Goal: Task Accomplishment & Management: Manage account settings

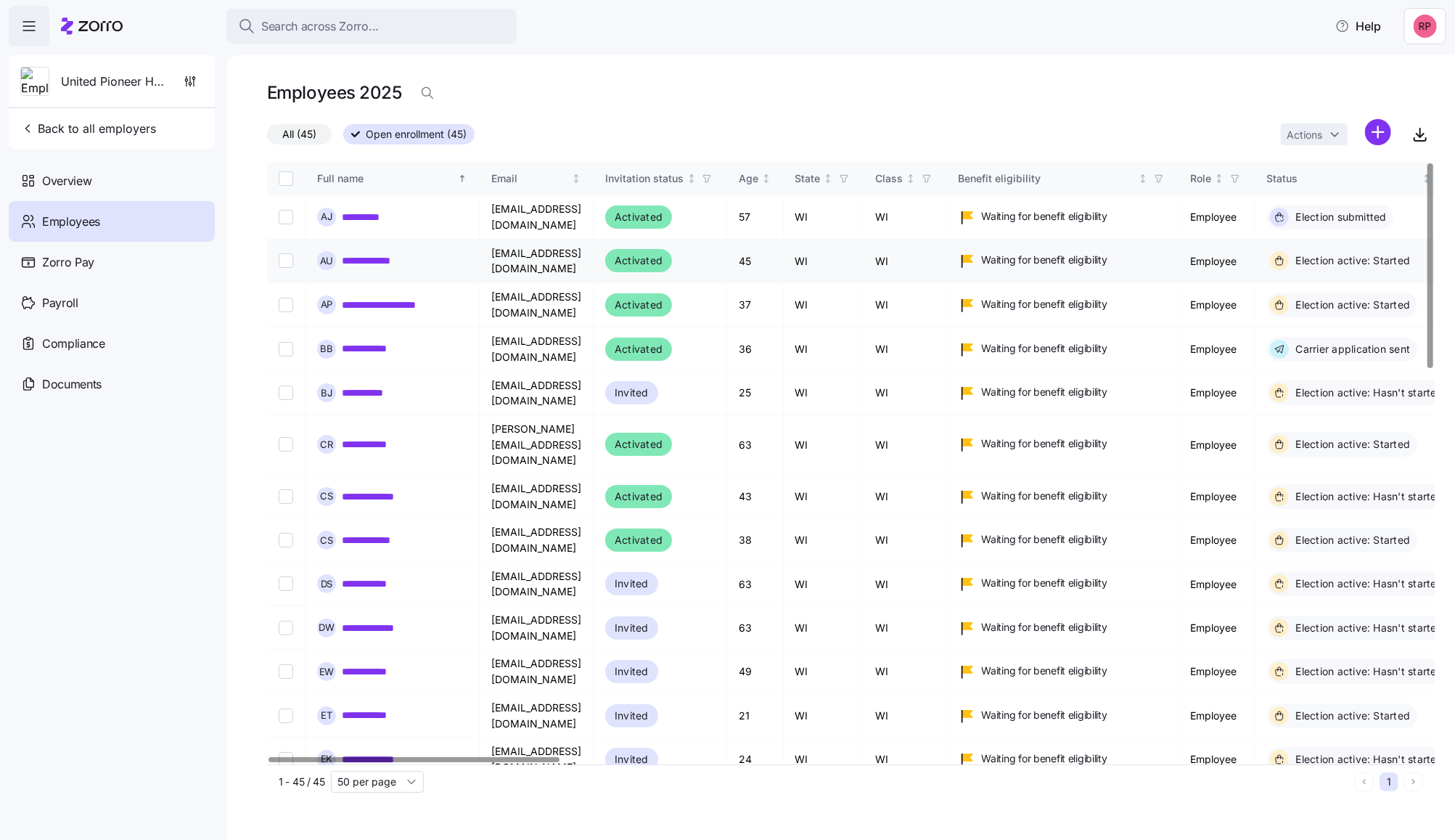
click at [382, 254] on link "**********" at bounding box center [376, 260] width 69 height 14
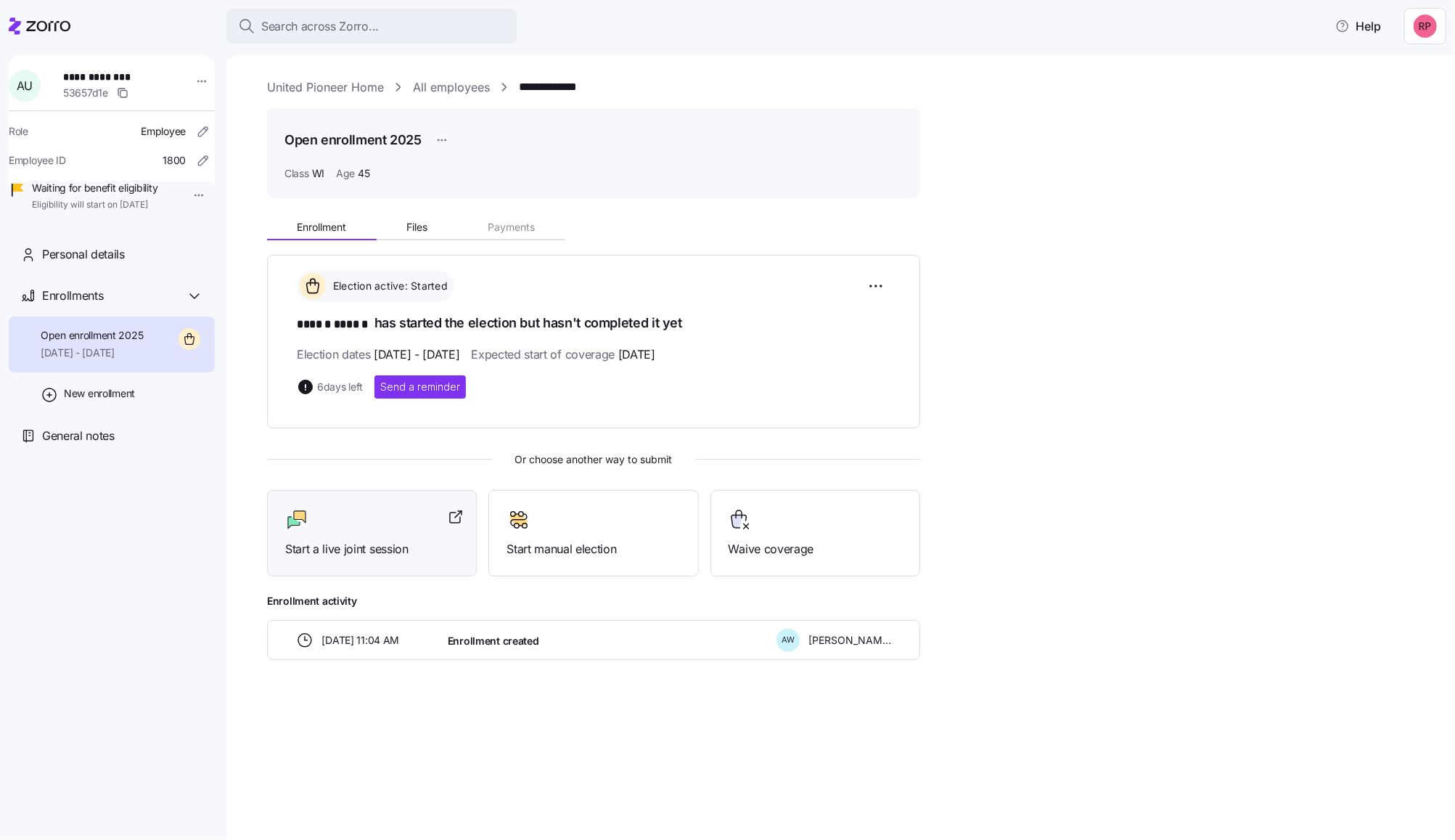
click at [348, 512] on div at bounding box center [372, 519] width 173 height 24
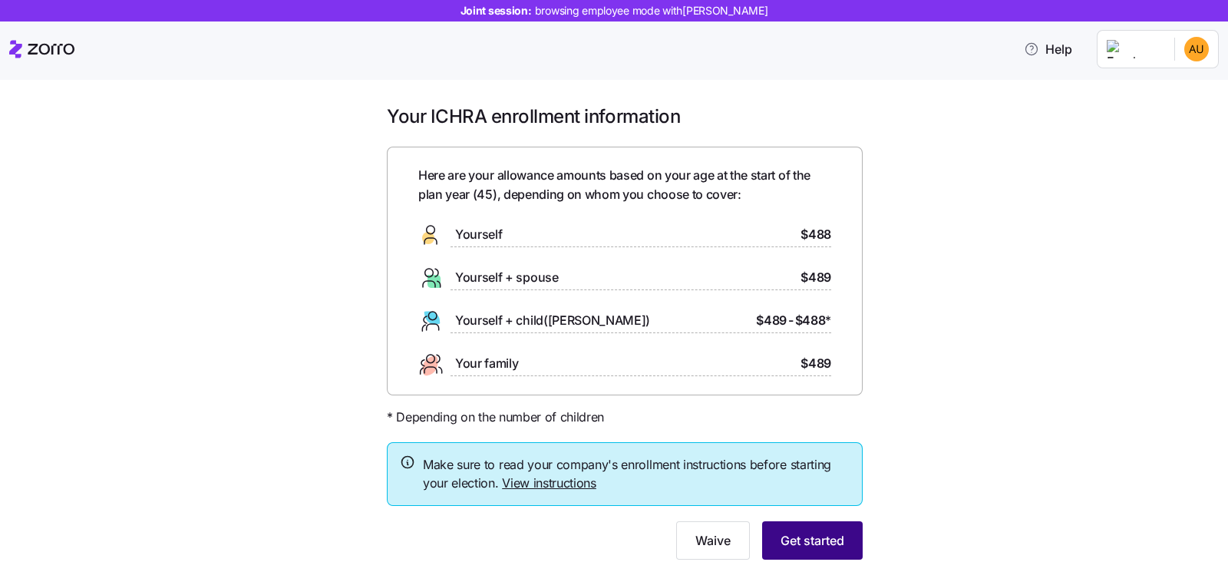
click at [806, 538] on span "Get started" at bounding box center [812, 540] width 64 height 18
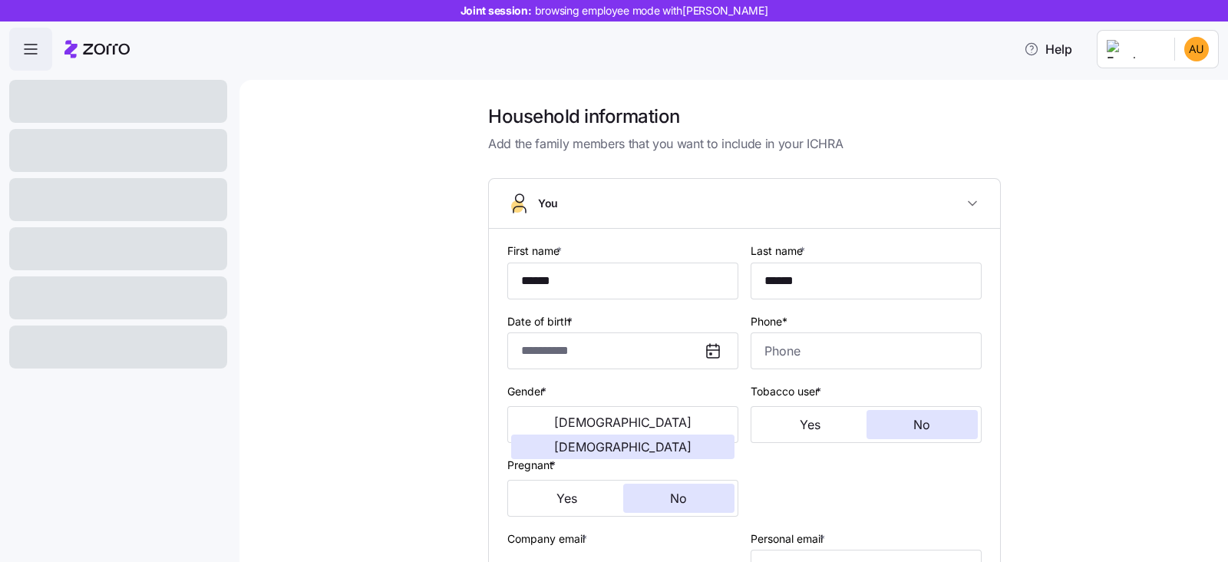
type input "**********"
type input "[PHONE_NUMBER]"
type input "[DEMOGRAPHIC_DATA] citizen"
type input "Married"
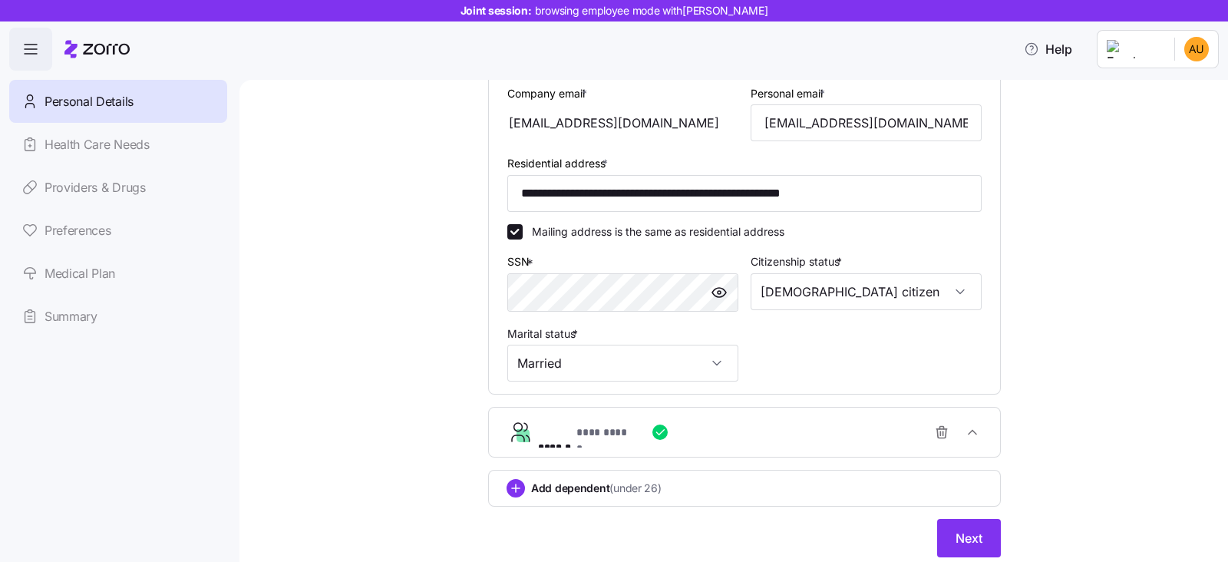
scroll to position [480, 0]
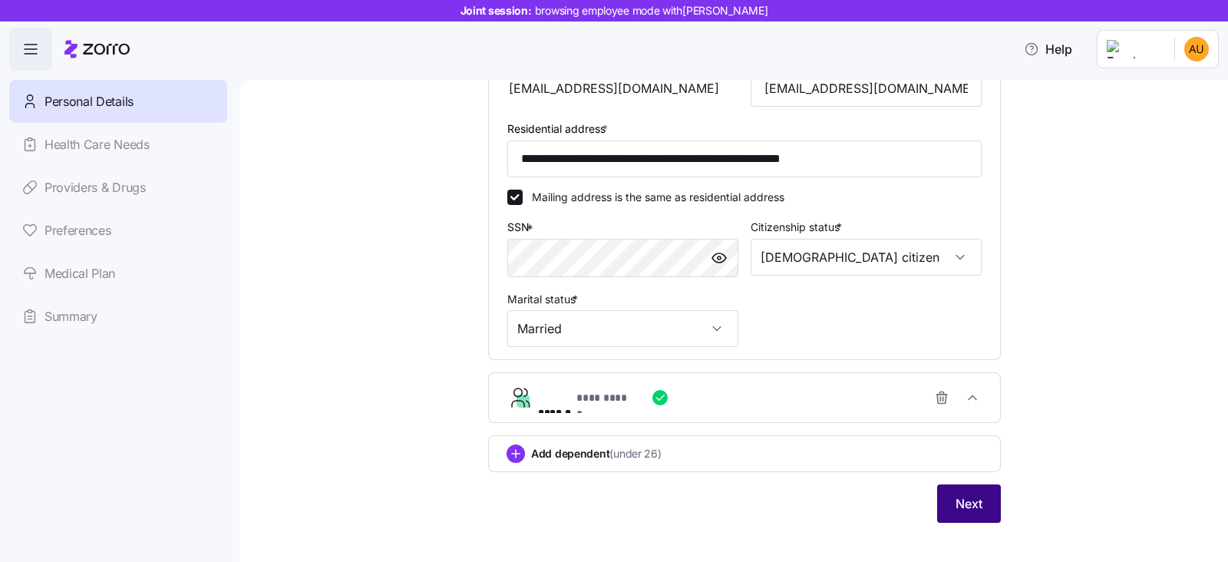
click at [957, 491] on button "Next" at bounding box center [969, 503] width 64 height 38
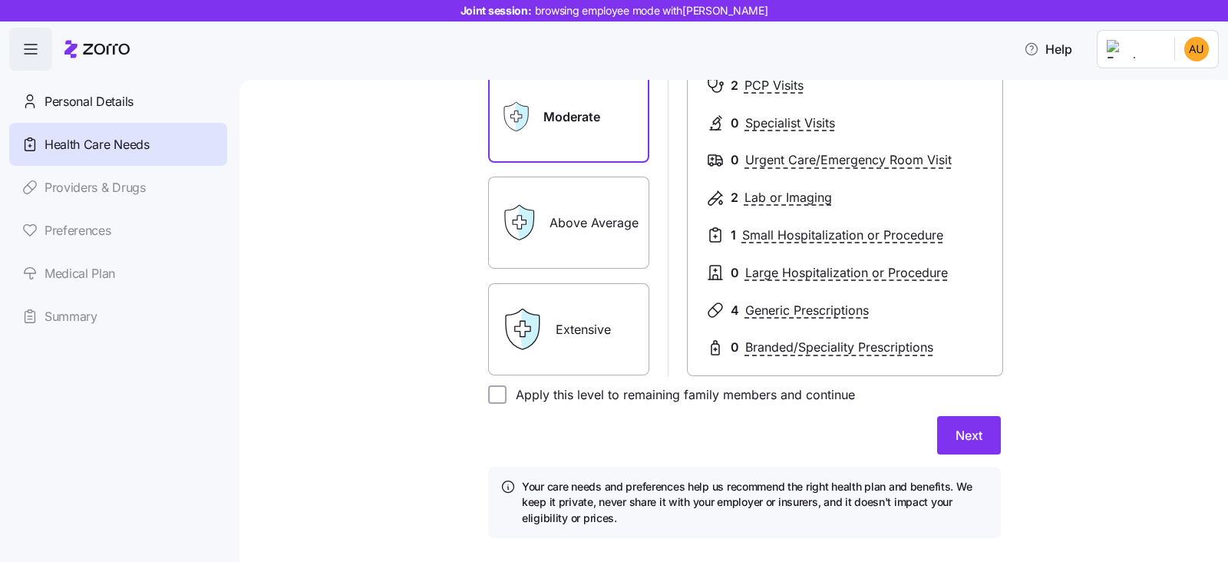
scroll to position [279, 0]
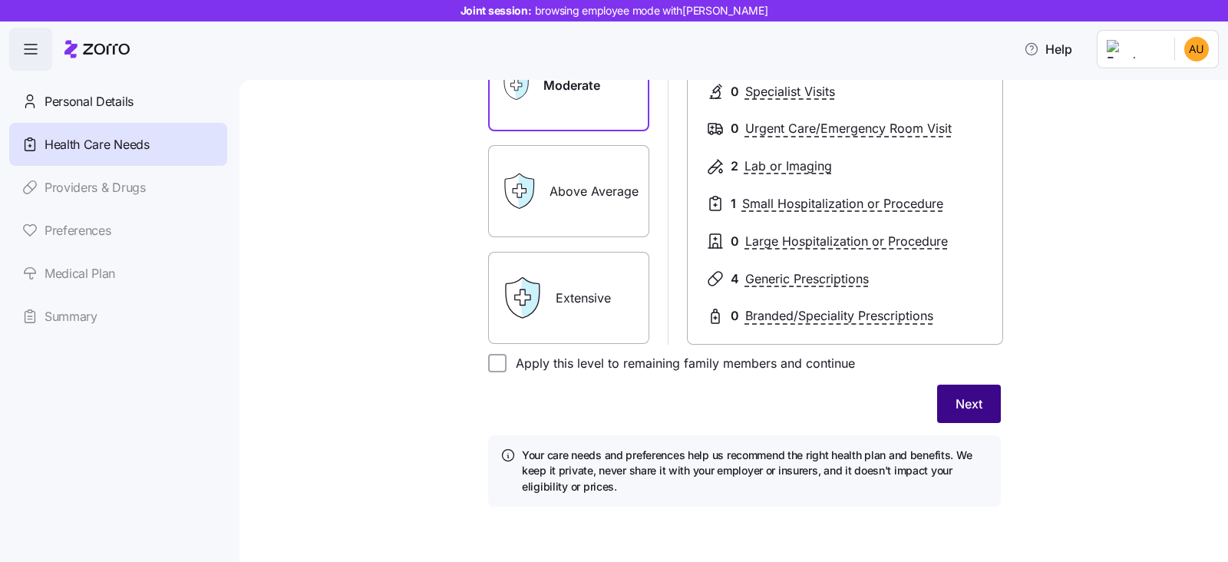
click at [975, 402] on button "Next" at bounding box center [969, 403] width 64 height 38
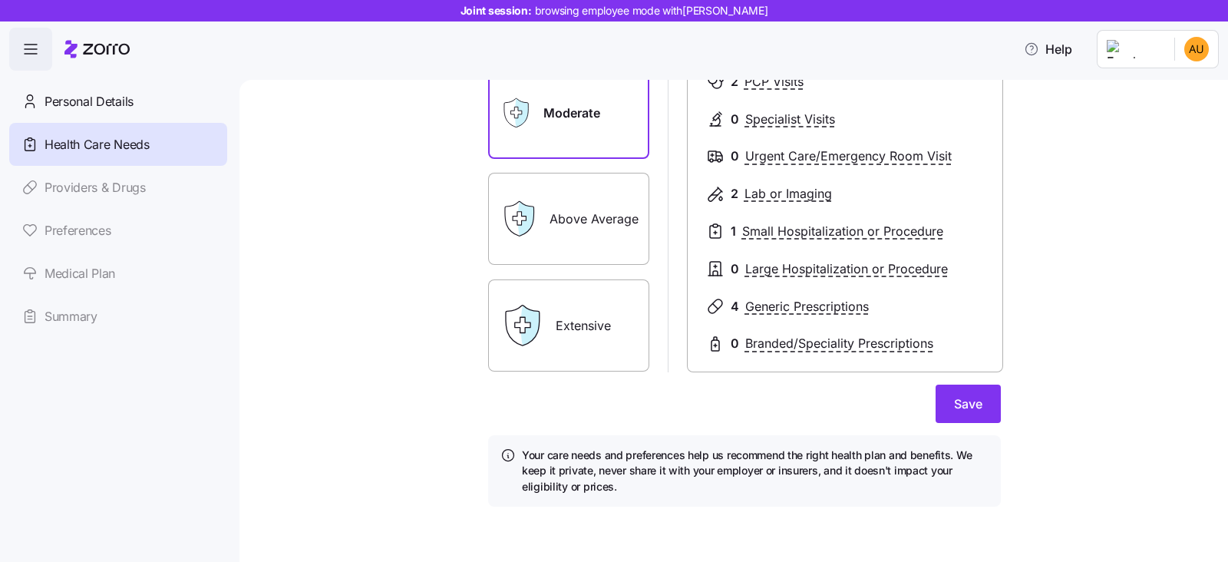
scroll to position [258, 0]
click at [975, 401] on button "Save" at bounding box center [967, 404] width 65 height 38
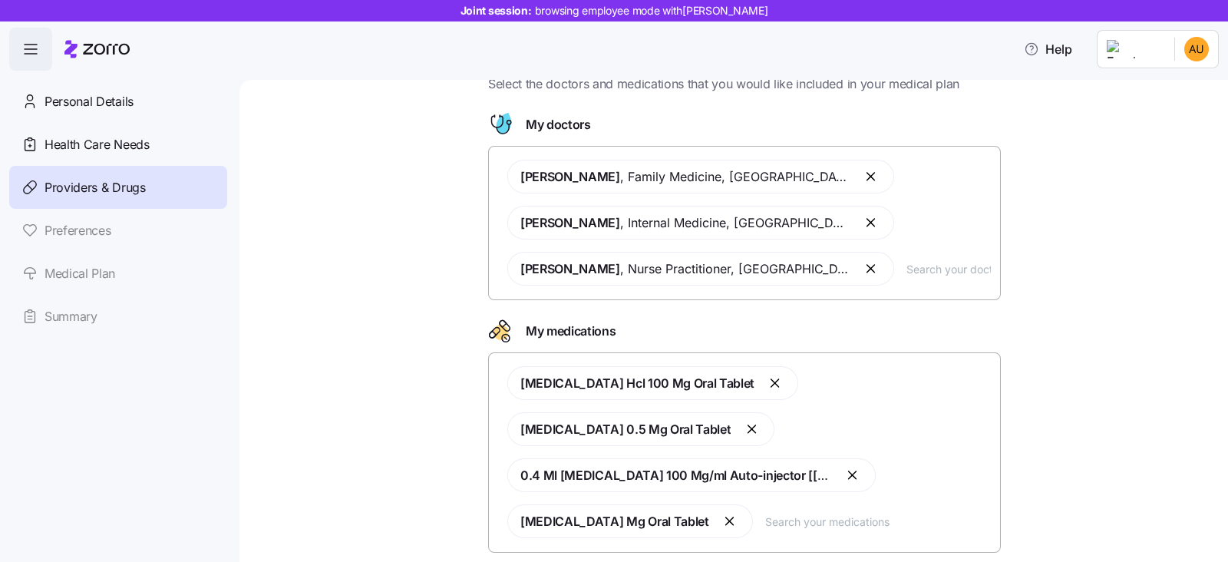
scroll to position [162, 0]
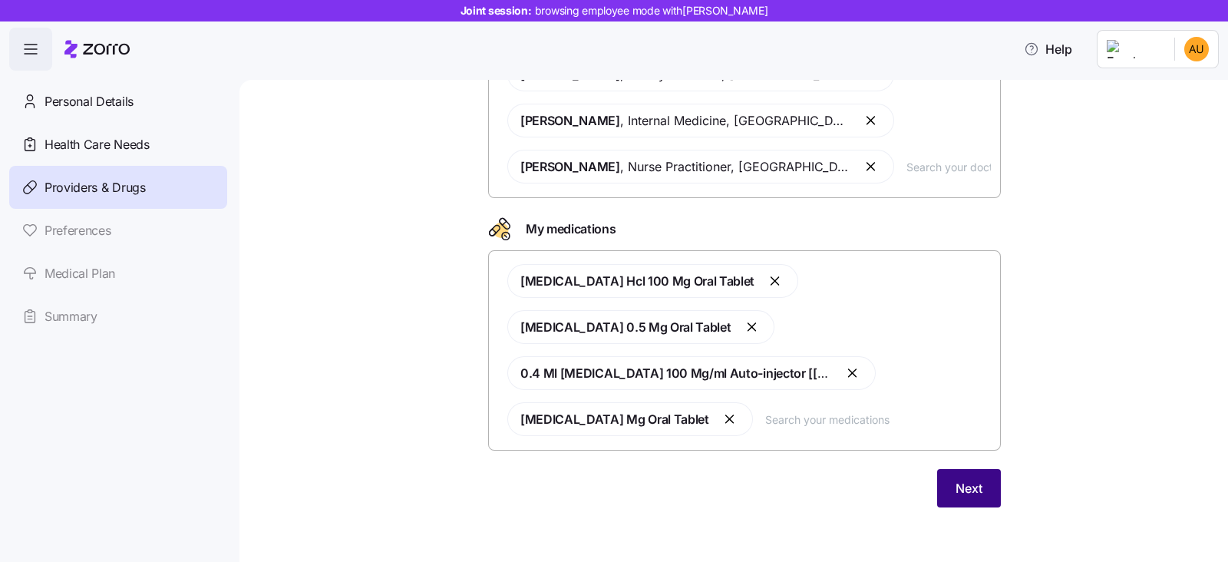
click at [967, 489] on span "Next" at bounding box center [968, 488] width 27 height 18
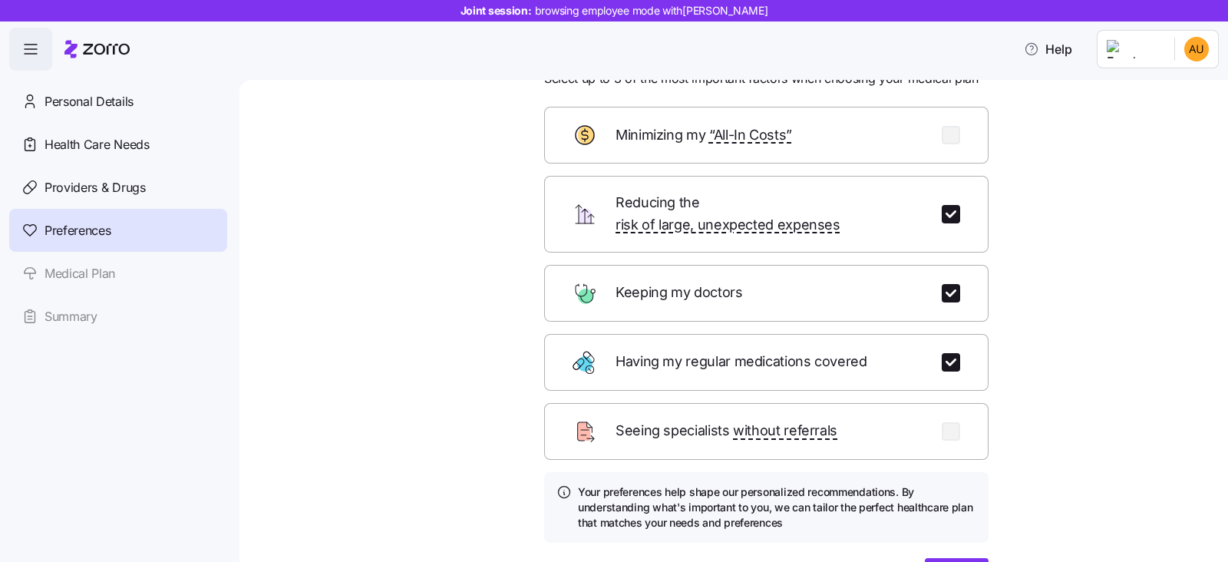
scroll to position [153, 0]
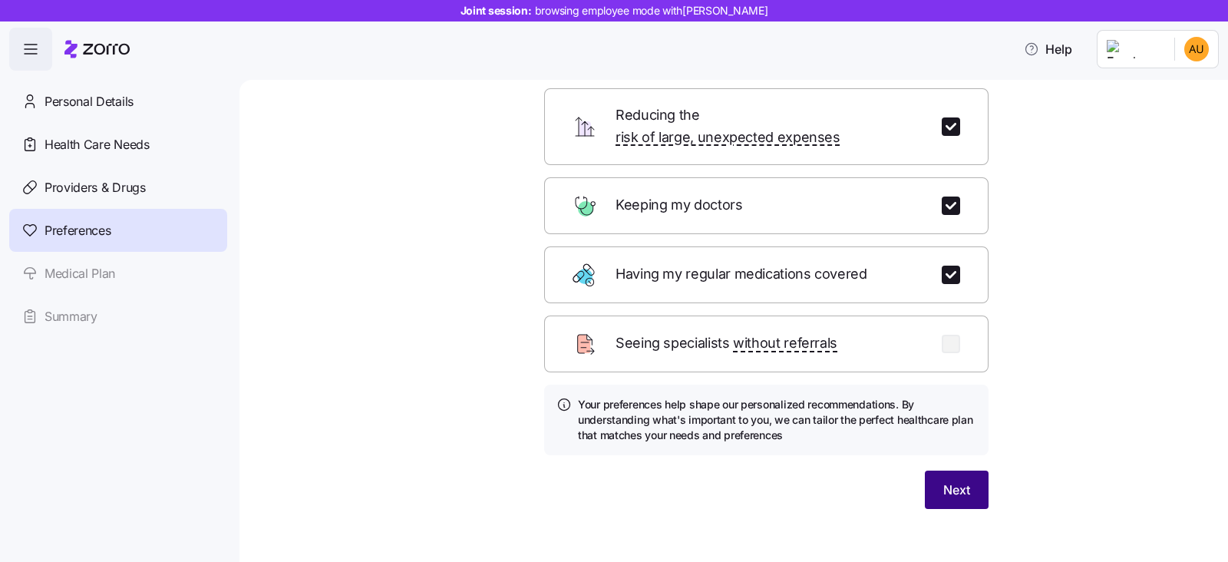
click at [954, 480] on span "Next" at bounding box center [956, 489] width 27 height 18
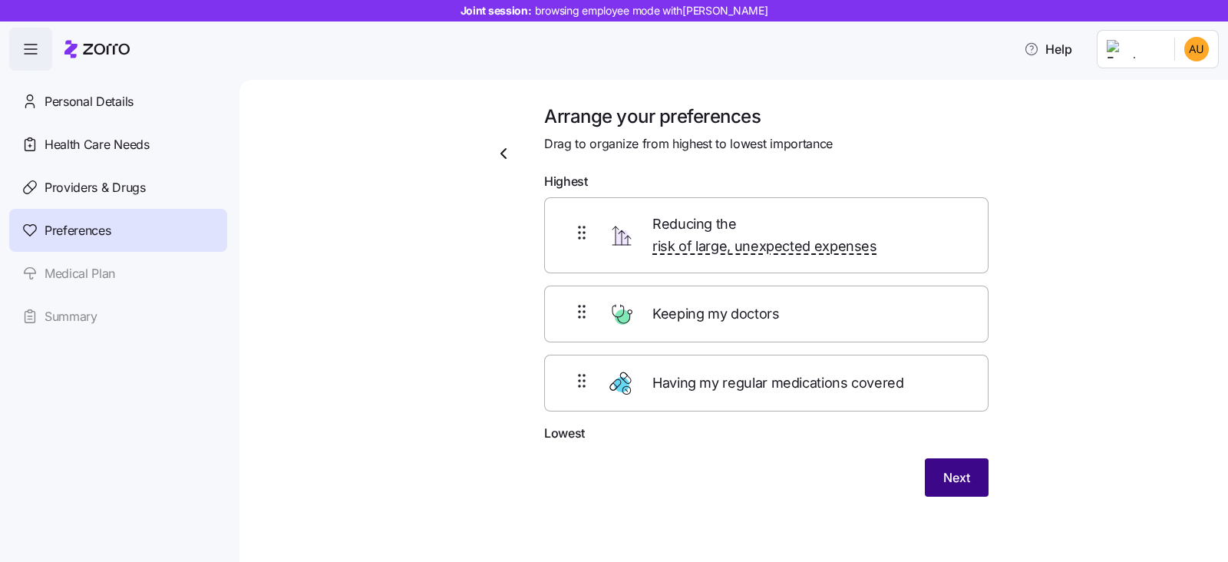
click at [974, 458] on button "Next" at bounding box center [957, 477] width 64 height 38
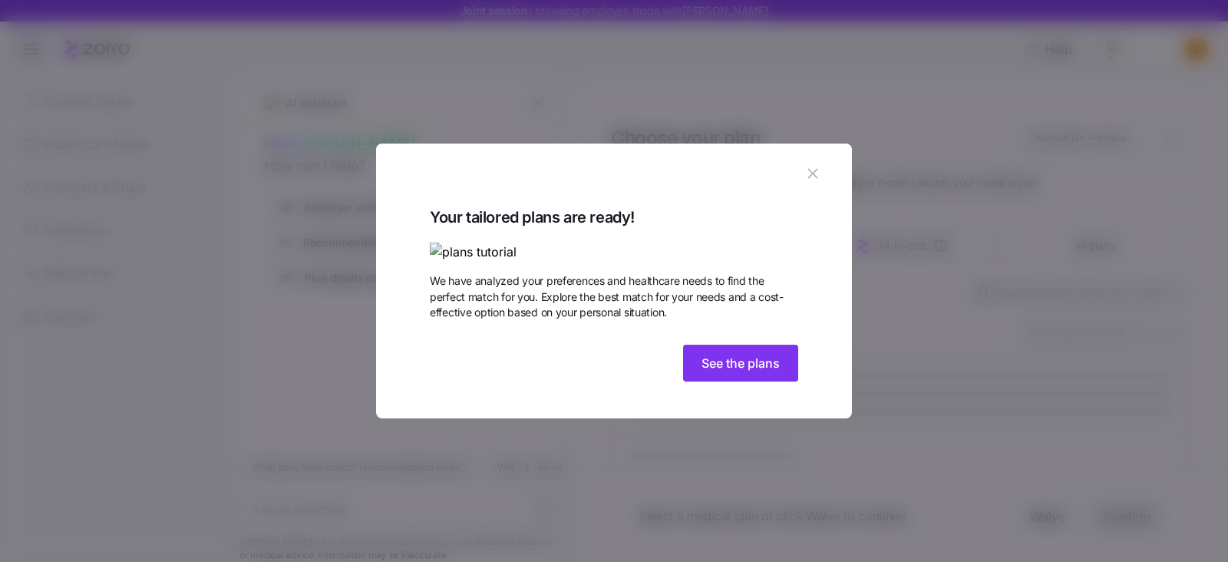
click at [800, 419] on div "Your tailored plans are ready! We have analyzed your preferences and healthcare…" at bounding box center [614, 312] width 476 height 214
click at [760, 372] on span "See the plans" at bounding box center [740, 363] width 78 height 18
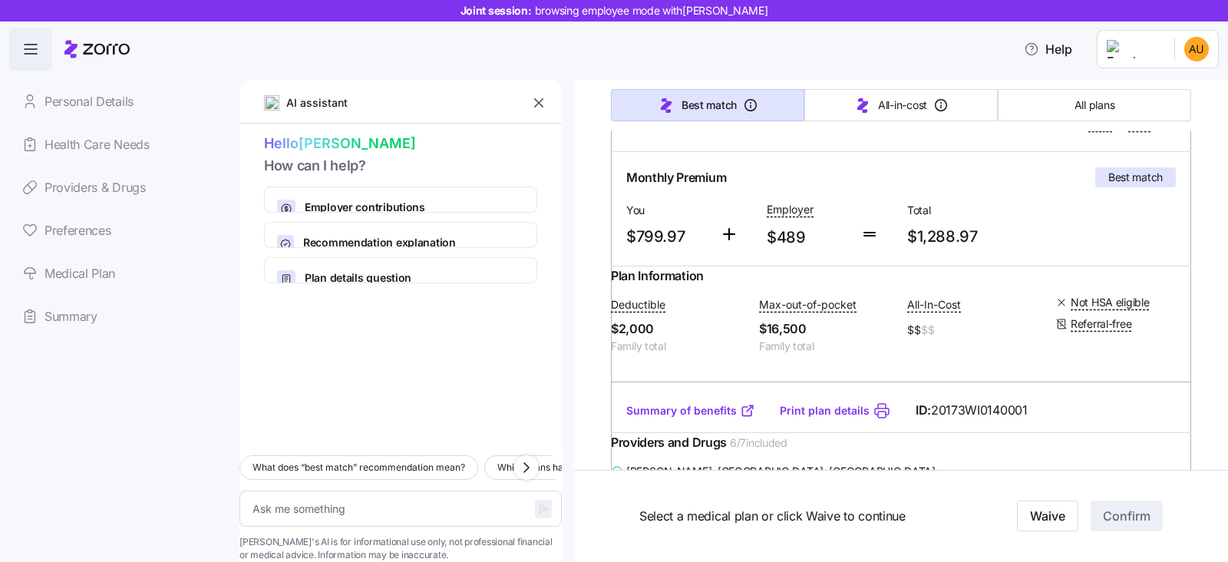
scroll to position [288, 0]
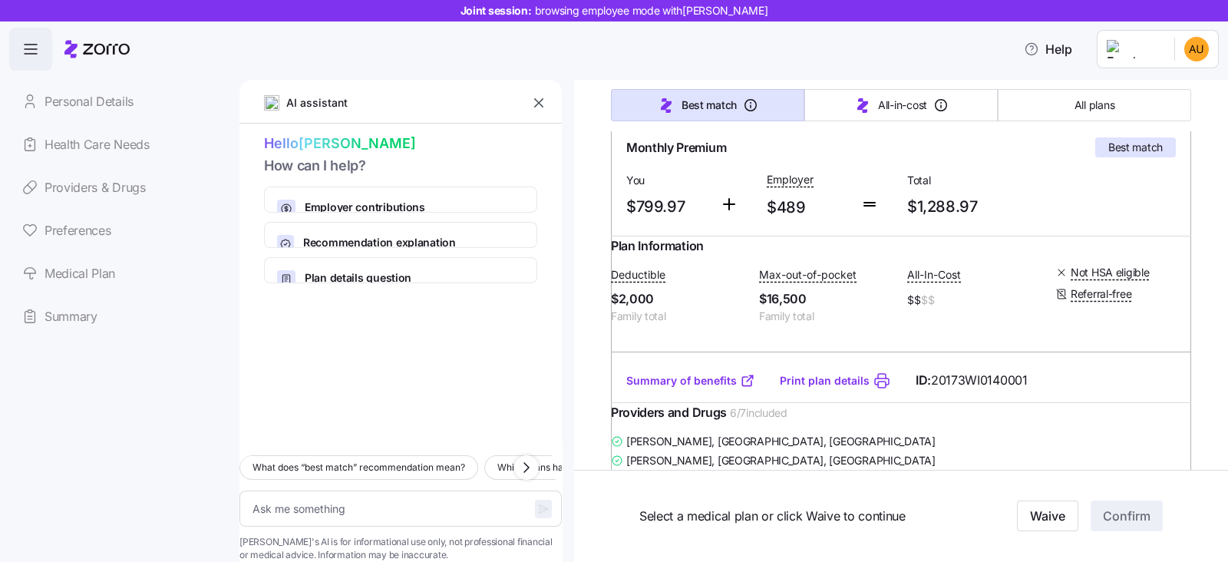
click at [723, 388] on link "Summary of benefits" at bounding box center [690, 380] width 129 height 15
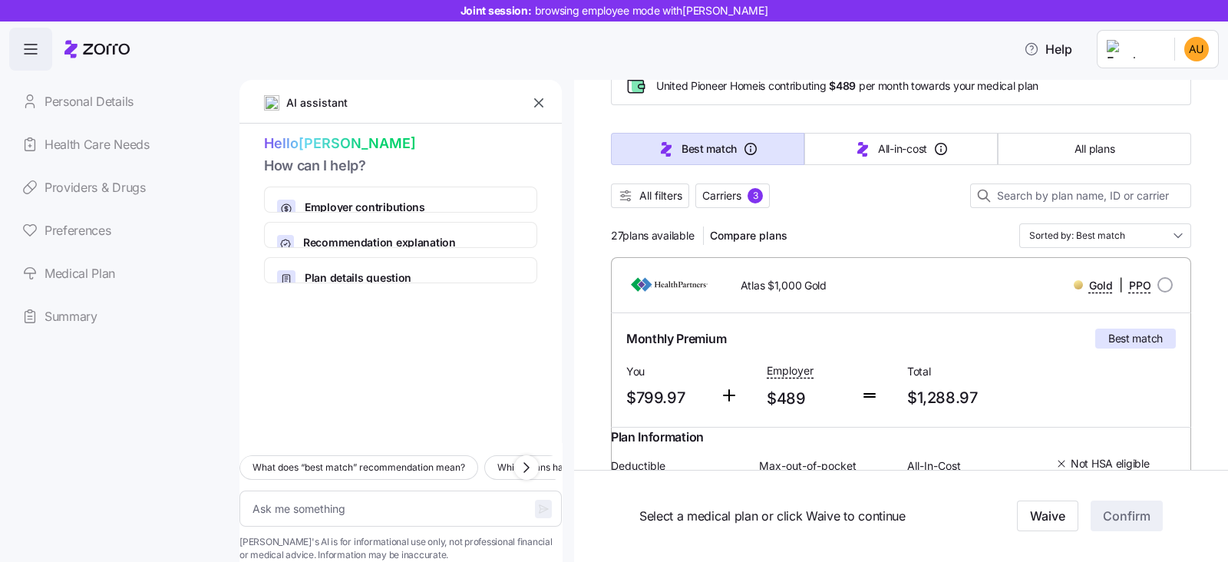
scroll to position [0, 0]
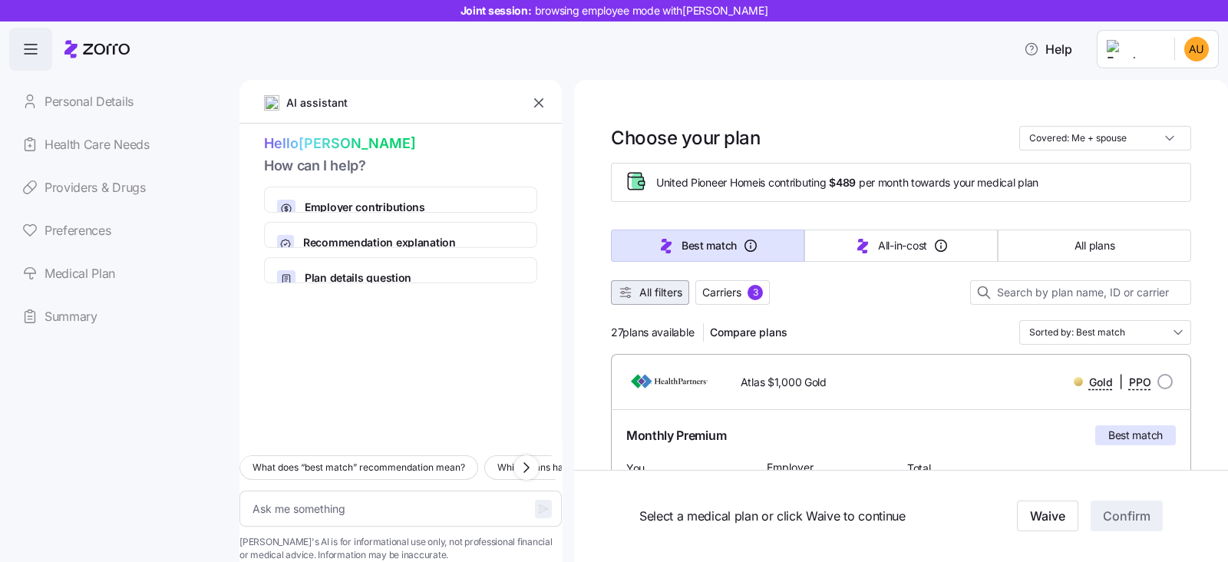
click at [656, 294] on span "All filters" at bounding box center [660, 292] width 43 height 15
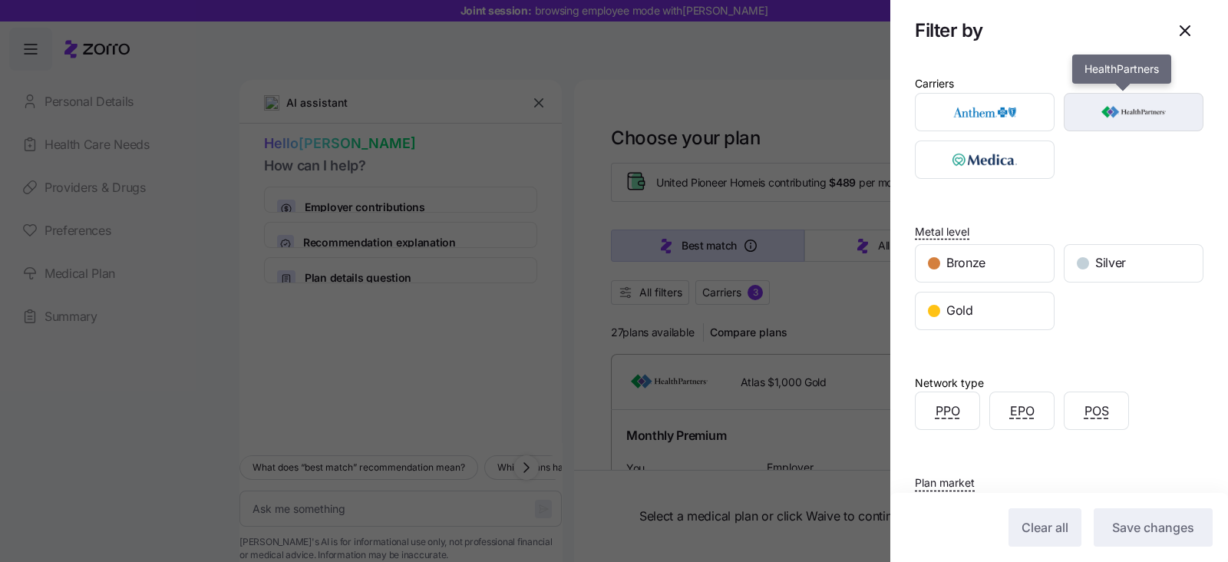
click at [1105, 124] on img "button" at bounding box center [1133, 112] width 113 height 31
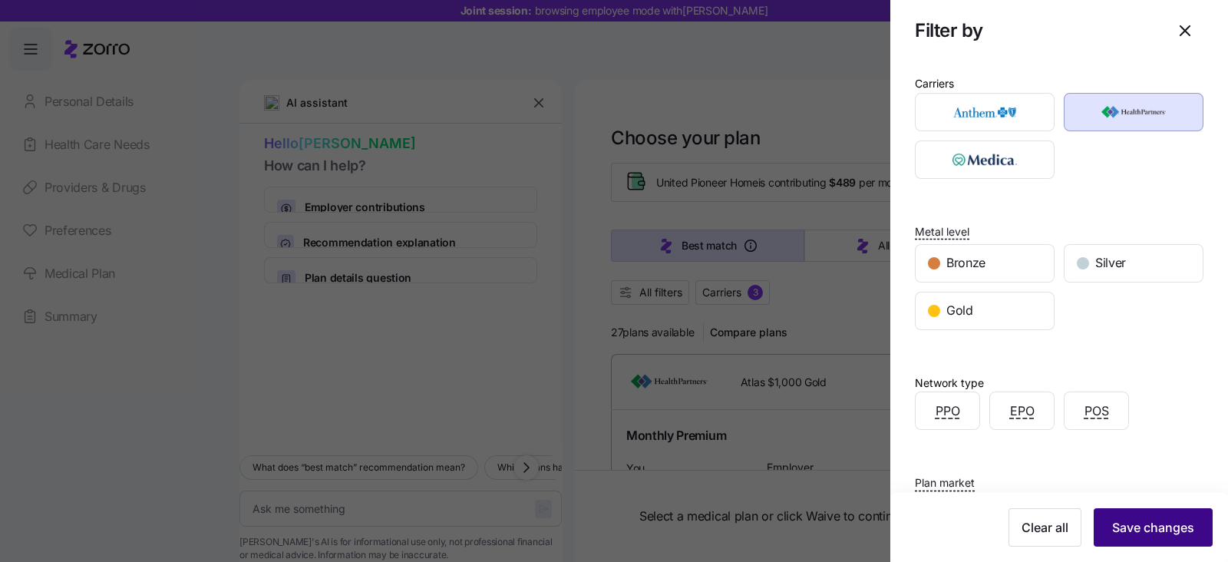
click at [1112, 522] on span "Save changes" at bounding box center [1153, 527] width 82 height 18
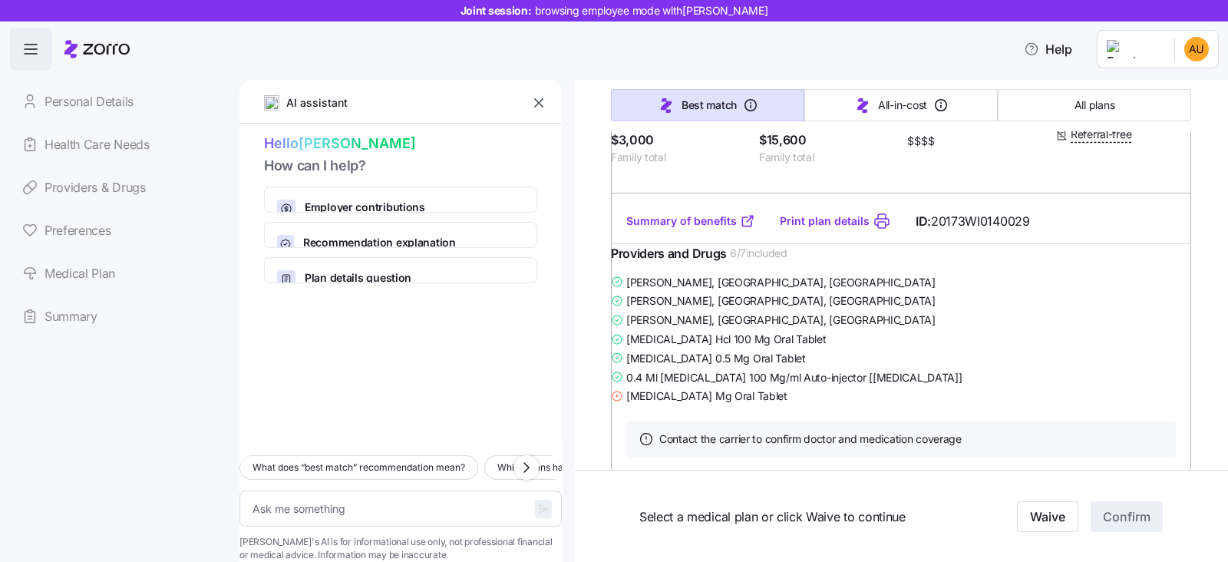
scroll to position [3357, 0]
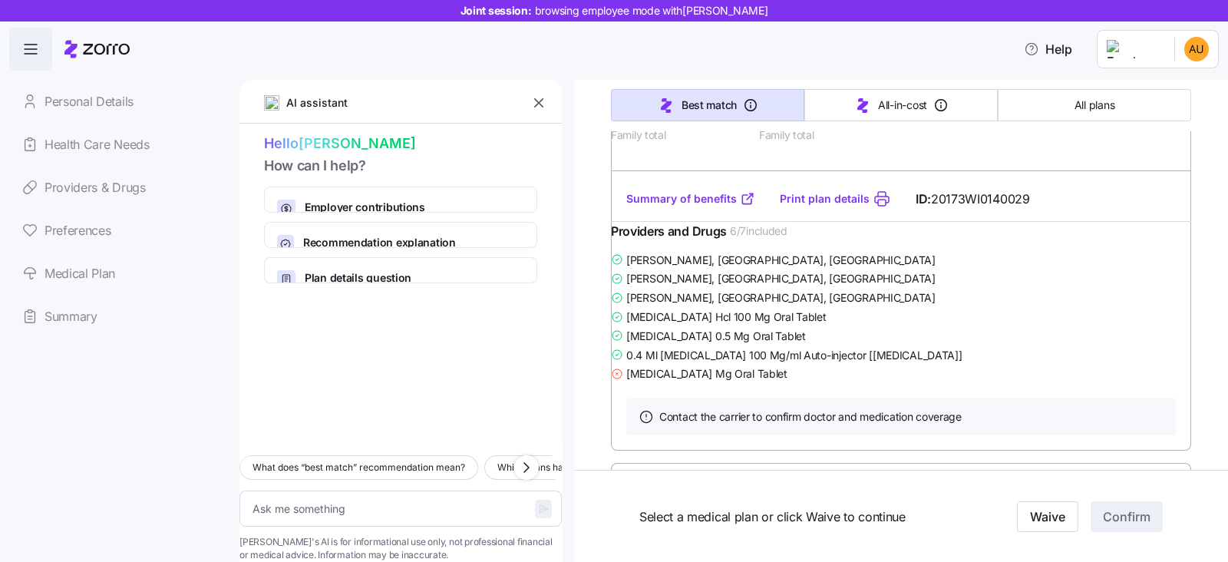
click at [710, 206] on link "Summary of benefits" at bounding box center [690, 198] width 129 height 15
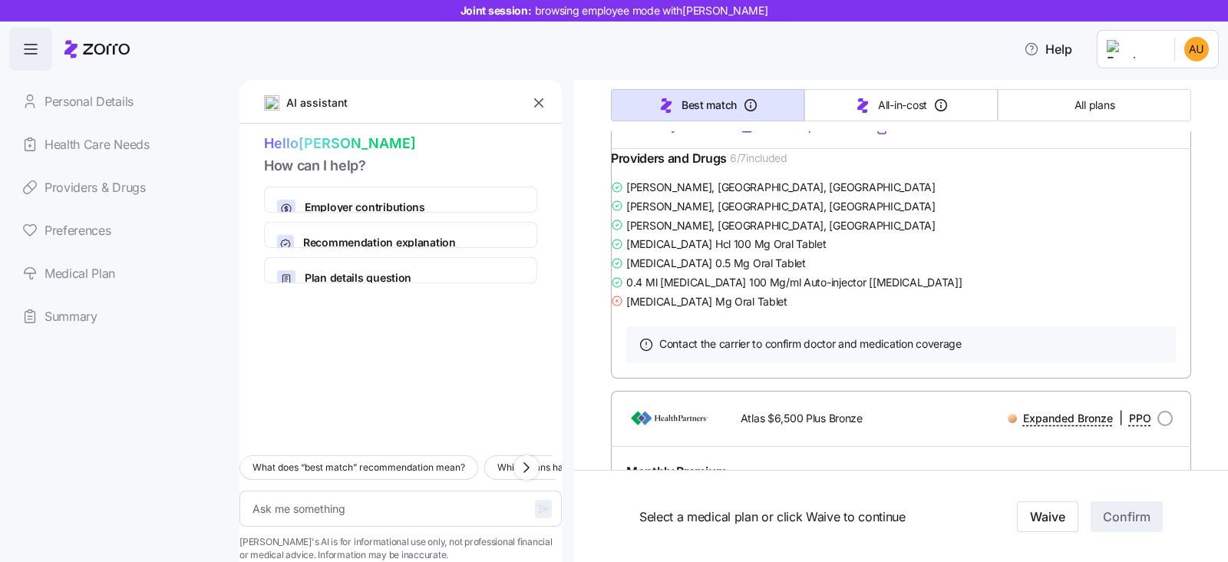
scroll to position [4125, 0]
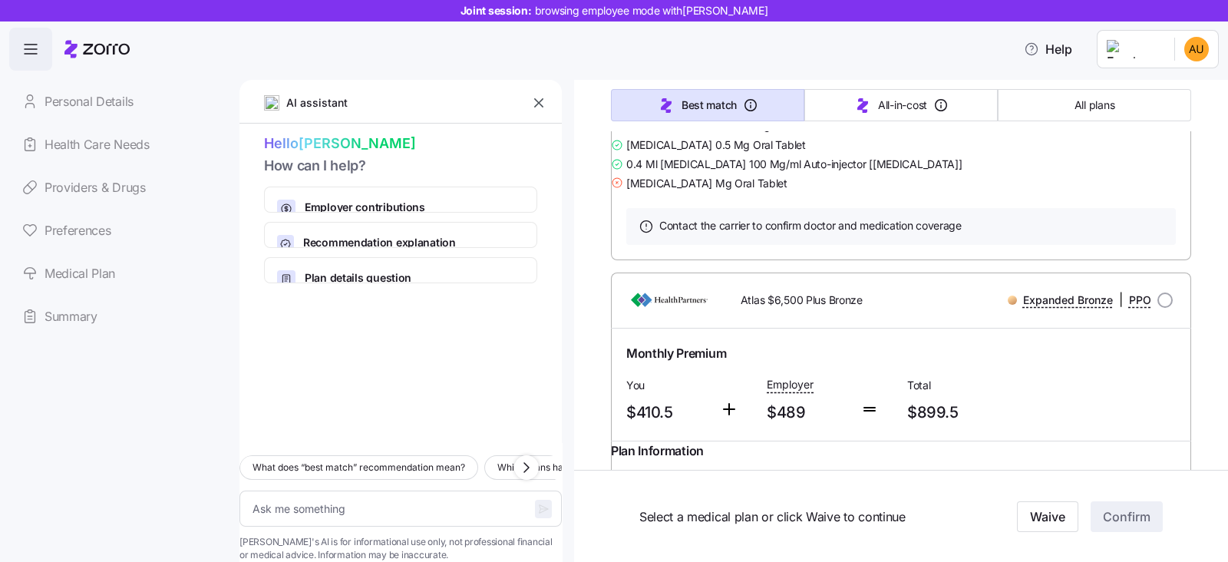
click at [694, 16] on link "Summary of benefits" at bounding box center [690, 8] width 129 height 15
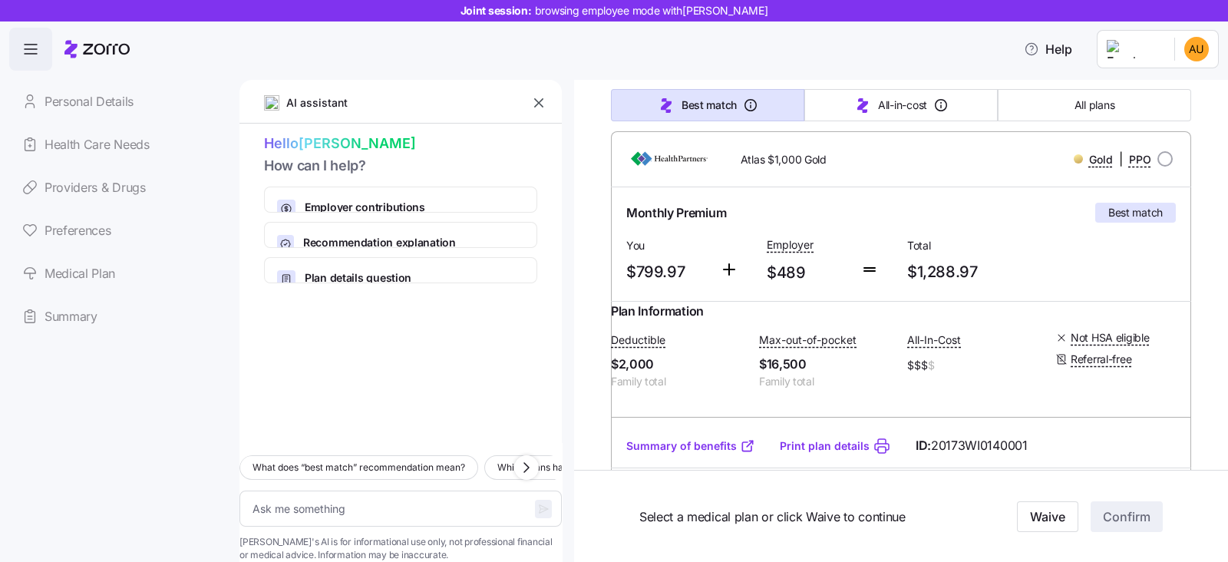
scroll to position [0, 0]
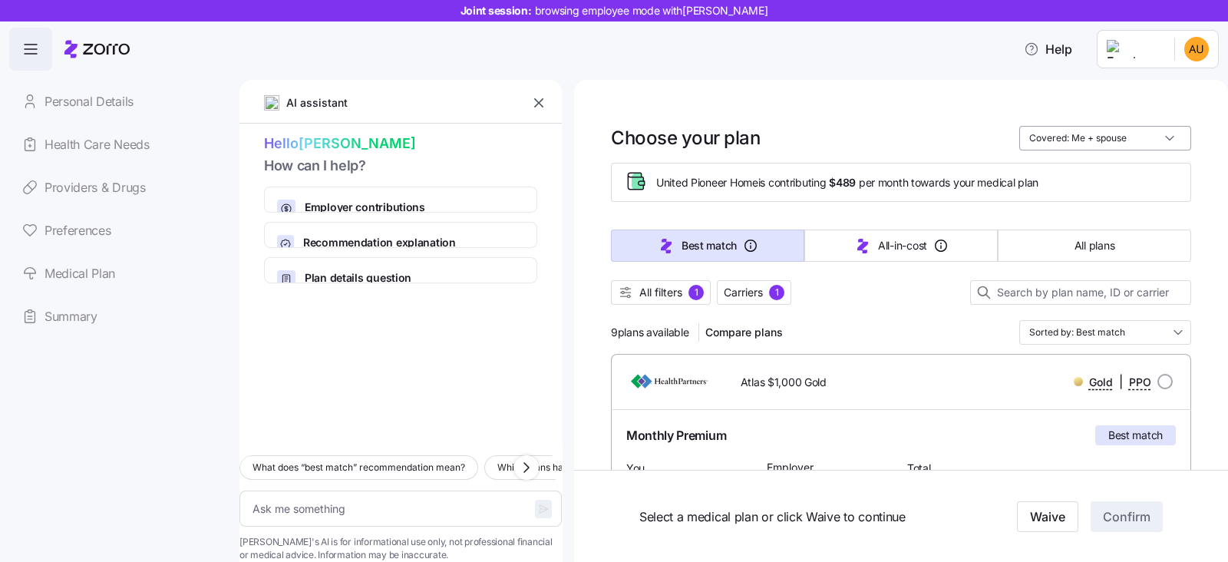
click at [1132, 136] on input "Covered: Me + spouse" at bounding box center [1105, 138] width 172 height 25
click at [1028, 182] on div "Just me" at bounding box center [1090, 176] width 160 height 26
type textarea "x"
type input "Covered: Just me"
click at [1160, 134] on input "Covered: Just me" at bounding box center [1105, 138] width 172 height 25
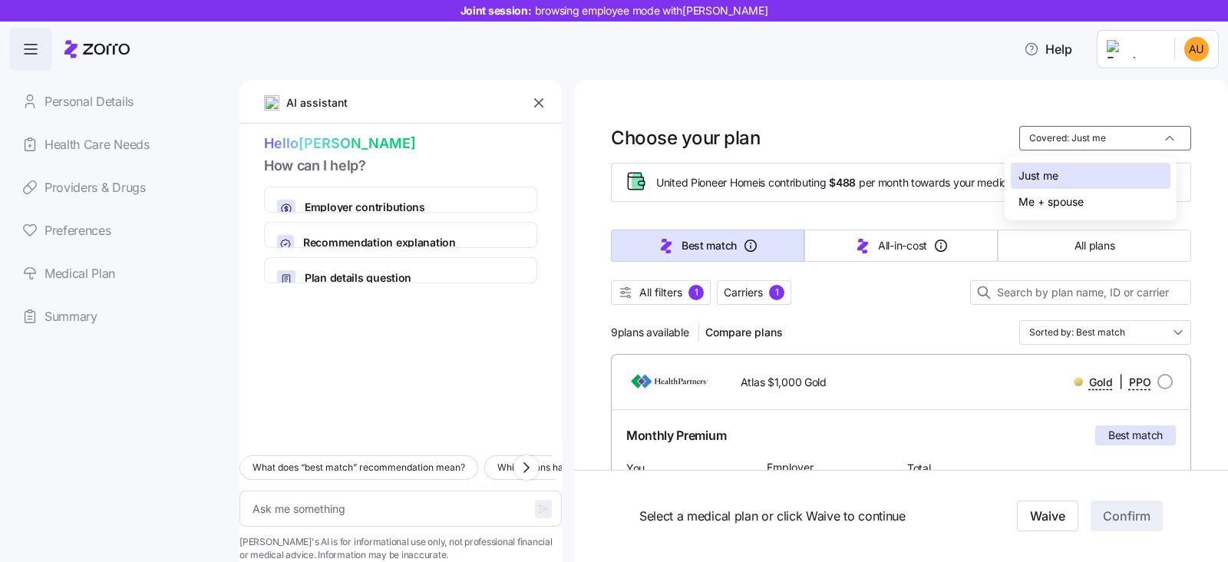
click at [1115, 199] on div "Me + spouse" at bounding box center [1090, 202] width 160 height 26
type textarea "x"
type input "Covered: Me + spouse"
click at [545, 99] on icon "button" at bounding box center [538, 102] width 15 height 15
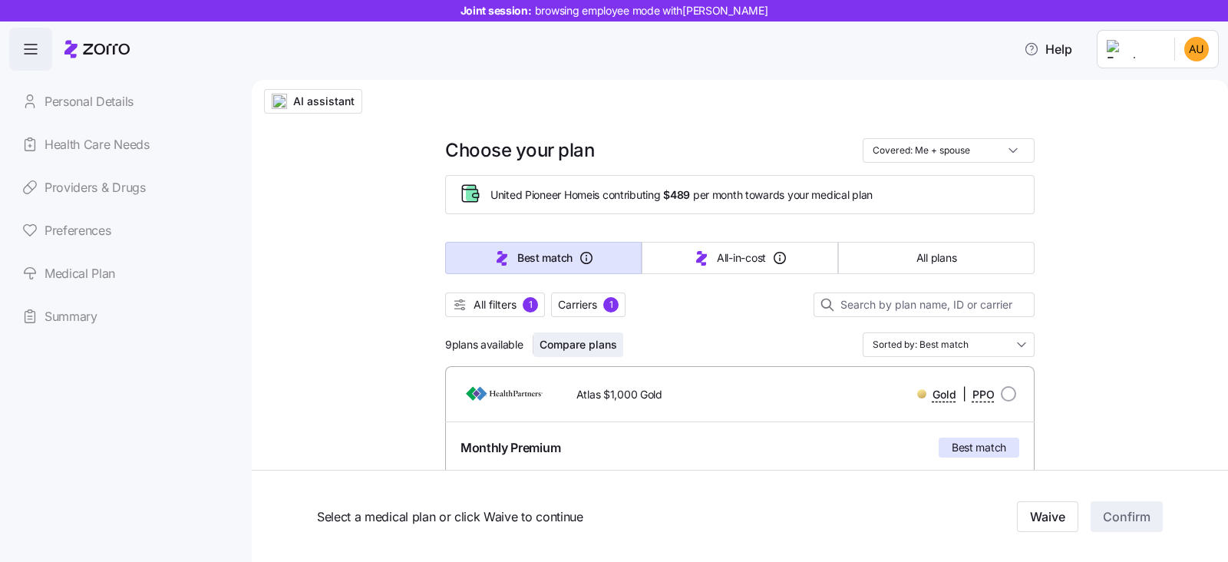
click at [559, 350] on span "Compare plans" at bounding box center [577, 344] width 77 height 15
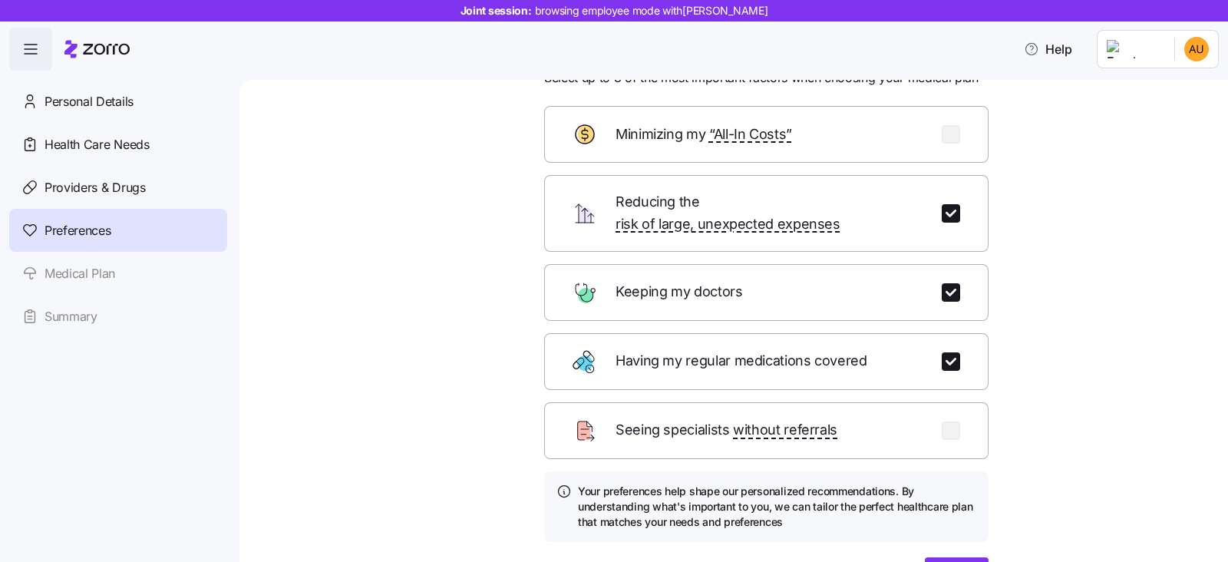
scroll to position [153, 0]
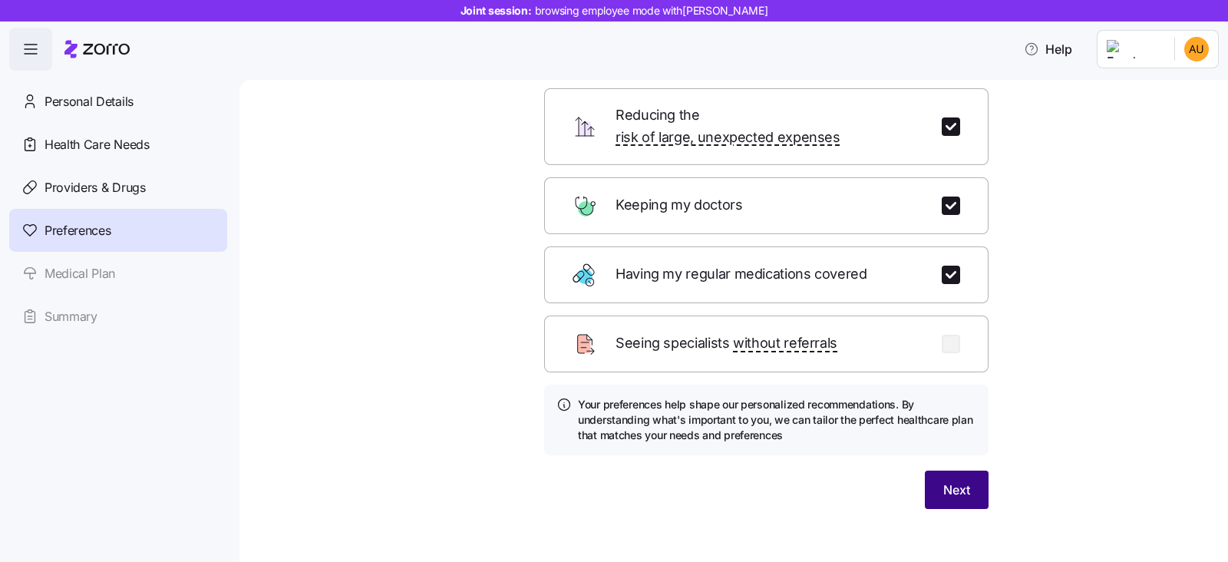
click at [947, 480] on span "Next" at bounding box center [956, 489] width 27 height 18
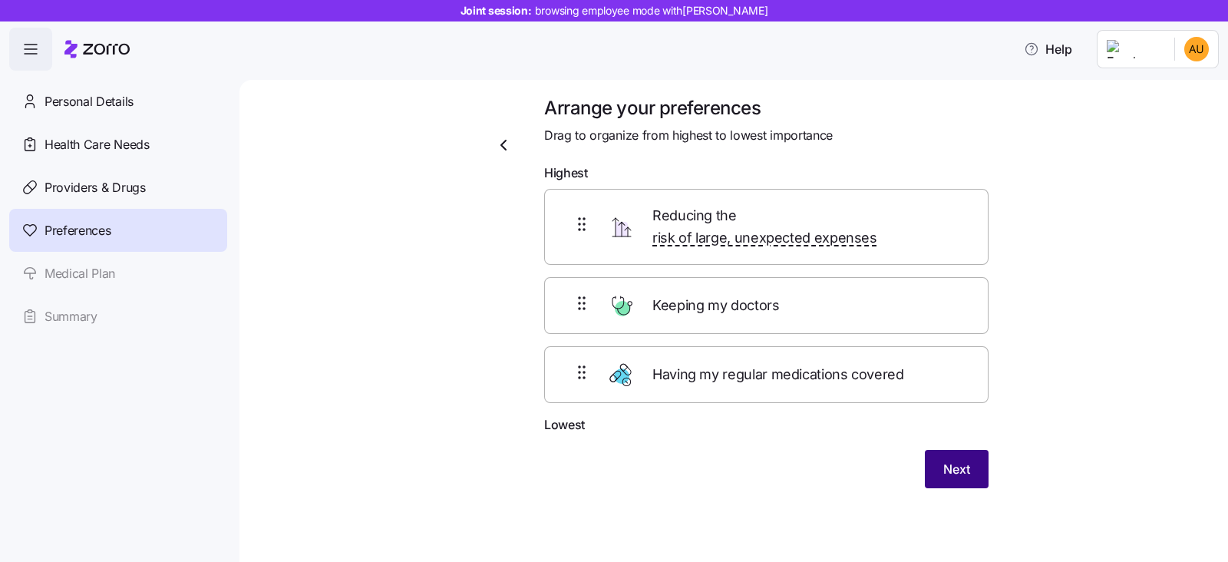
scroll to position [0, 0]
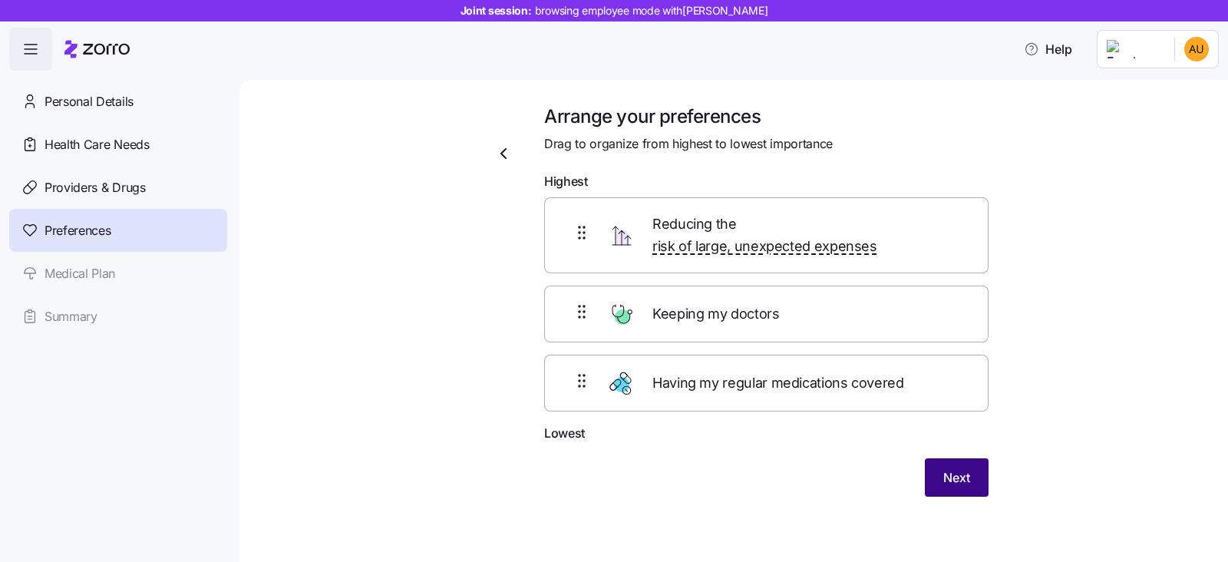
click at [951, 468] on span "Next" at bounding box center [956, 477] width 27 height 18
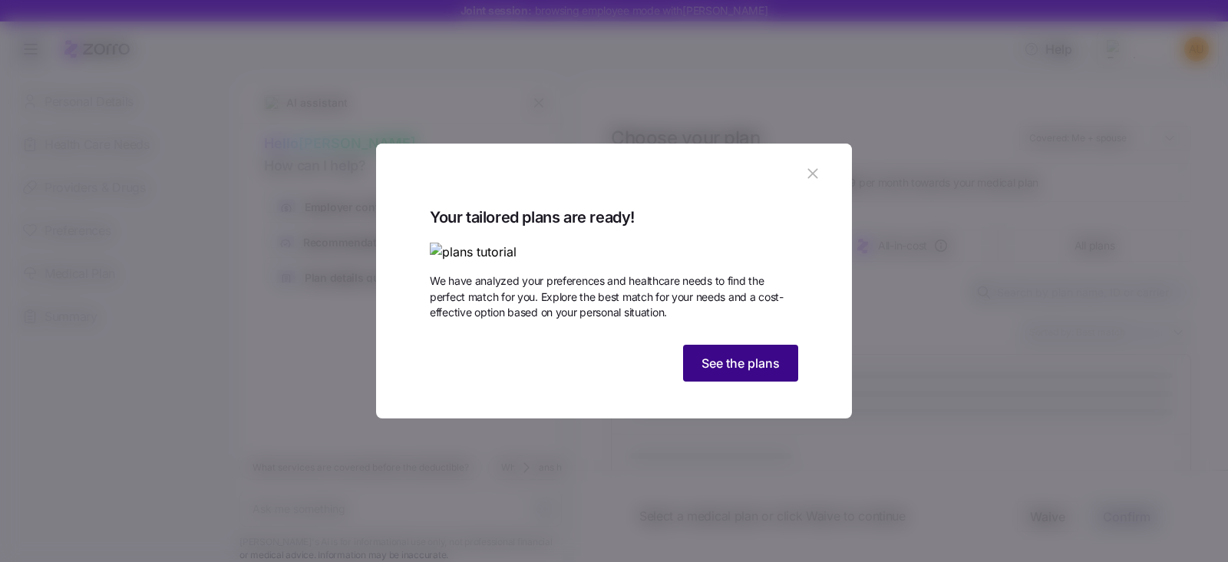
click at [730, 372] on span "See the plans" at bounding box center [740, 363] width 78 height 18
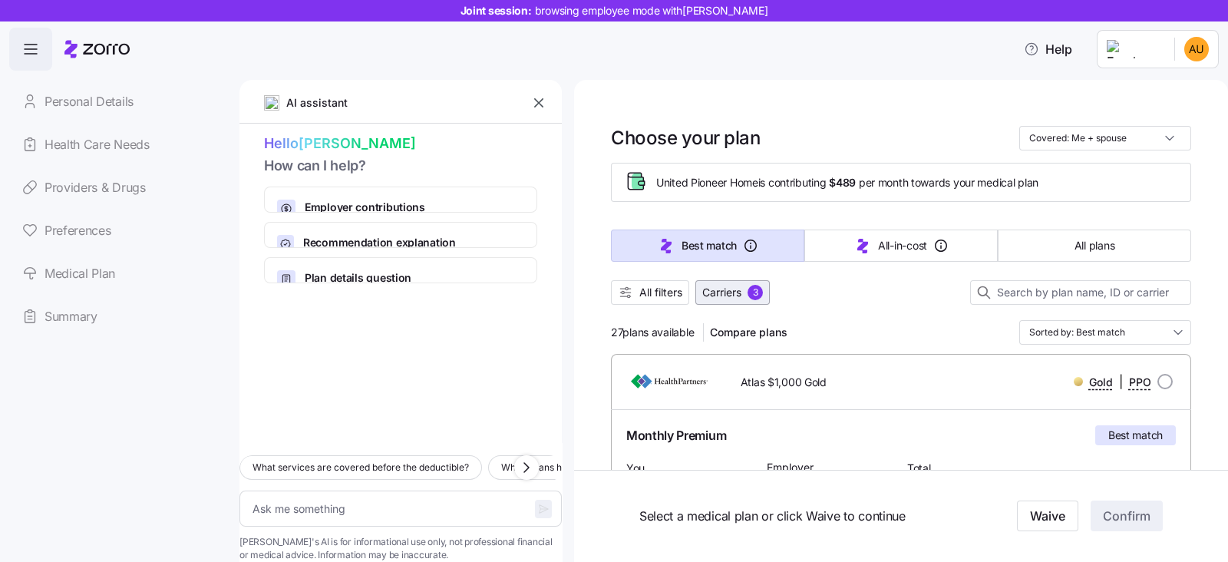
click at [730, 301] on button "Carriers 3" at bounding box center [732, 292] width 74 height 25
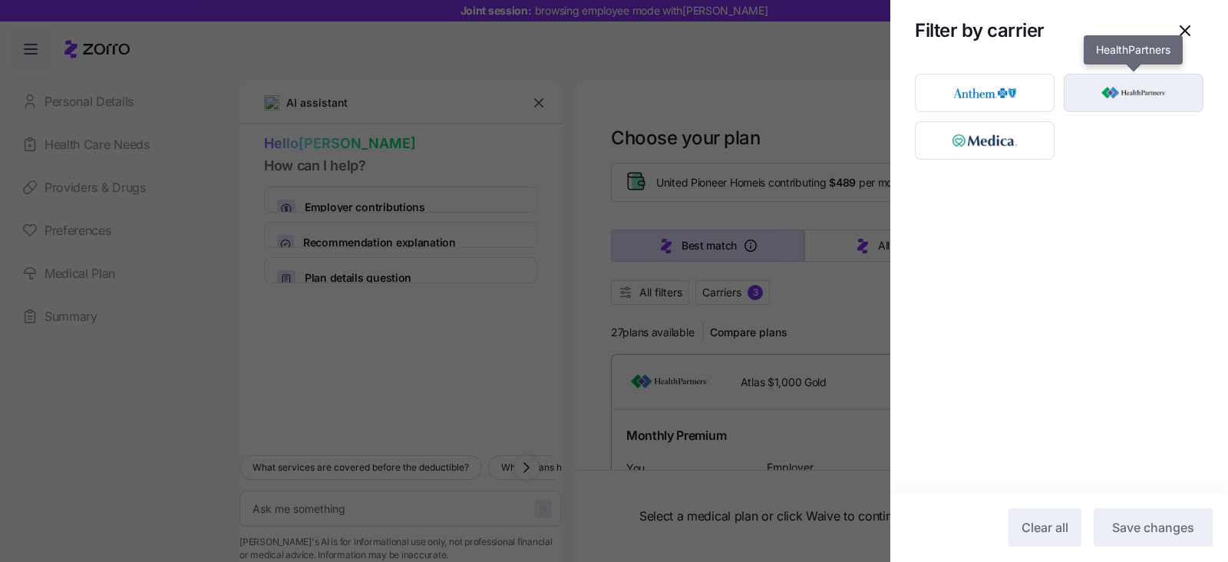
click at [1099, 89] on img "button" at bounding box center [1133, 92] width 113 height 31
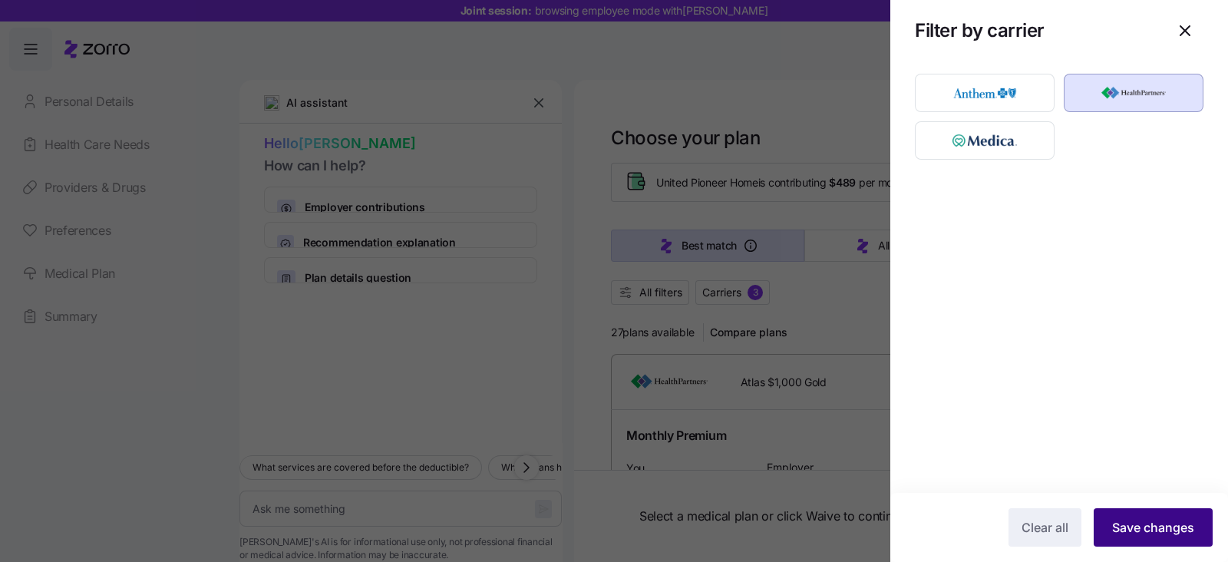
click at [1155, 521] on span "Save changes" at bounding box center [1153, 527] width 82 height 18
type textarea "x"
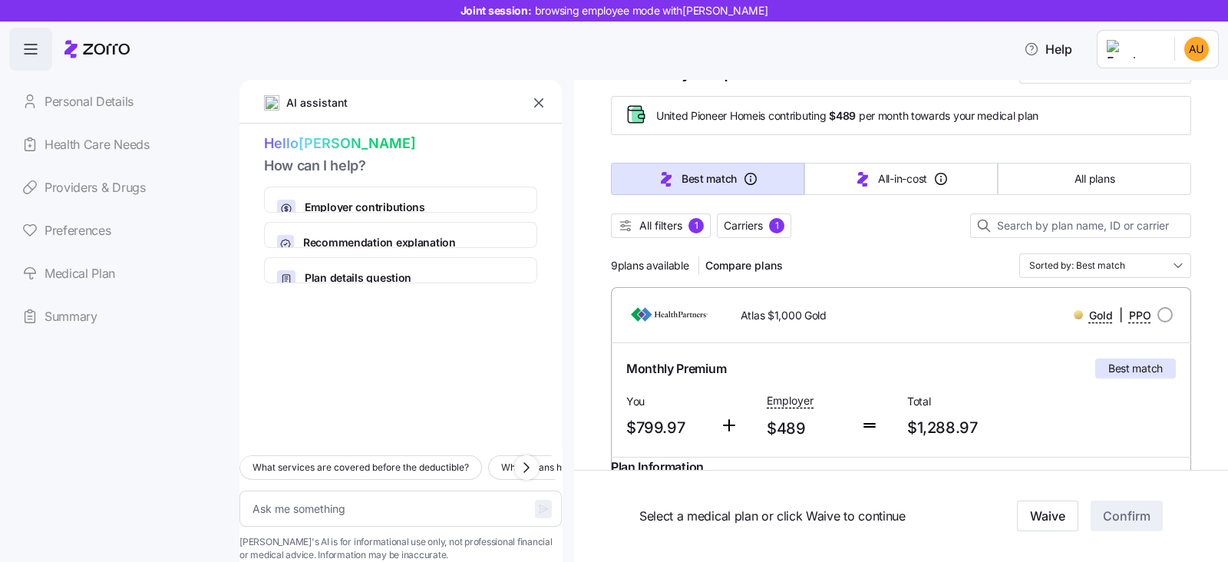
scroll to position [95, 0]
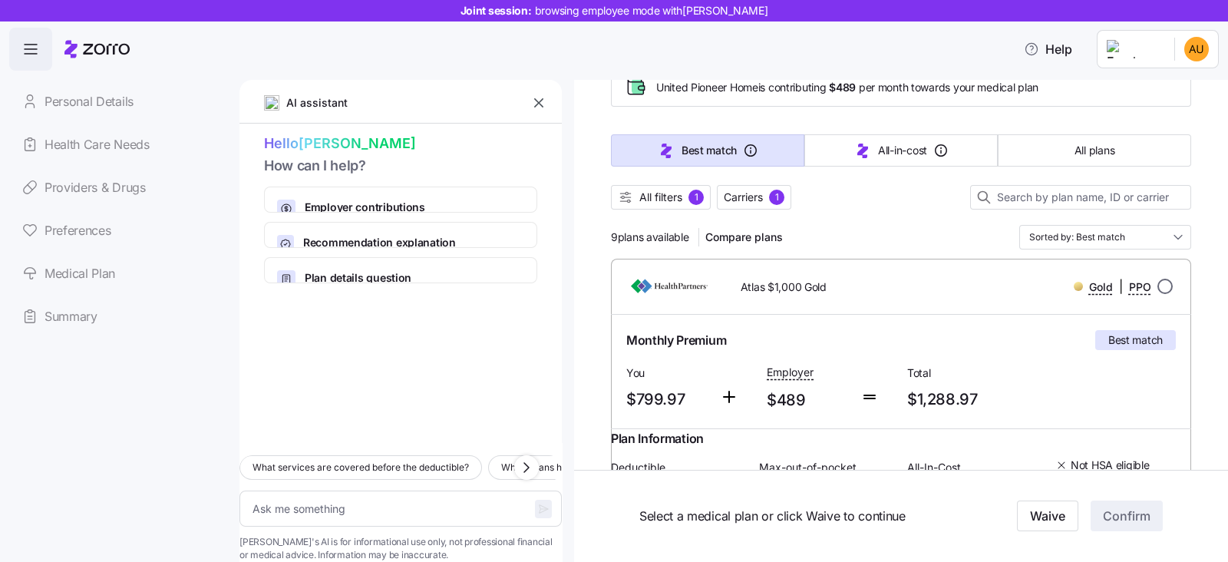
click at [1157, 279] on input "radio" at bounding box center [1164, 286] width 15 height 15
radio input "true"
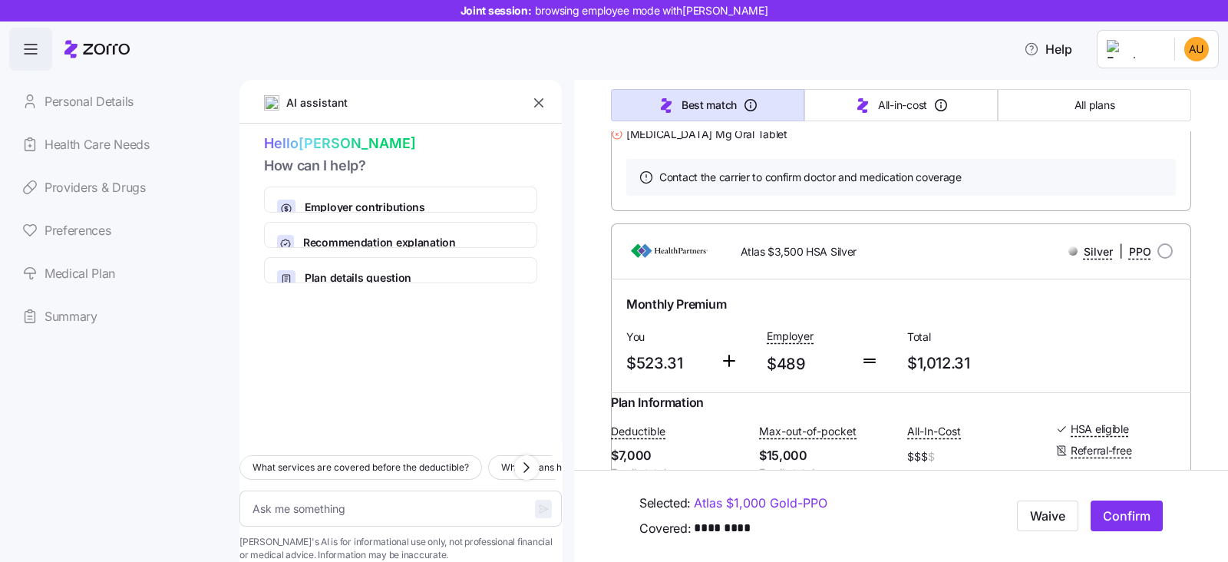
scroll to position [1438, 0]
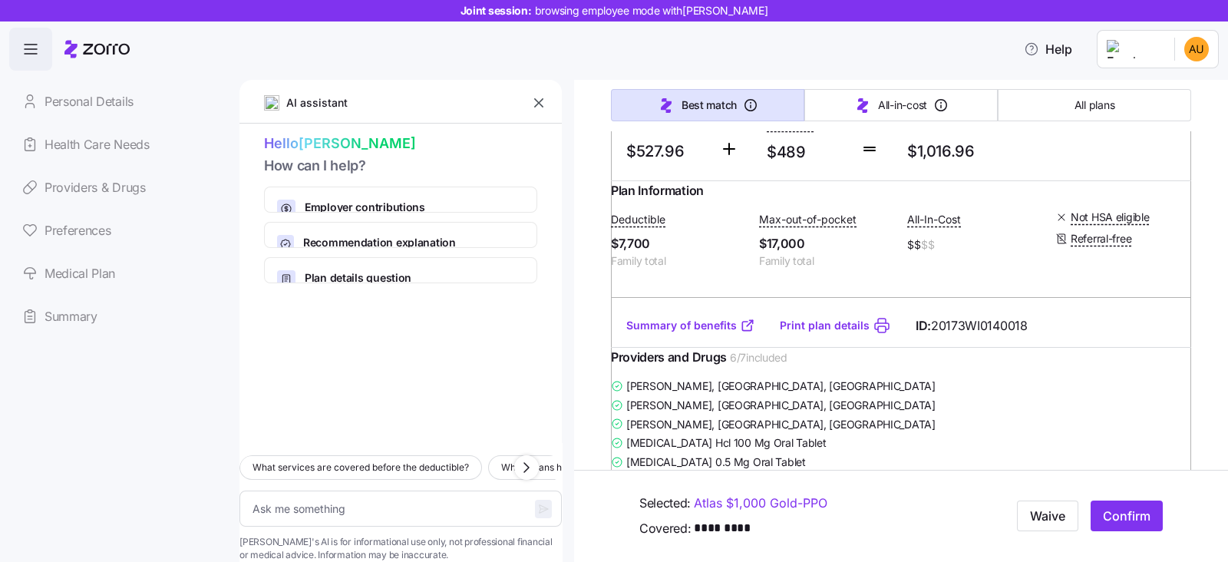
type textarea "x"
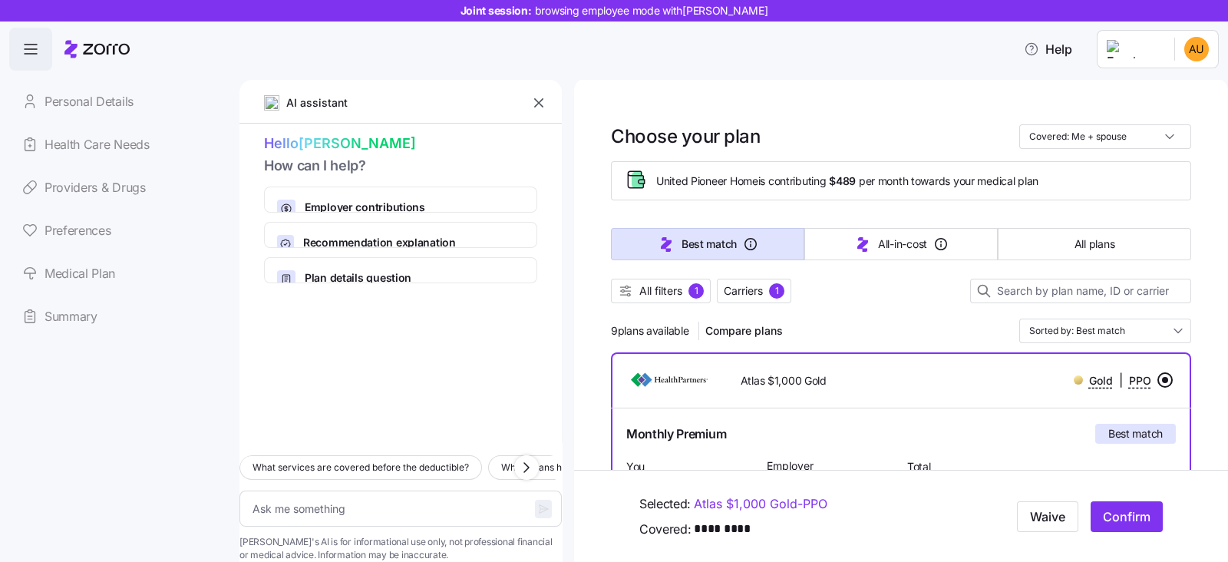
scroll to position [0, 0]
click at [1157, 375] on input "radio" at bounding box center [1164, 381] width 15 height 15
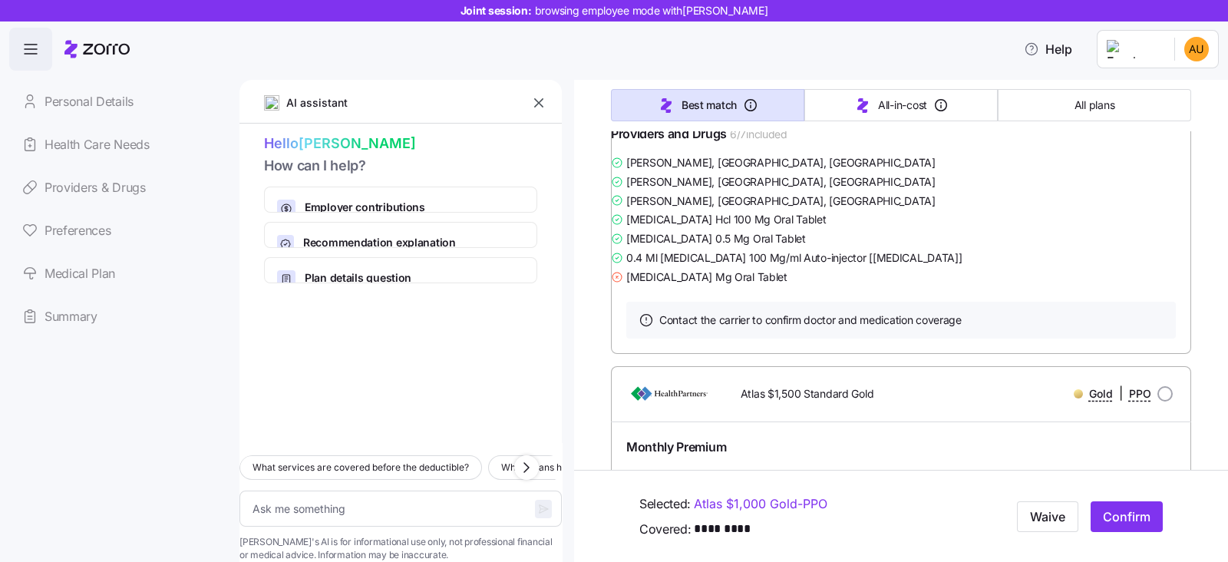
scroll to position [3165, 0]
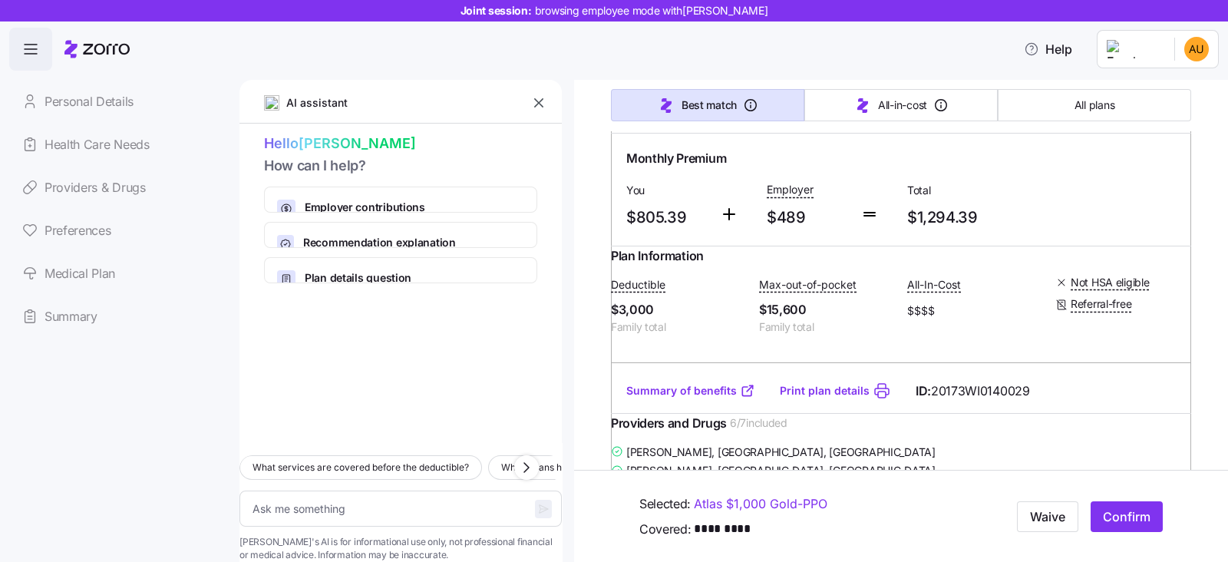
click at [1157, 113] on input "radio" at bounding box center [1164, 104] width 15 height 15
radio input "true"
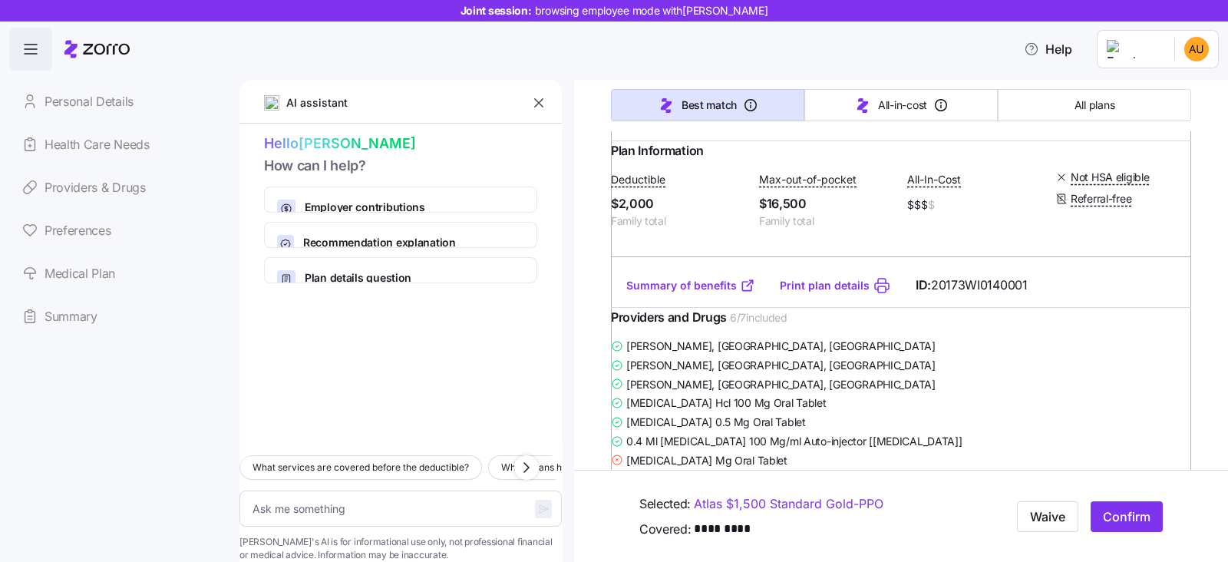
scroll to position [0, 0]
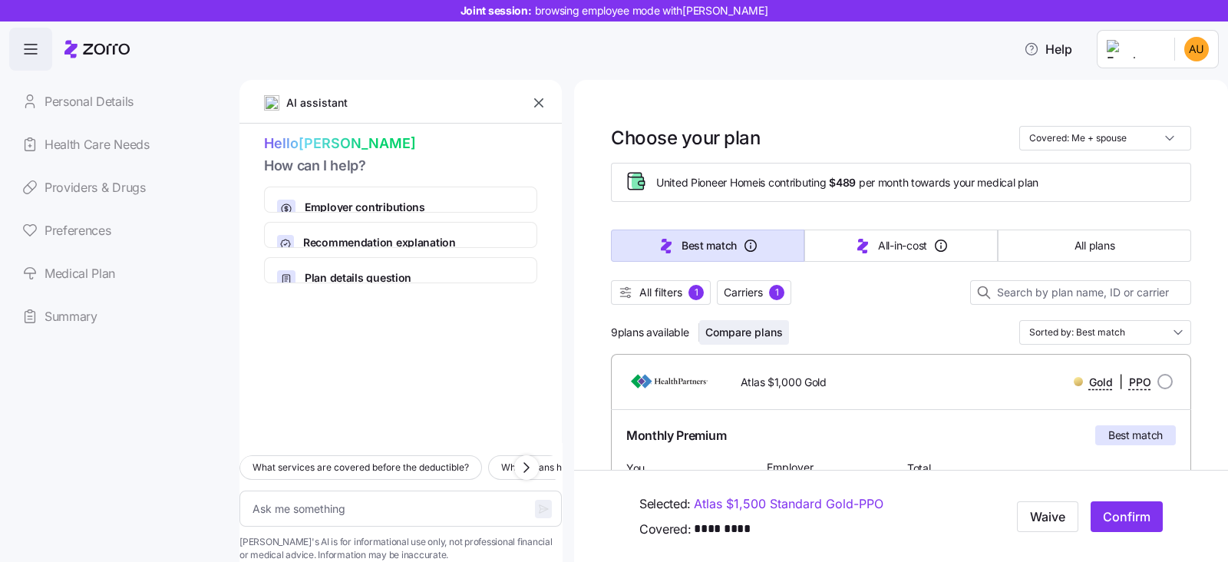
click at [750, 328] on span "Compare plans" at bounding box center [743, 332] width 77 height 15
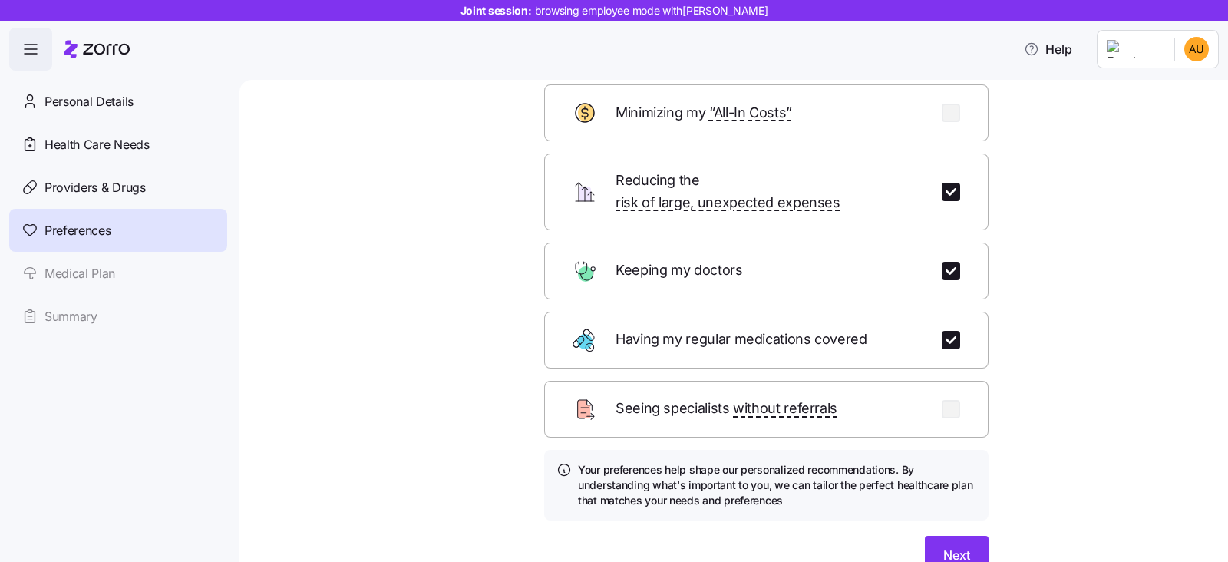
scroll to position [153, 0]
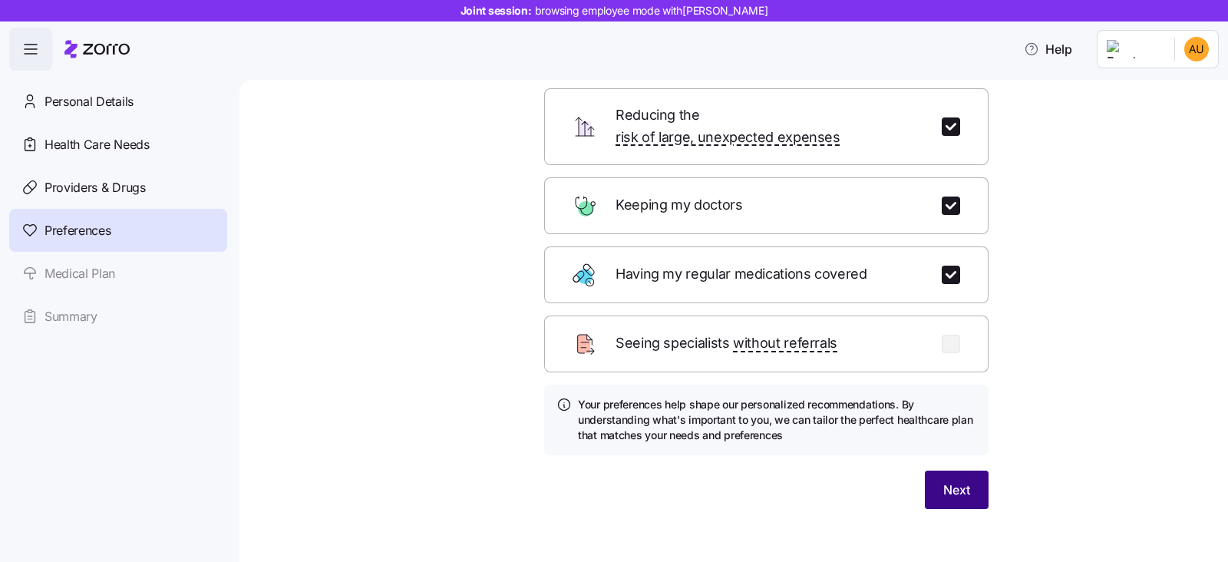
click at [972, 470] on button "Next" at bounding box center [957, 489] width 64 height 38
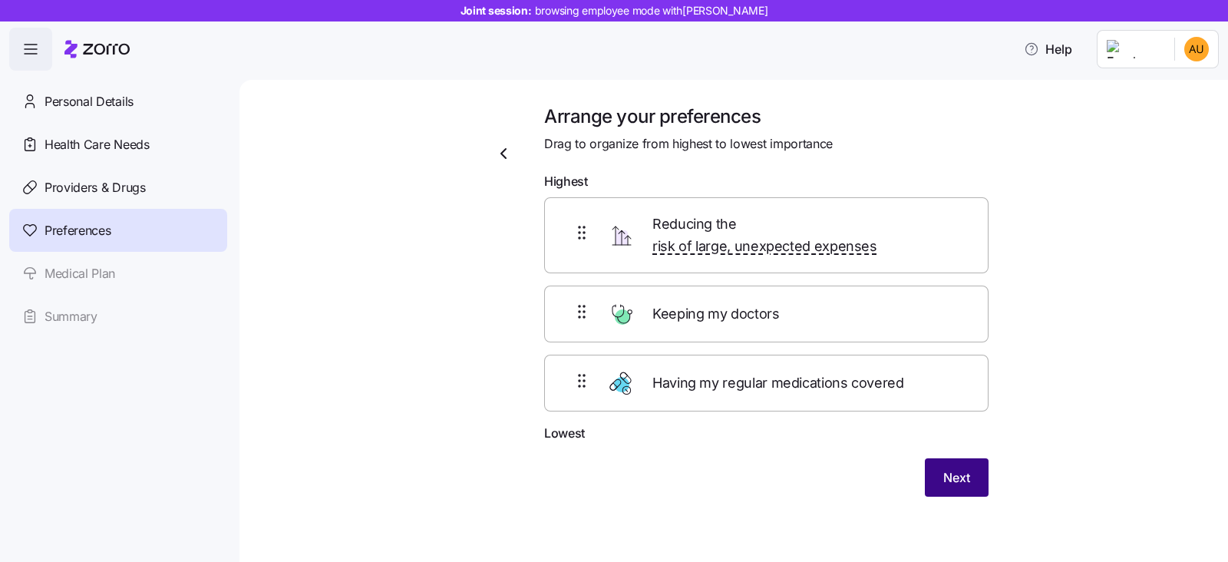
click at [972, 462] on button "Next" at bounding box center [957, 477] width 64 height 38
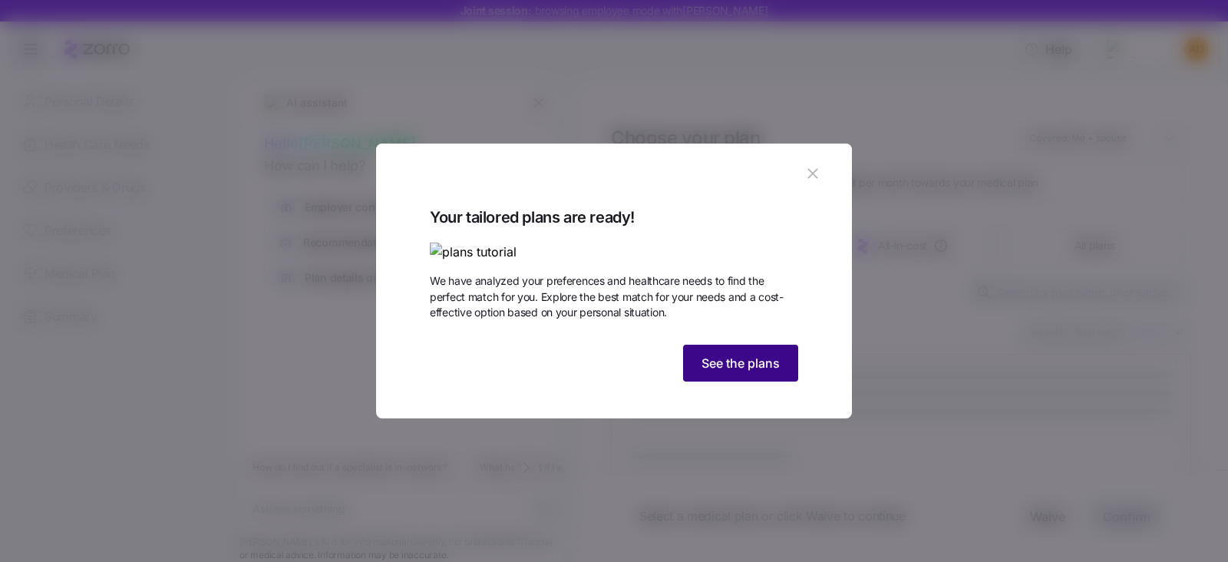
click at [760, 372] on span "See the plans" at bounding box center [740, 363] width 78 height 18
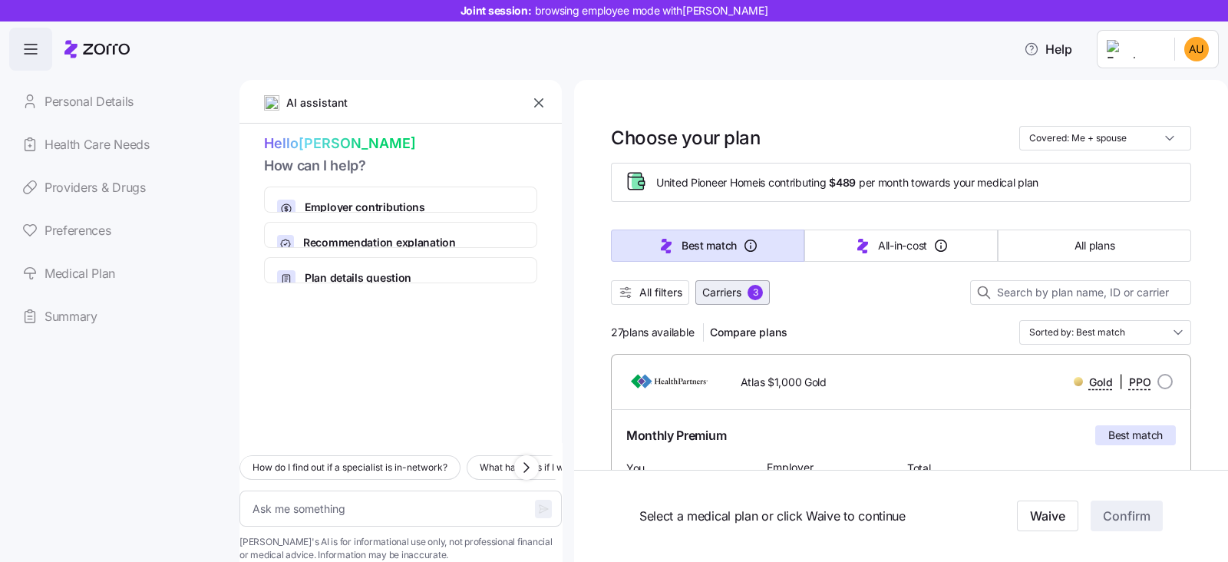
click at [747, 301] on button "Carriers 3" at bounding box center [732, 292] width 74 height 25
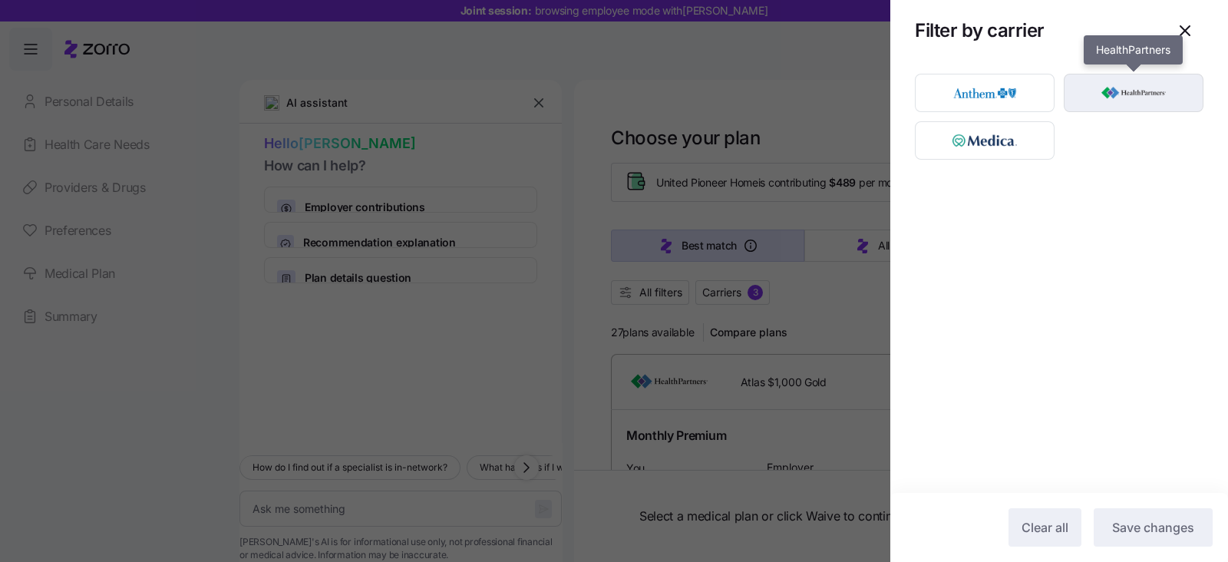
click at [1111, 78] on img "button" at bounding box center [1133, 92] width 113 height 31
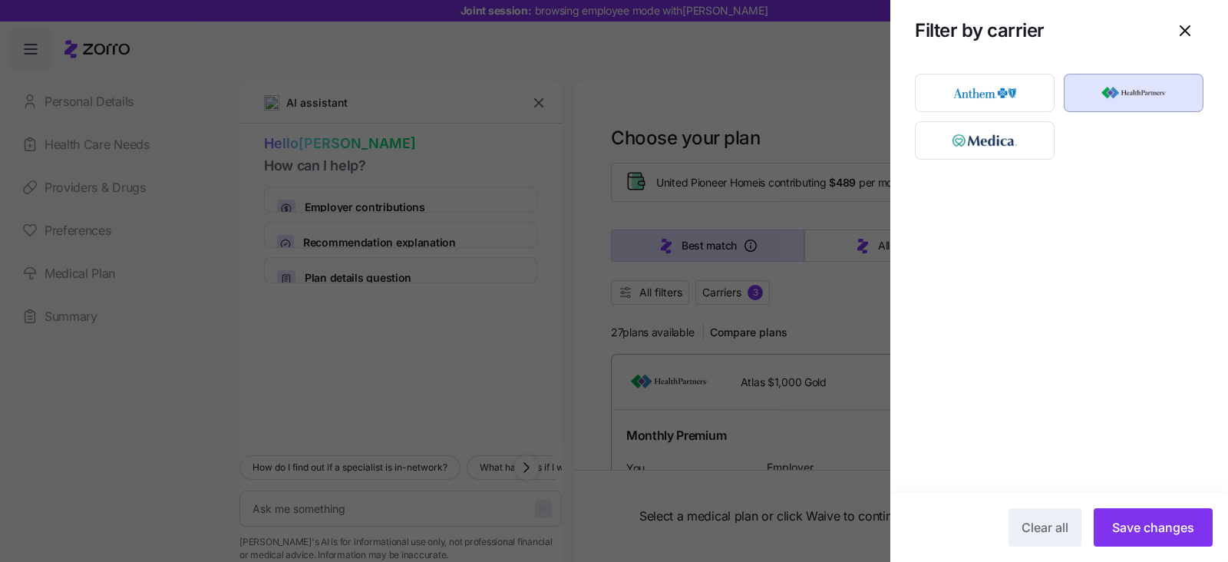
click at [1147, 517] on button "Save changes" at bounding box center [1152, 527] width 119 height 38
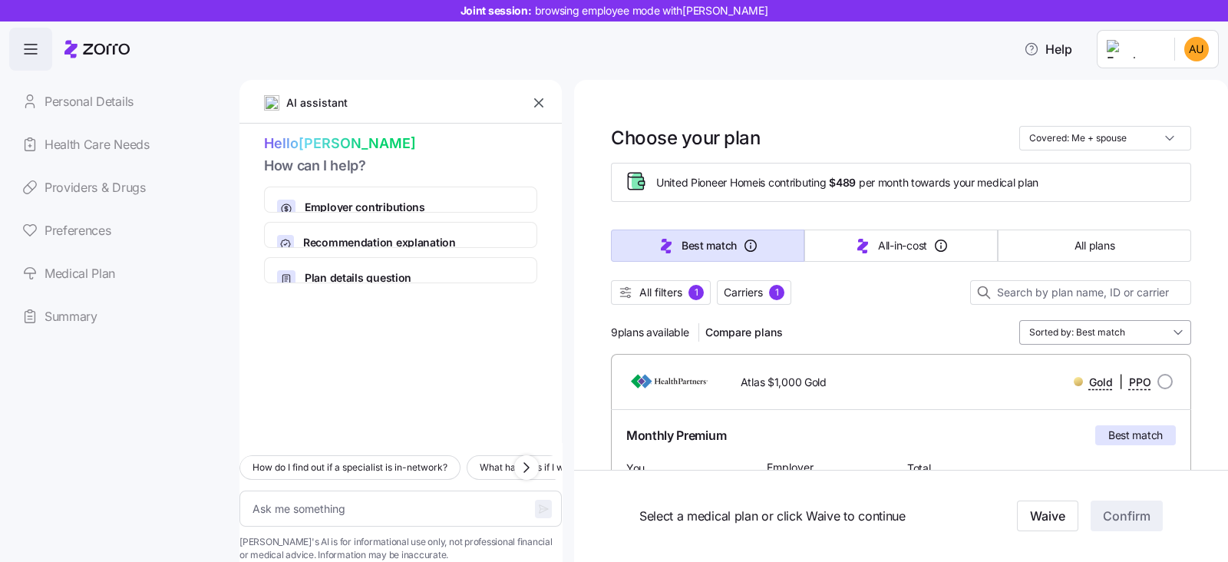
click at [1073, 333] on input "Sorted by: Best match" at bounding box center [1105, 332] width 172 height 25
click at [925, 331] on div "9 plans available Compare plans Sorted by: Best match" at bounding box center [901, 332] width 580 height 25
click at [647, 297] on span "All filters" at bounding box center [660, 292] width 43 height 15
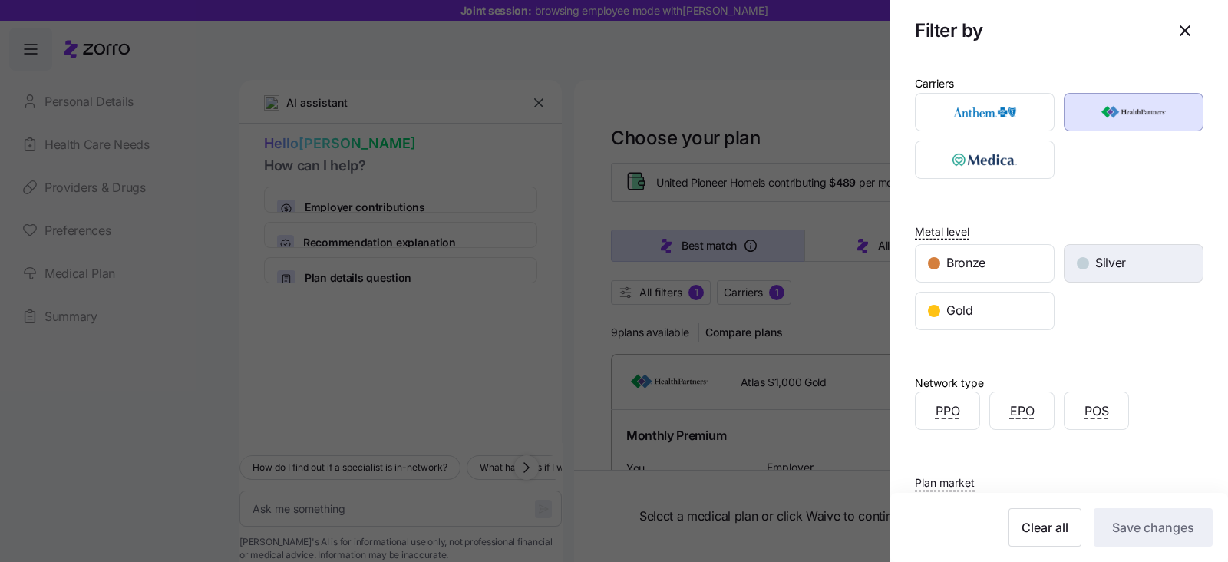
click at [1076, 262] on div "button" at bounding box center [1082, 263] width 12 height 12
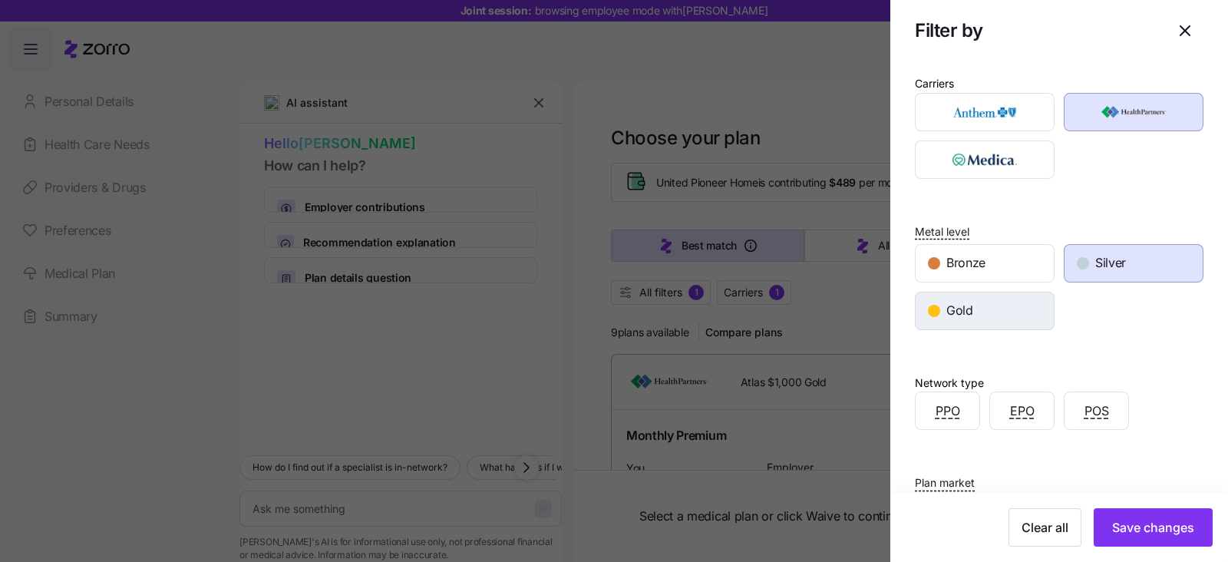
click at [936, 316] on div "Gold" at bounding box center [984, 310] width 138 height 37
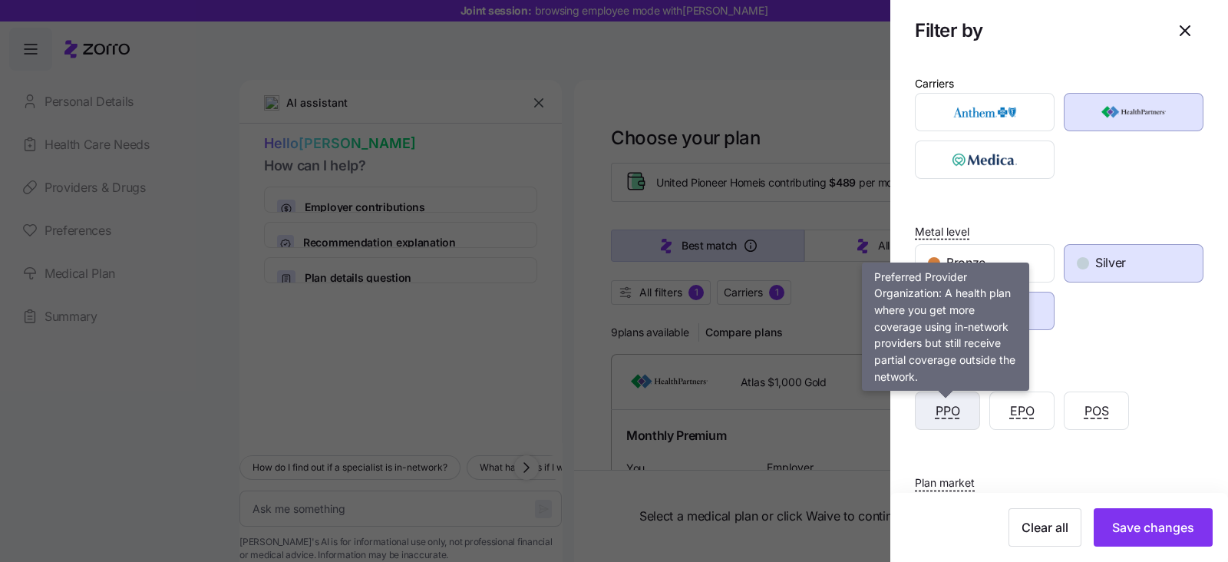
click at [951, 416] on span "PPO" at bounding box center [947, 410] width 25 height 19
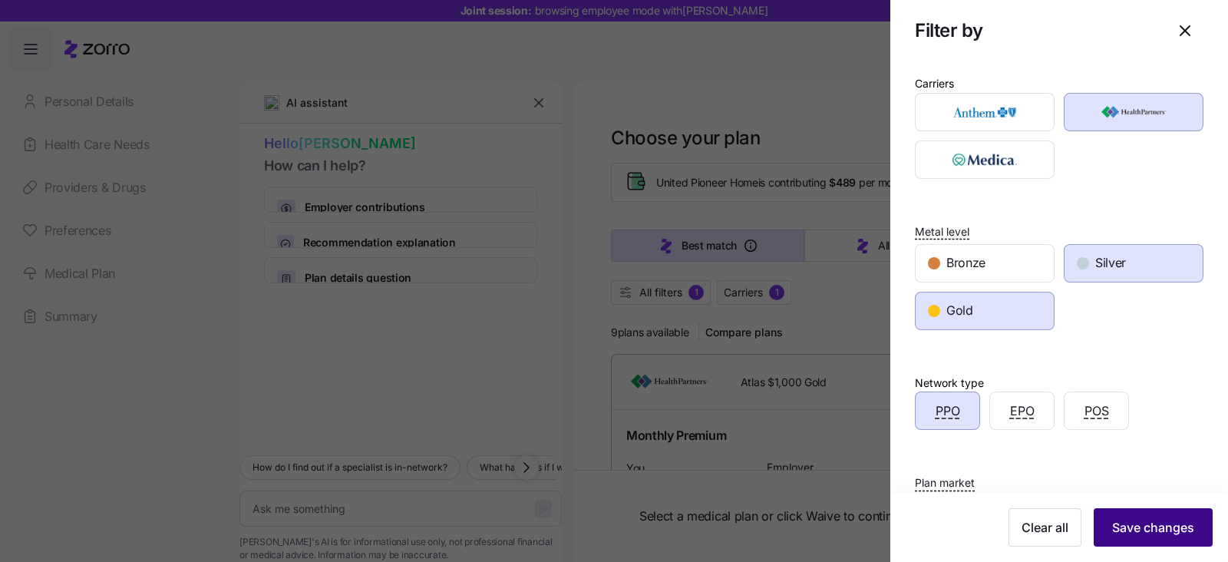
click at [1147, 519] on span "Save changes" at bounding box center [1153, 527] width 82 height 18
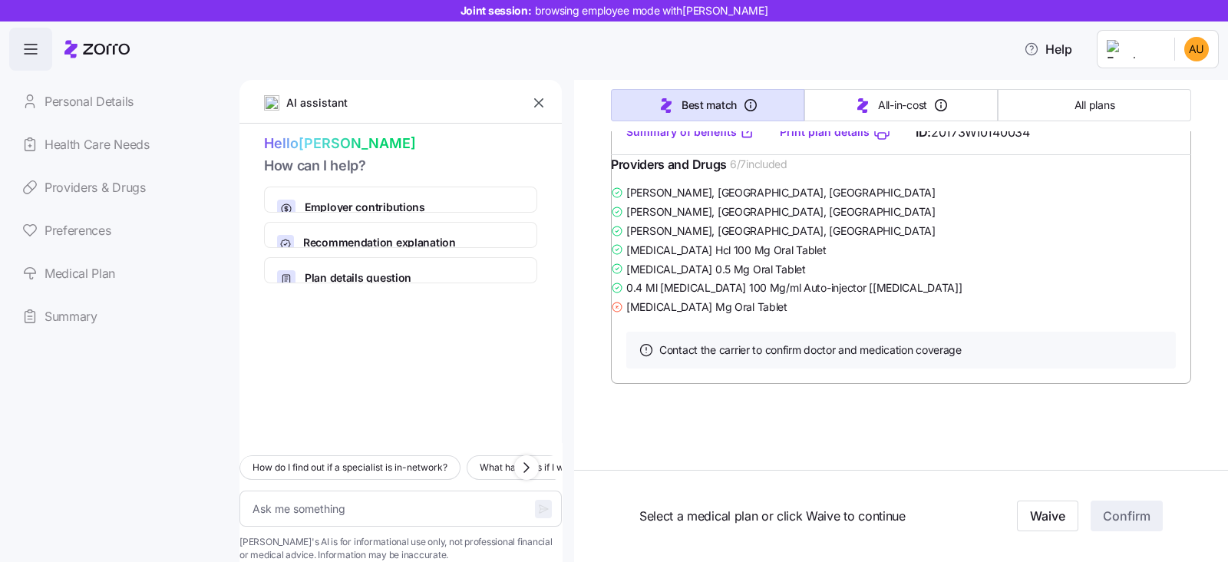
scroll to position [3357, 0]
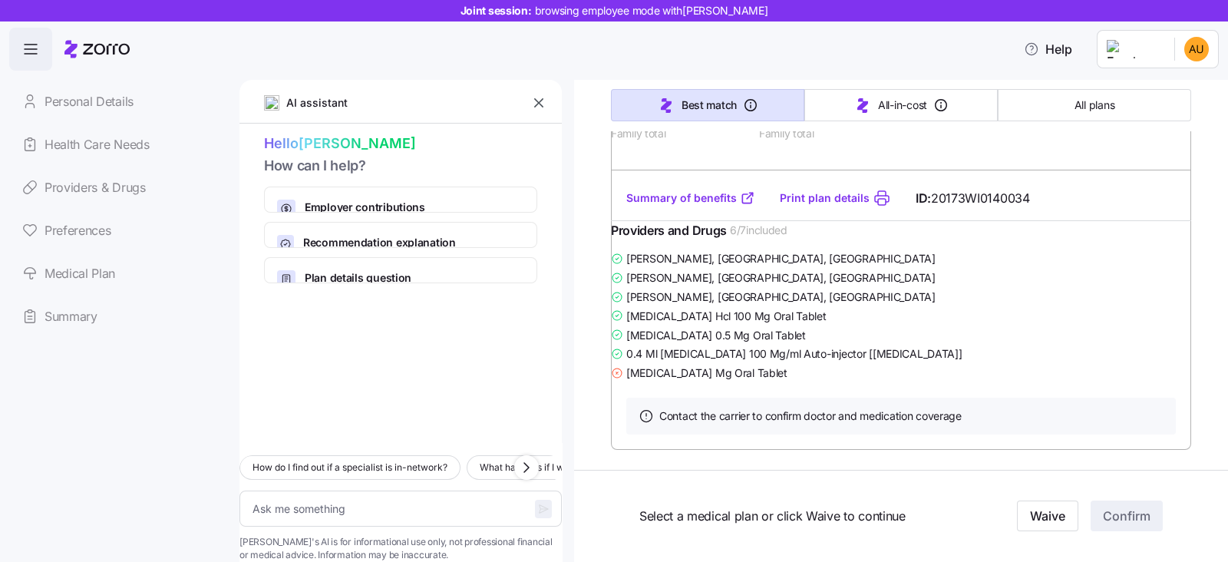
type textarea "x"
radio input "true"
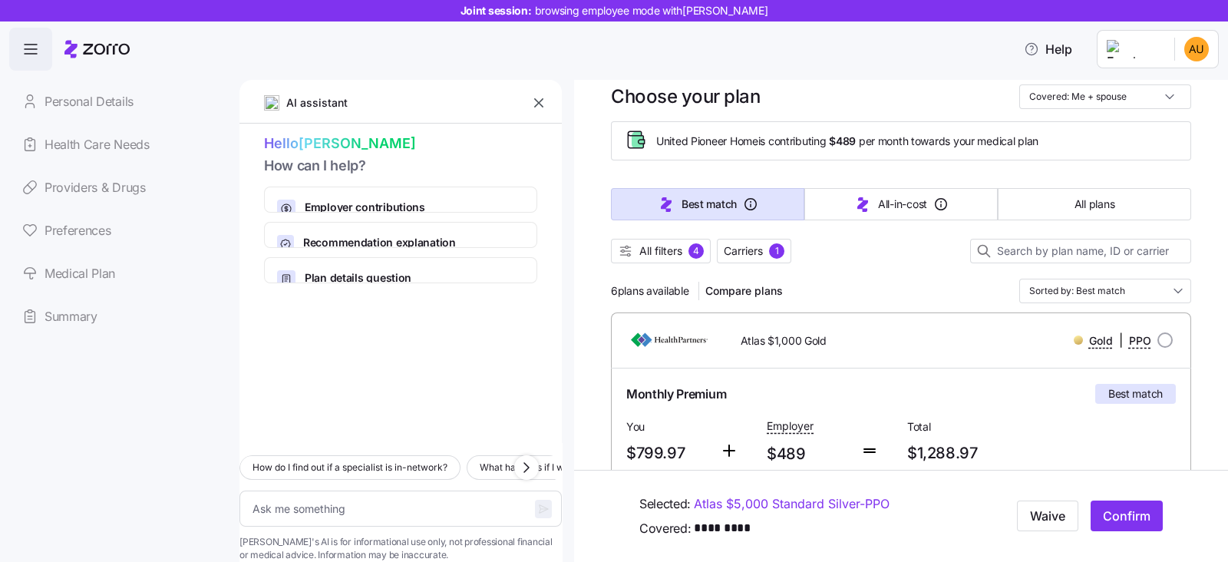
scroll to position [0, 0]
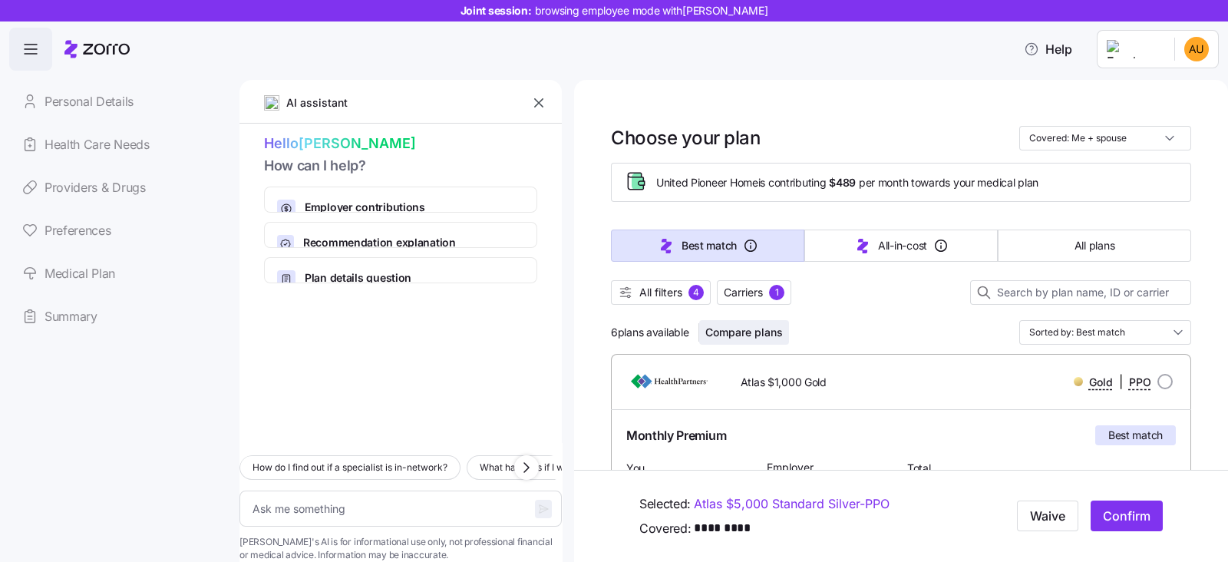
click at [754, 330] on span "Compare plans" at bounding box center [743, 332] width 77 height 15
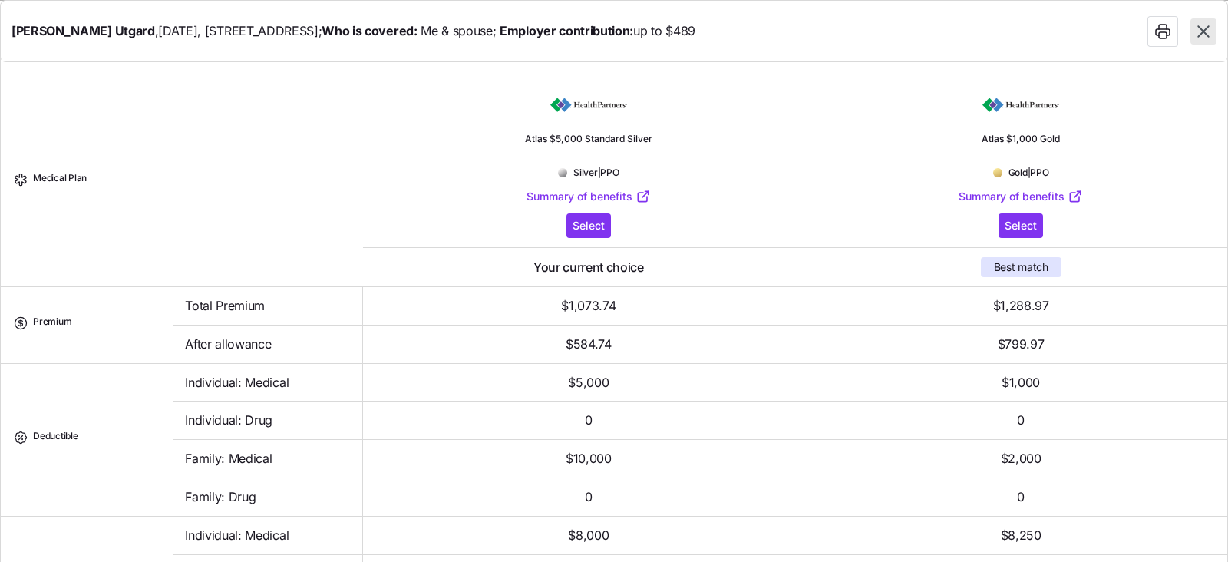
click at [754, 330] on td "$584.74" at bounding box center [588, 344] width 451 height 38
type textarea "x"
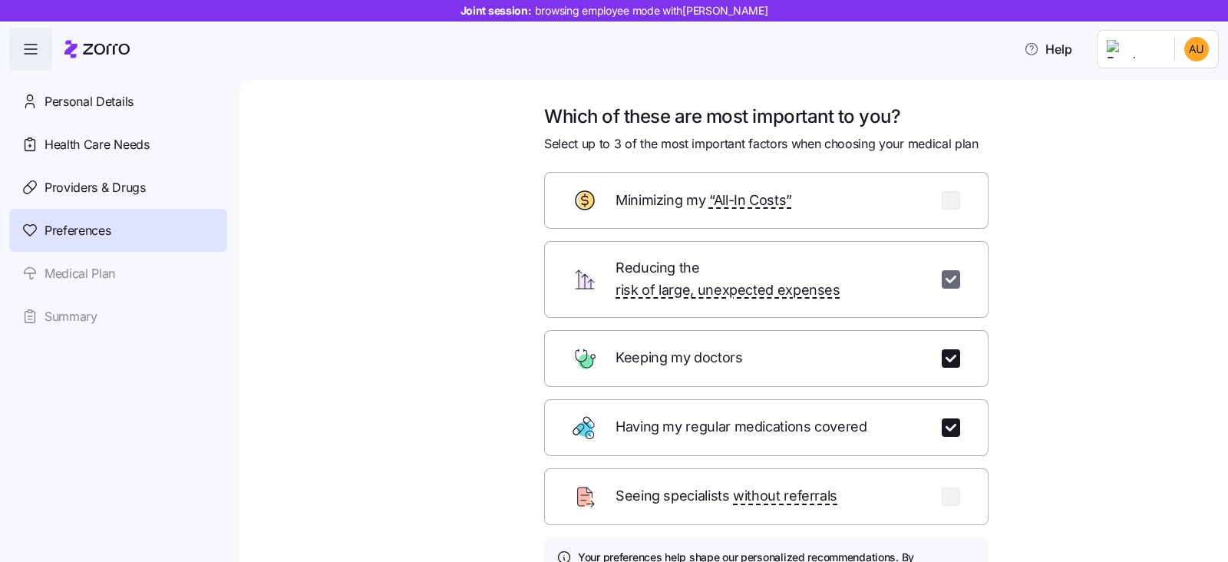
click at [941, 270] on input "checkbox" at bounding box center [950, 279] width 18 height 18
checkbox input "false"
drag, startPoint x: 940, startPoint y: 335, endPoint x: 938, endPoint y: 347, distance: 11.6
click at [941, 349] on input "checkbox" at bounding box center [950, 358] width 18 height 18
checkbox input "false"
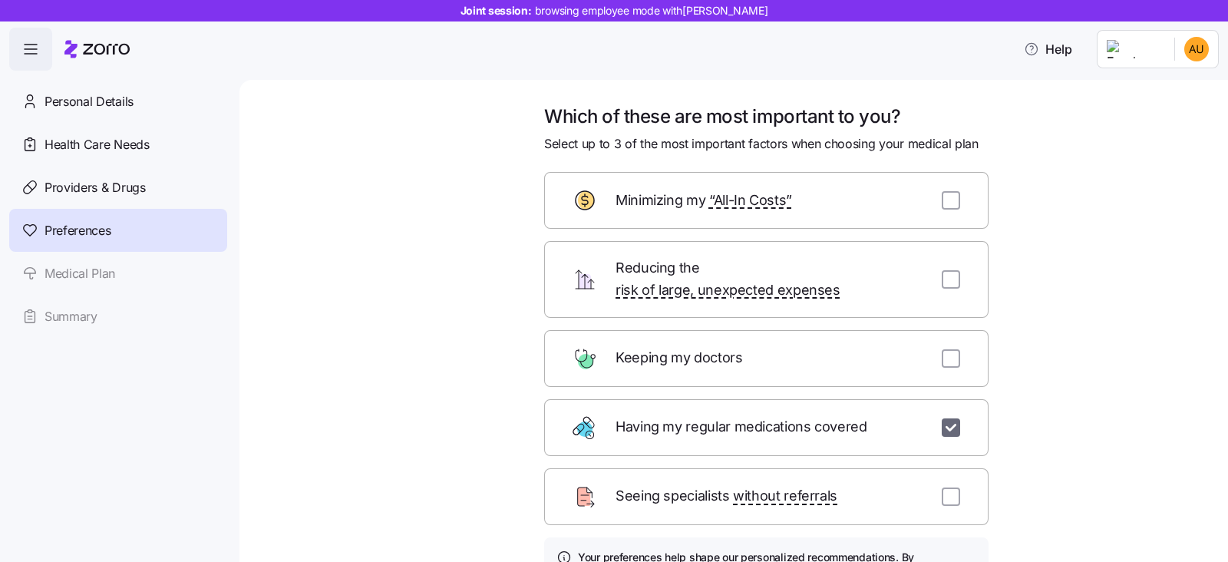
click at [941, 418] on input "checkbox" at bounding box center [950, 427] width 18 height 18
checkbox input "false"
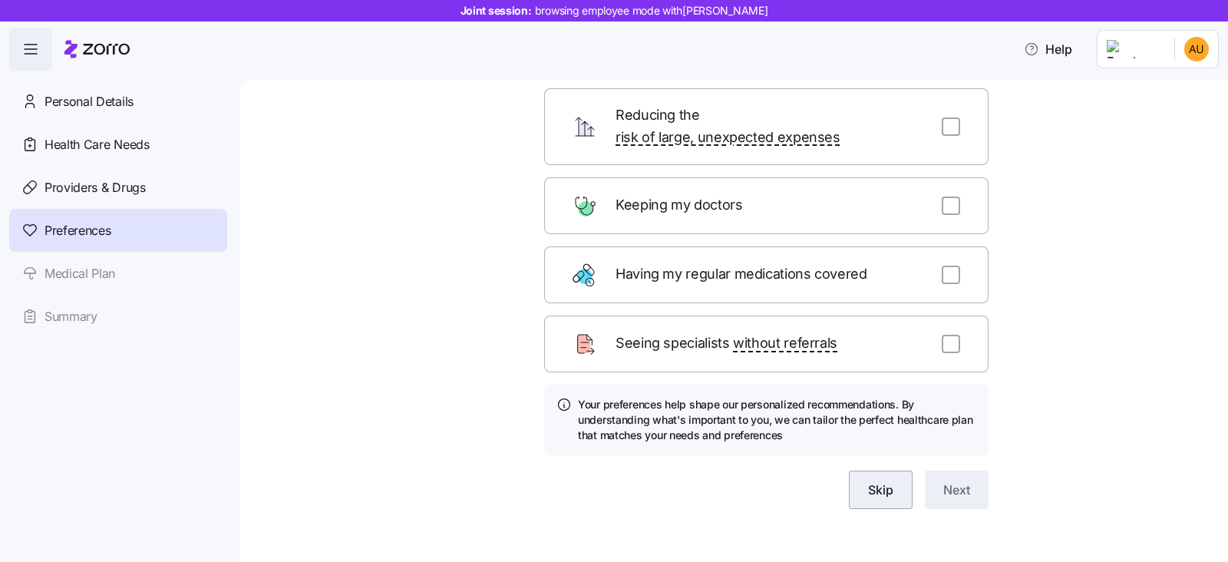
click at [868, 480] on span "Skip" at bounding box center [880, 489] width 25 height 18
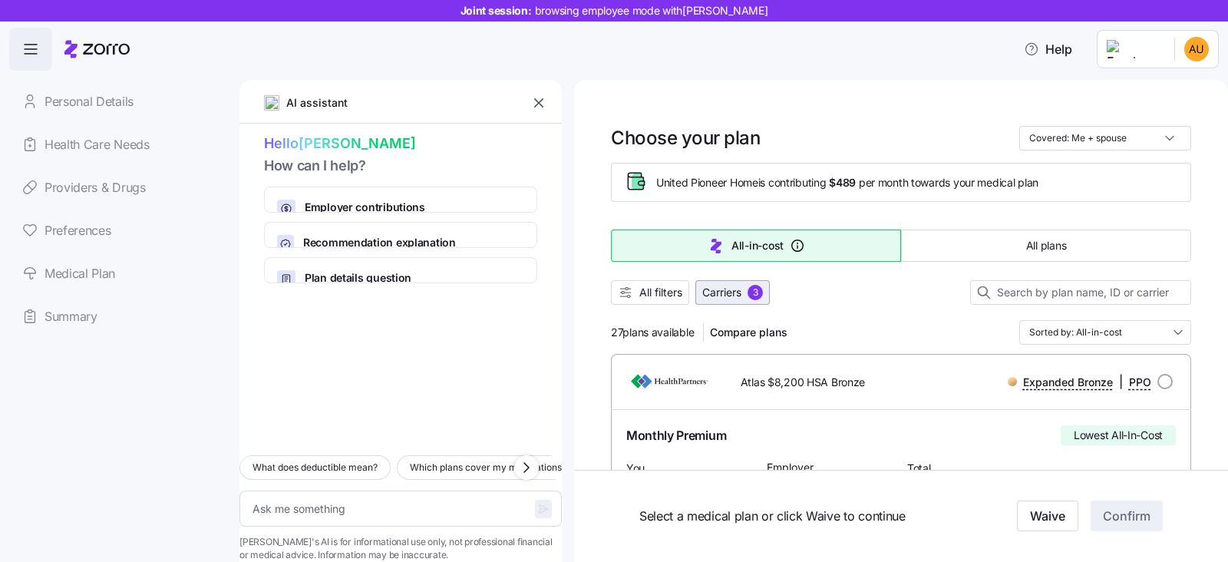
click at [753, 293] on div "3" at bounding box center [754, 292] width 15 height 15
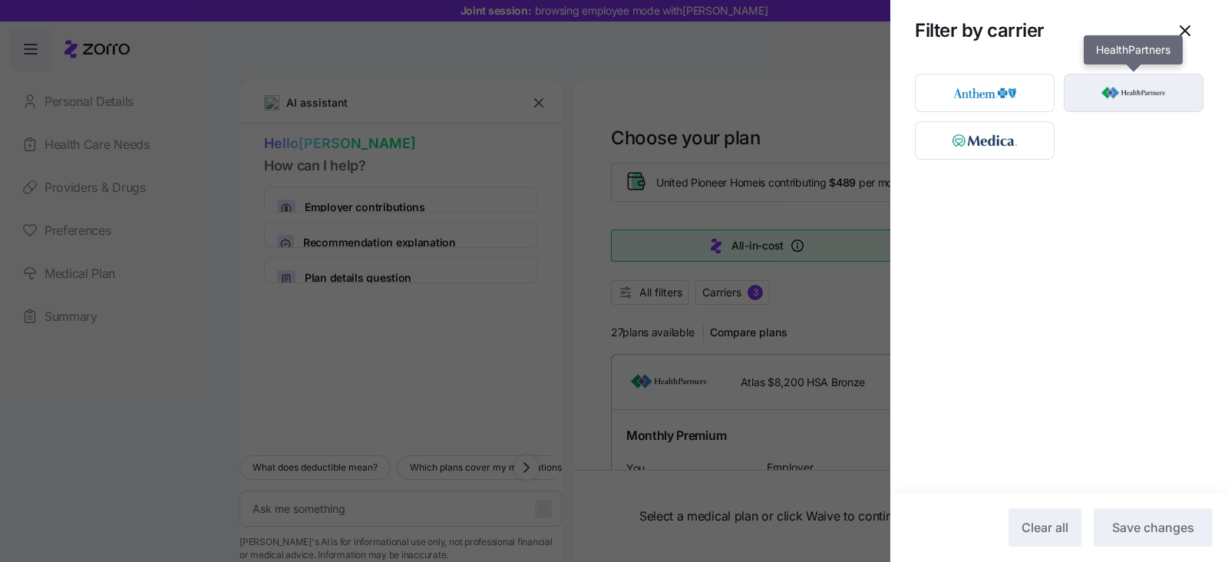
click at [1093, 86] on img "button" at bounding box center [1133, 92] width 113 height 31
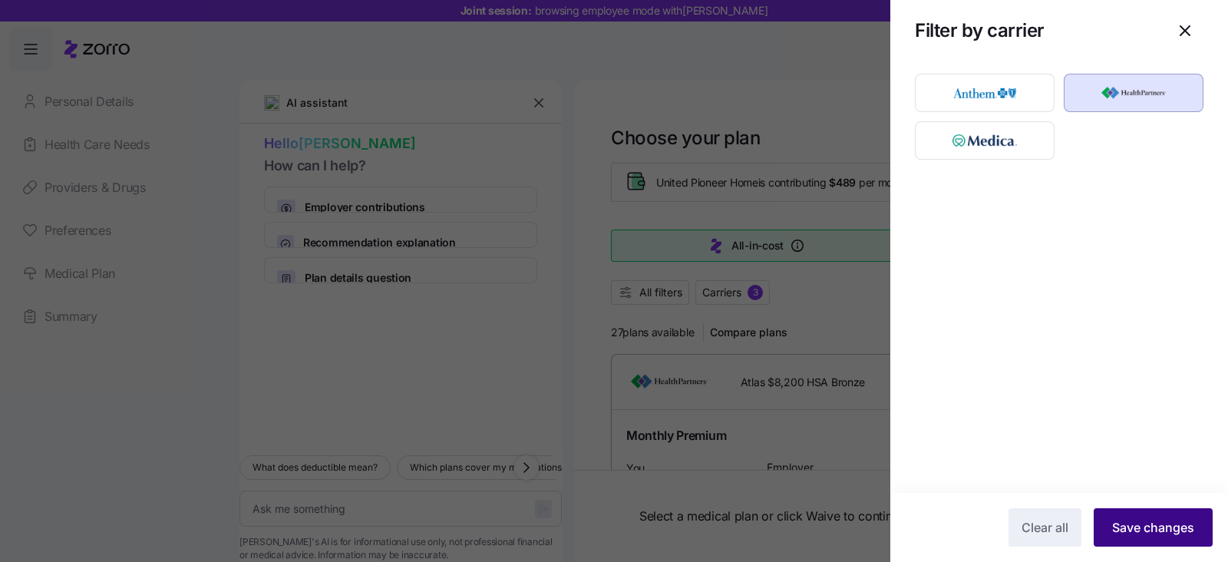
click at [1139, 526] on span "Save changes" at bounding box center [1153, 527] width 82 height 18
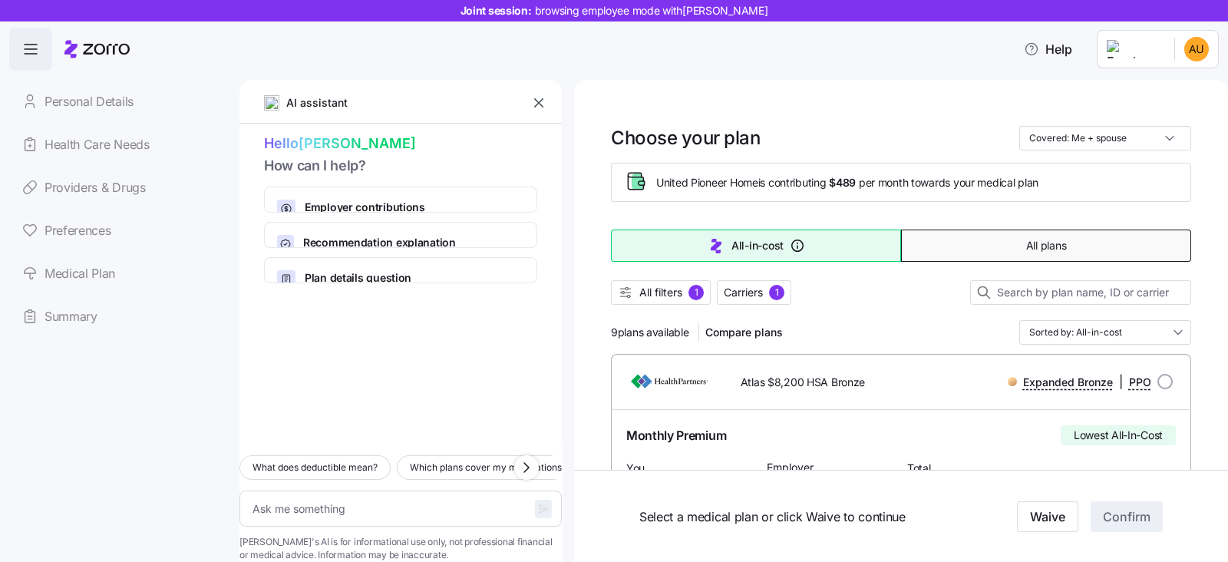
click at [1012, 244] on button "All plans" at bounding box center [1046, 245] width 290 height 32
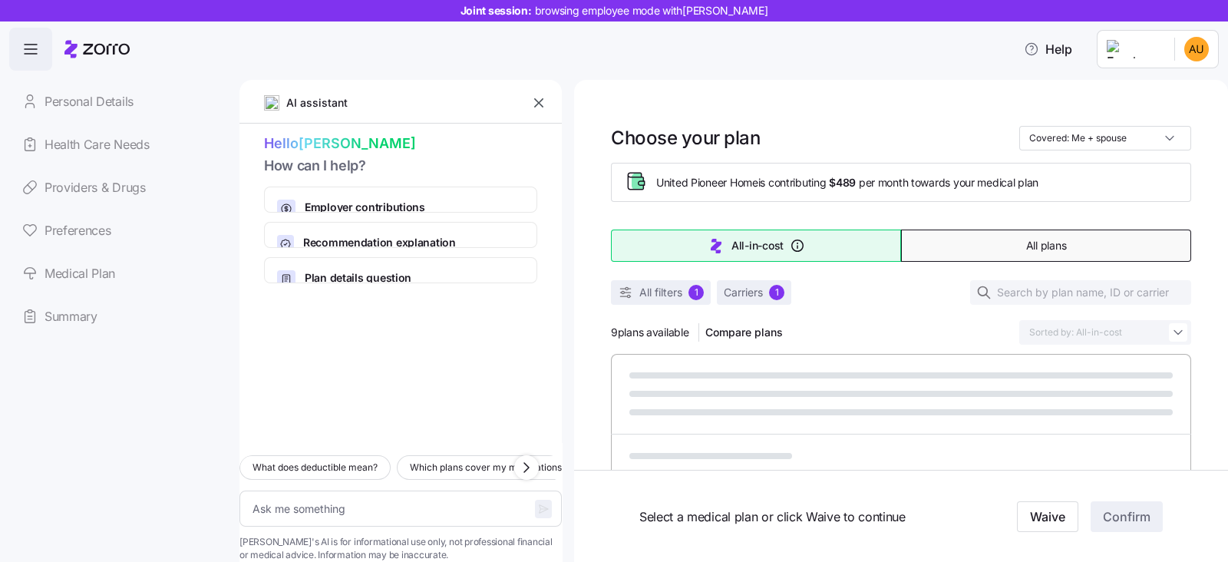
type textarea "x"
type input "Sorted by: Premium"
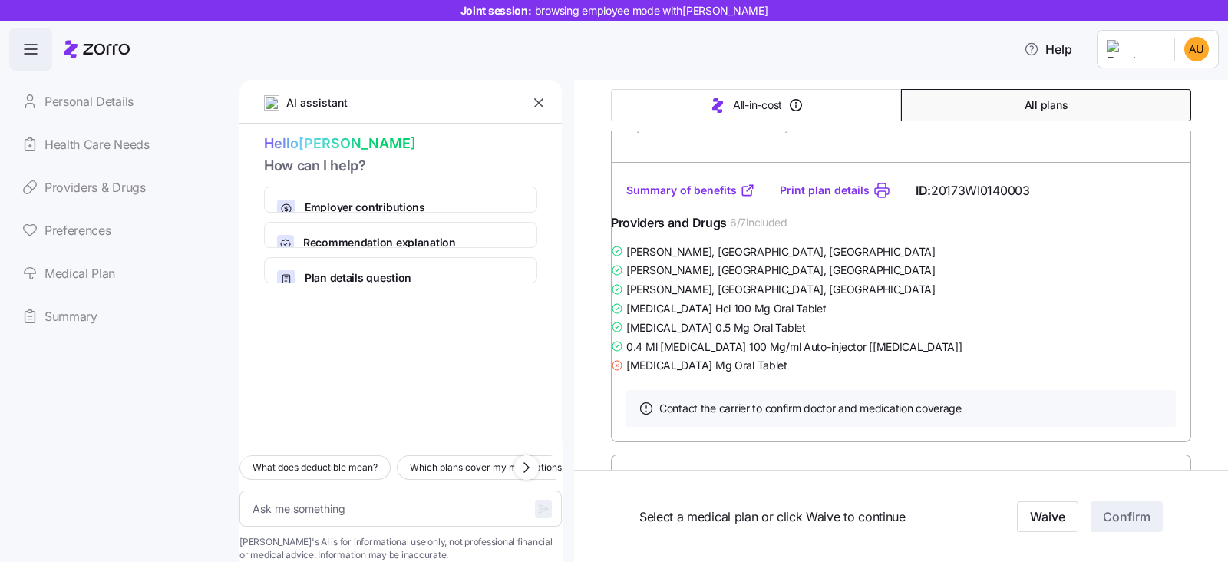
scroll to position [1342, 0]
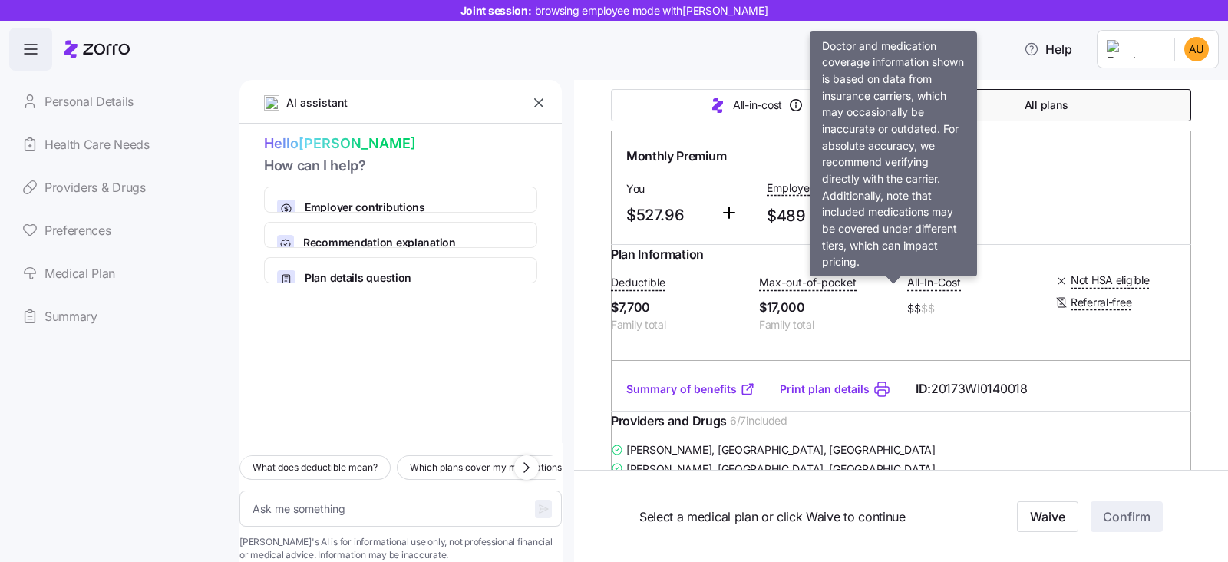
type textarea "x"
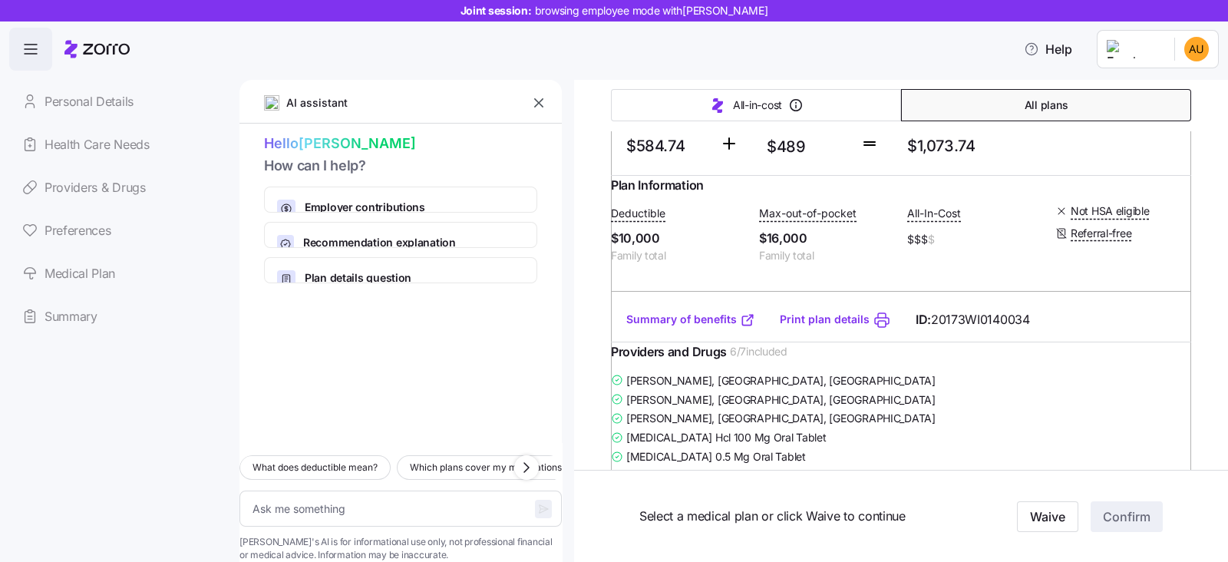
scroll to position [3932, 0]
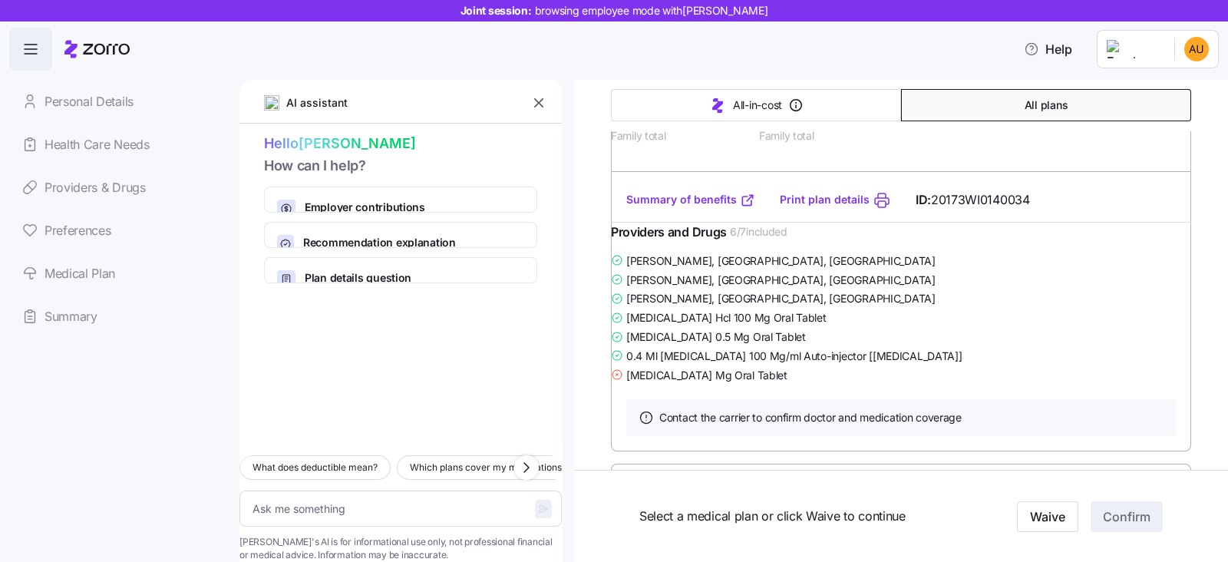
radio input "true"
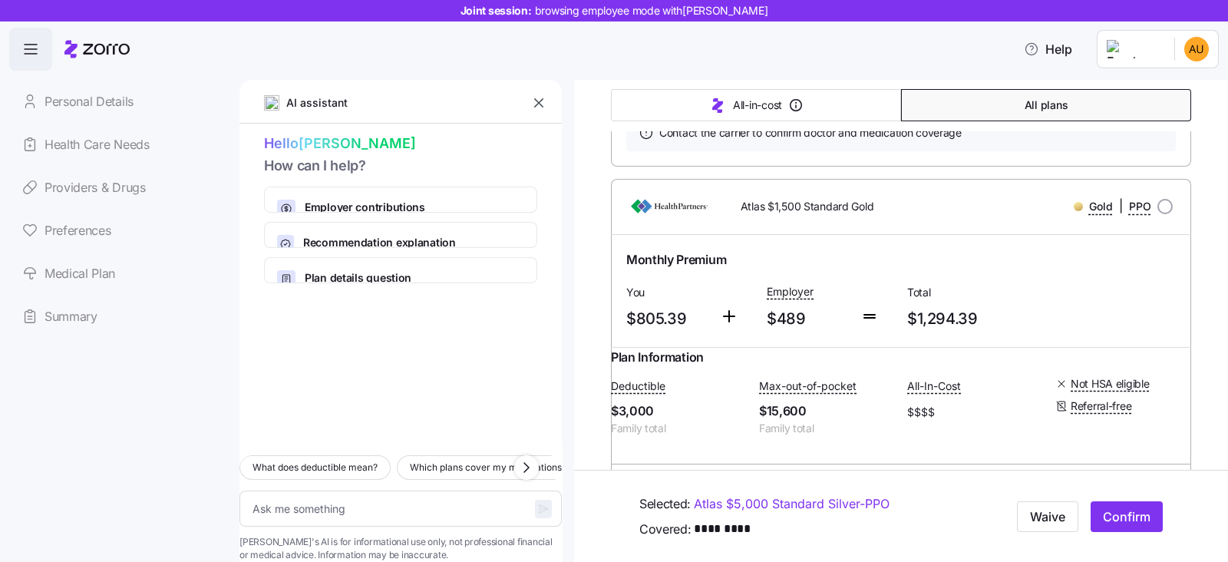
scroll to position [5082, 0]
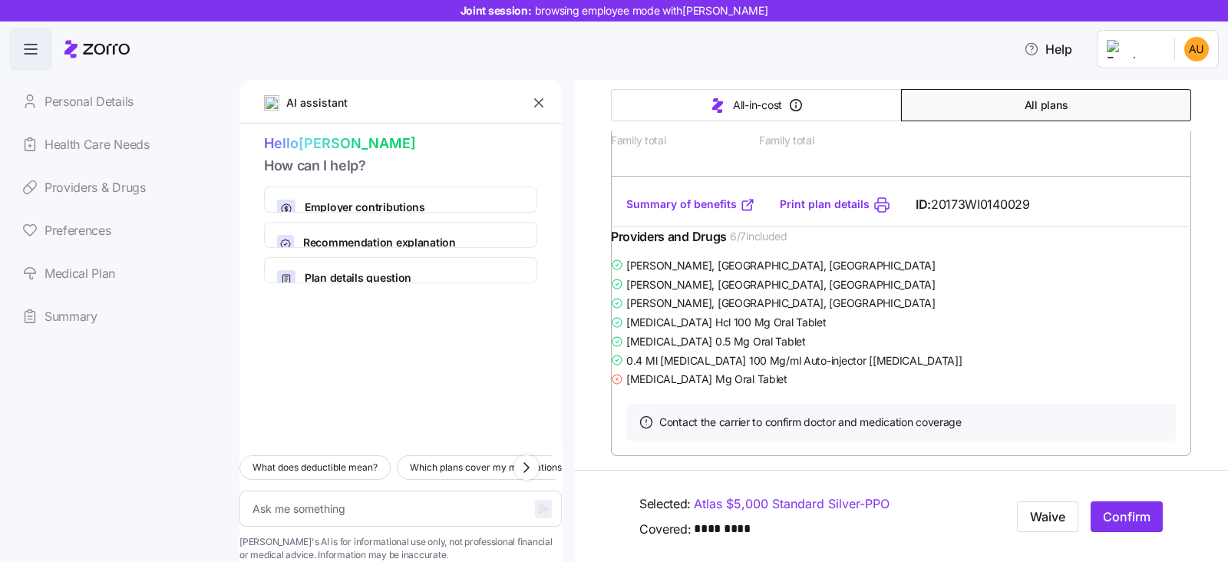
type textarea "x"
radio input "true"
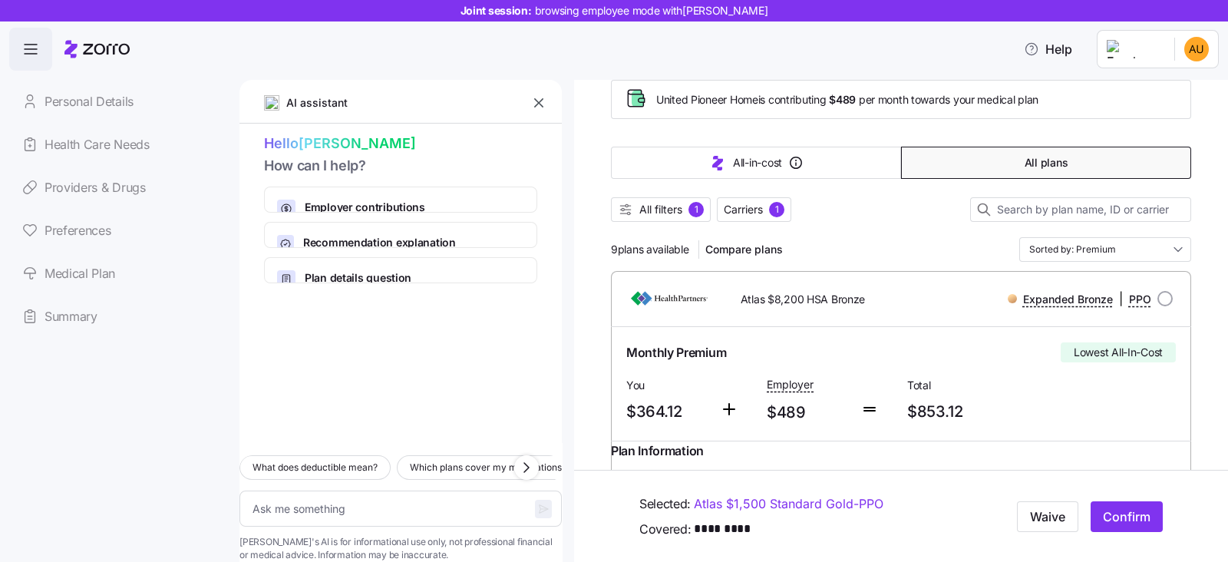
scroll to position [0, 0]
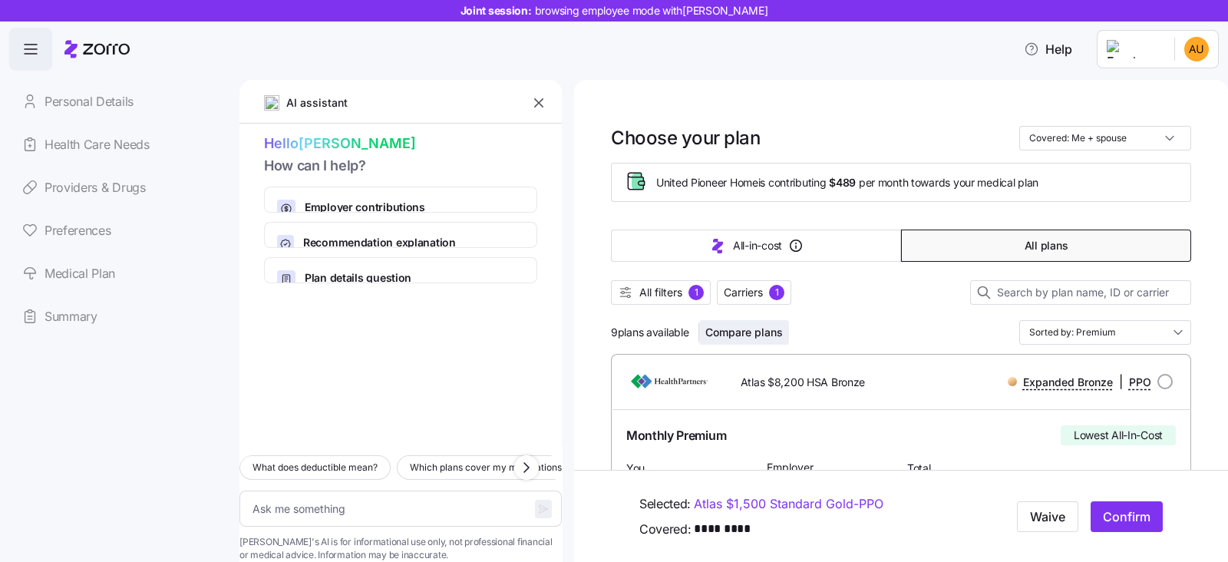
click at [759, 335] on span "Compare plans" at bounding box center [743, 332] width 77 height 15
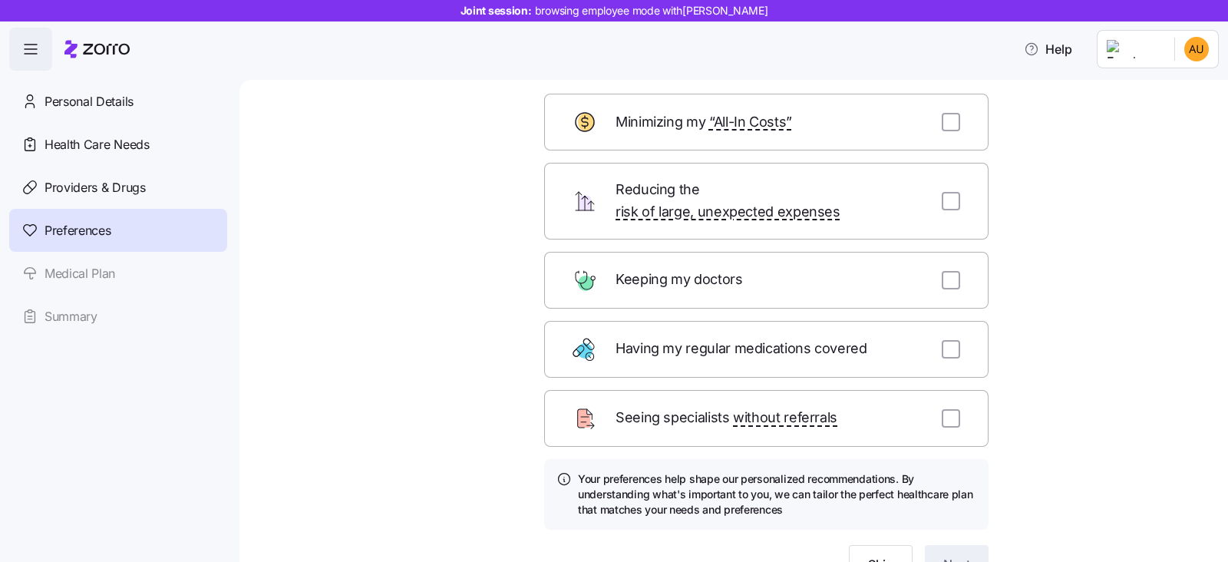
scroll to position [153, 0]
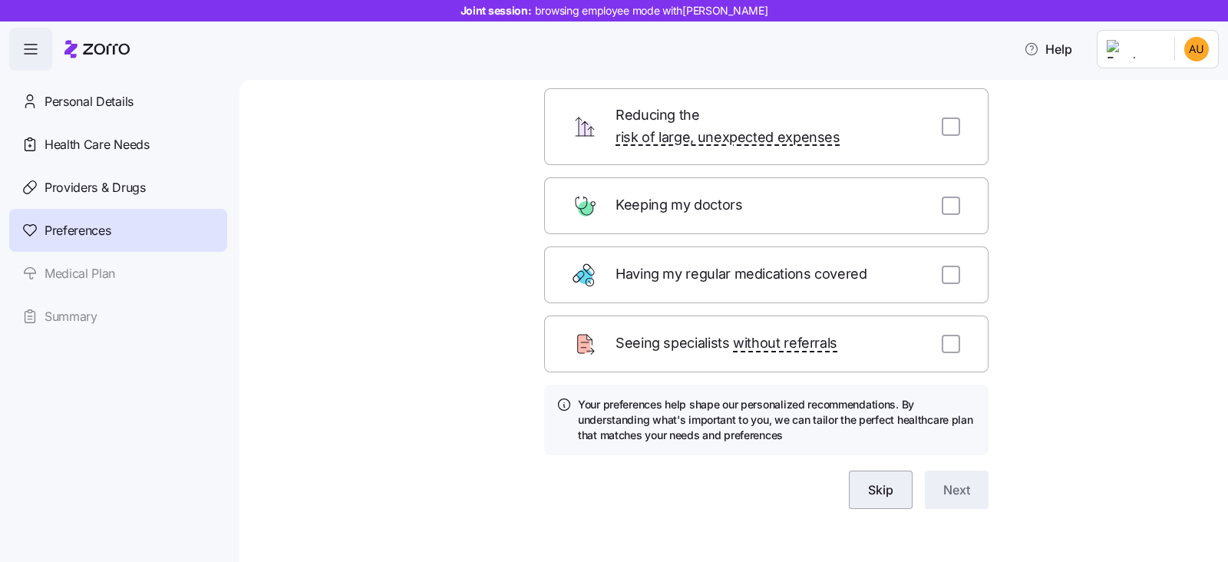
click at [858, 470] on button "Skip" at bounding box center [881, 489] width 64 height 38
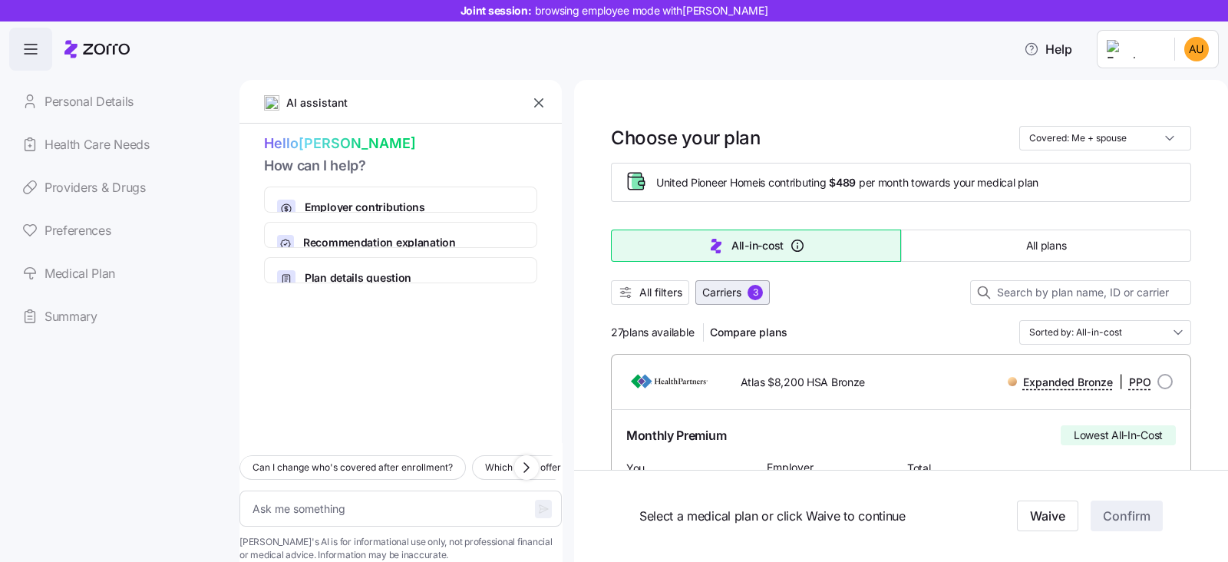
click at [750, 291] on div "3" at bounding box center [754, 292] width 15 height 15
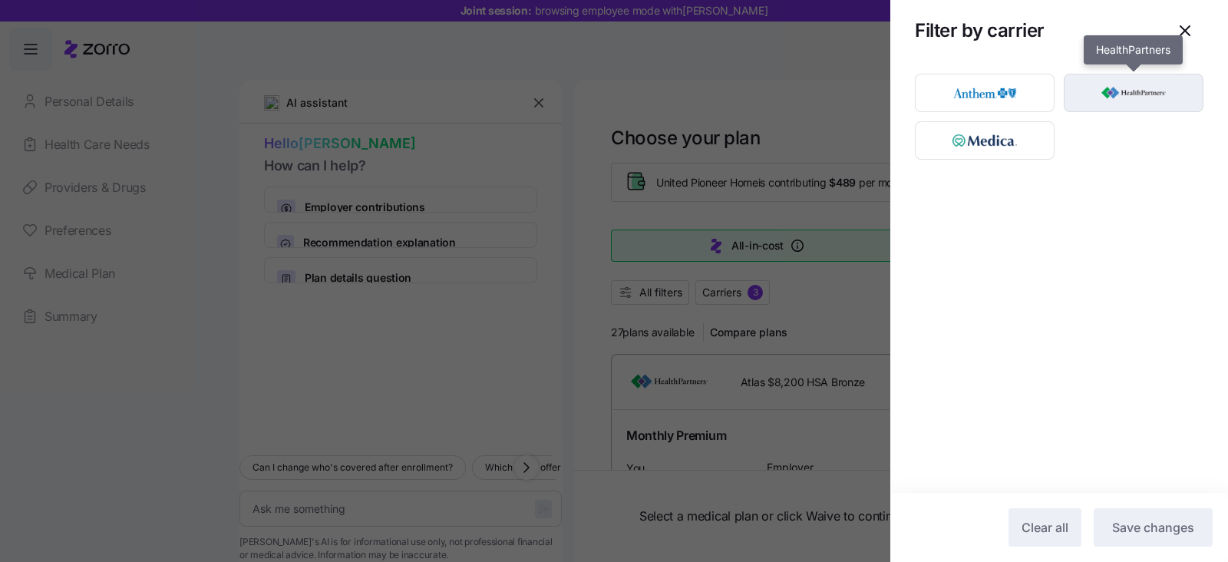
click at [1106, 96] on img "button" at bounding box center [1133, 92] width 113 height 31
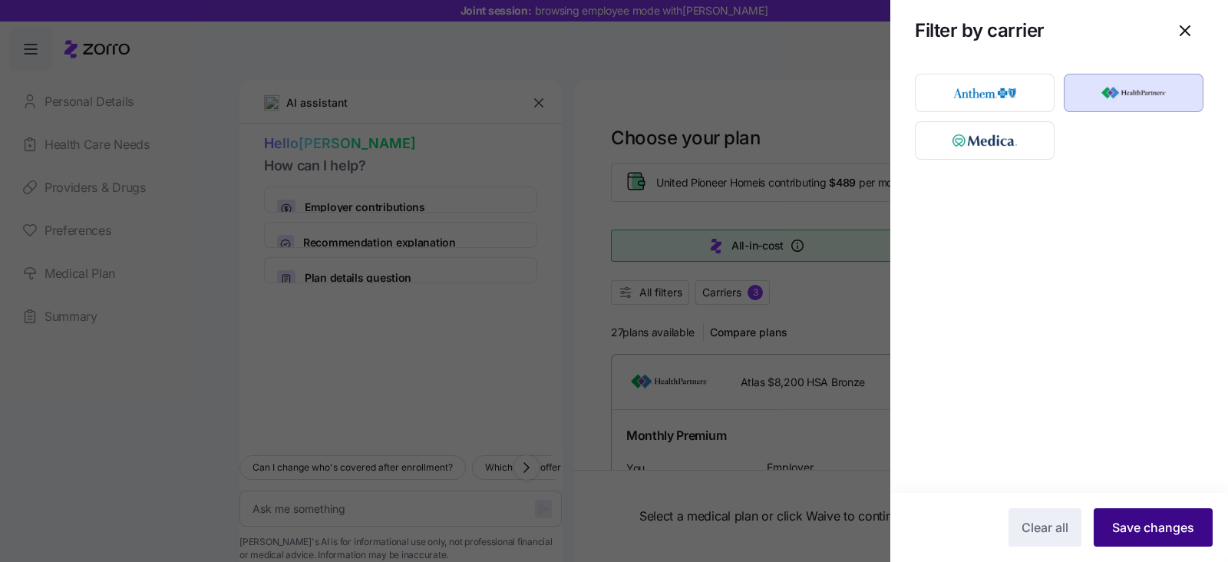
click at [1174, 532] on span "Save changes" at bounding box center [1153, 527] width 82 height 18
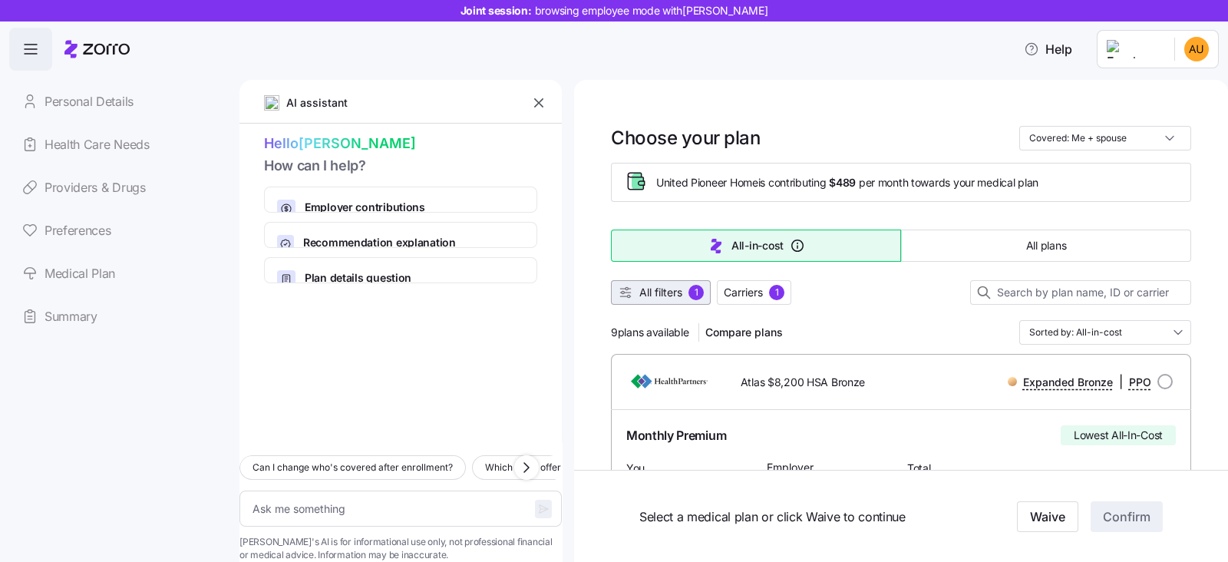
click at [644, 297] on span "All filters" at bounding box center [660, 292] width 43 height 15
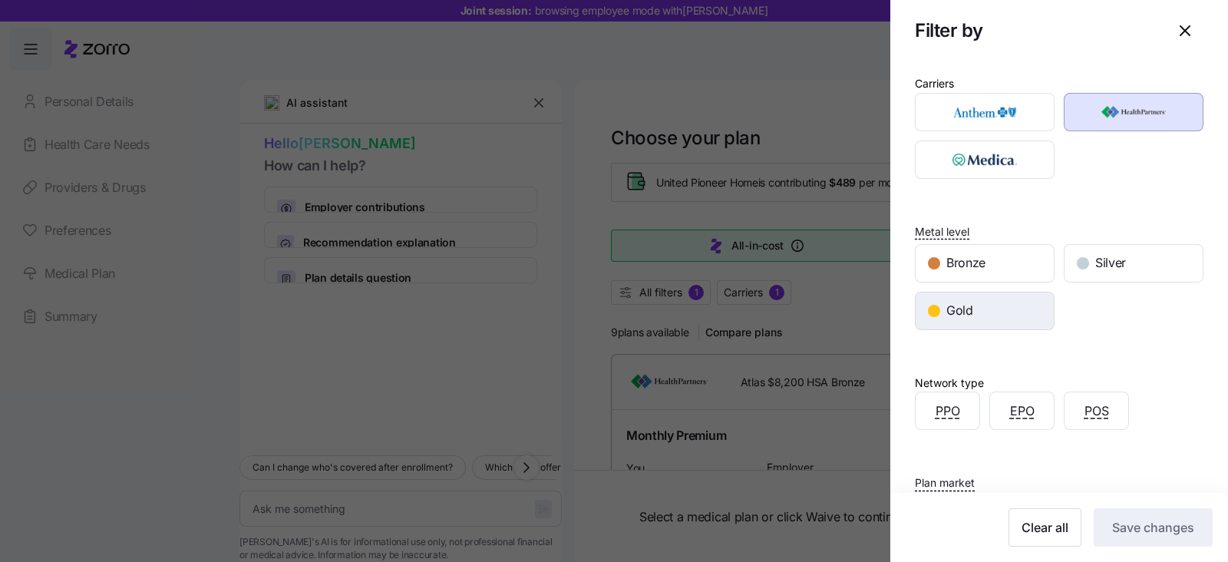
click at [961, 310] on span "Gold" at bounding box center [959, 310] width 27 height 19
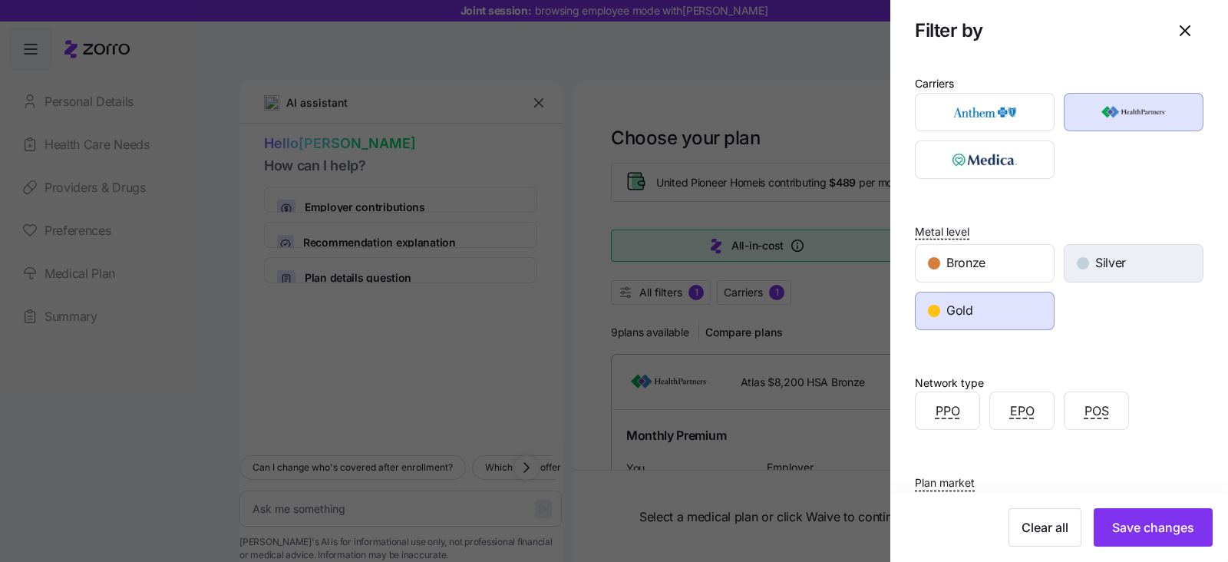
click at [1098, 255] on span "Silver" at bounding box center [1110, 262] width 31 height 19
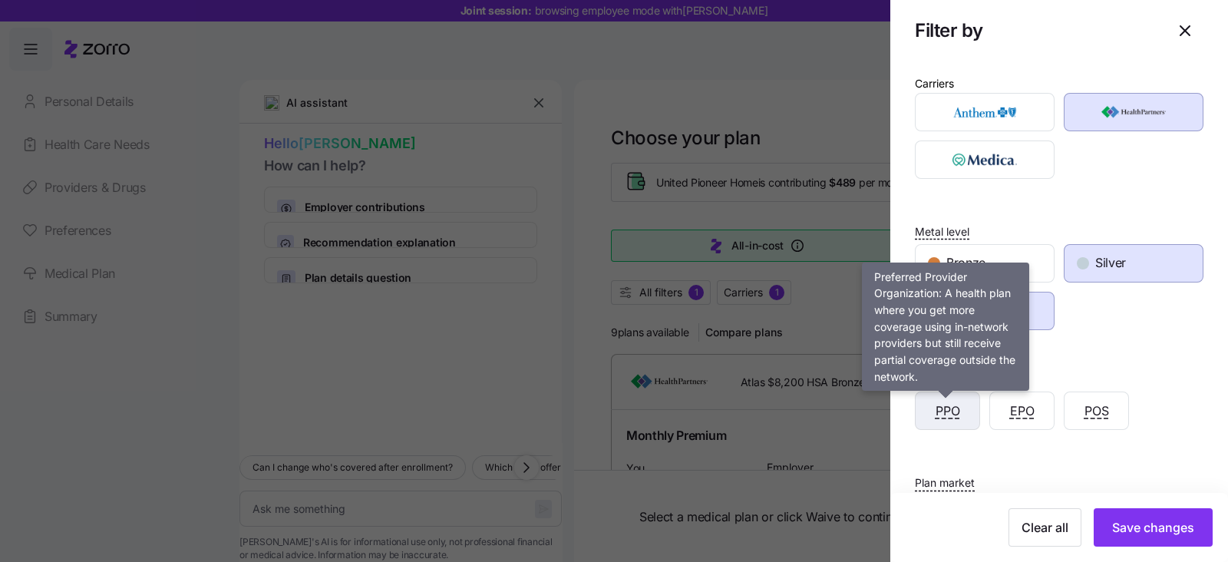
click at [947, 418] on span "PPO" at bounding box center [947, 410] width 25 height 19
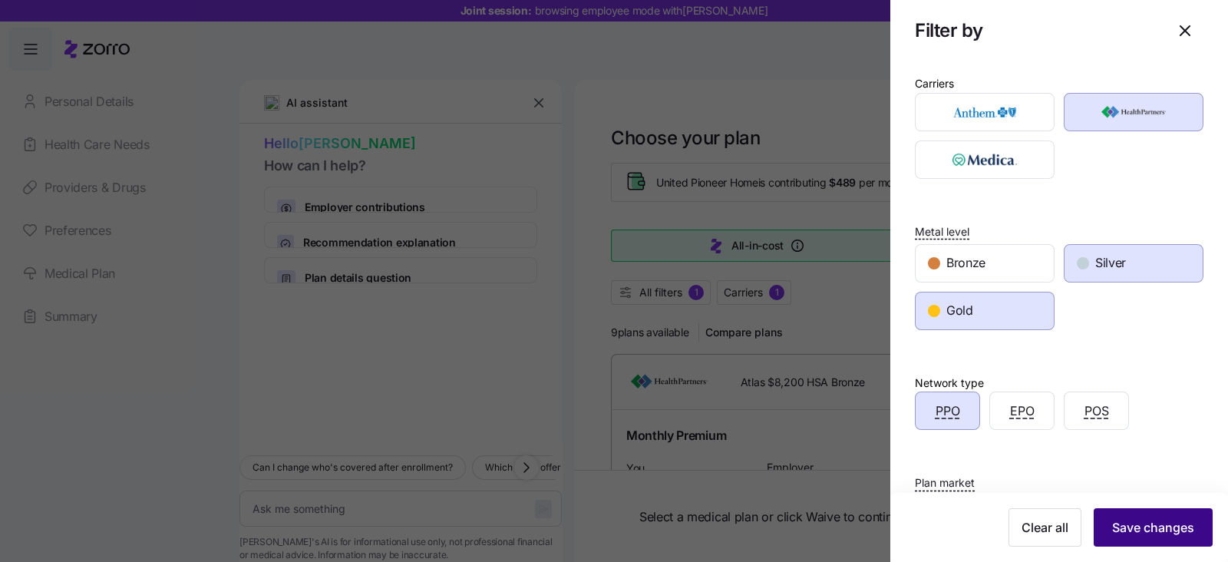
click at [1128, 527] on span "Save changes" at bounding box center [1153, 527] width 82 height 18
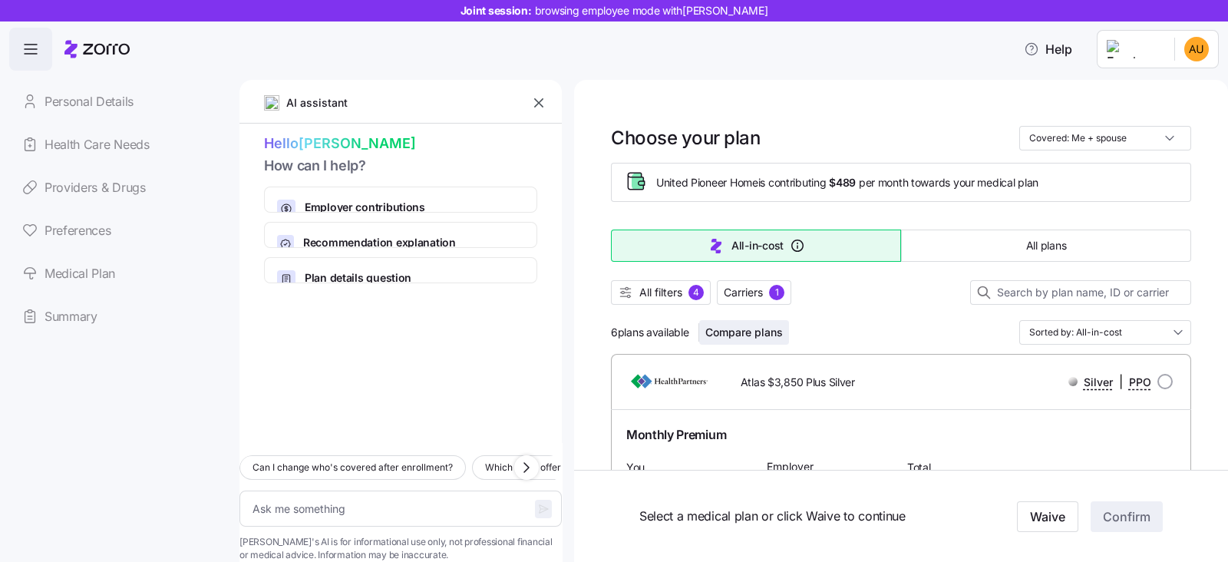
click at [729, 331] on span "Compare plans" at bounding box center [743, 332] width 77 height 15
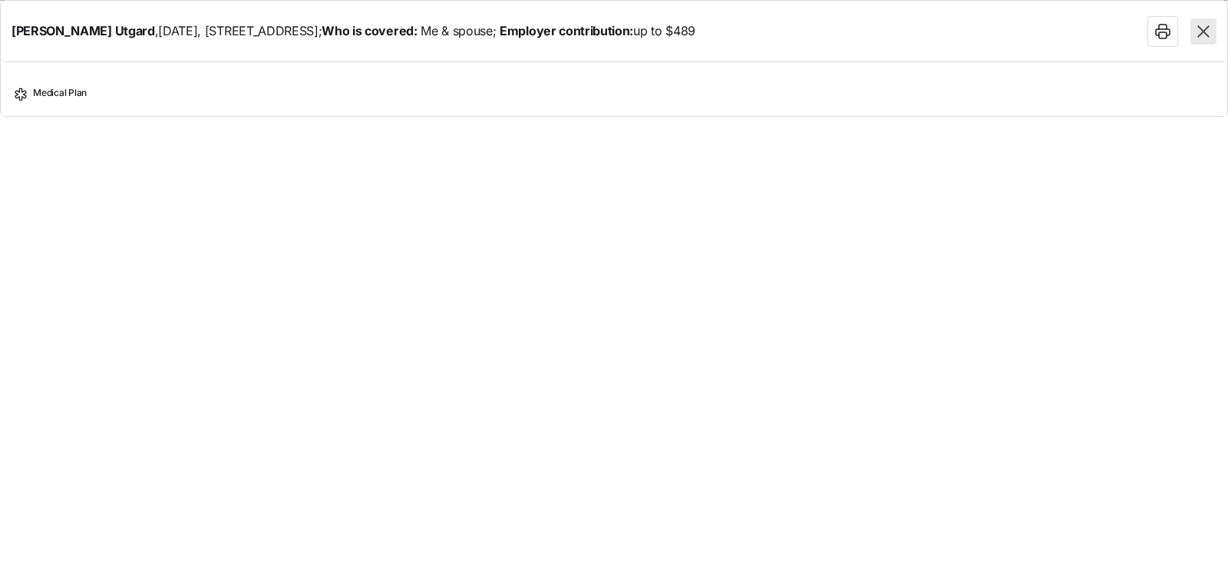
click at [1203, 27] on icon "button" at bounding box center [1203, 31] width 20 height 20
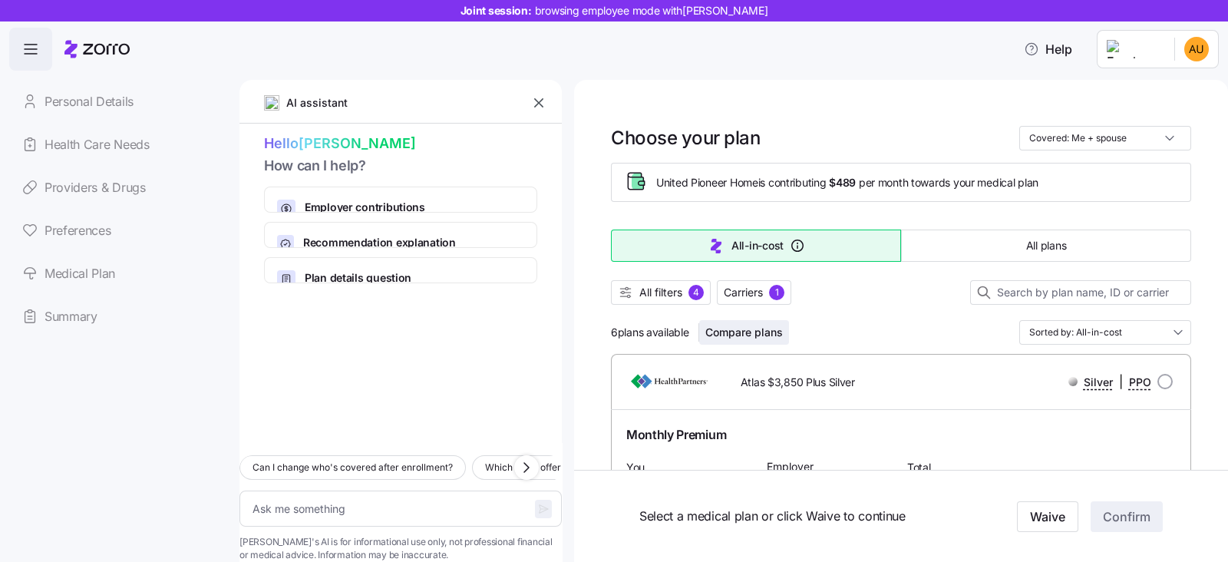
click at [758, 328] on span "Compare plans" at bounding box center [743, 332] width 77 height 15
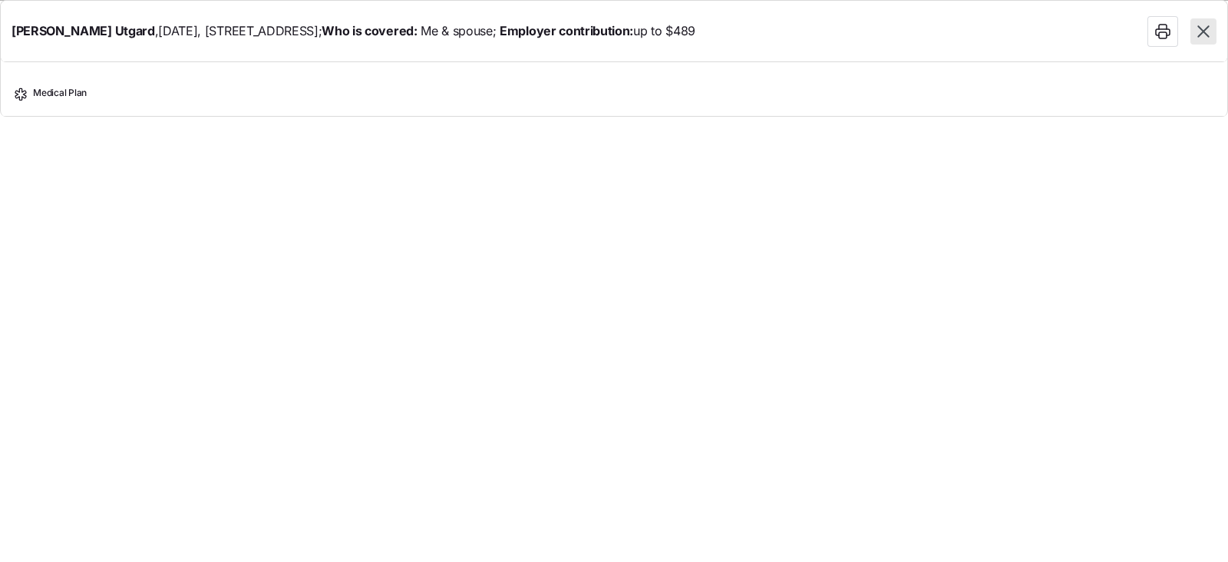
click at [1213, 30] on button "button" at bounding box center [1203, 31] width 26 height 26
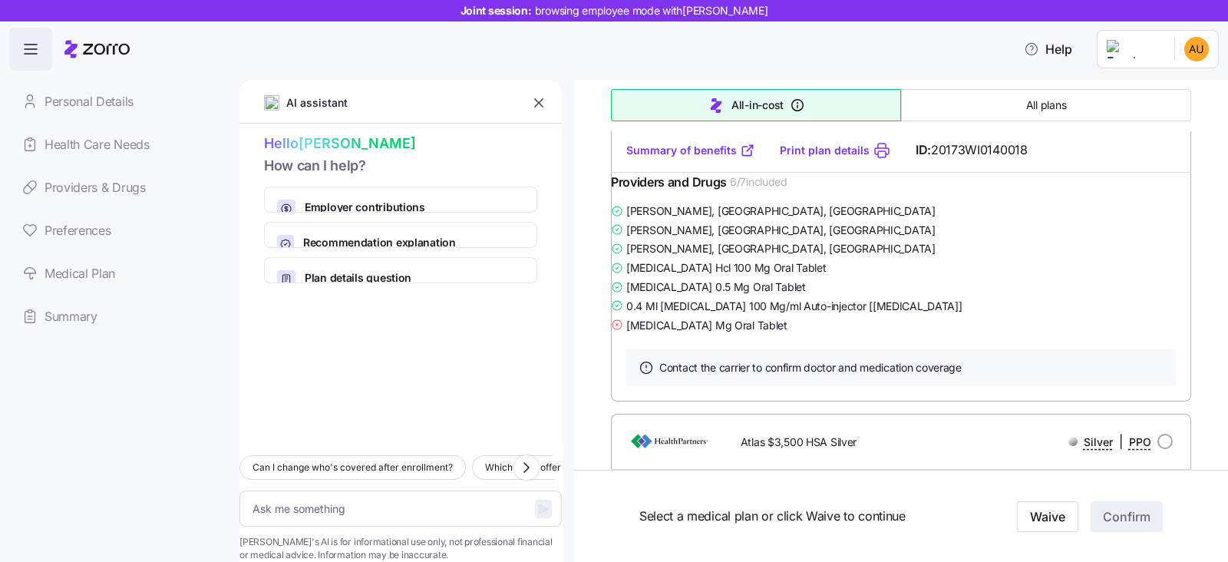
scroll to position [575, 0]
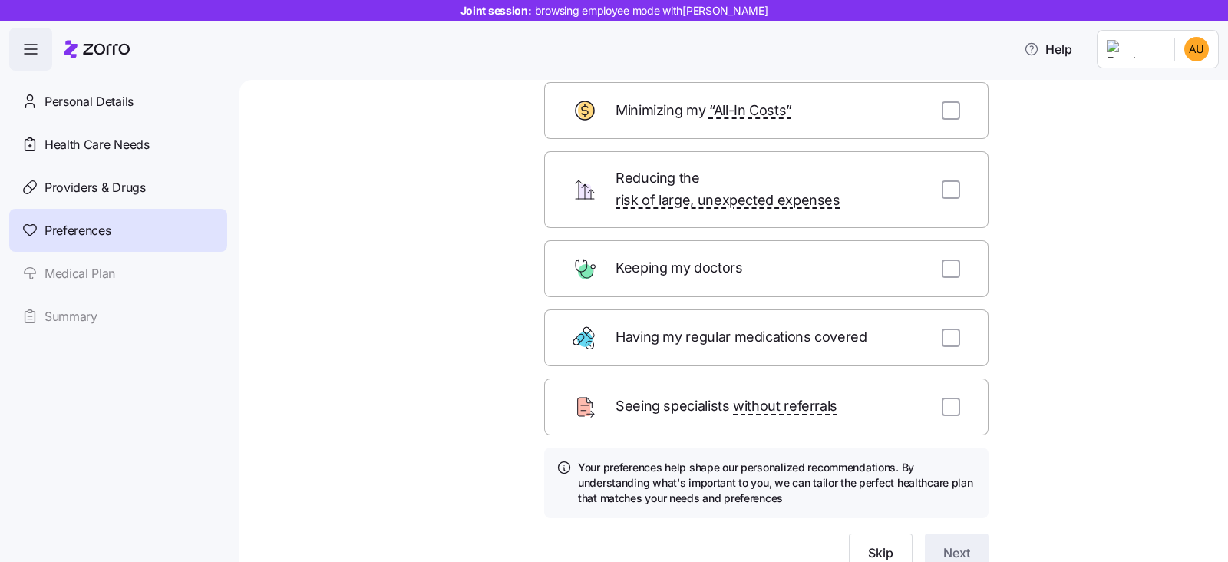
scroll to position [153, 0]
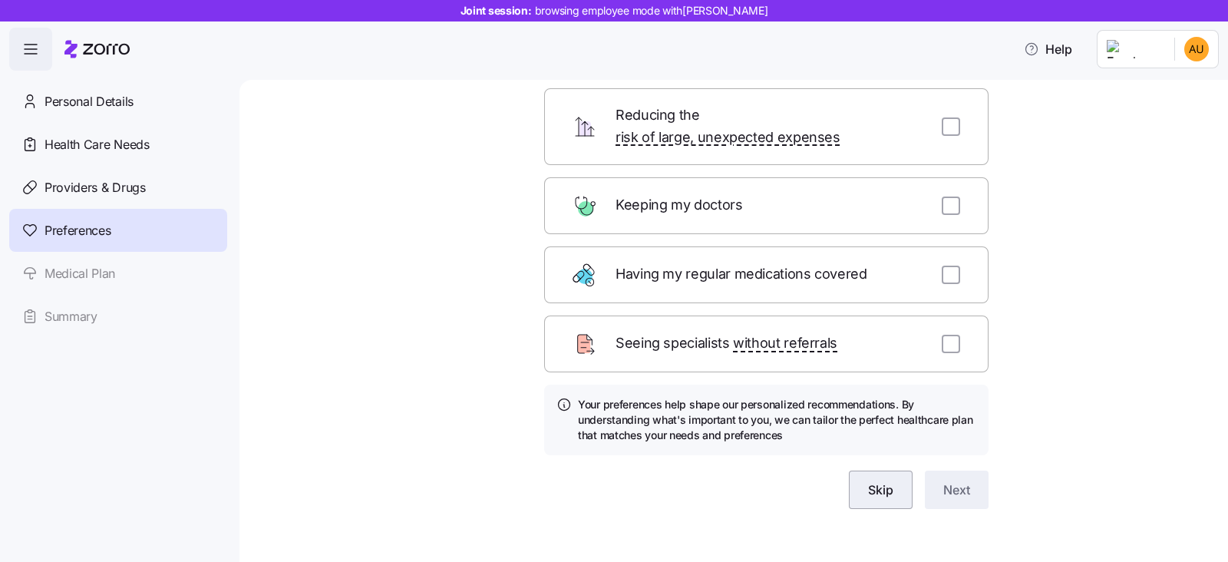
click at [875, 470] on button "Skip" at bounding box center [881, 489] width 64 height 38
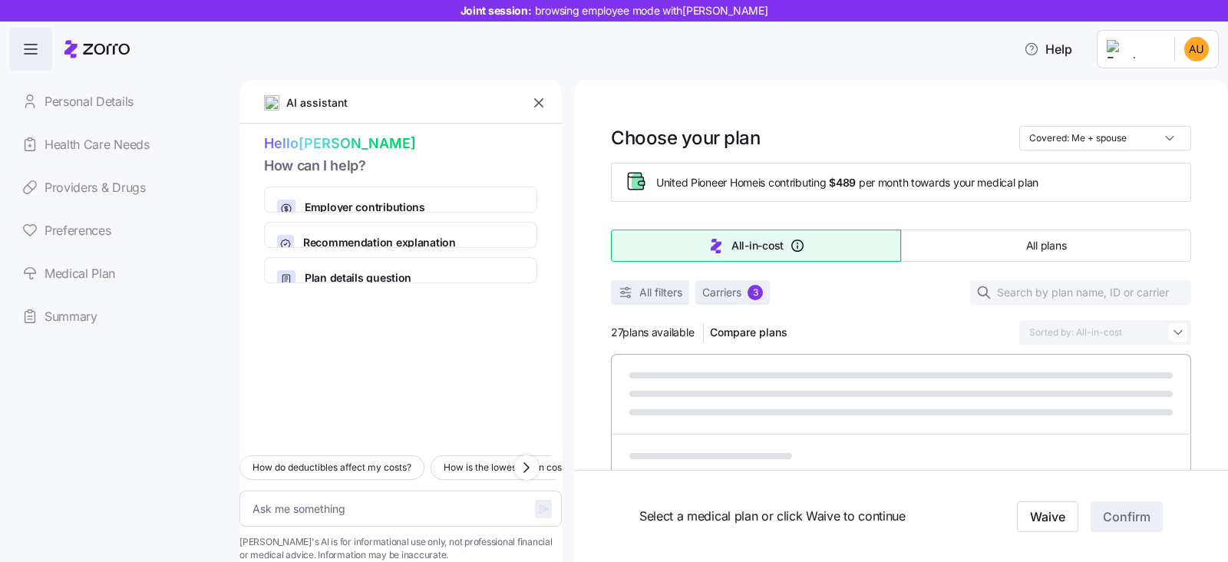
type textarea "x"
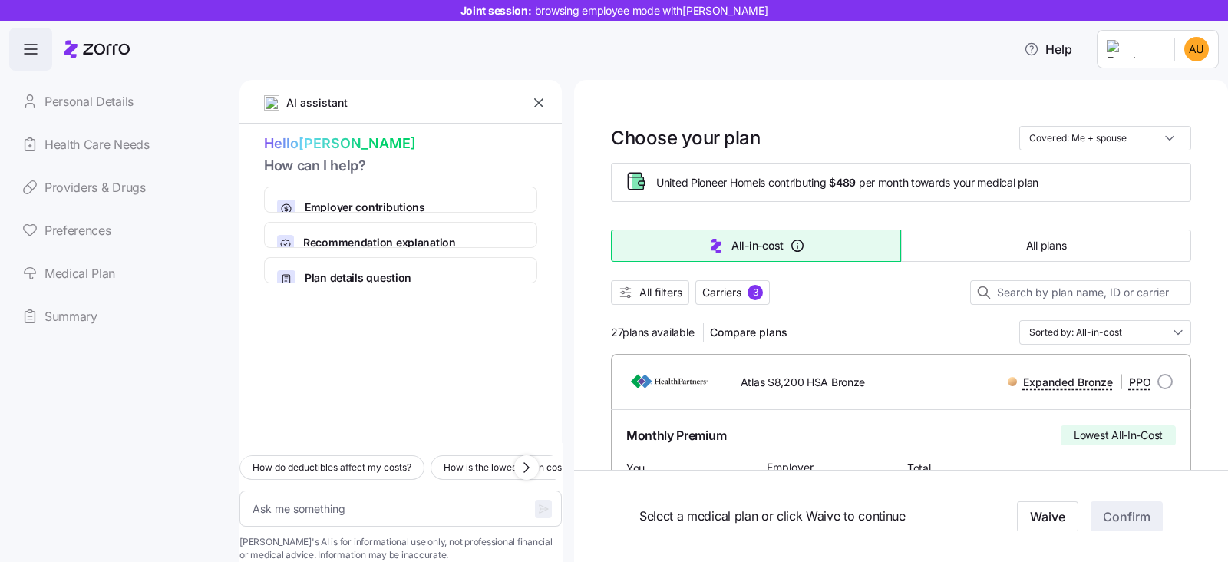
click at [526, 107] on div "AI assistant" at bounding box center [400, 107] width 322 height 31
click at [541, 99] on icon "button" at bounding box center [538, 102] width 15 height 15
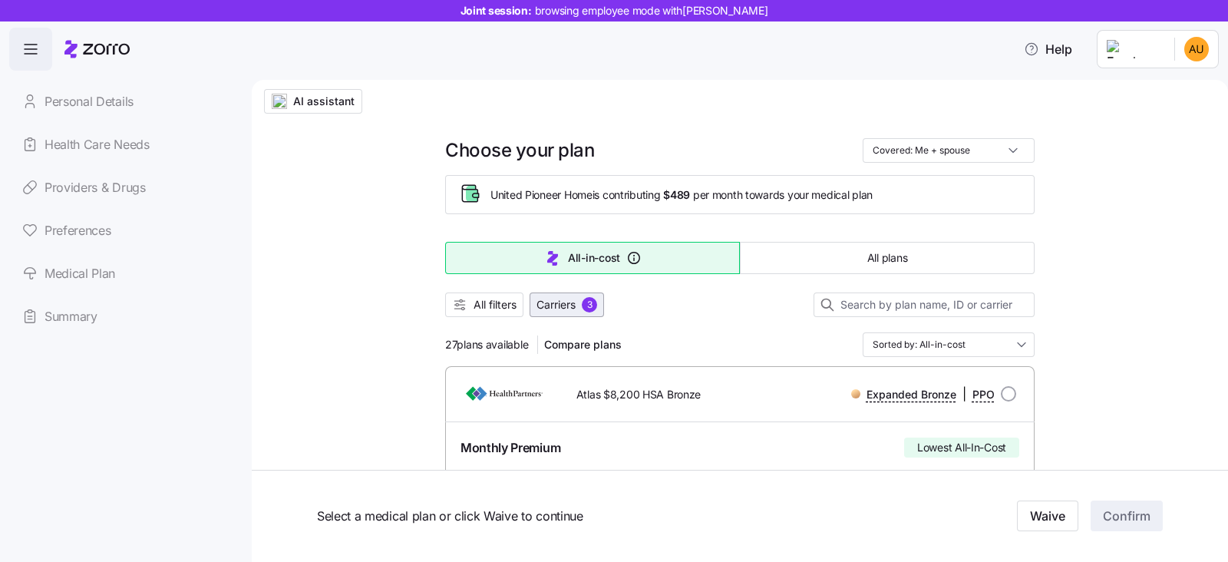
click at [559, 298] on span "Carriers" at bounding box center [555, 304] width 39 height 15
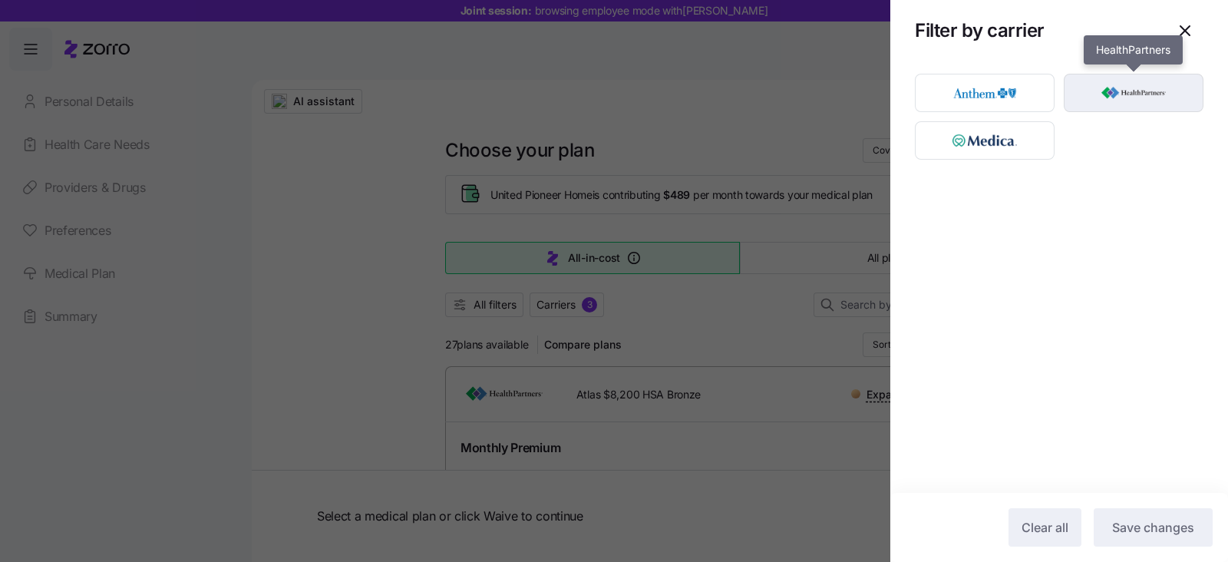
click at [1095, 101] on img "button" at bounding box center [1133, 92] width 113 height 31
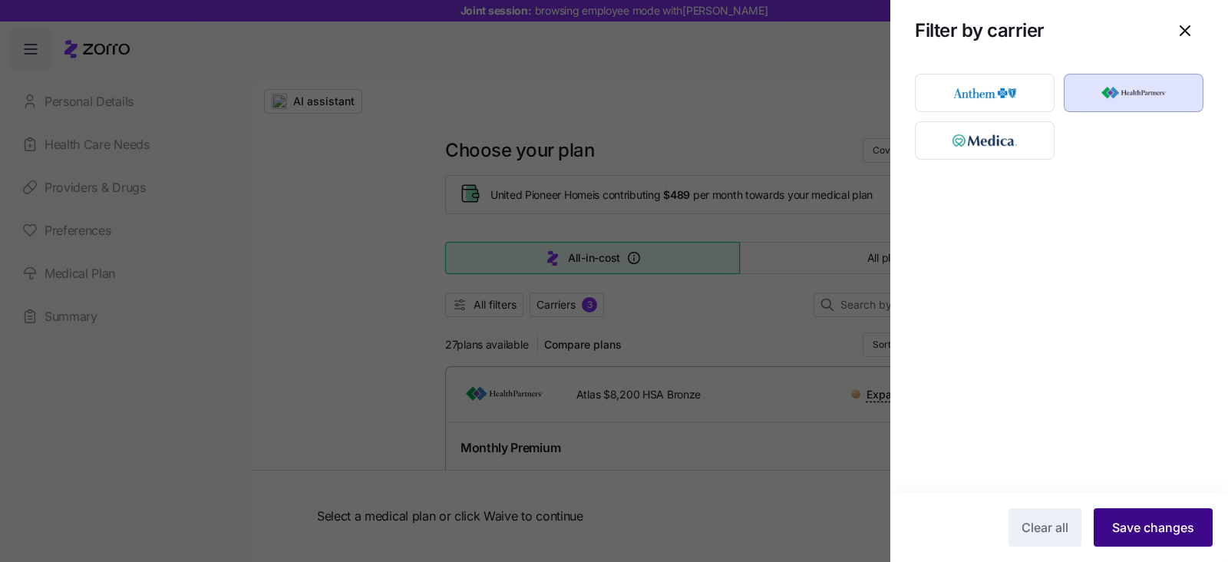
click at [1155, 530] on span "Save changes" at bounding box center [1153, 527] width 82 height 18
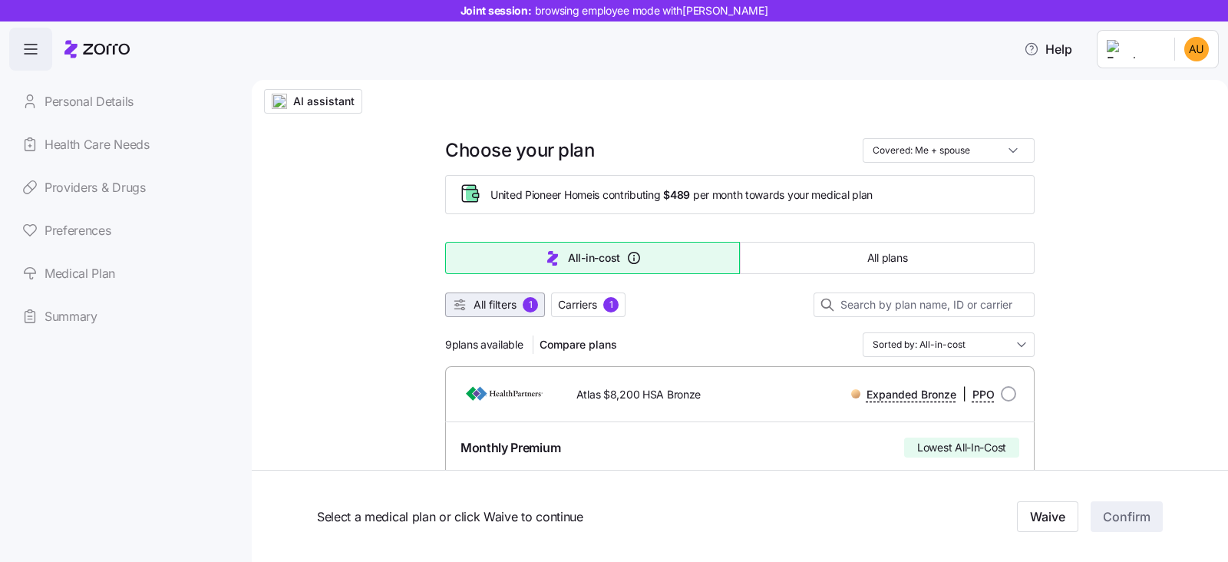
click at [491, 302] on span "All filters" at bounding box center [494, 304] width 43 height 15
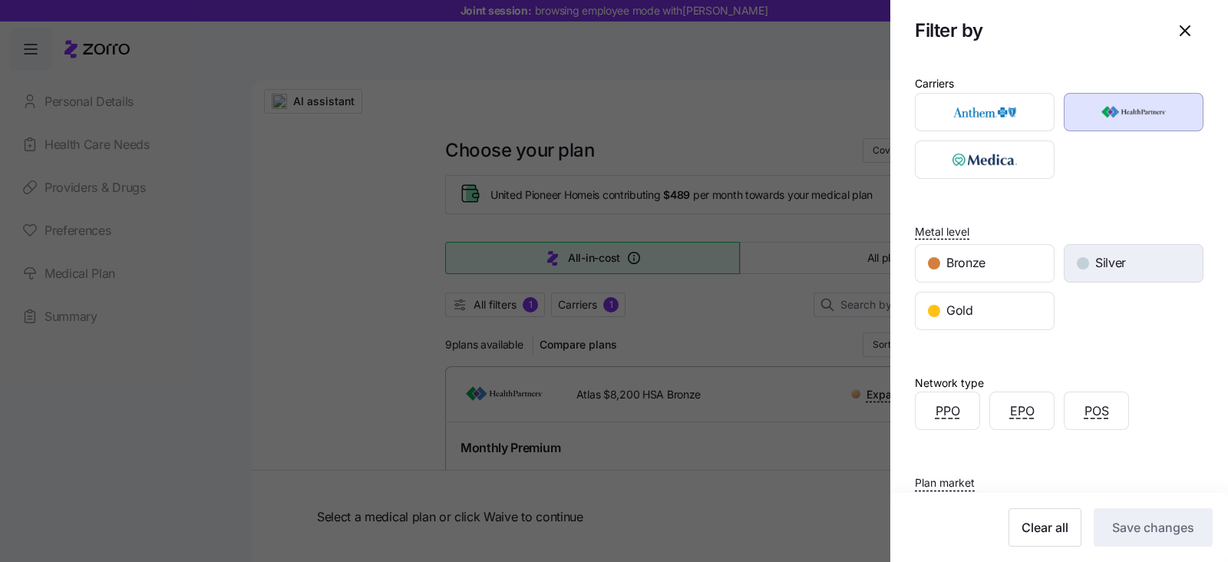
click at [1082, 266] on div "Silver" at bounding box center [1133, 263] width 138 height 37
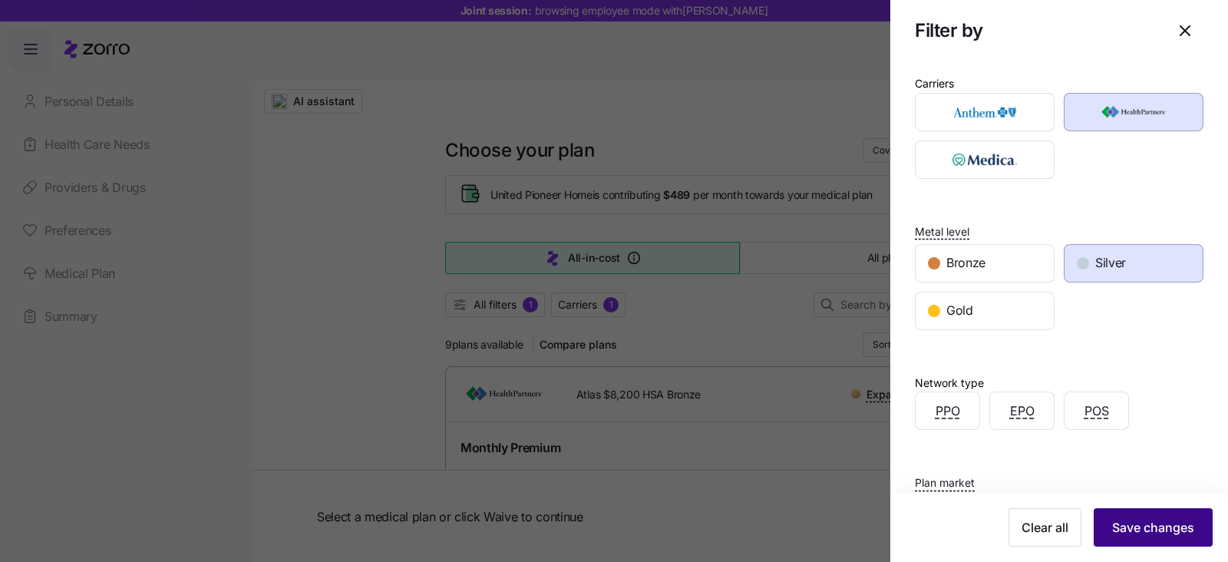
click at [1159, 516] on button "Save changes" at bounding box center [1152, 527] width 119 height 38
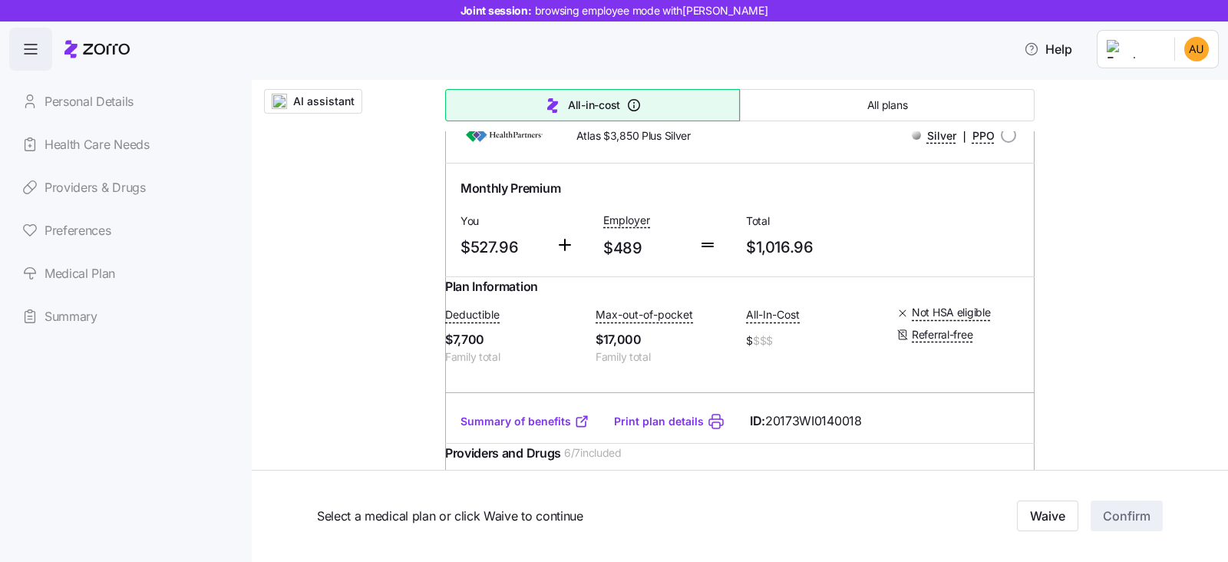
scroll to position [288, 0]
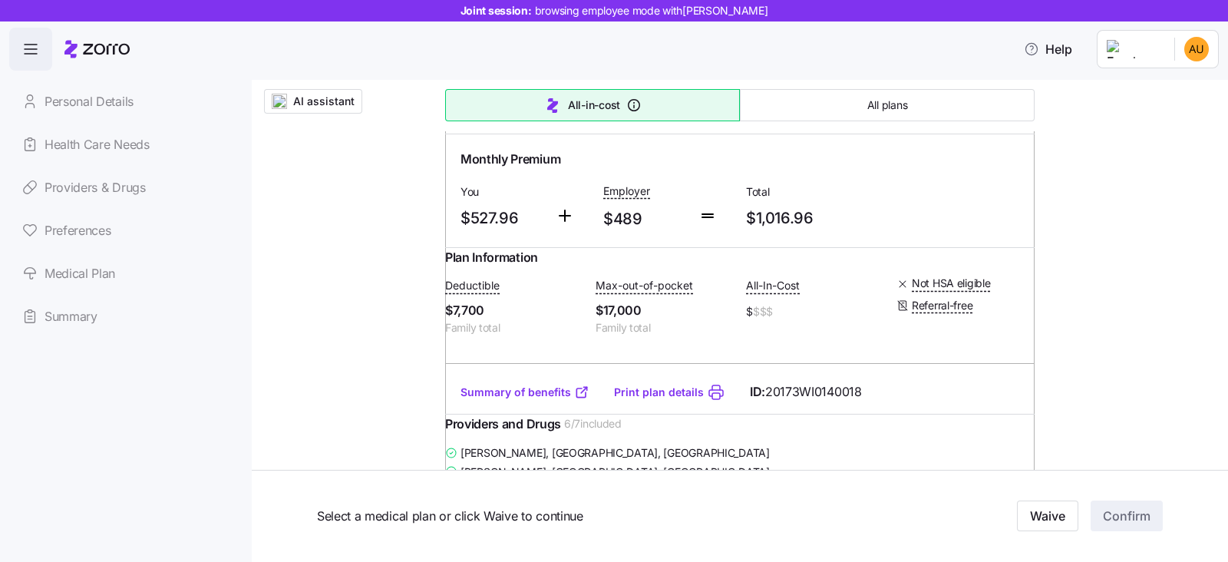
click at [524, 400] on link "Summary of benefits" at bounding box center [524, 391] width 129 height 15
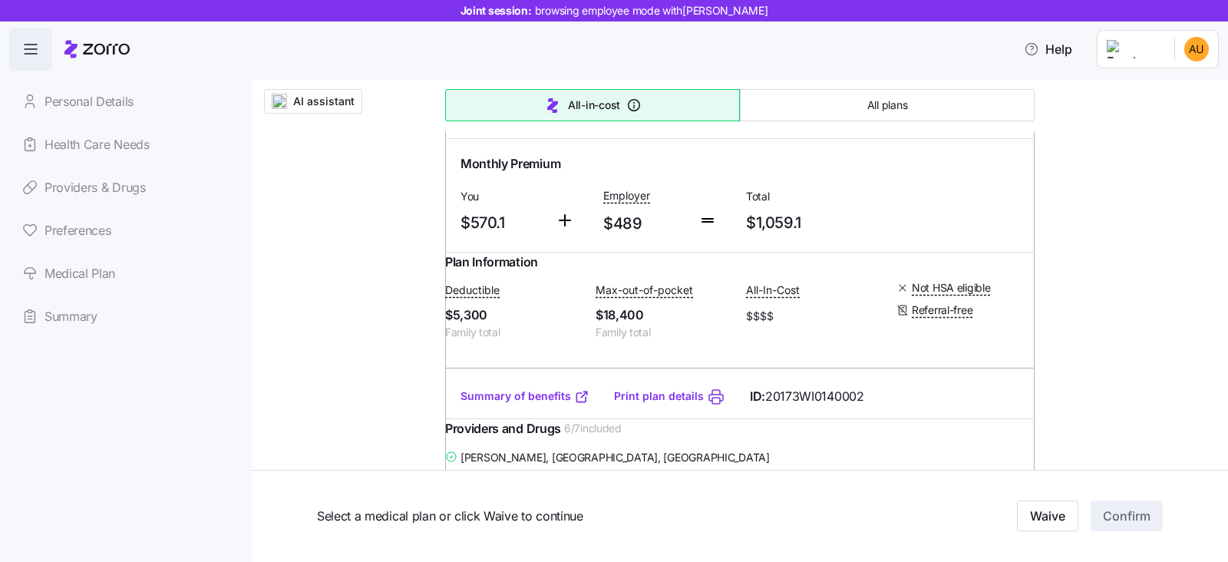
scroll to position [1534, 0]
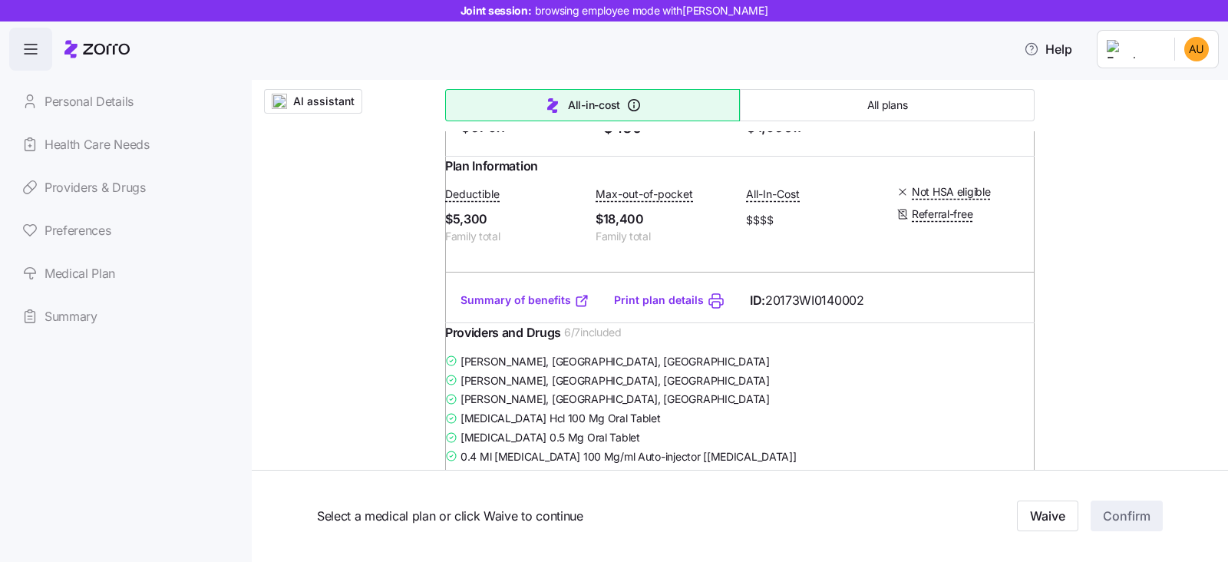
click at [561, 308] on link "Summary of benefits" at bounding box center [524, 299] width 129 height 15
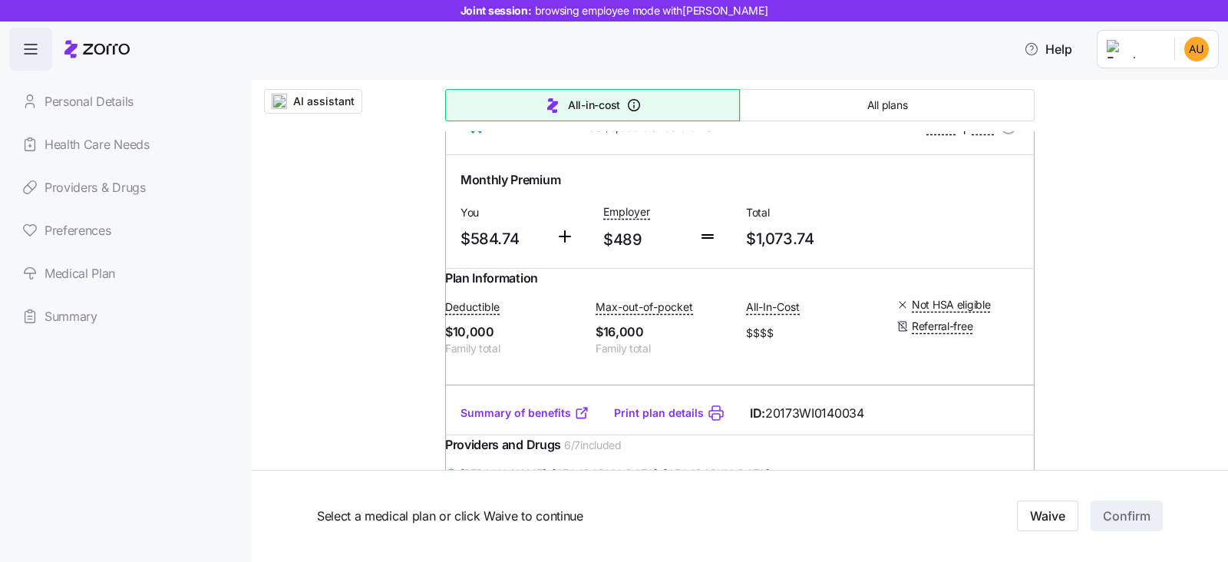
scroll to position [2110, 0]
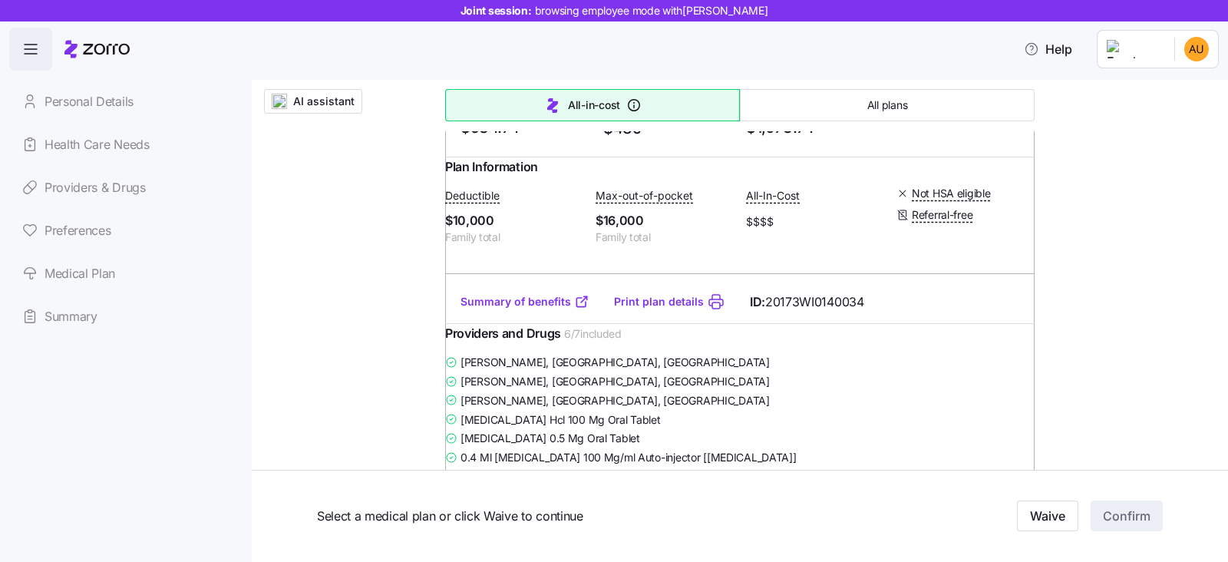
click at [556, 309] on link "Summary of benefits" at bounding box center [524, 301] width 129 height 15
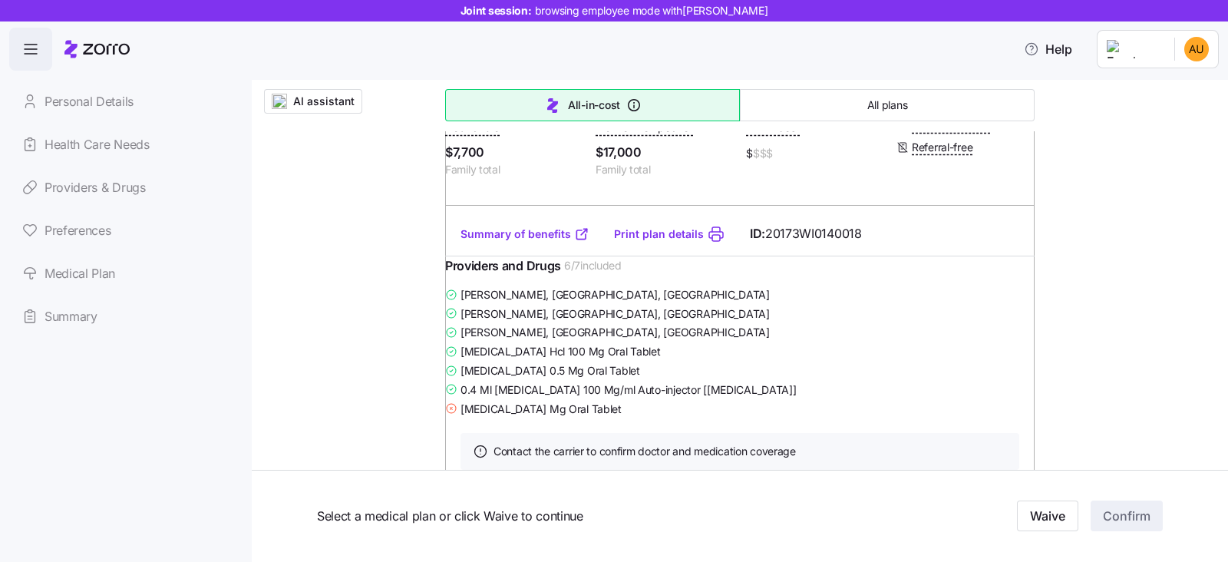
scroll to position [0, 0]
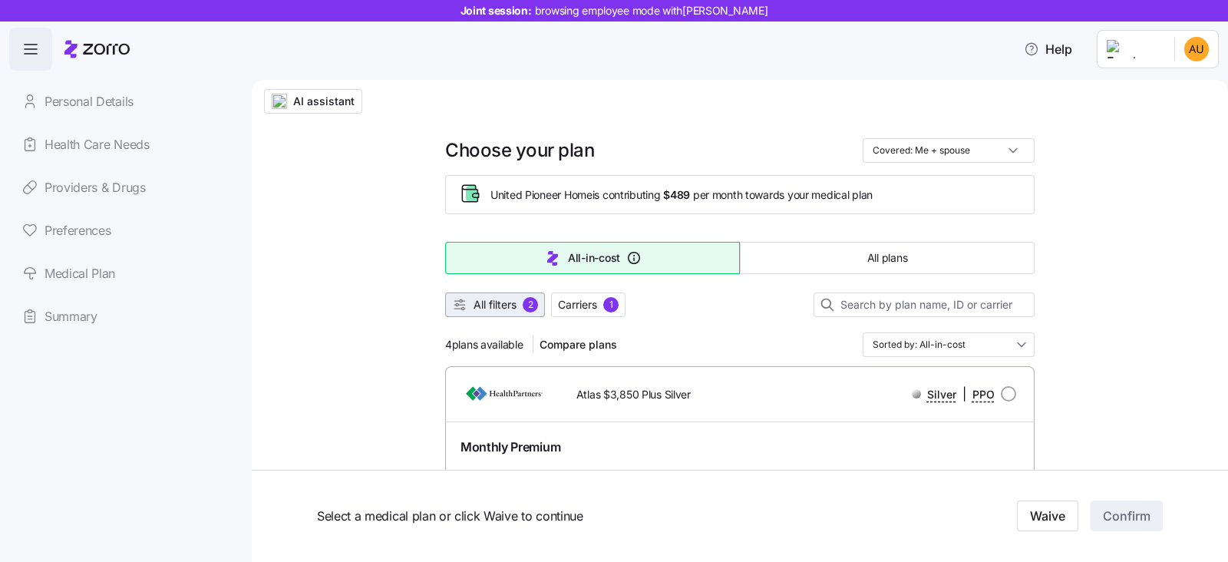
click at [483, 299] on span "All filters" at bounding box center [494, 304] width 43 height 15
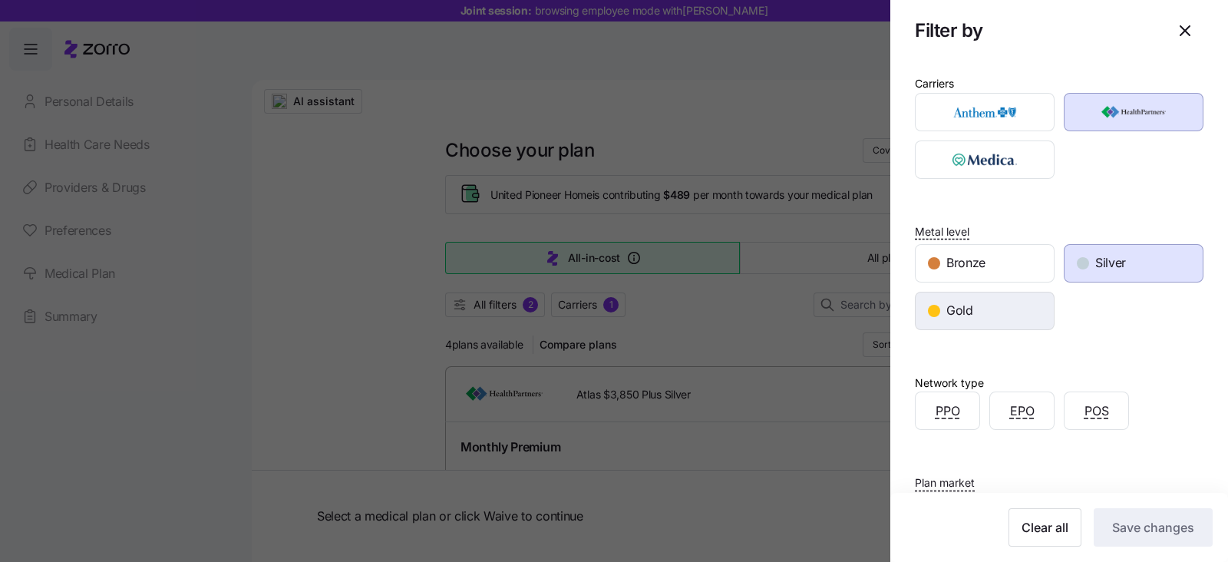
click at [929, 316] on div "Gold" at bounding box center [984, 310] width 138 height 37
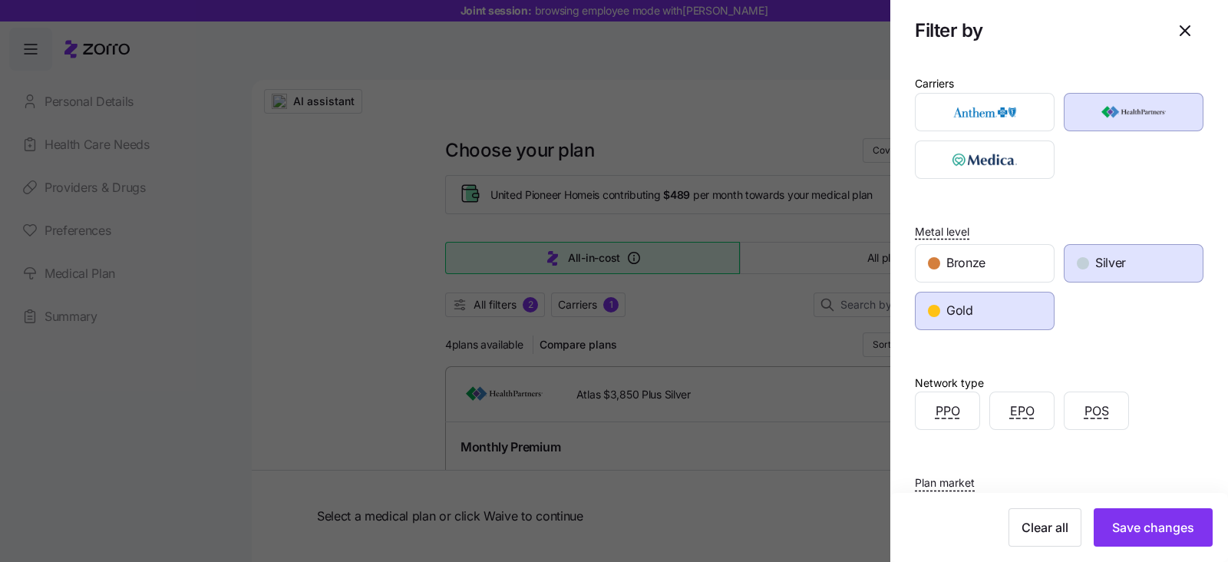
click at [1082, 261] on div "Silver" at bounding box center [1133, 263] width 138 height 37
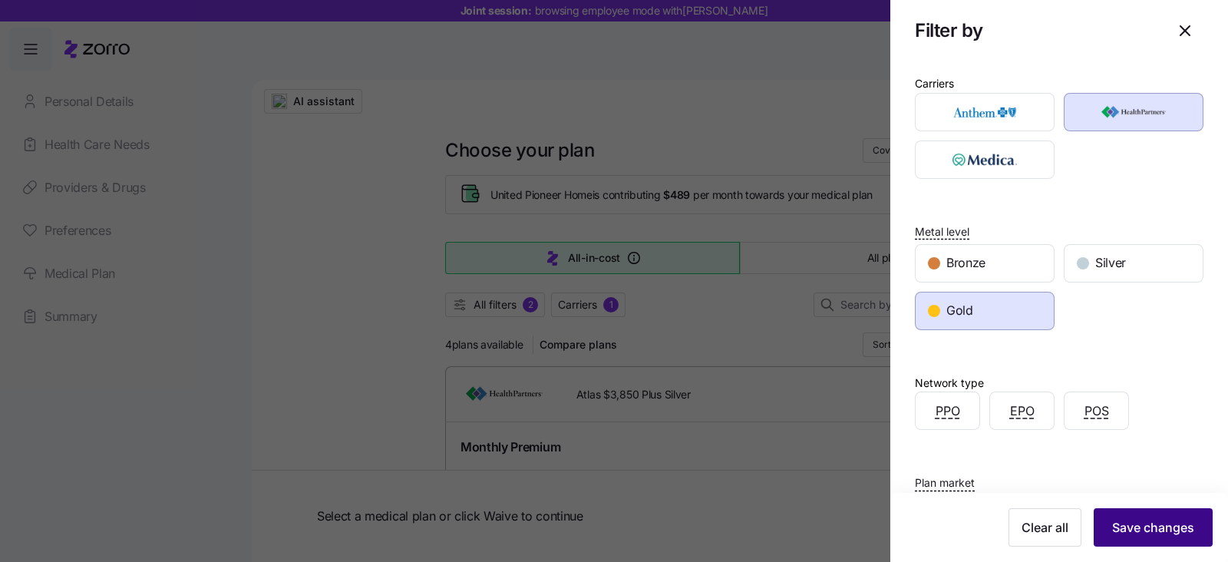
click at [1159, 539] on button "Save changes" at bounding box center [1152, 527] width 119 height 38
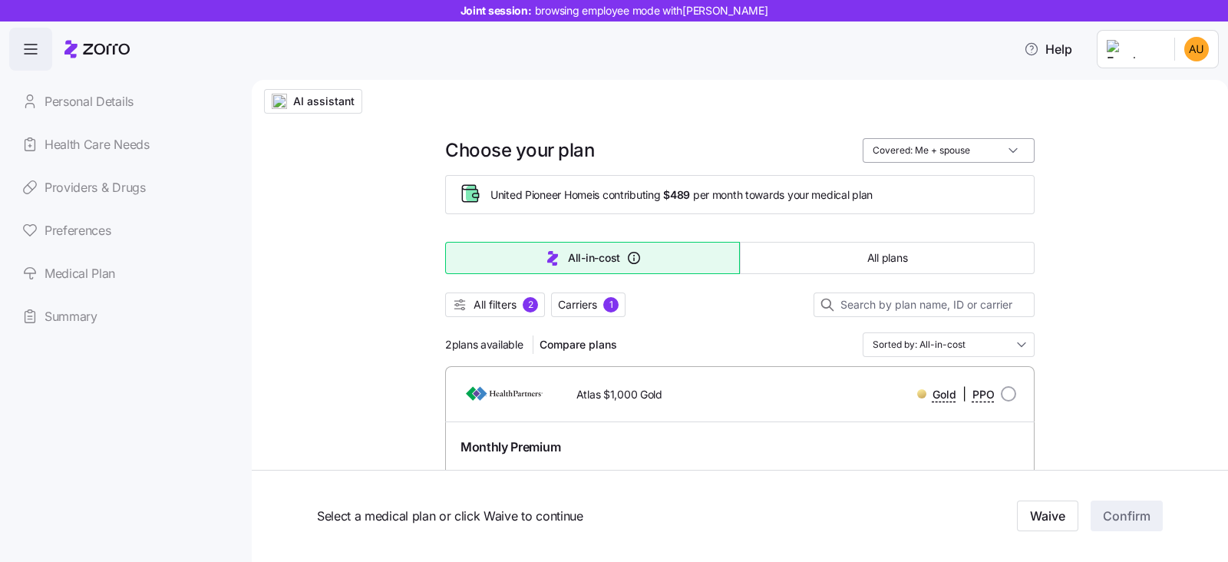
click at [901, 155] on input "Covered: Me + spouse" at bounding box center [948, 150] width 172 height 25
click at [892, 176] on div "Just me" at bounding box center [941, 188] width 160 height 26
click at [889, 147] on input "Covered: Just me" at bounding box center [948, 150] width 172 height 25
click at [882, 212] on div "Me + spouse" at bounding box center [941, 214] width 160 height 26
click at [970, 147] on input "Covered: Me + spouse" at bounding box center [948, 150] width 172 height 25
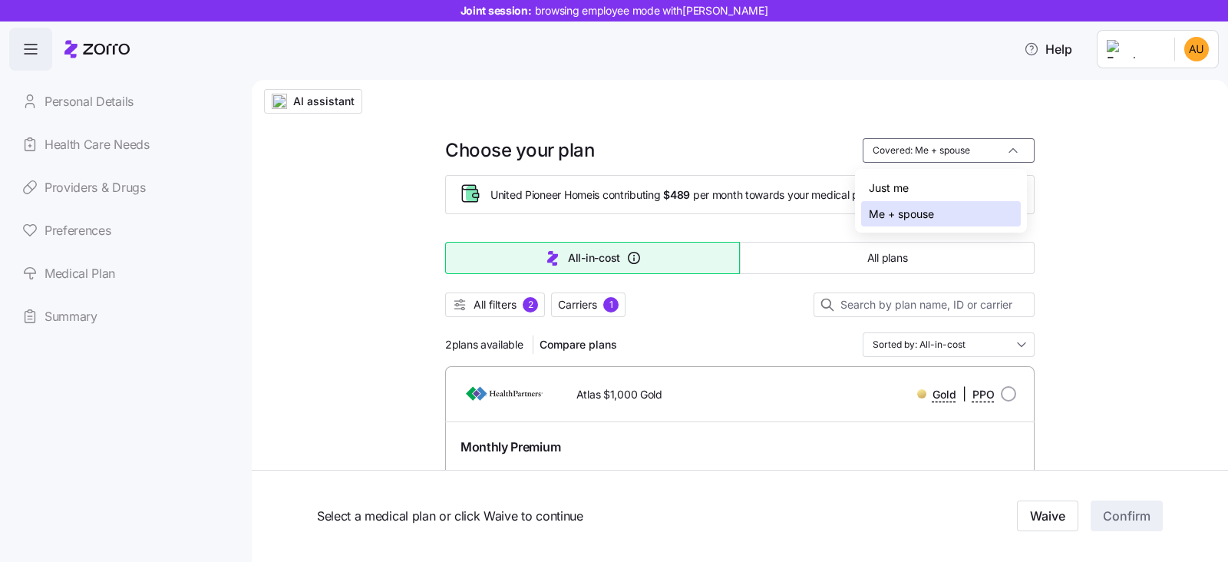
click at [932, 190] on div "Just me" at bounding box center [941, 188] width 160 height 26
type input "Covered: Just me"
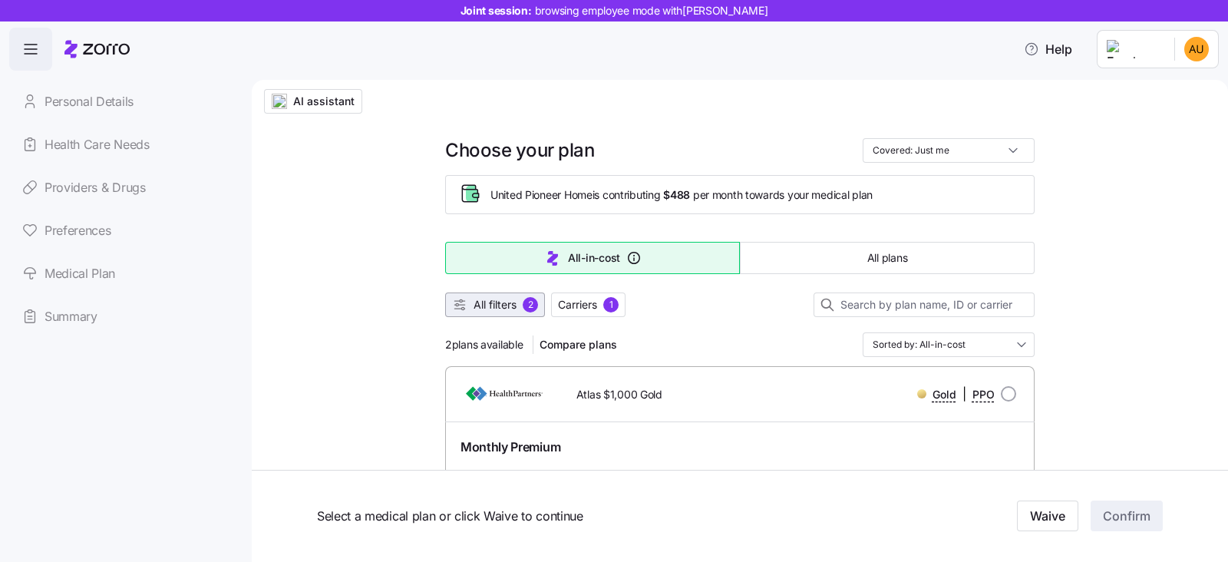
click at [473, 303] on span "All filters" at bounding box center [494, 304] width 43 height 15
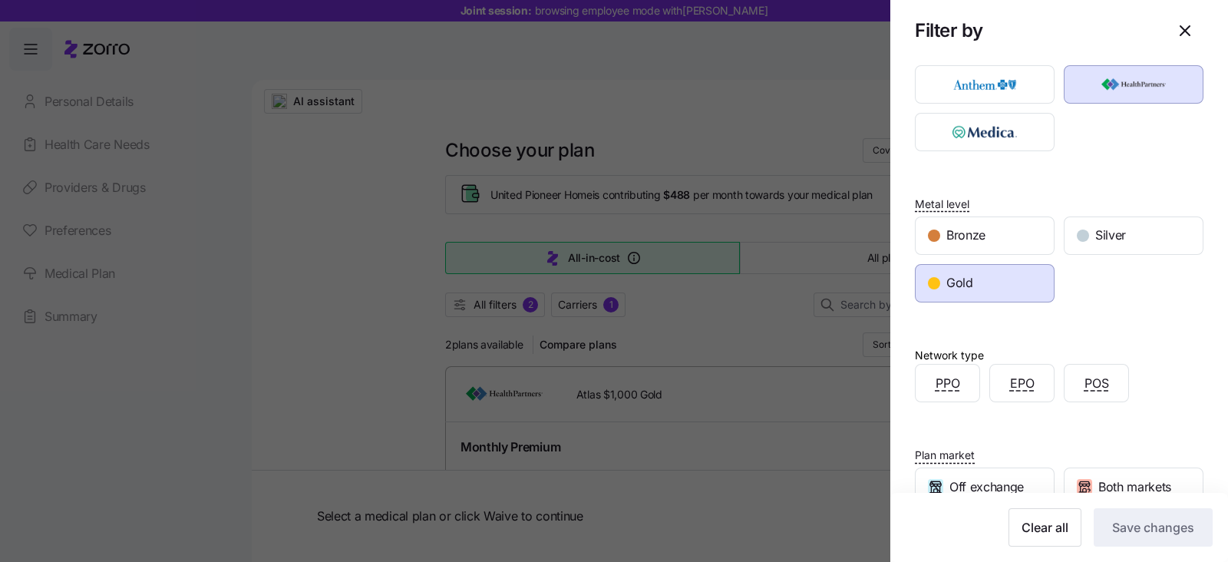
scroll to position [95, 0]
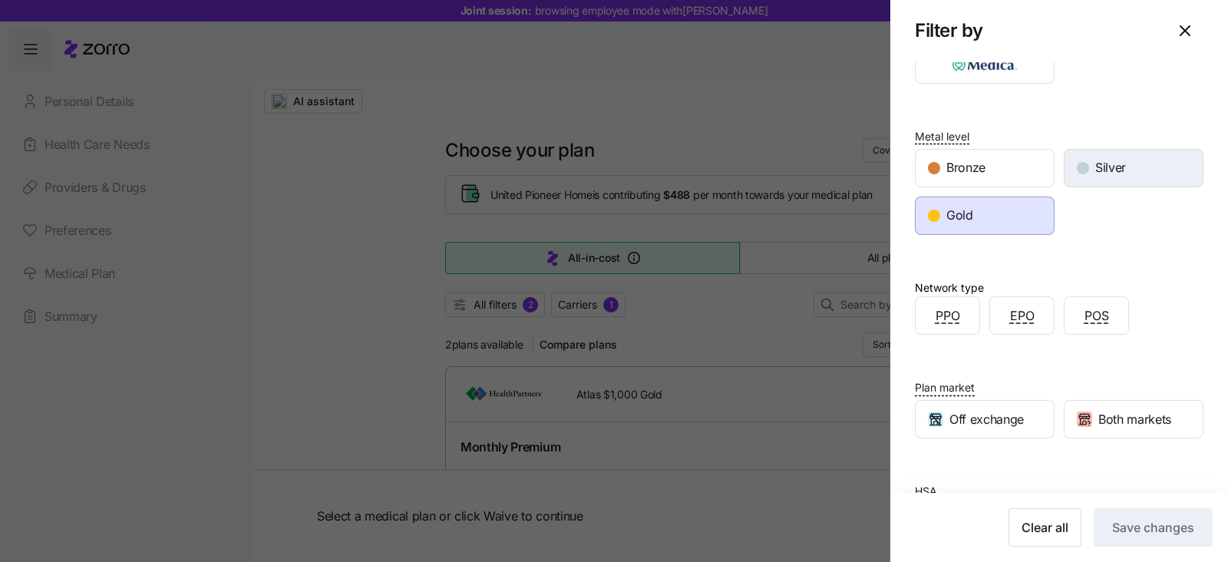
click at [1071, 173] on div "Silver" at bounding box center [1133, 168] width 138 height 37
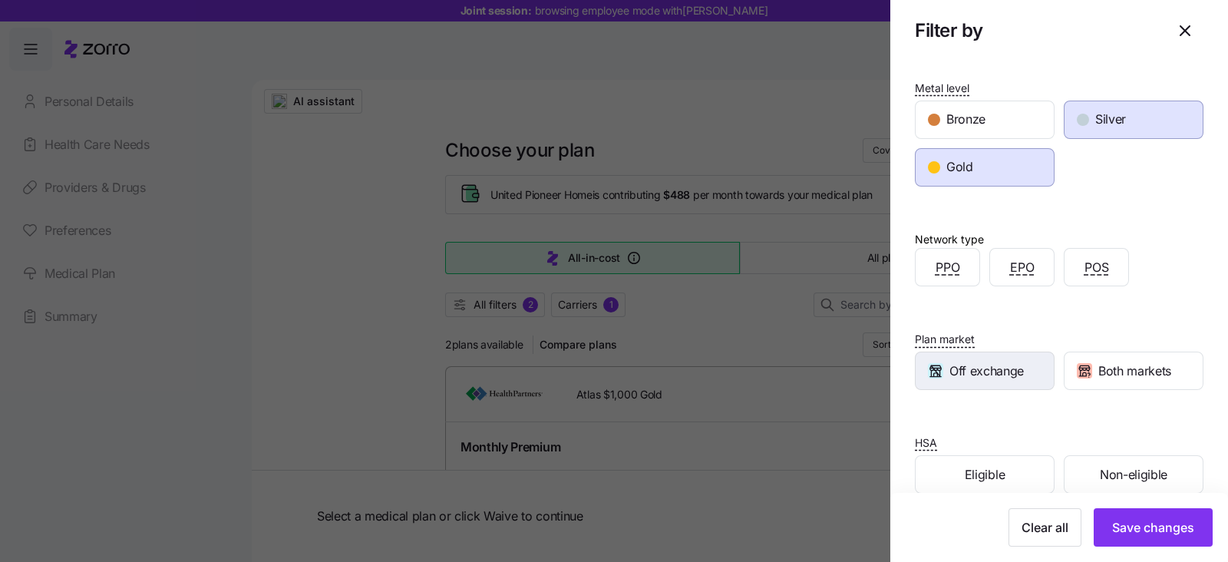
scroll to position [166, 0]
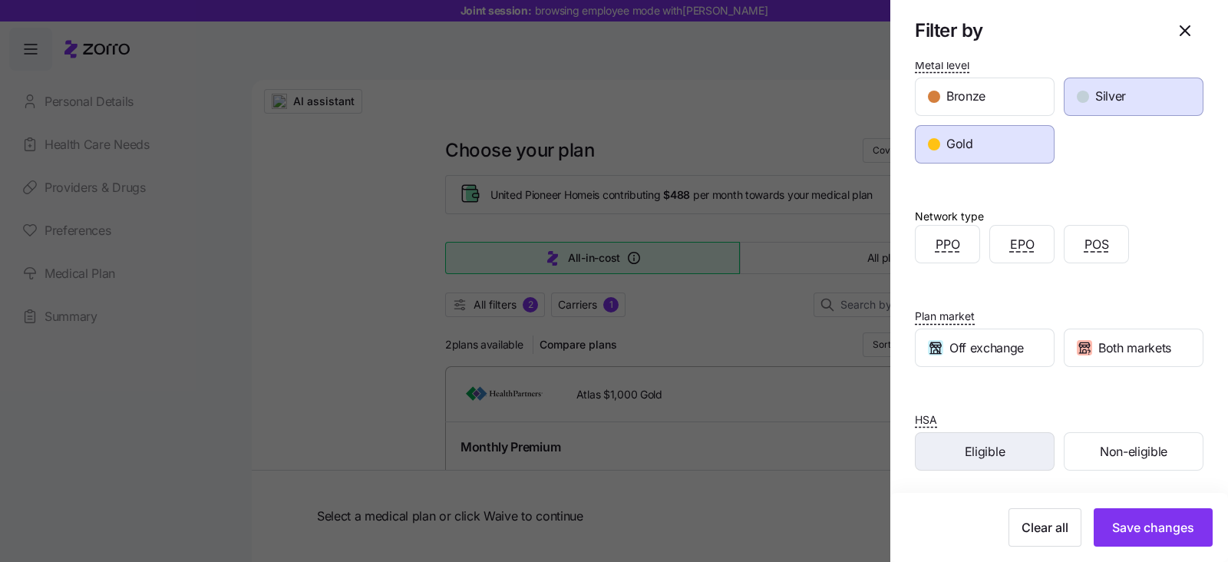
click at [1002, 451] on div "Eligible" at bounding box center [984, 451] width 138 height 37
click at [991, 364] on button "Off exchange" at bounding box center [985, 347] width 140 height 38
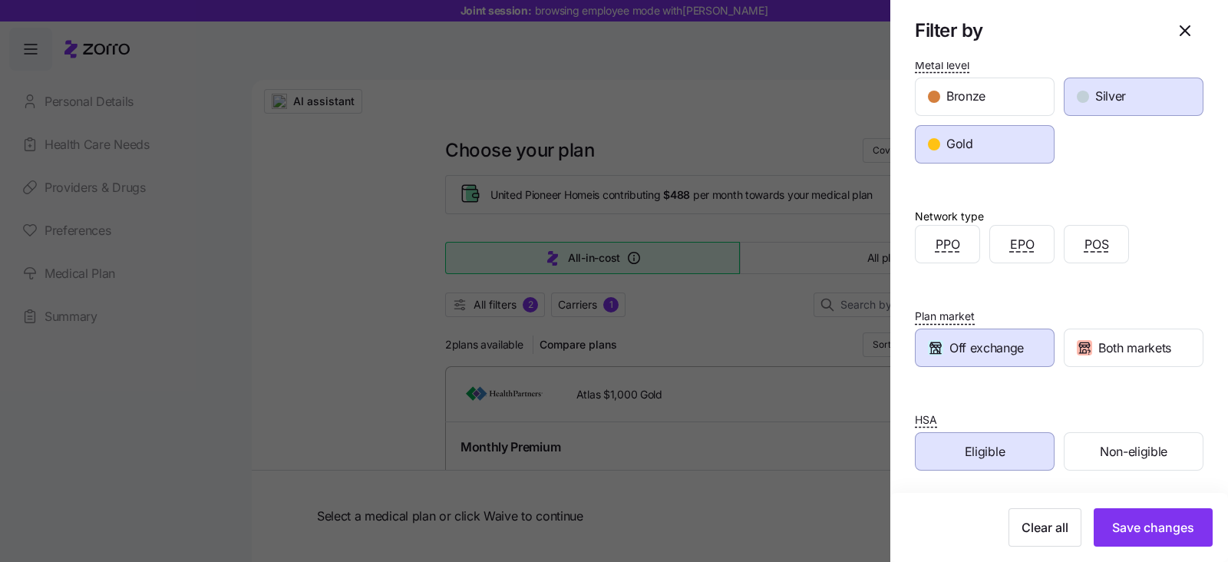
click at [992, 443] on span "Eligible" at bounding box center [984, 451] width 40 height 19
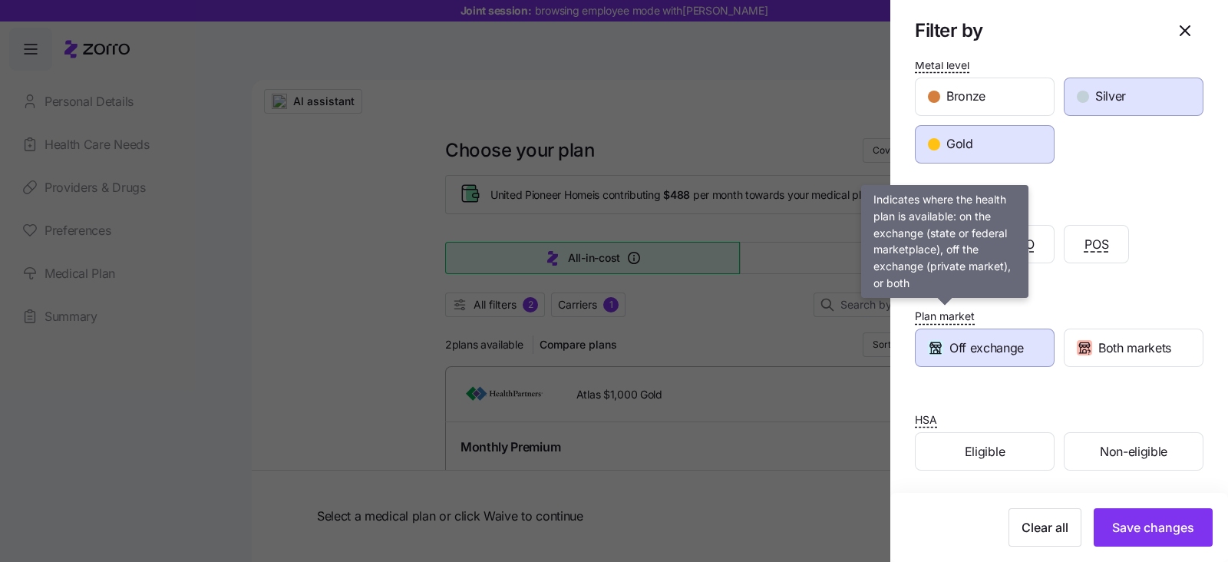
click at [947, 321] on span "Plan market" at bounding box center [945, 315] width 60 height 15
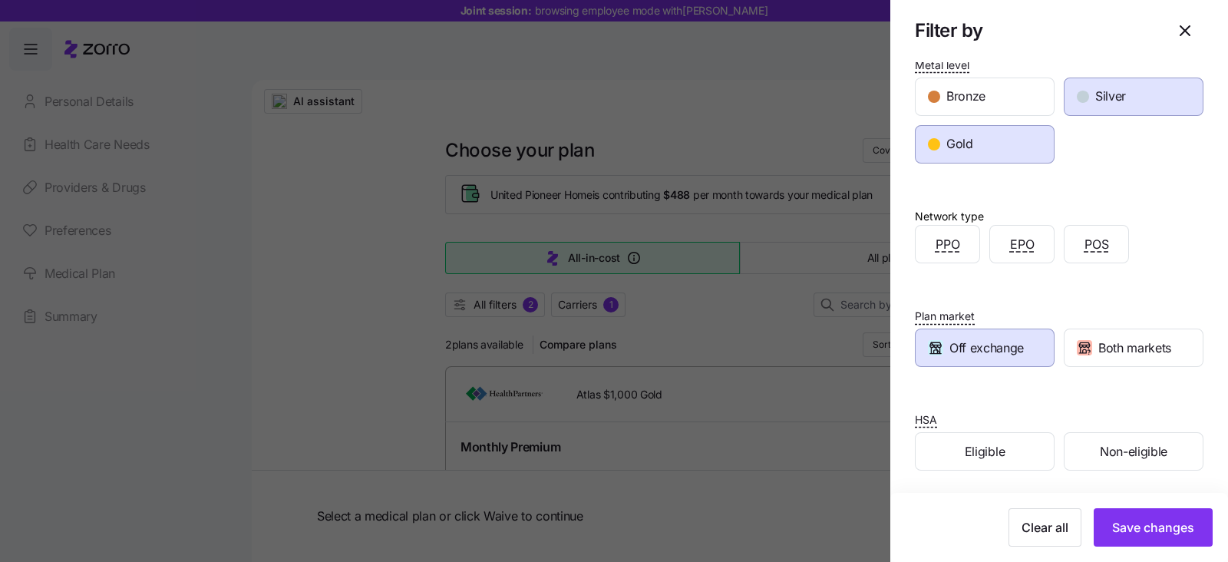
click at [951, 345] on span "Off exchange" at bounding box center [986, 347] width 74 height 19
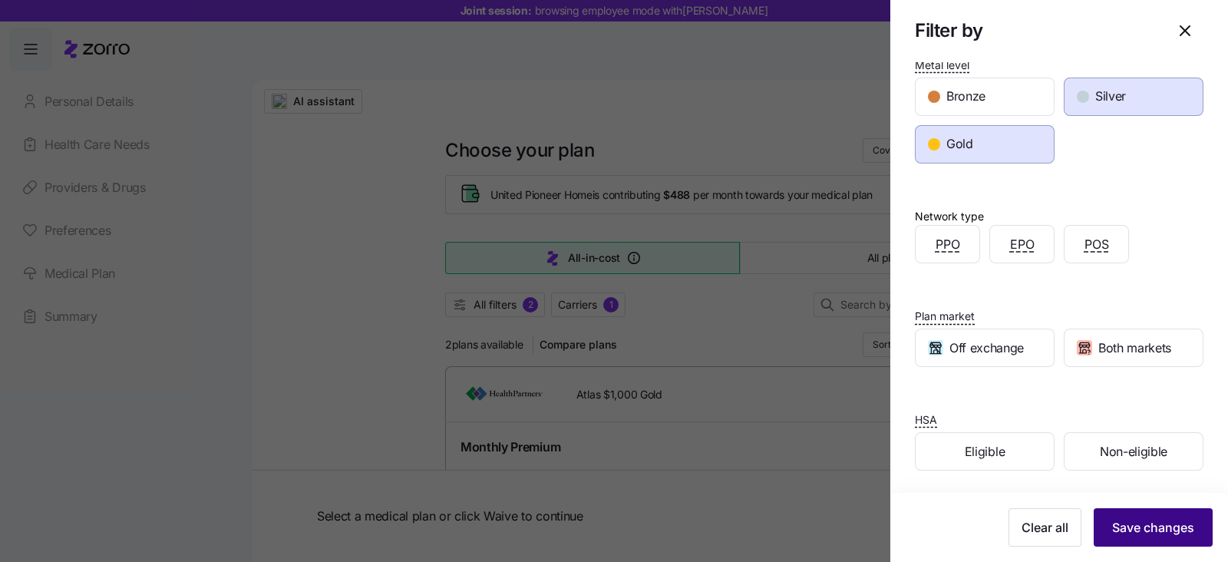
click at [1142, 519] on span "Save changes" at bounding box center [1153, 527] width 82 height 18
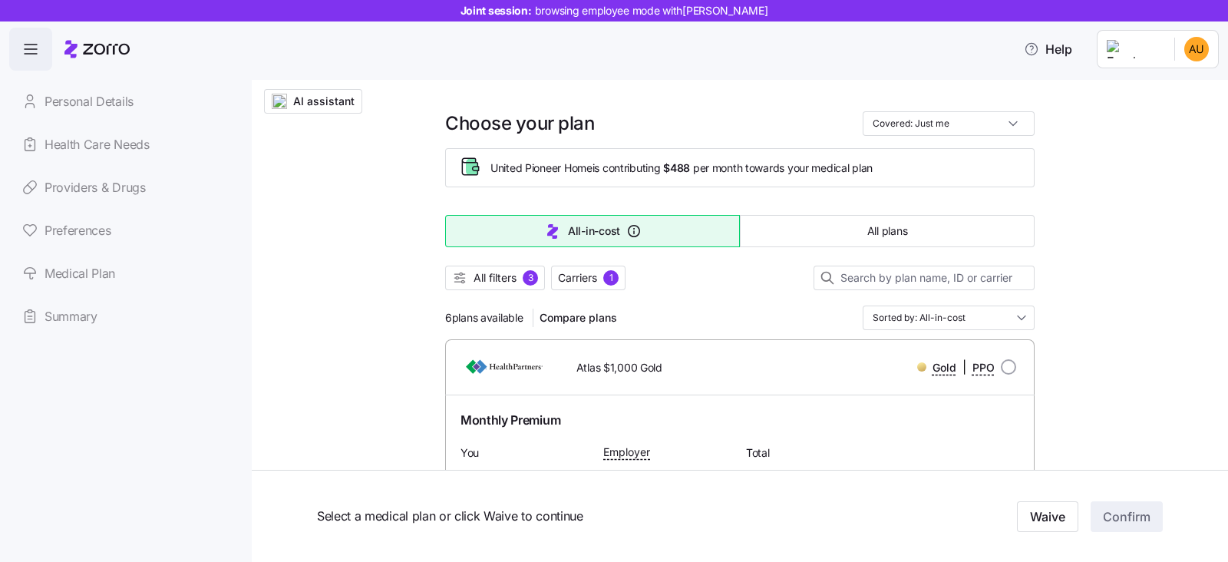
scroll to position [0, 0]
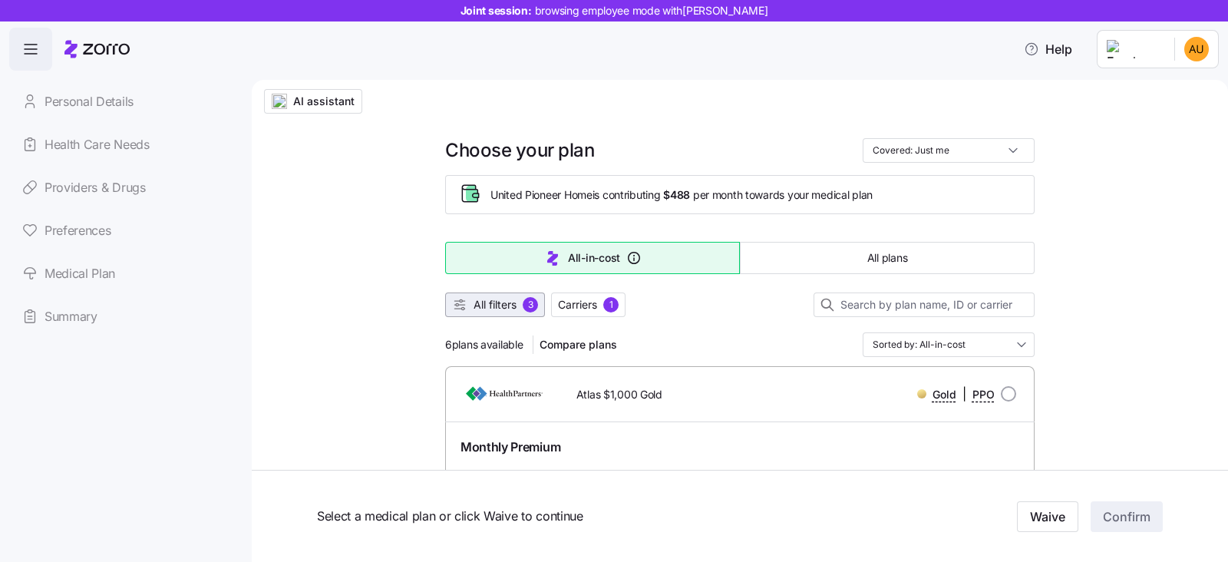
click at [490, 307] on span "All filters" at bounding box center [494, 304] width 43 height 15
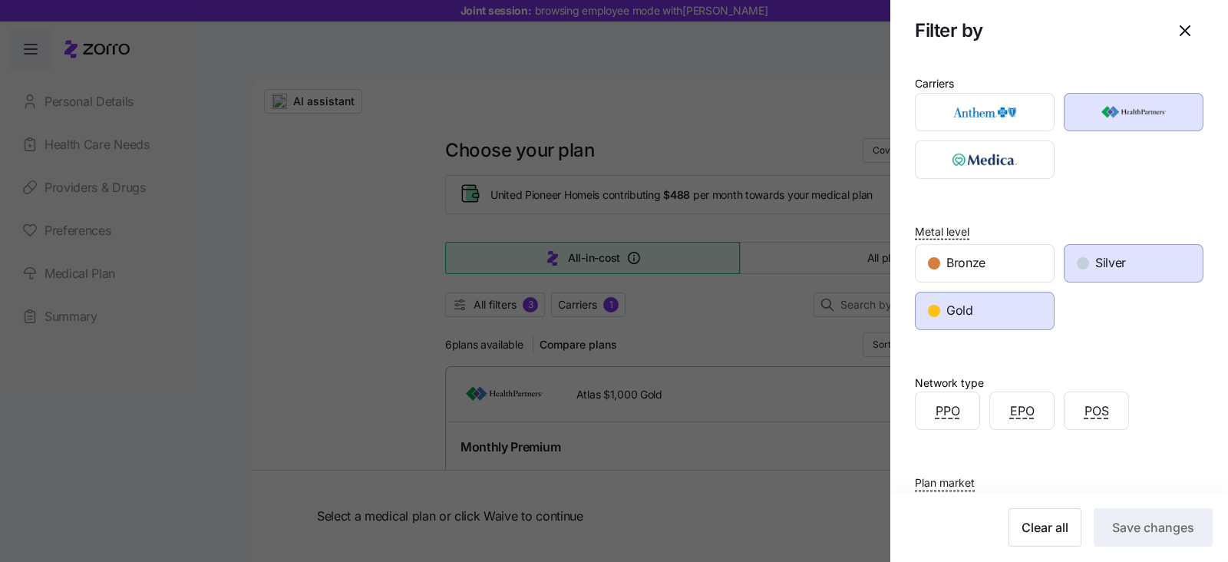
click at [1115, 262] on span "Silver" at bounding box center [1110, 262] width 31 height 19
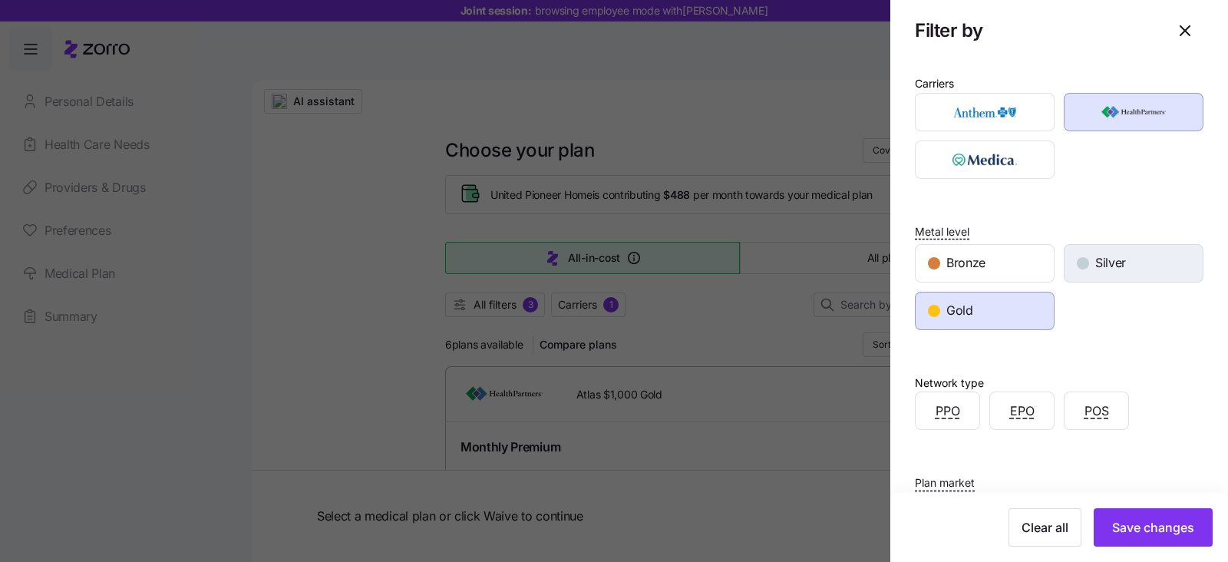
click at [1115, 262] on span "Silver" at bounding box center [1110, 262] width 31 height 19
click at [996, 308] on div "Gold" at bounding box center [984, 310] width 138 height 37
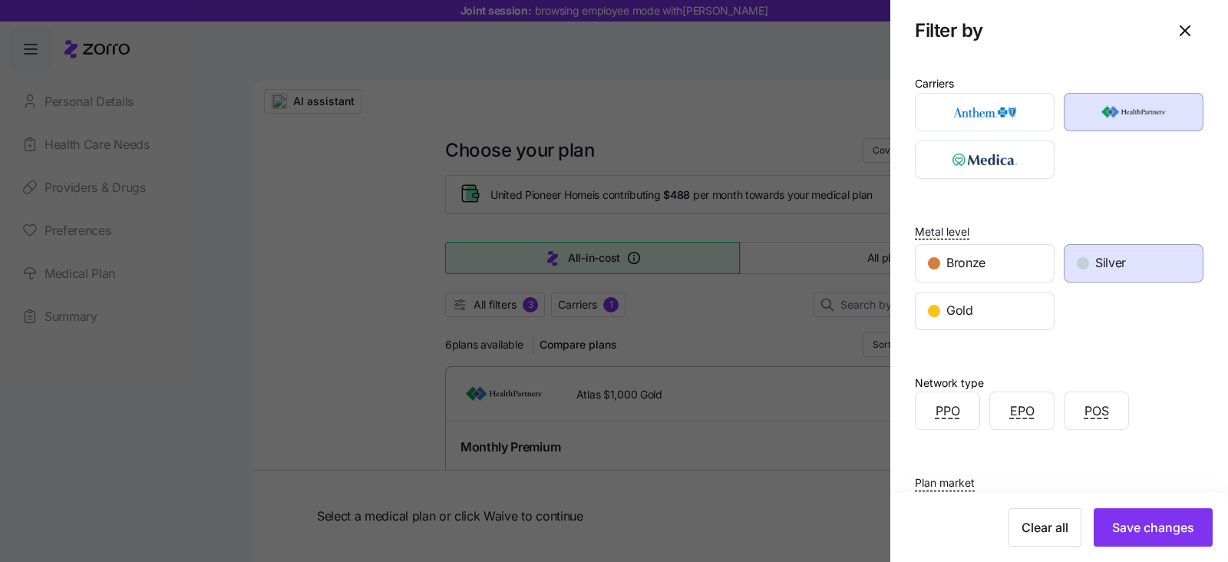
click at [1093, 354] on div "Network type PPO EPO POS" at bounding box center [1059, 386] width 288 height 88
click at [992, 318] on div "Gold" at bounding box center [984, 310] width 138 height 37
drag, startPoint x: 1016, startPoint y: 335, endPoint x: 1072, endPoint y: 334, distance: 56.0
click at [1041, 335] on div "Carriers Metal level Bronze Silver Gold Network type PPO EPO POS Plan market Of…" at bounding box center [1059, 361] width 338 height 600
click at [992, 320] on div "Gold" at bounding box center [984, 310] width 138 height 37
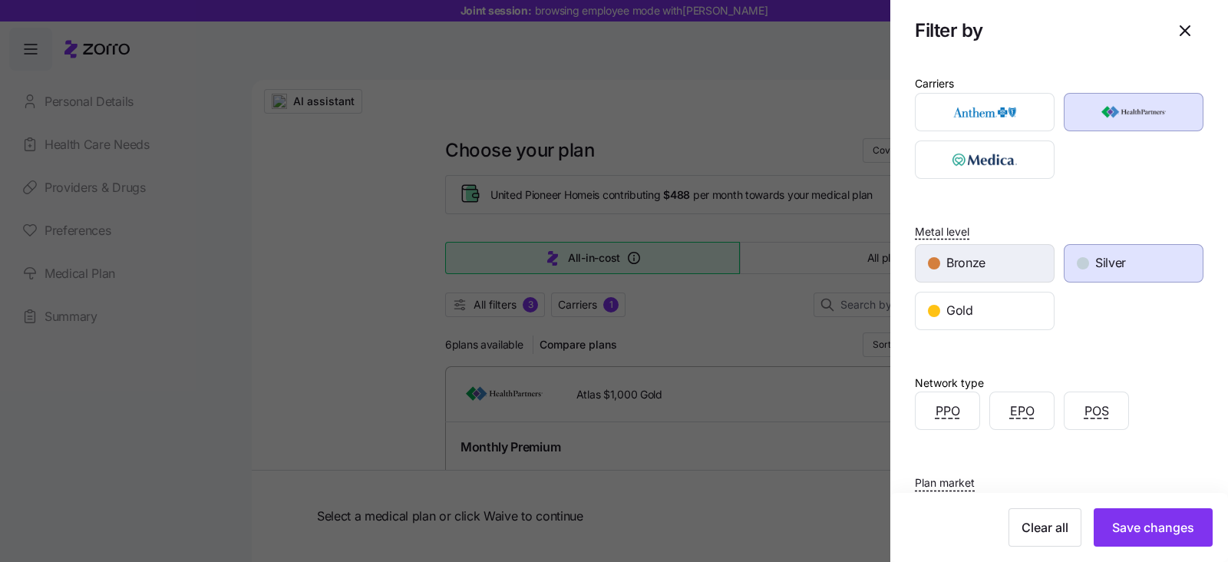
click at [970, 266] on span "Bronze" at bounding box center [965, 262] width 39 height 19
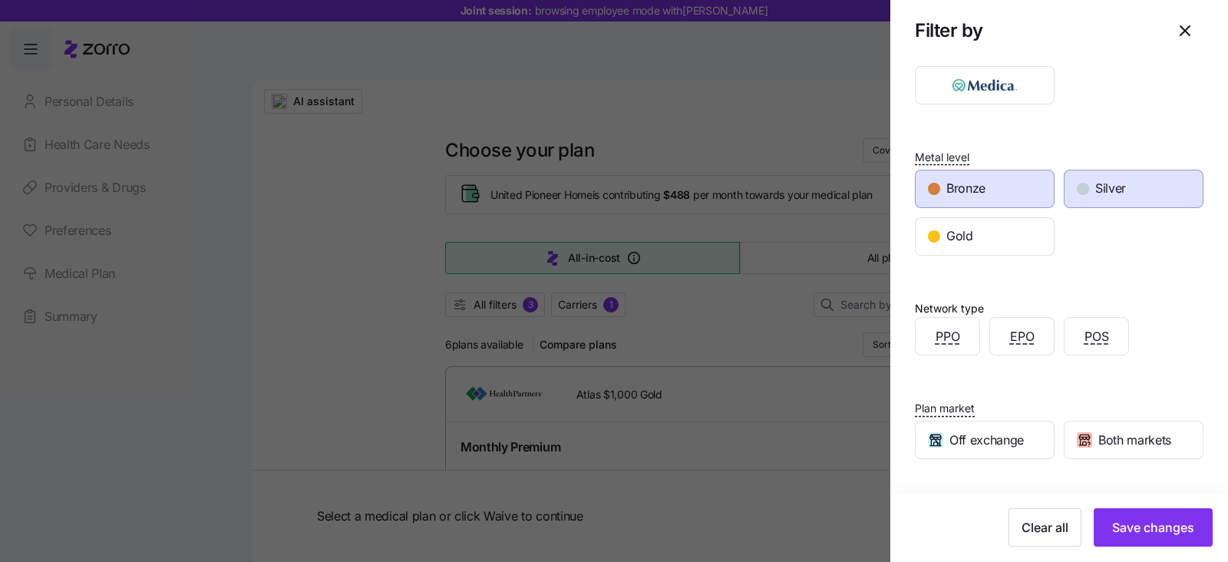
scroll to position [166, 0]
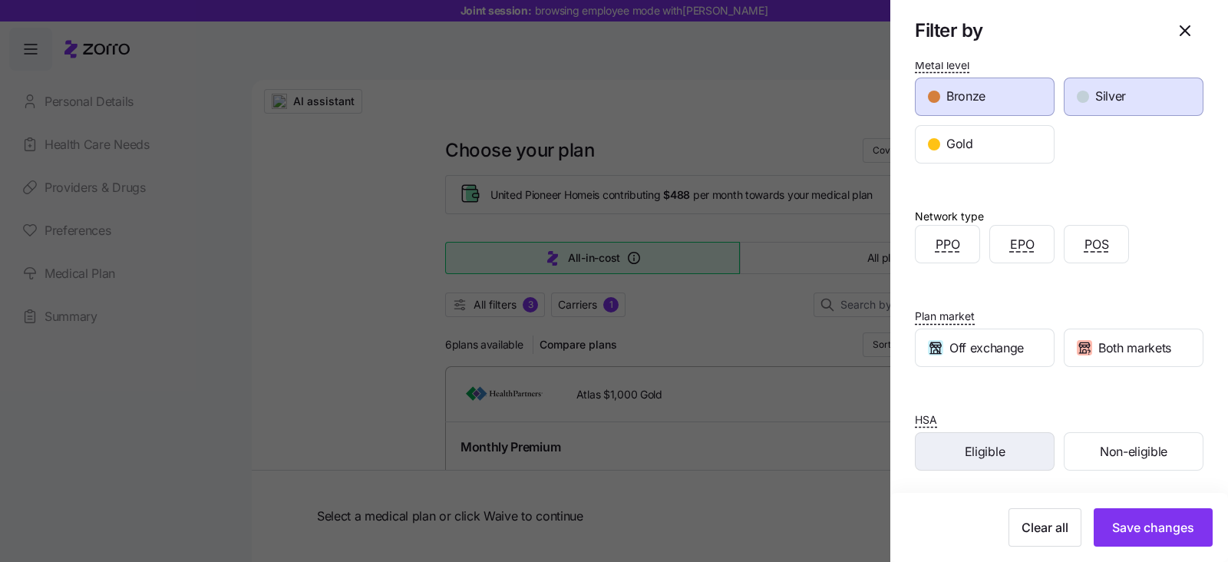
click at [952, 454] on div "Eligible" at bounding box center [984, 451] width 138 height 37
click at [1098, 348] on span "Both markets" at bounding box center [1134, 347] width 73 height 19
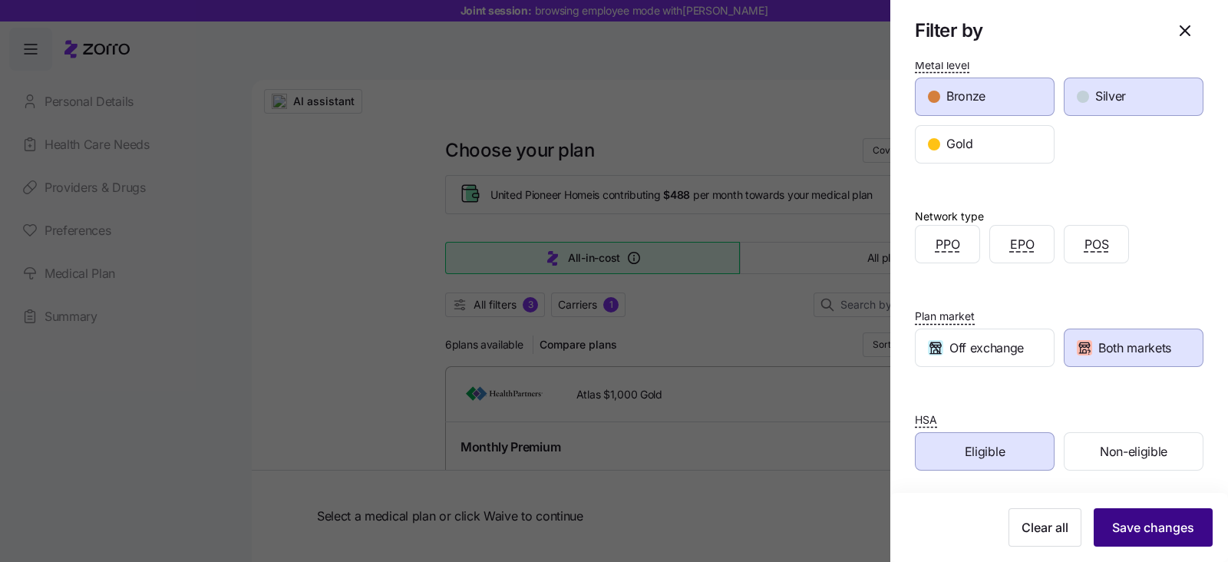
click at [1112, 531] on span "Save changes" at bounding box center [1153, 527] width 82 height 18
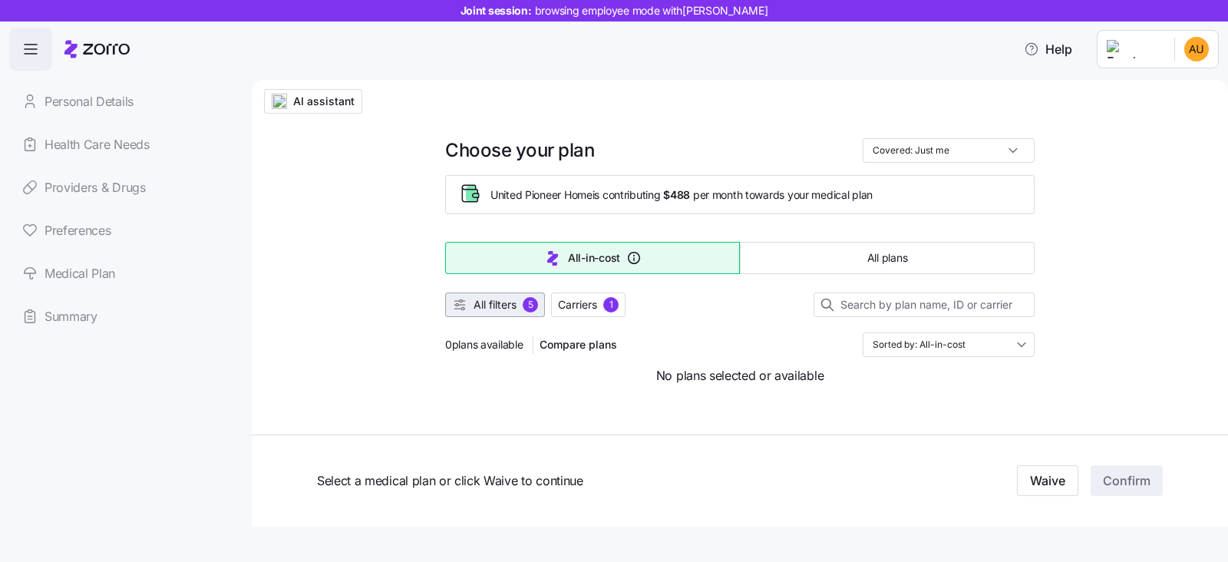
click at [495, 302] on span "All filters" at bounding box center [494, 304] width 43 height 15
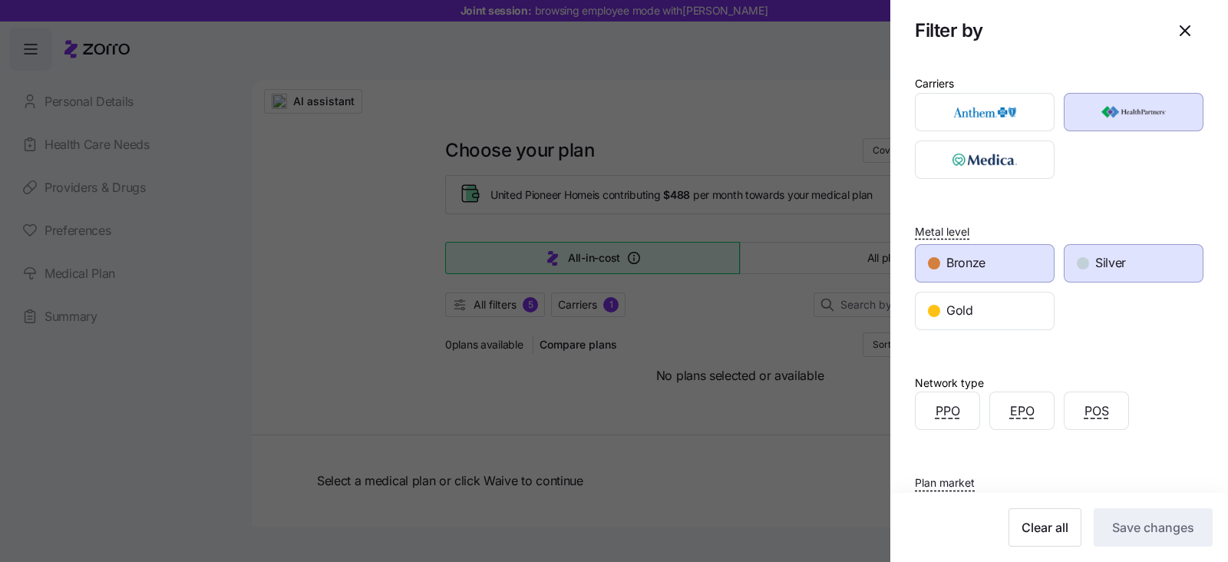
click at [960, 269] on span "Bronze" at bounding box center [965, 262] width 39 height 19
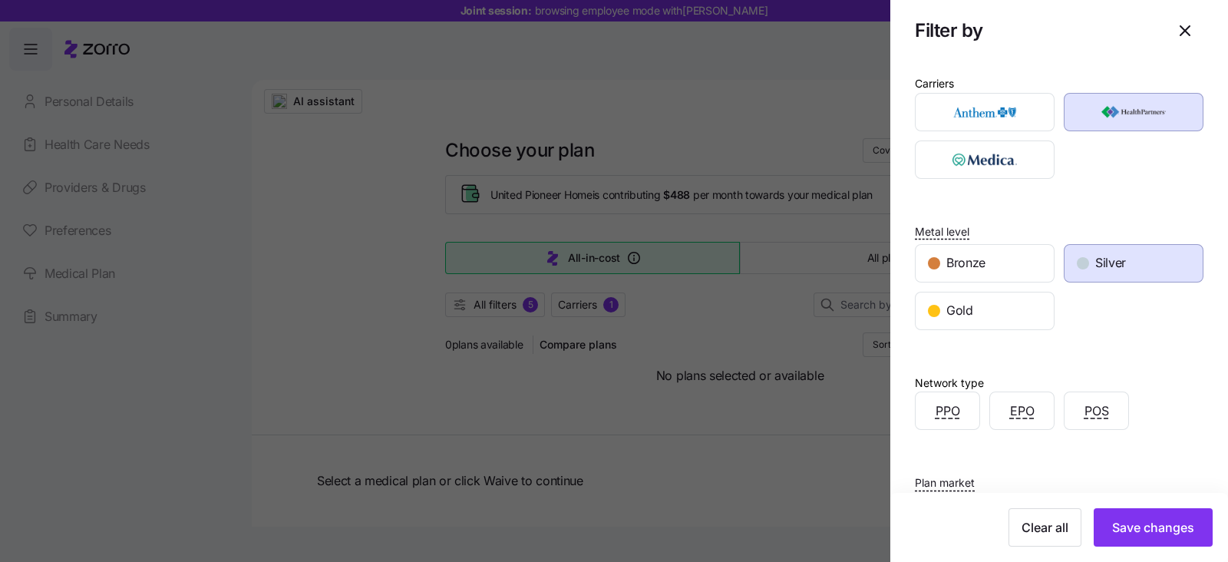
click at [1093, 275] on div "Silver" at bounding box center [1133, 263] width 138 height 37
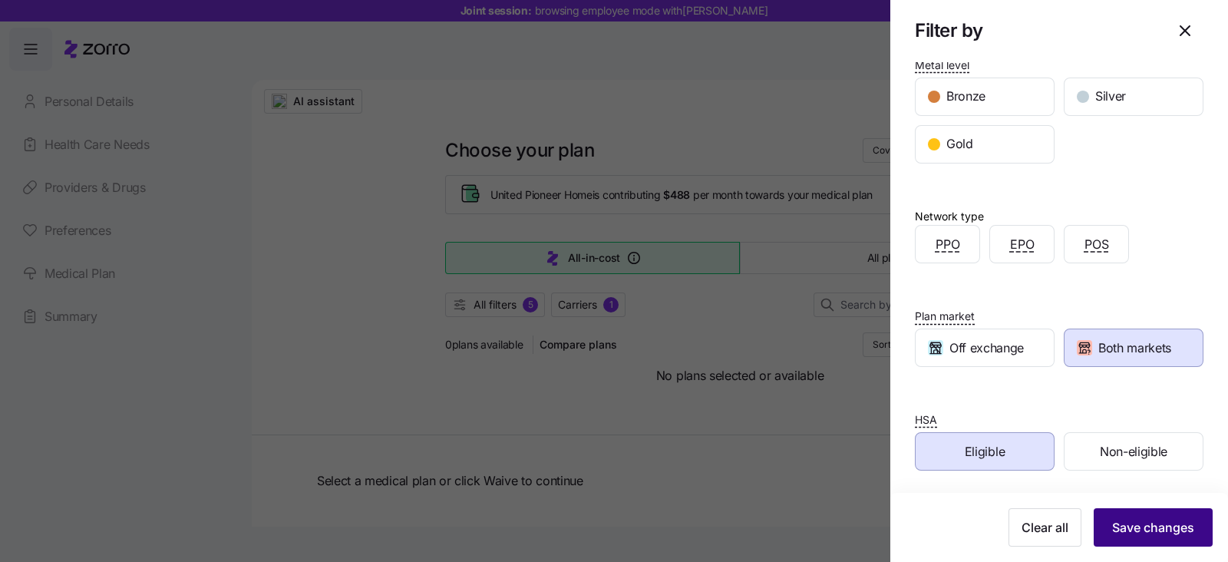
click at [1158, 510] on button "Save changes" at bounding box center [1152, 527] width 119 height 38
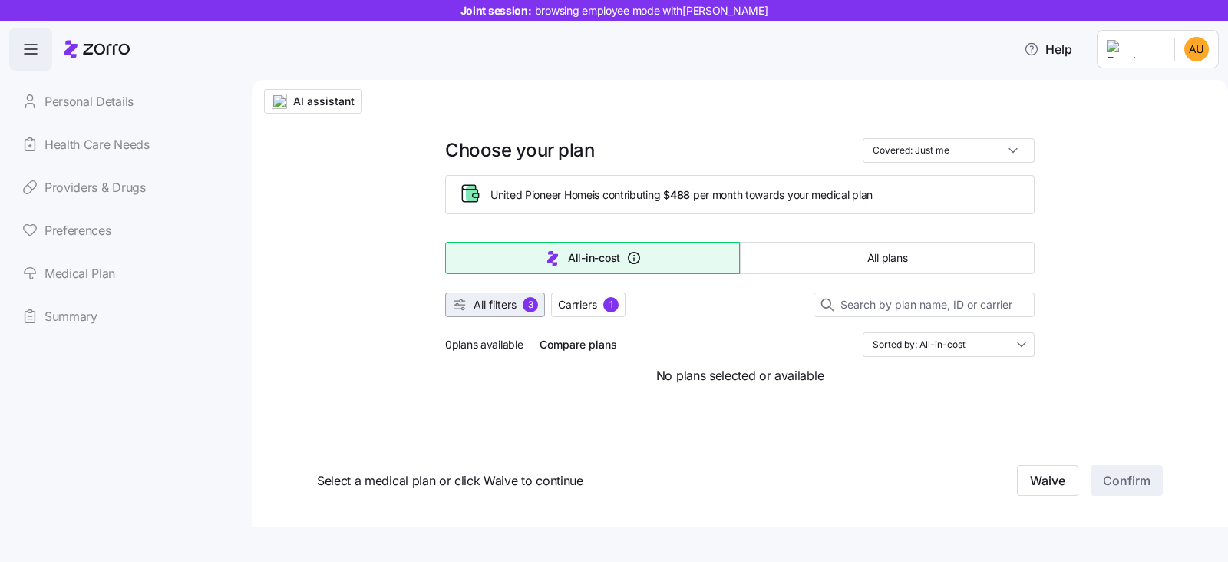
click at [495, 305] on span "All filters" at bounding box center [494, 304] width 43 height 15
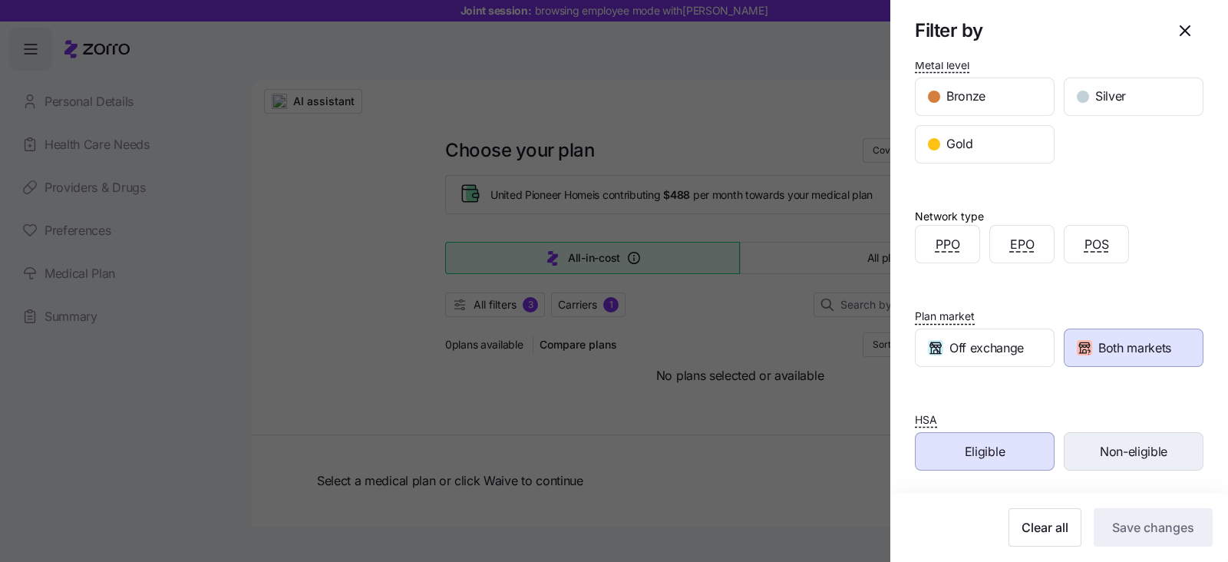
click at [1084, 451] on div "Non-eligible" at bounding box center [1133, 451] width 138 height 37
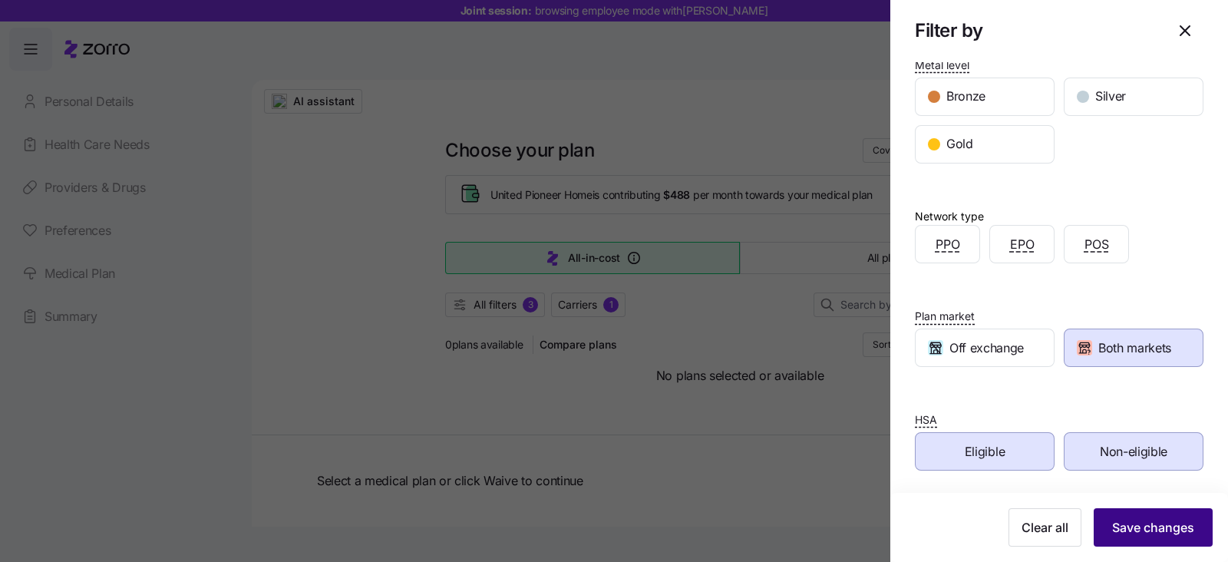
click at [1140, 527] on span "Save changes" at bounding box center [1153, 527] width 82 height 18
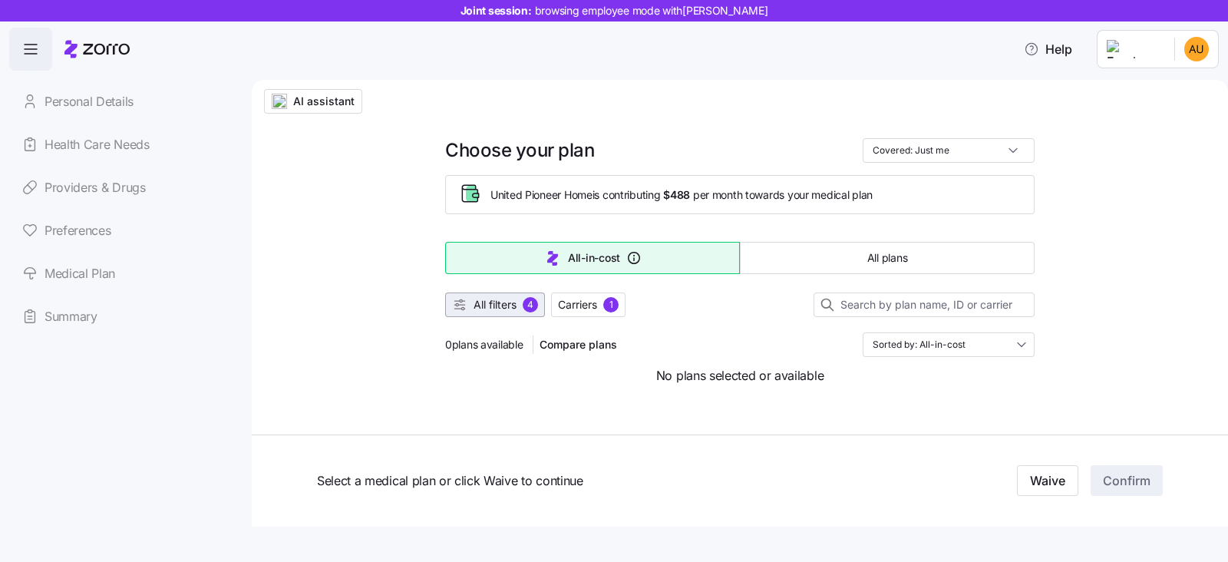
click at [503, 307] on span "All filters" at bounding box center [494, 304] width 43 height 15
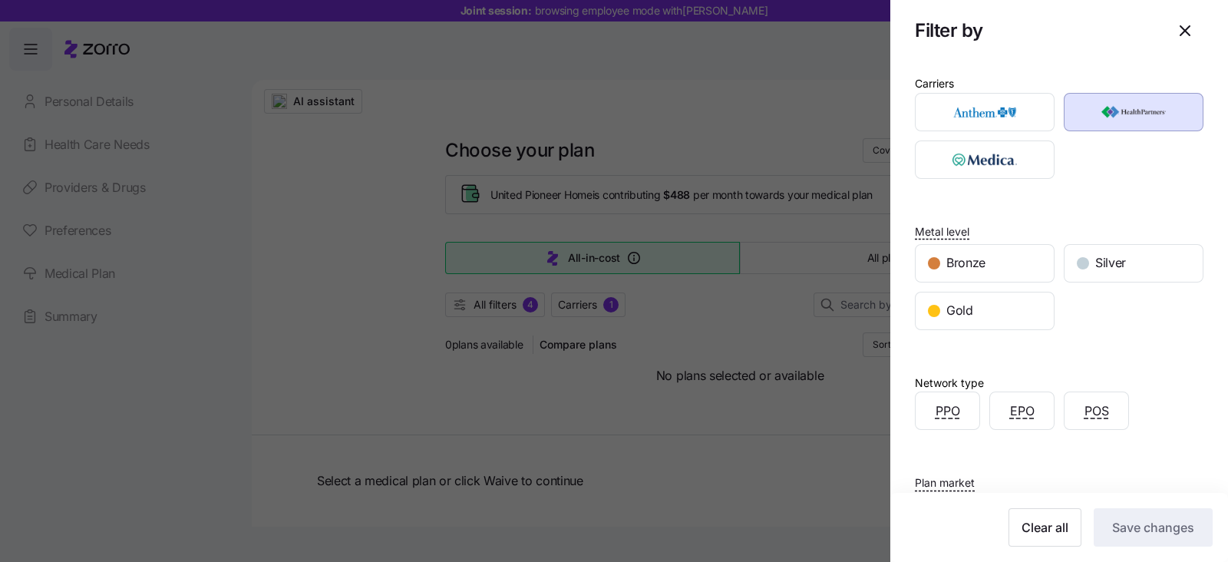
click at [426, 412] on div at bounding box center [614, 281] width 1228 height 562
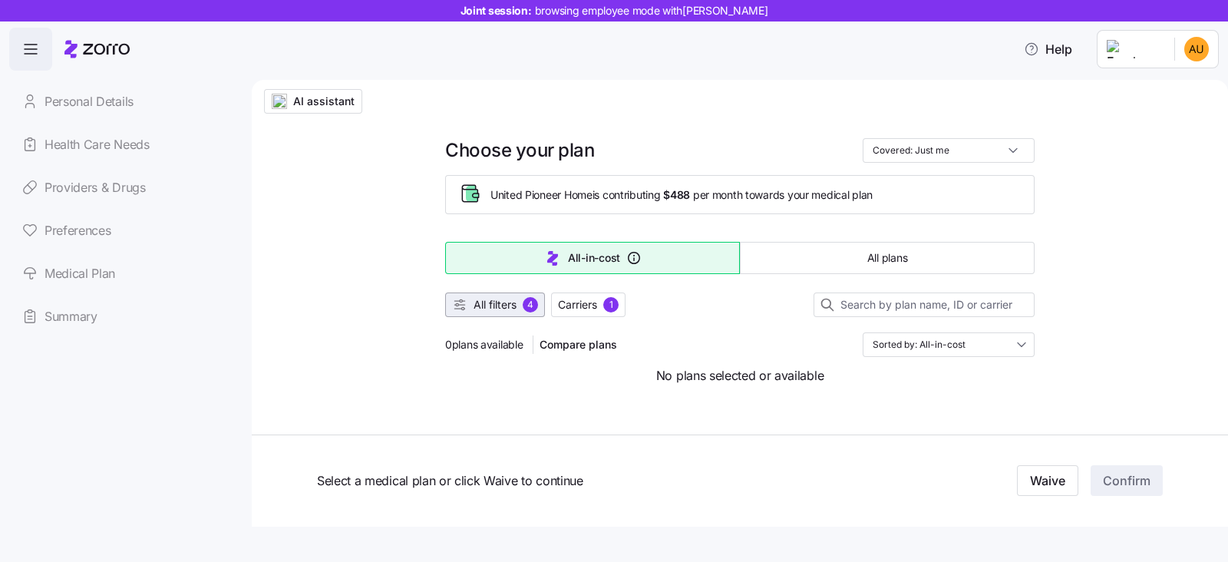
click at [503, 307] on span "All filters" at bounding box center [494, 304] width 43 height 15
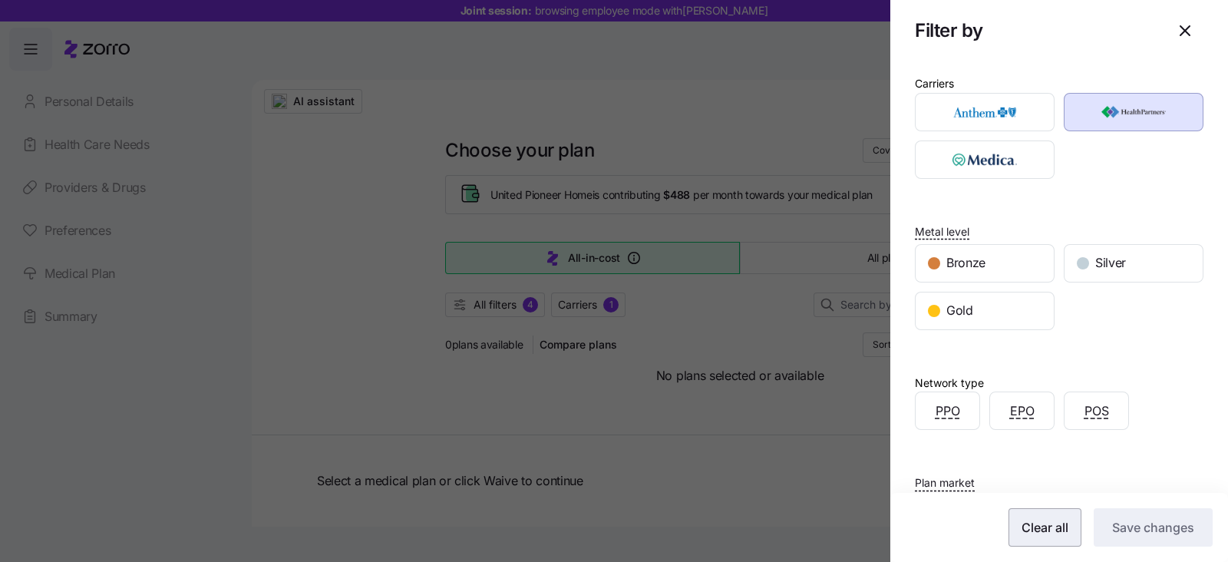
click at [1037, 530] on span "Clear all" at bounding box center [1044, 527] width 47 height 18
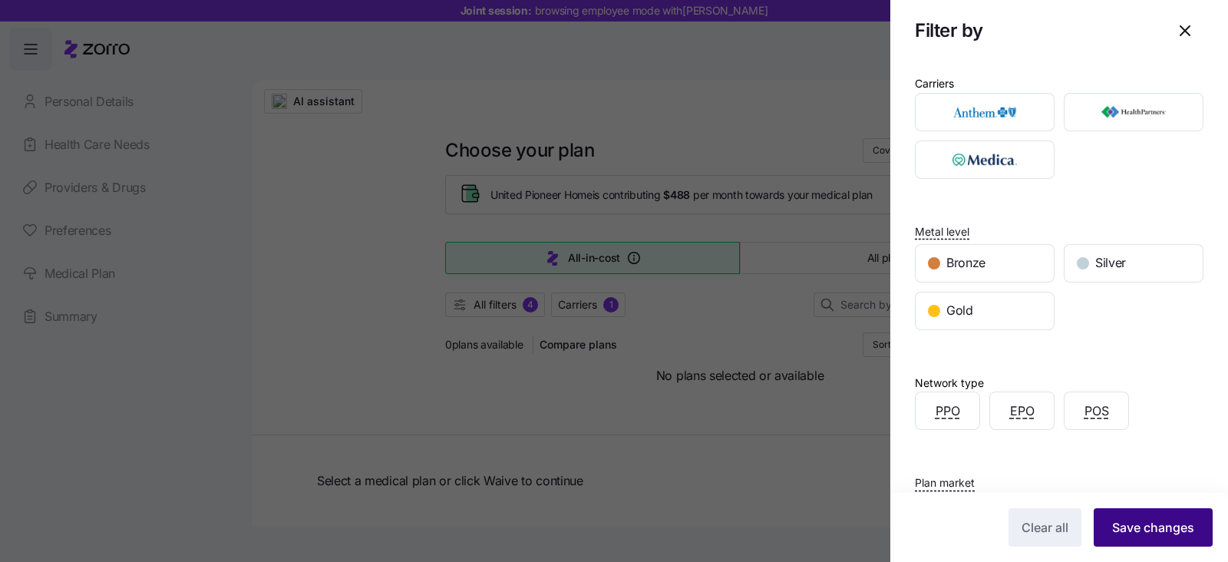
click at [1145, 539] on button "Save changes" at bounding box center [1152, 527] width 119 height 38
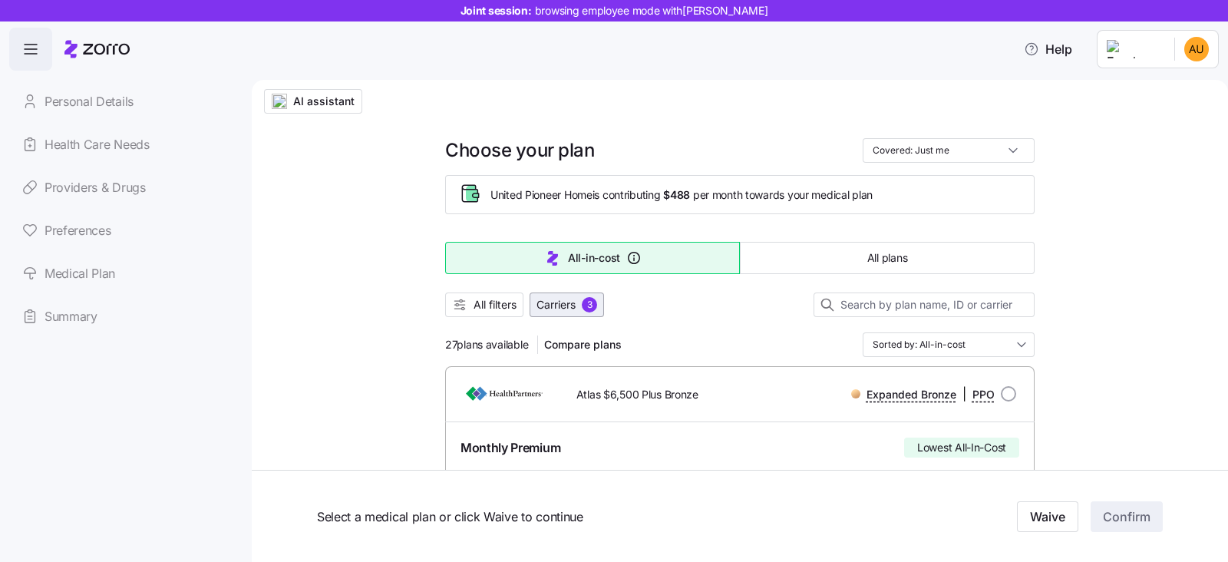
click at [571, 295] on button "Carriers 3" at bounding box center [566, 304] width 74 height 25
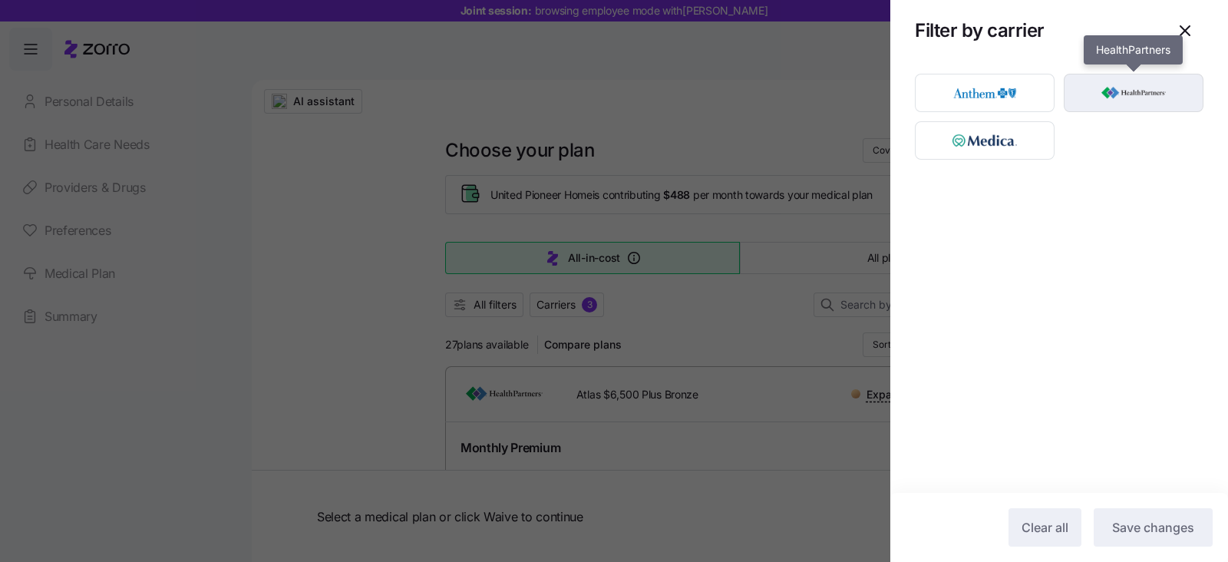
click at [1096, 88] on img "button" at bounding box center [1133, 92] width 113 height 31
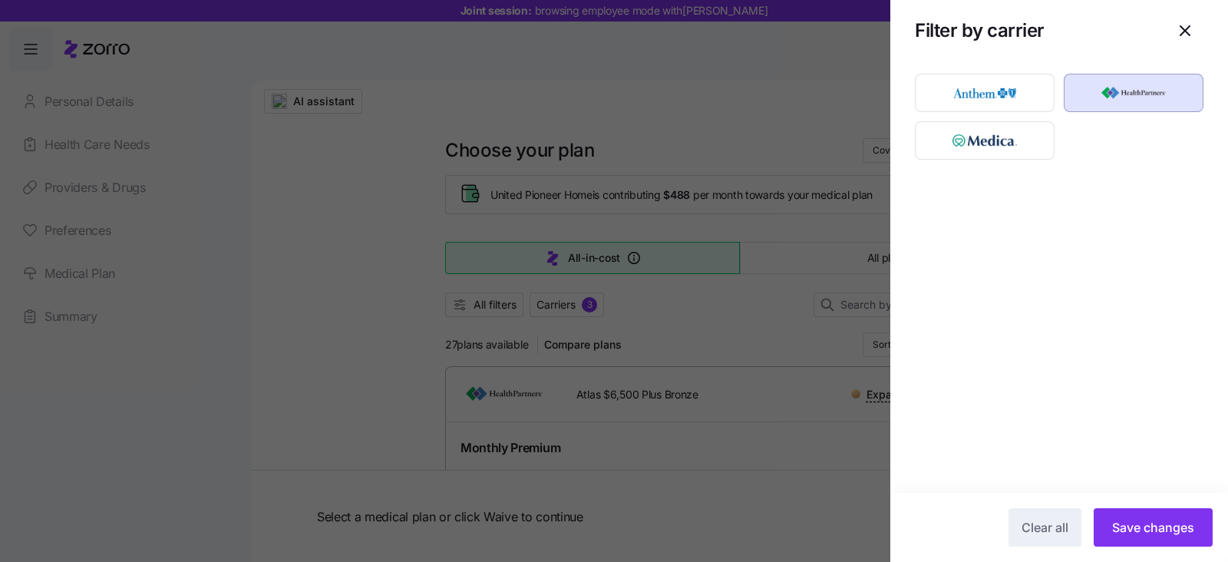
drag, startPoint x: 1172, startPoint y: 529, endPoint x: 581, endPoint y: 396, distance: 606.2
click at [1172, 528] on span "Save changes" at bounding box center [1153, 527] width 82 height 18
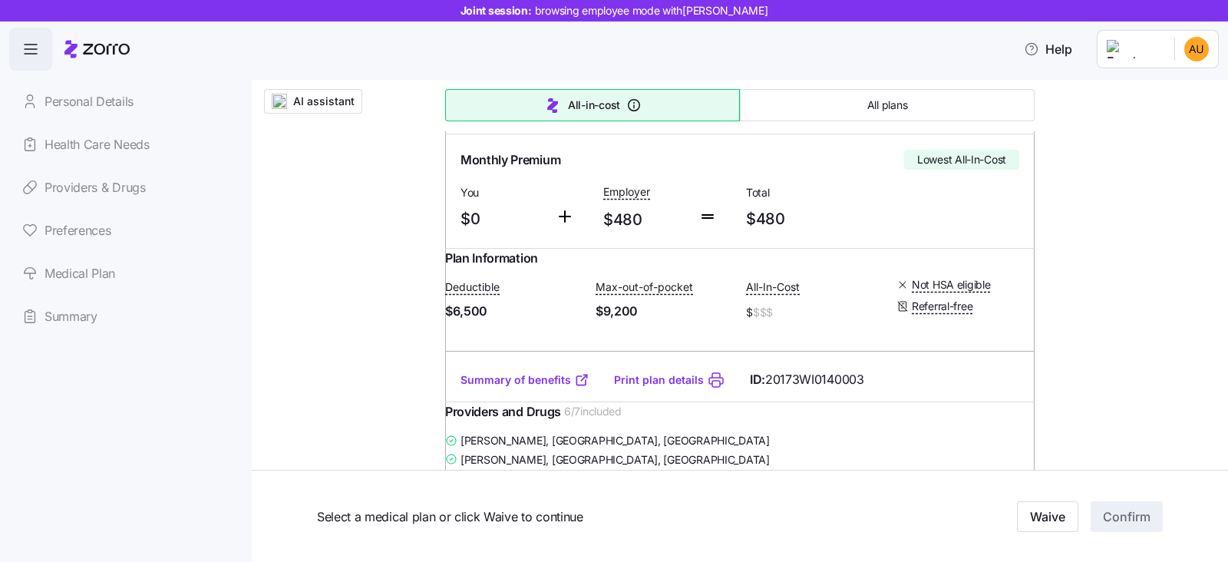
scroll to position [0, 0]
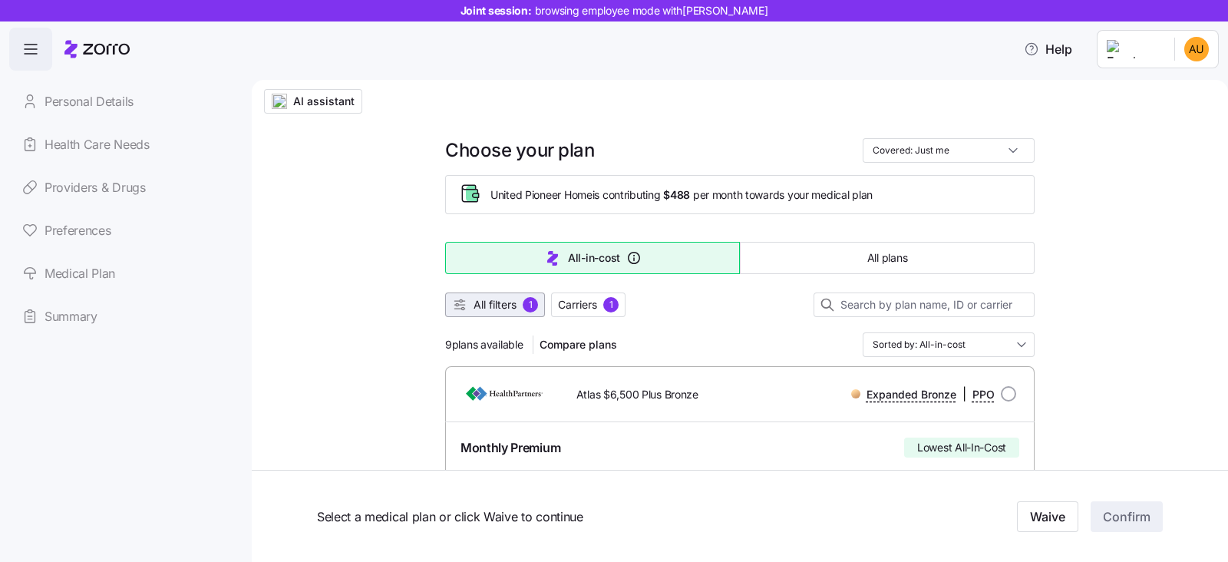
click at [483, 307] on span "All filters" at bounding box center [494, 304] width 43 height 15
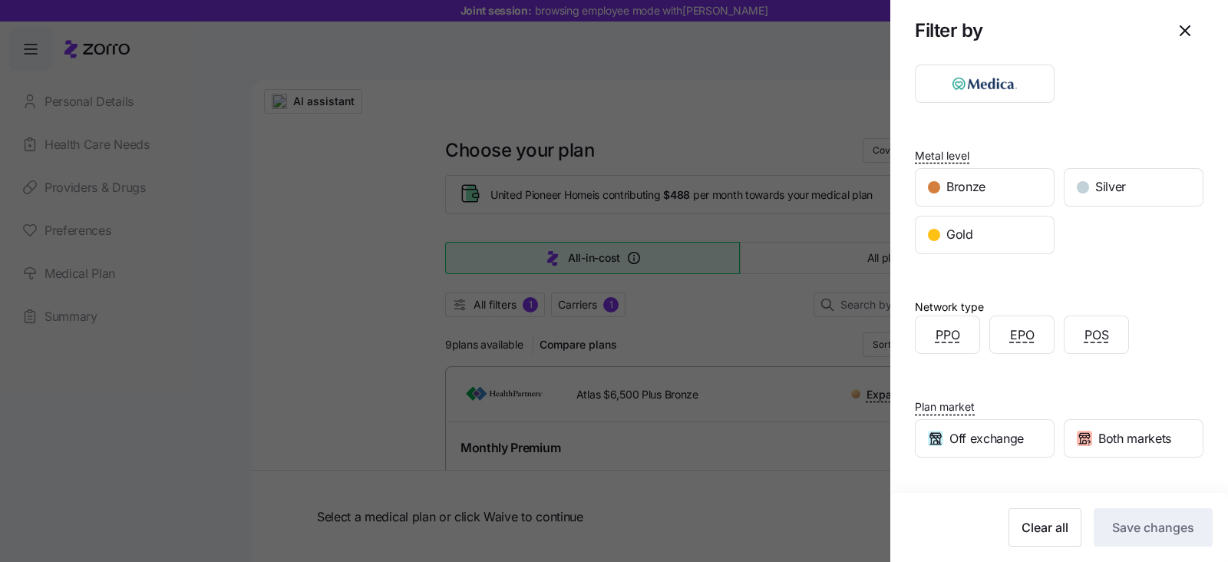
scroll to position [166, 0]
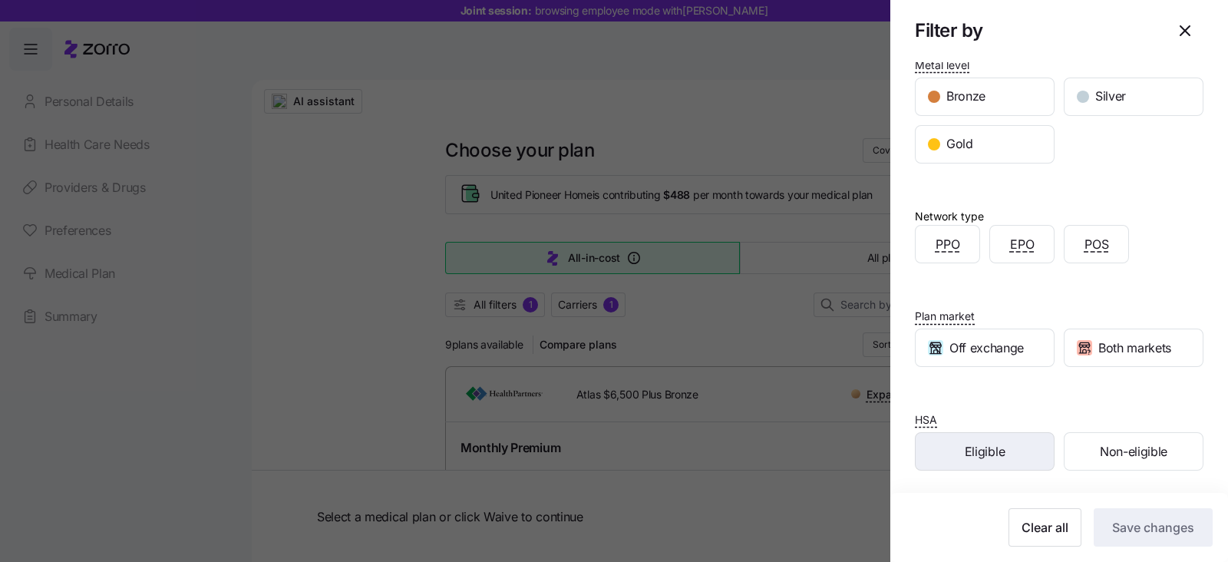
click at [983, 452] on span "Eligible" at bounding box center [984, 451] width 40 height 19
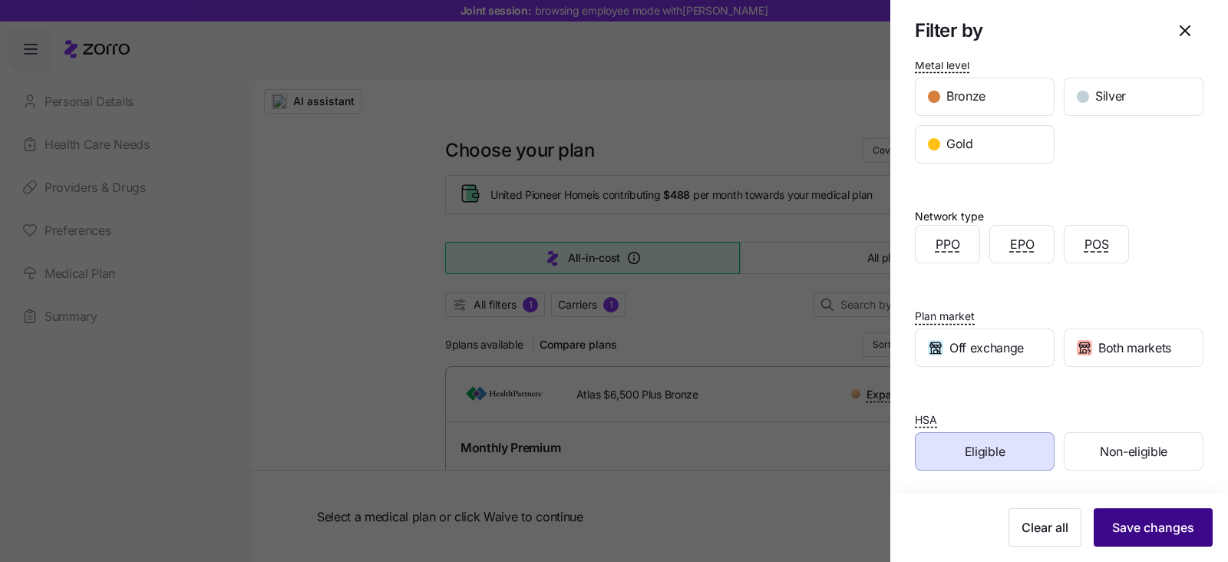
click at [1112, 523] on span "Save changes" at bounding box center [1153, 527] width 82 height 18
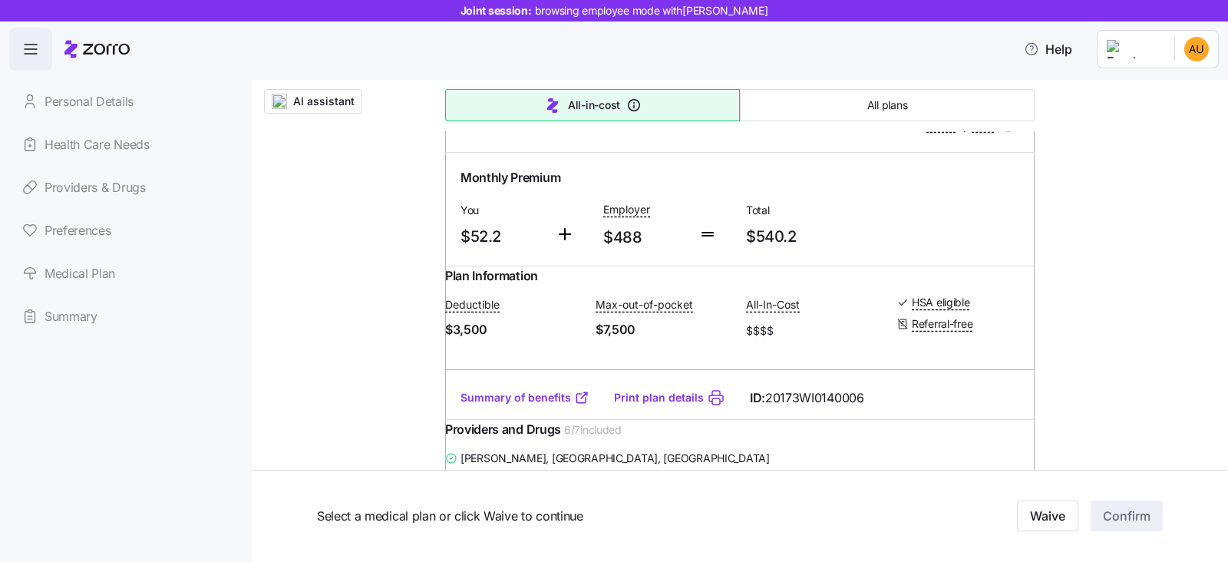
scroll to position [863, 0]
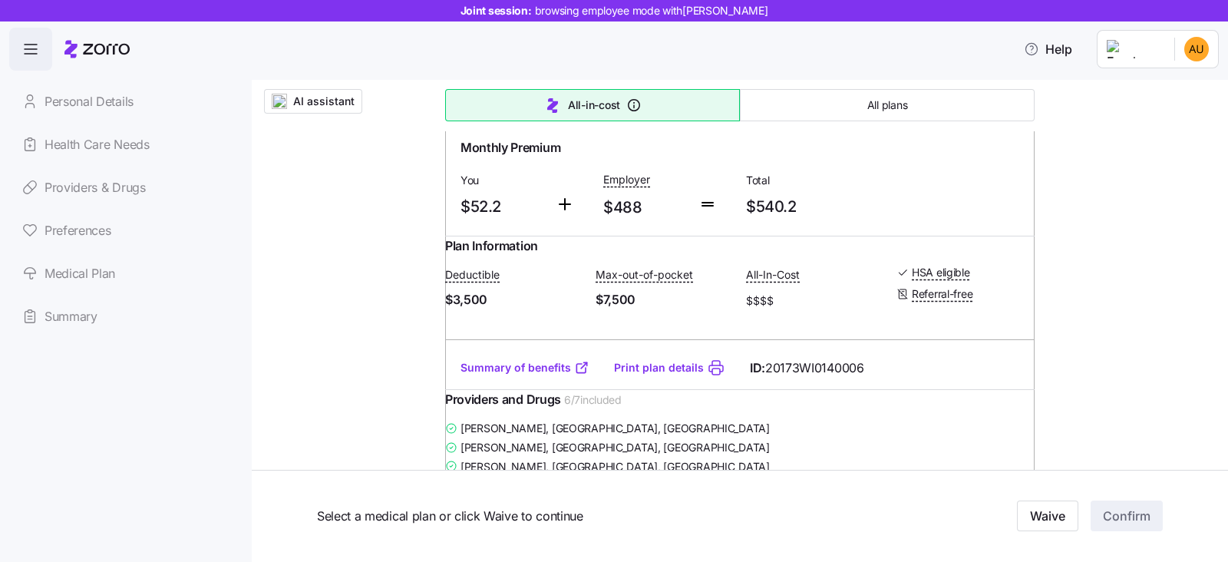
click at [518, 375] on link "Summary of benefits" at bounding box center [524, 367] width 129 height 15
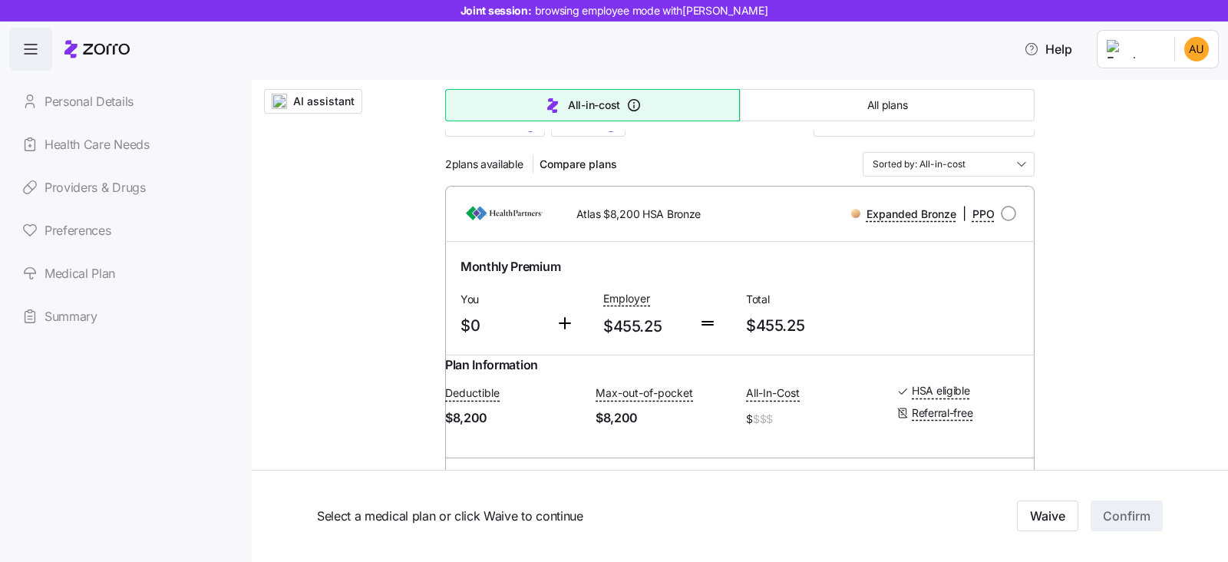
scroll to position [0, 0]
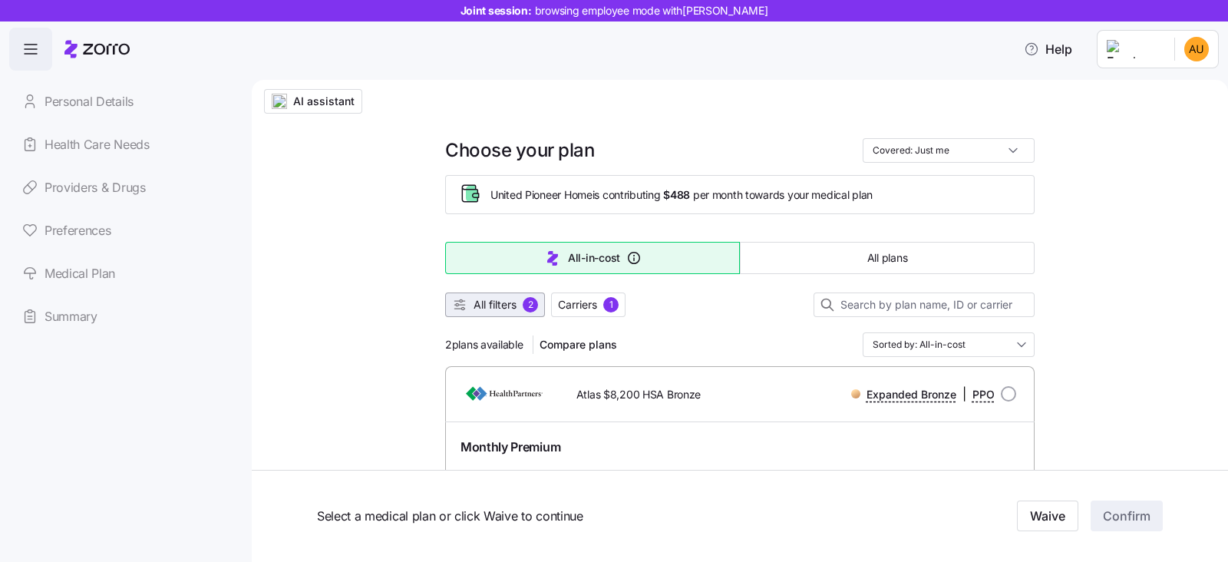
click at [494, 308] on span "All filters" at bounding box center [494, 304] width 43 height 15
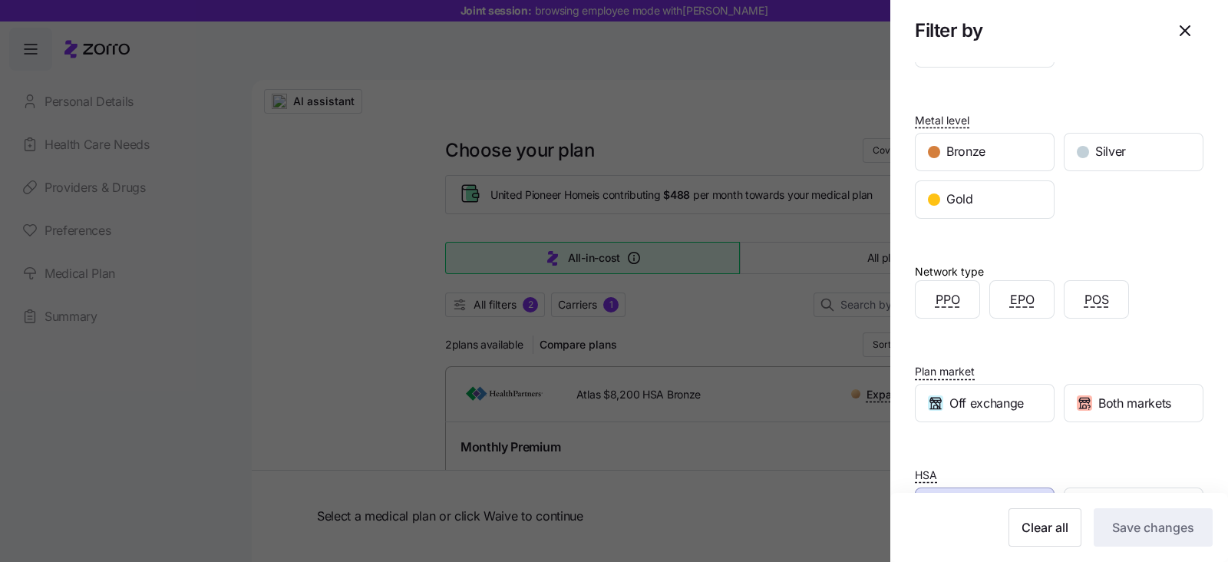
scroll to position [166, 0]
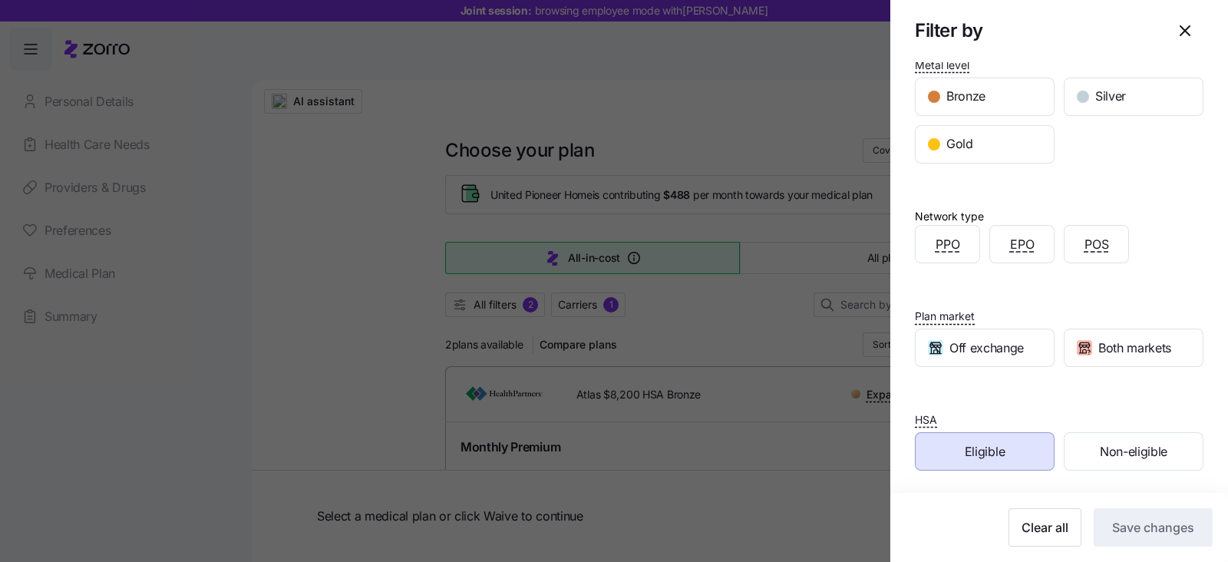
click at [990, 437] on div "Eligible" at bounding box center [984, 451] width 138 height 37
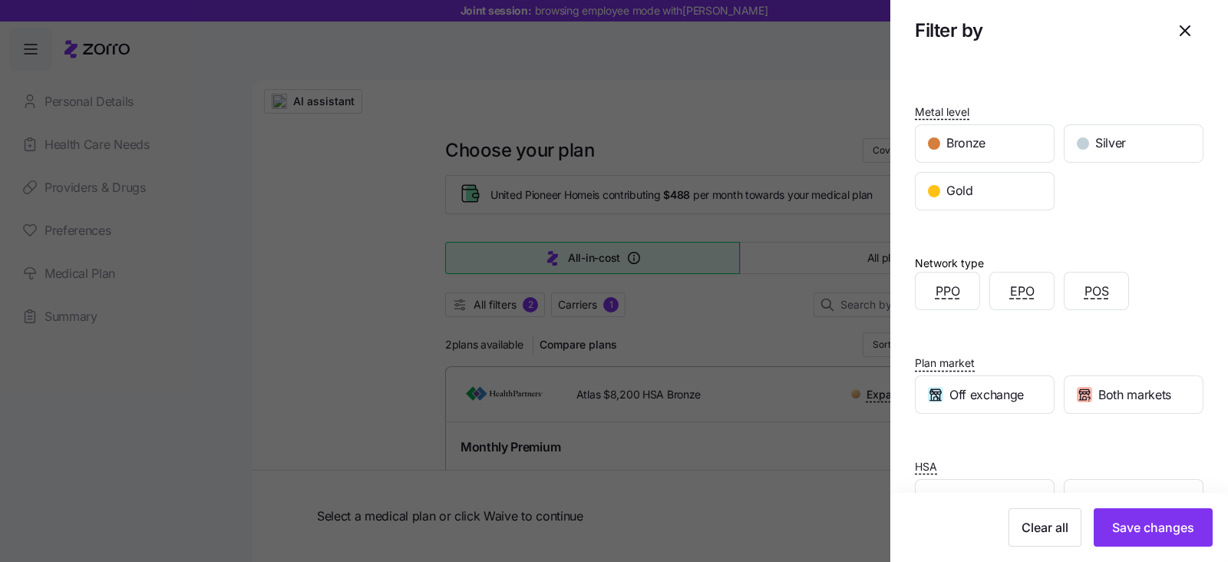
scroll to position [0, 0]
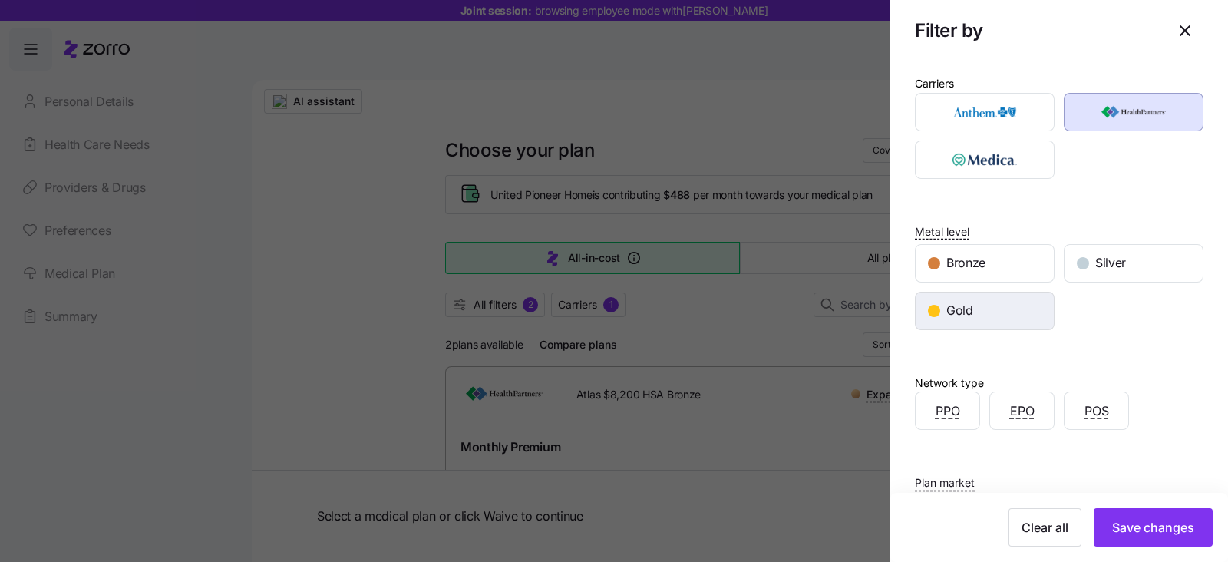
click at [946, 315] on span "Gold" at bounding box center [959, 310] width 27 height 19
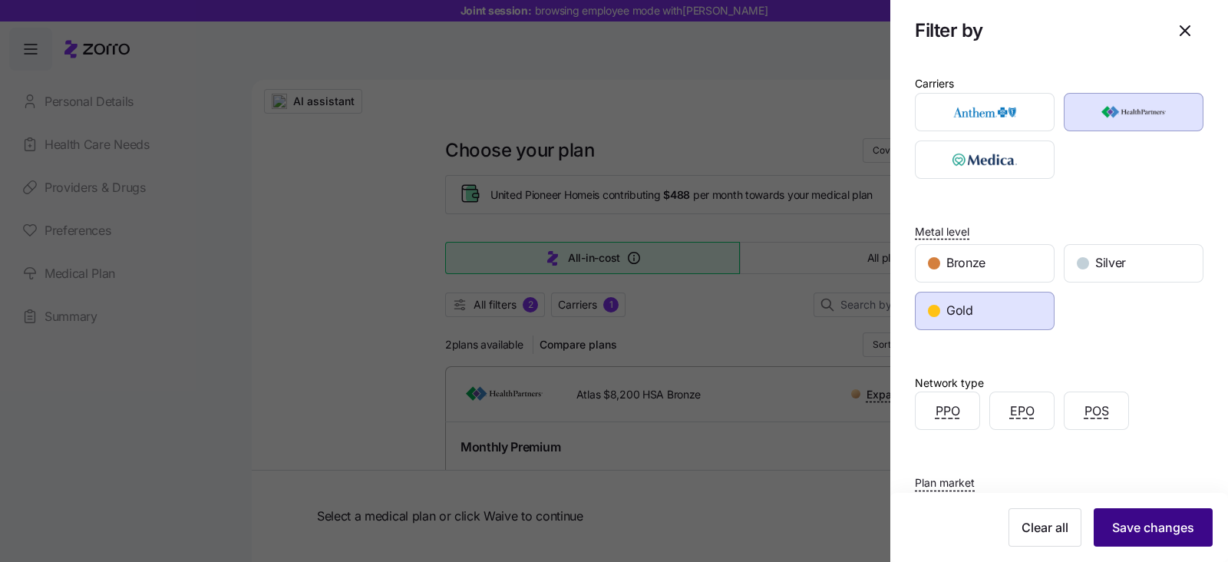
click at [1116, 526] on span "Save changes" at bounding box center [1153, 527] width 82 height 18
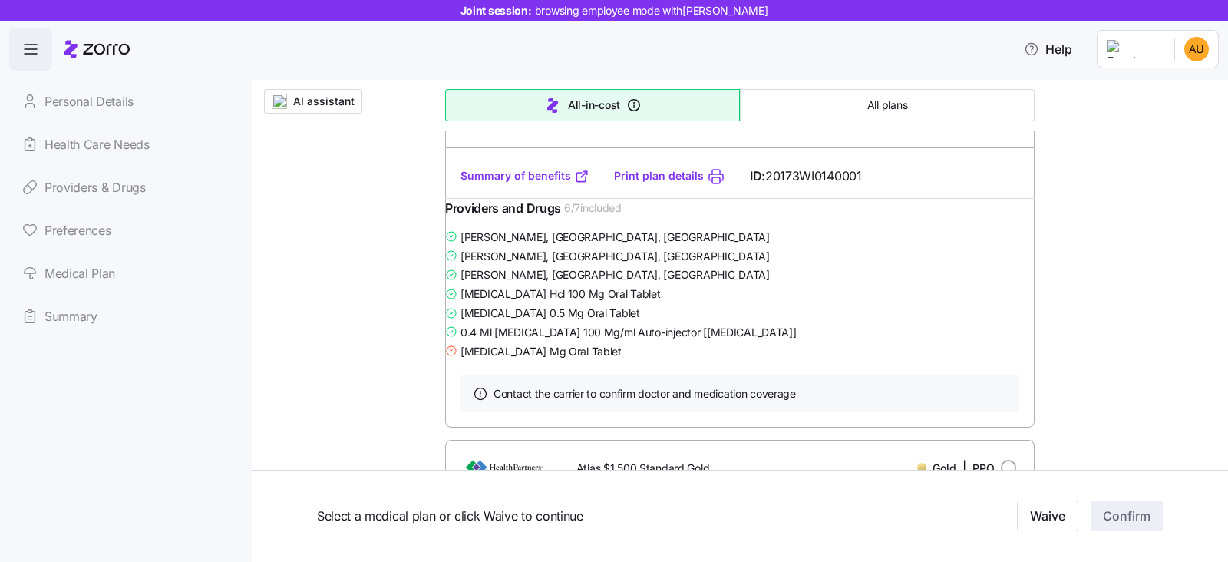
scroll to position [383, 0]
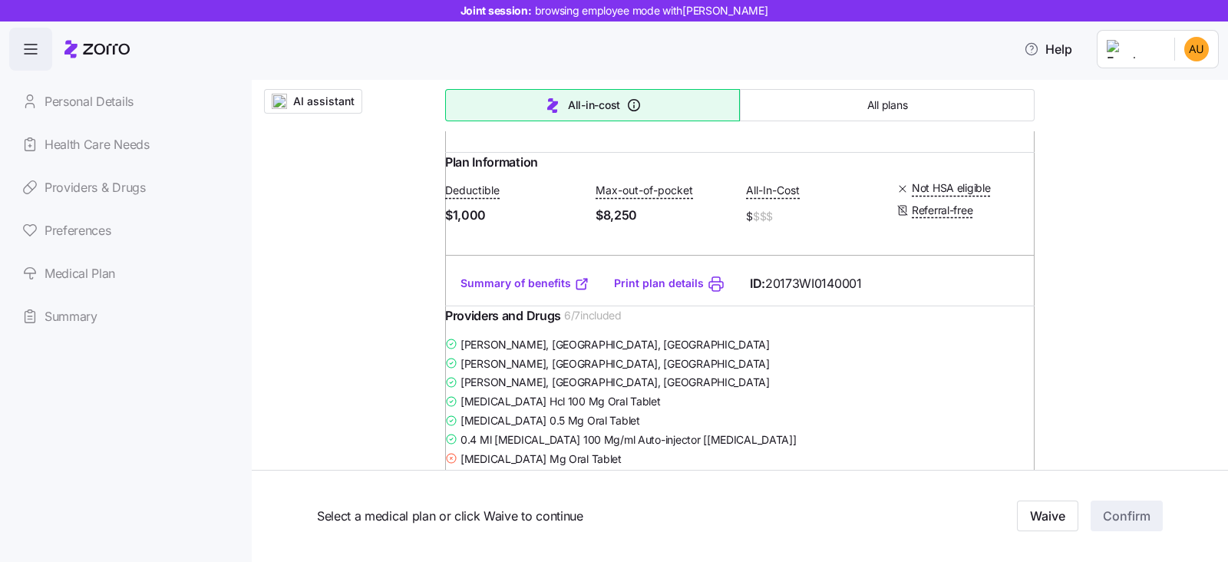
click at [511, 291] on link "Summary of benefits" at bounding box center [524, 282] width 129 height 15
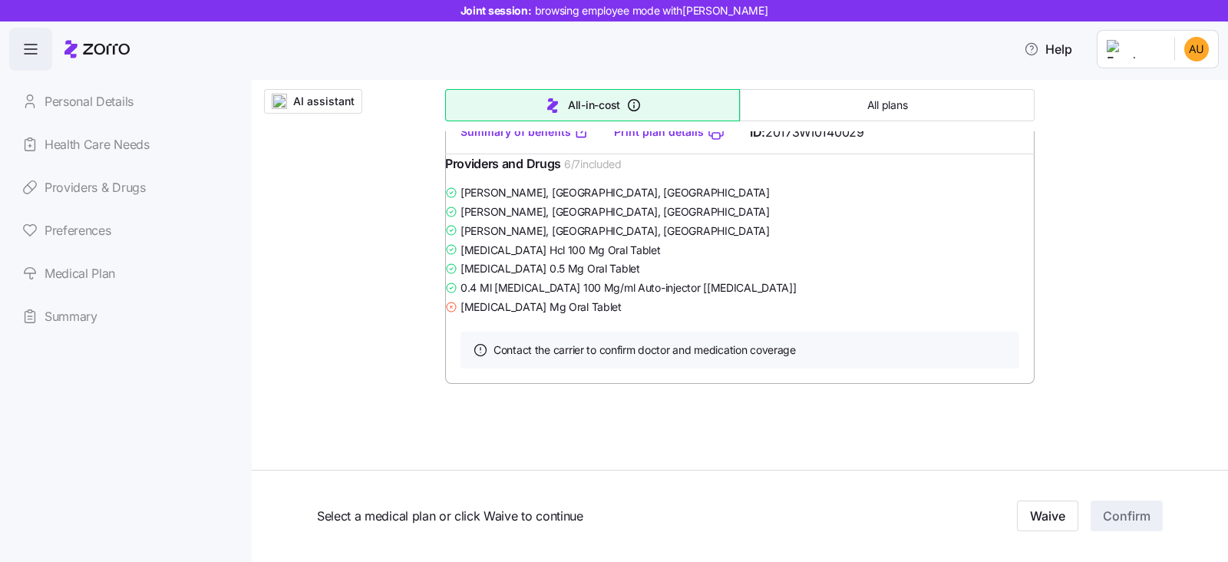
scroll to position [901, 0]
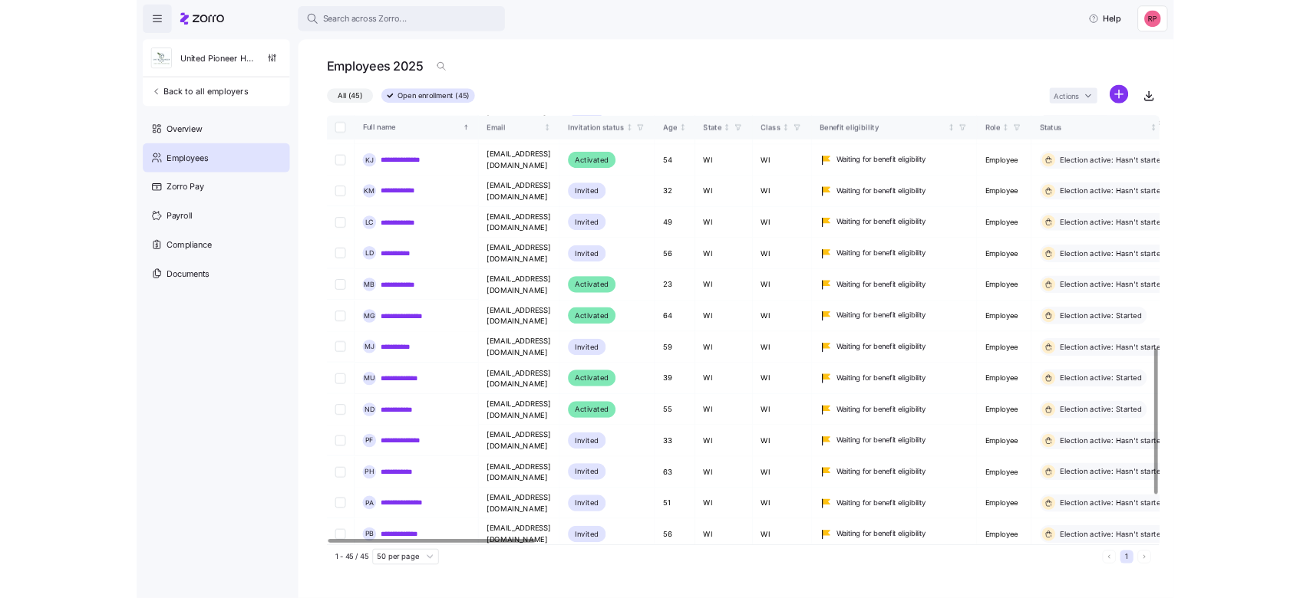
scroll to position [994, 0]
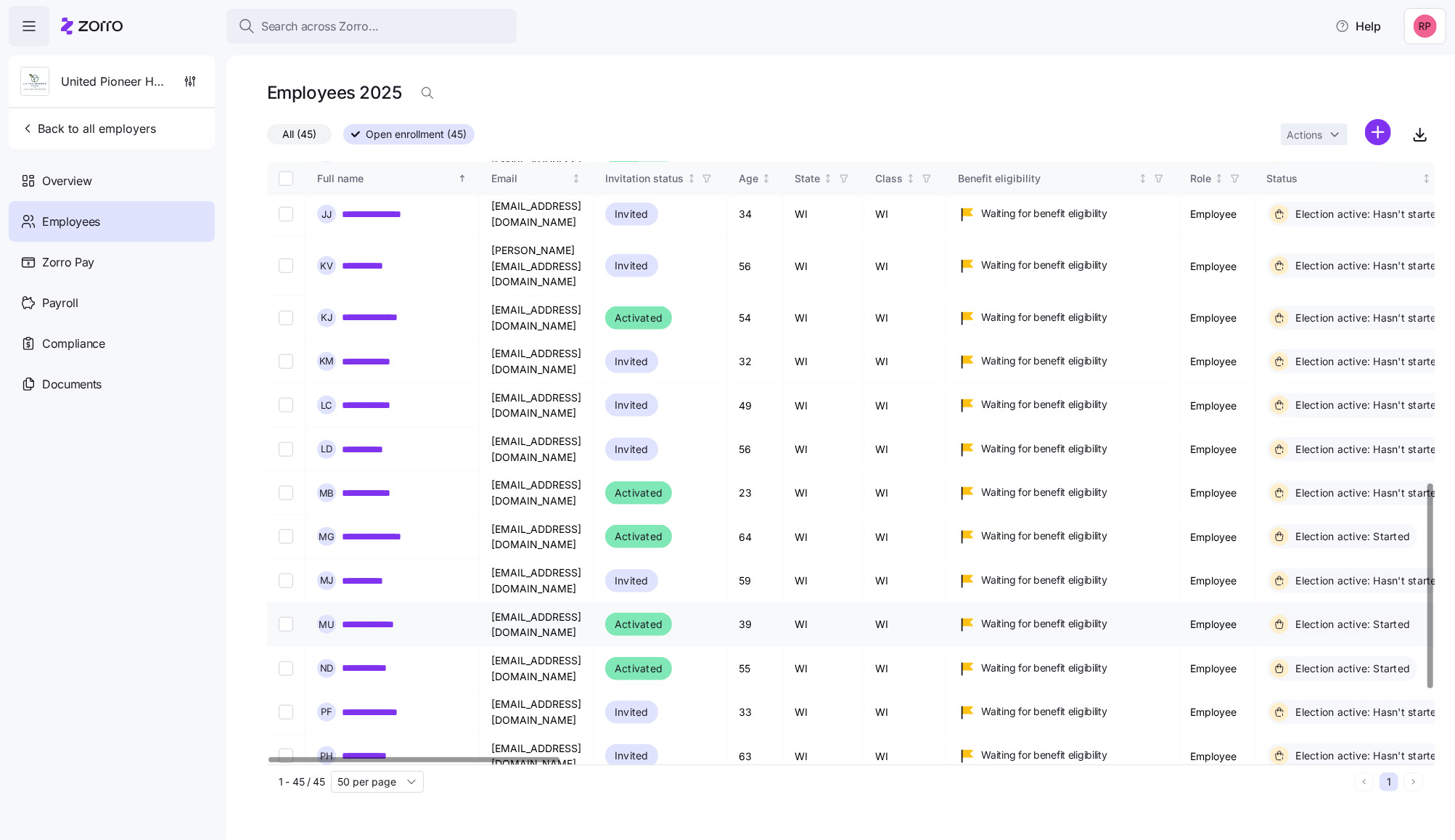
click at [365, 617] on link "**********" at bounding box center [379, 623] width 77 height 14
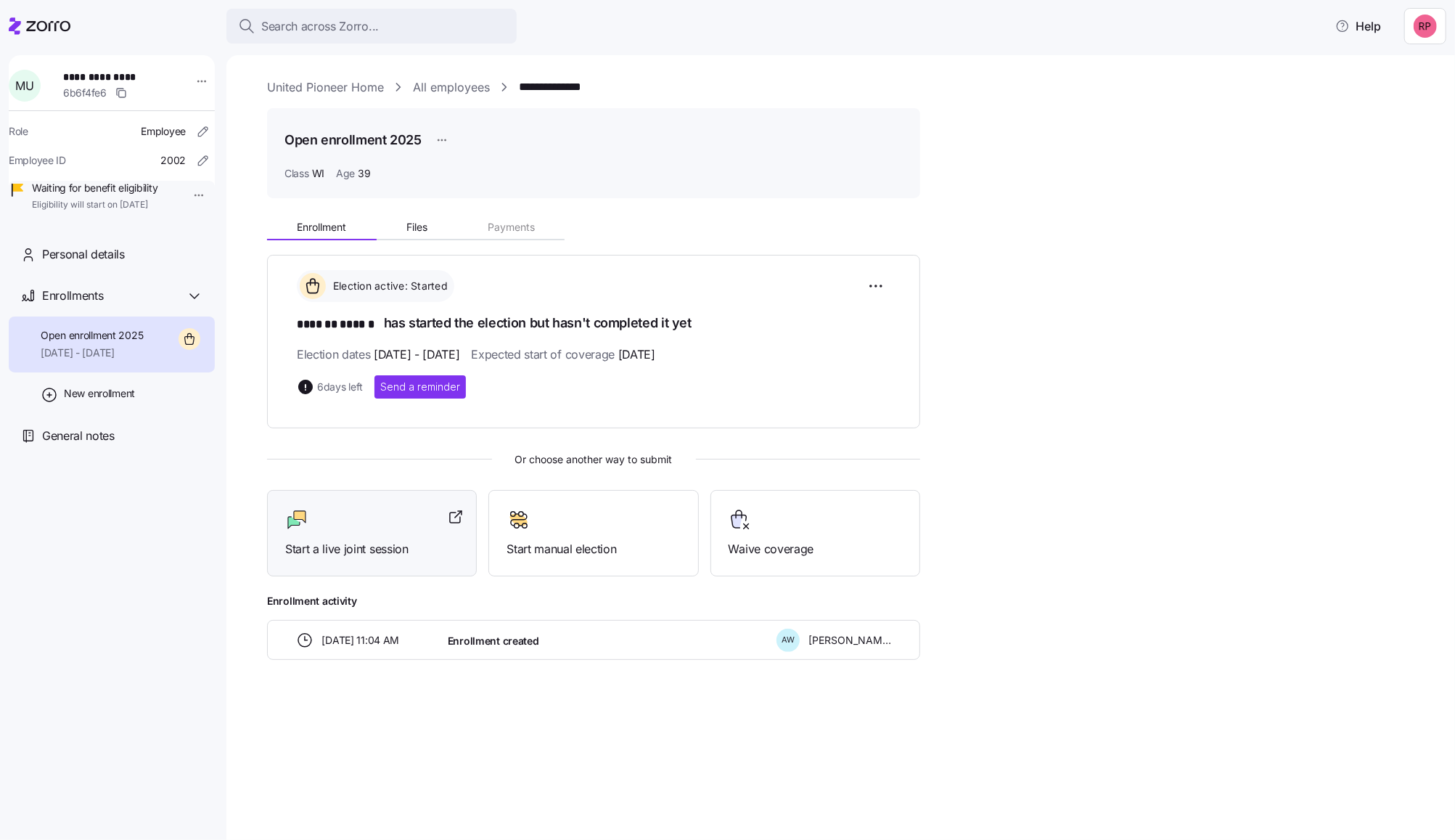
click at [362, 558] on div "Start a live joint session" at bounding box center [372, 533] width 210 height 86
click at [308, 85] on link "United Pioneer Home" at bounding box center [325, 87] width 117 height 18
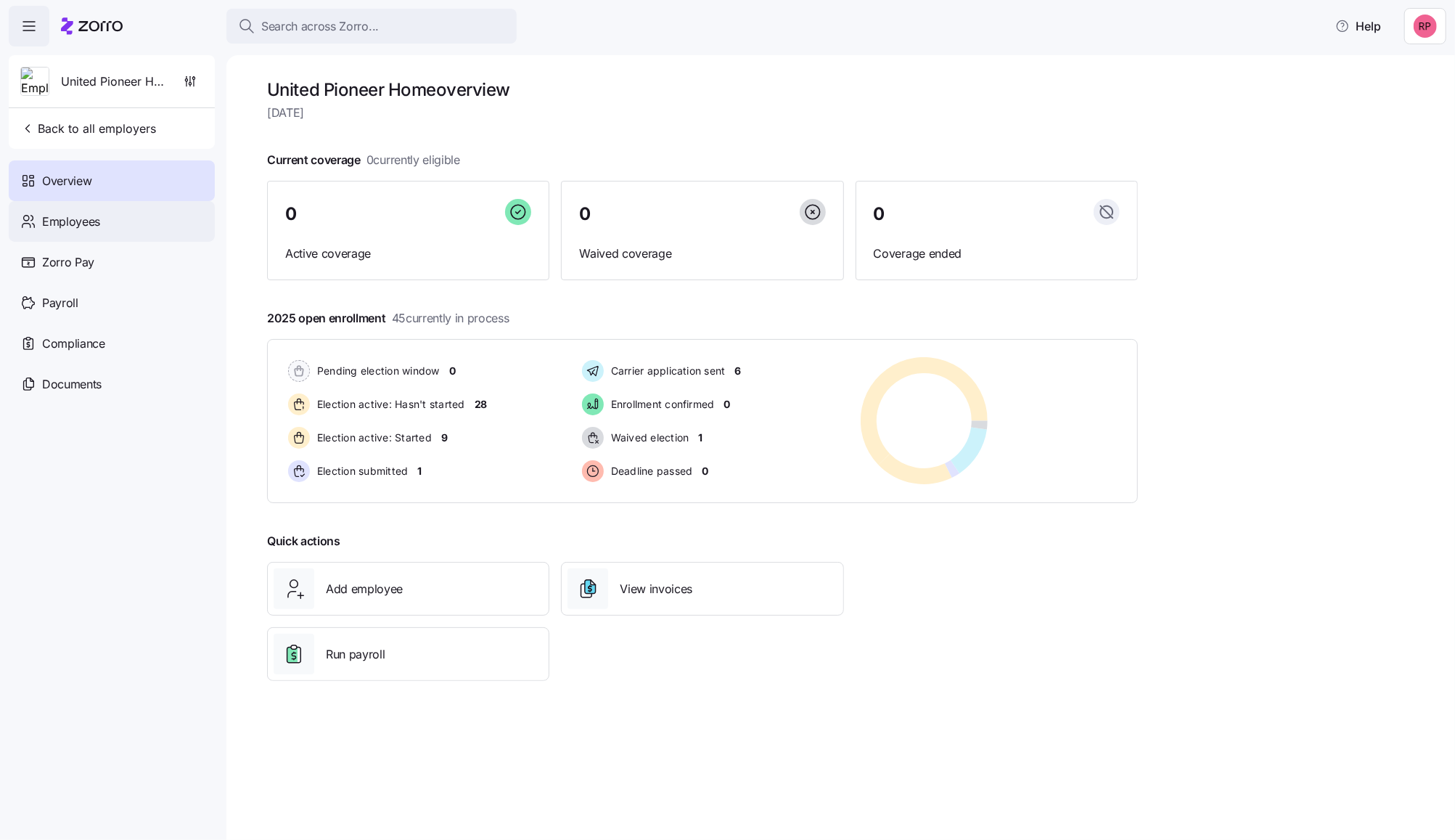
click at [67, 226] on span "Employees" at bounding box center [70, 221] width 58 height 18
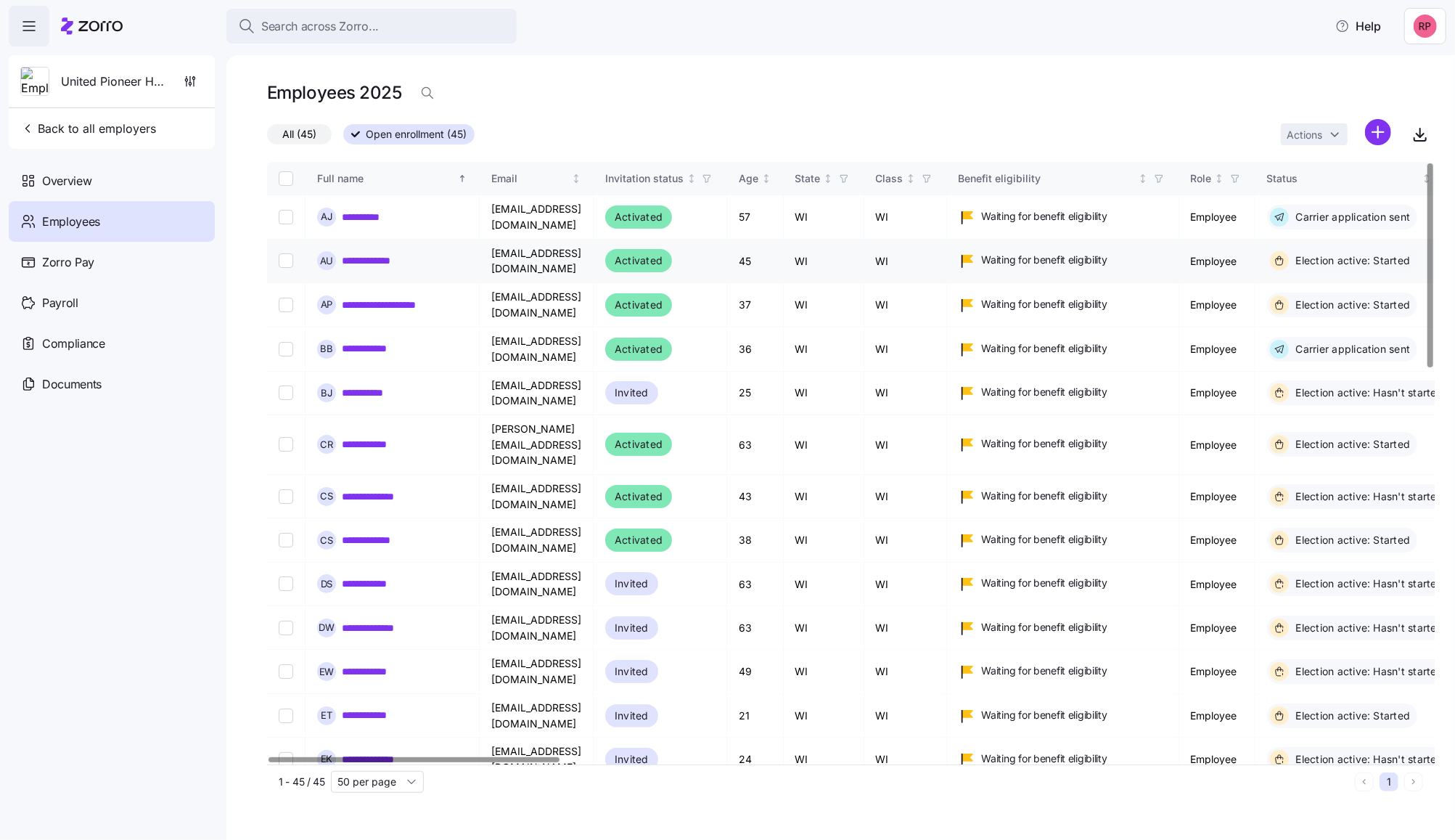
click at [375, 264] on link "**********" at bounding box center [376, 260] width 69 height 14
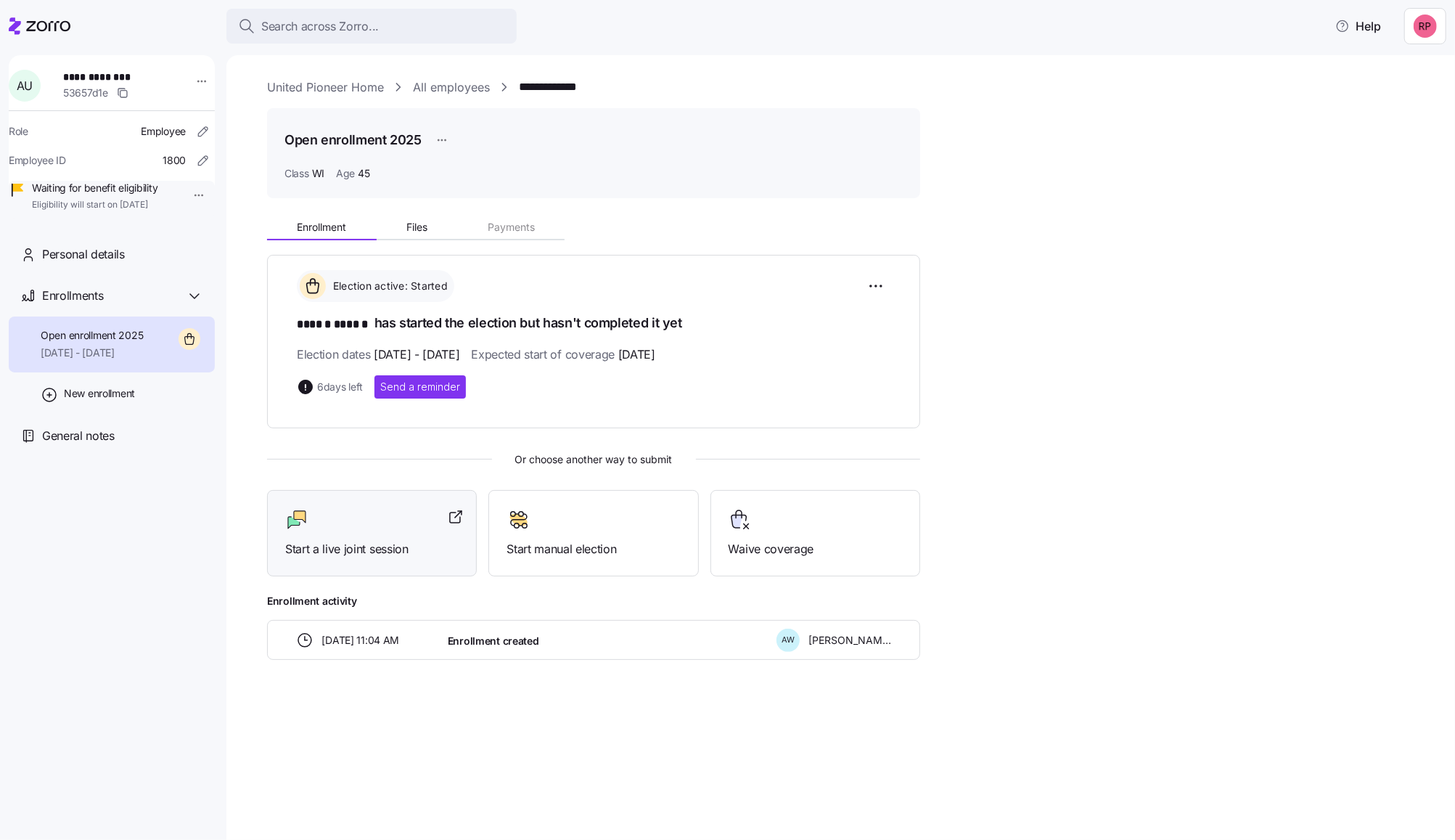
click at [377, 548] on span "Start a live joint session" at bounding box center [372, 549] width 173 height 18
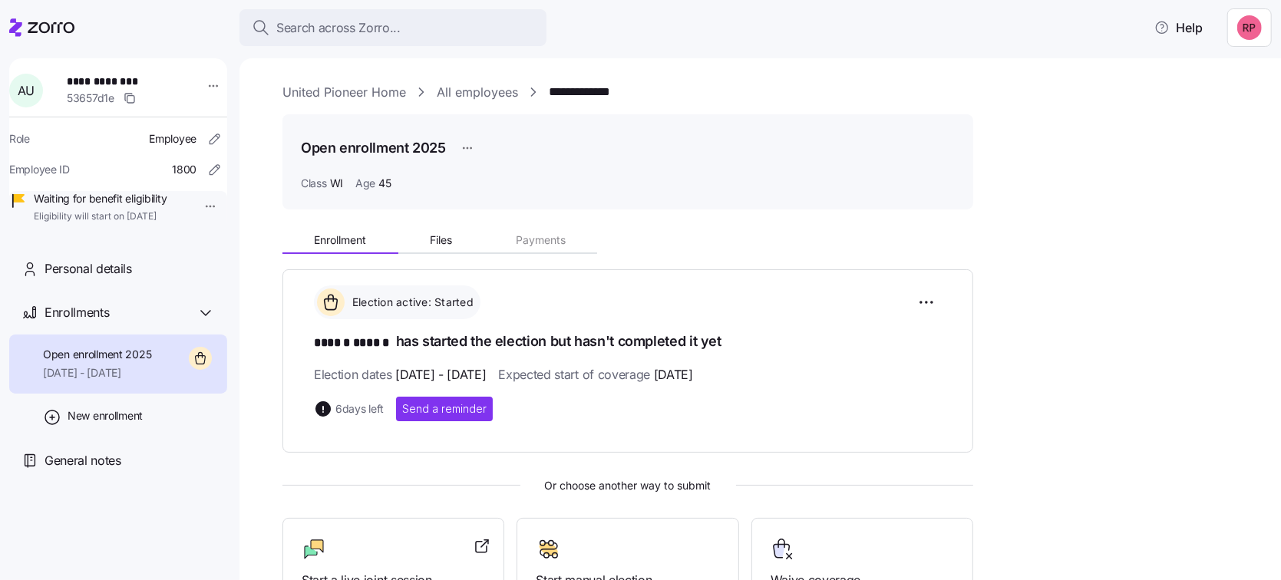
click at [315, 89] on link "United Pioneer Home" at bounding box center [344, 92] width 124 height 19
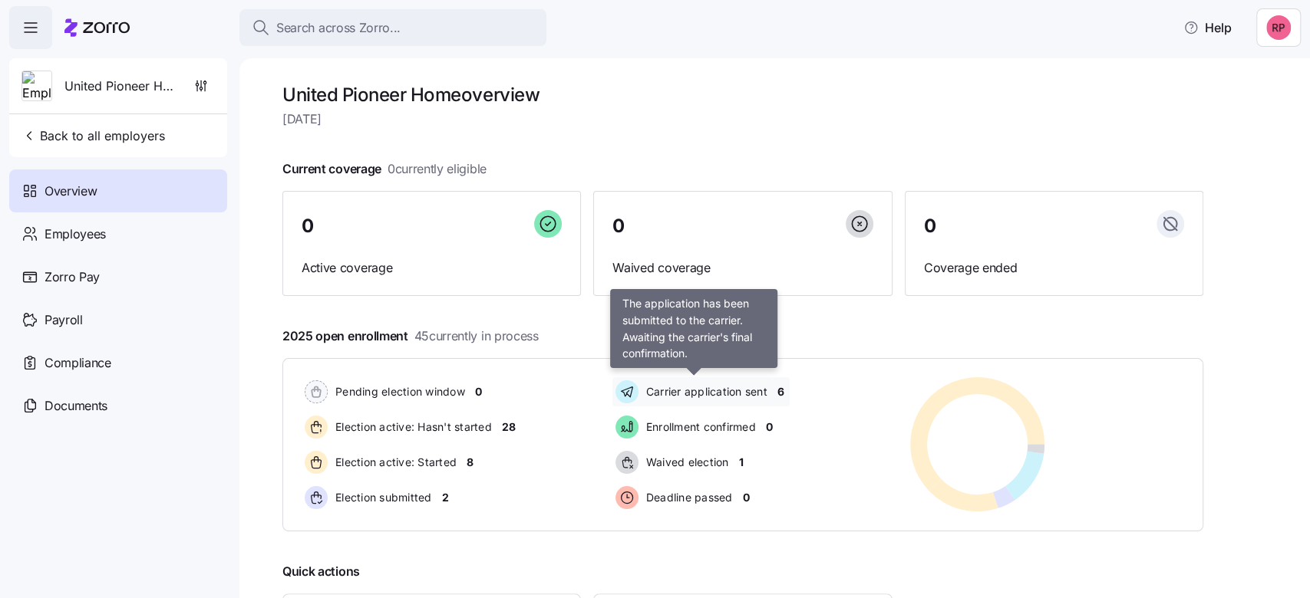
click at [751, 394] on span "Carrier application sent" at bounding box center [704, 391] width 126 height 15
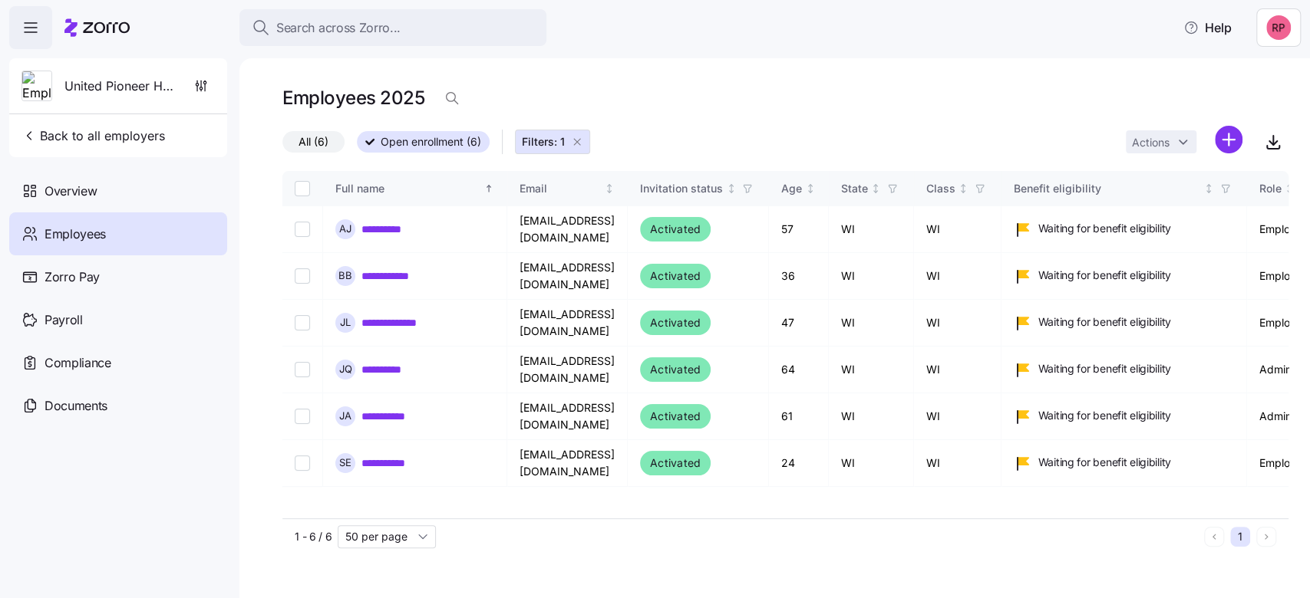
click at [291, 143] on label "All (6)" at bounding box center [313, 141] width 62 height 21
click at [282, 146] on input "All (6)" at bounding box center [282, 146] width 0 height 0
click at [558, 143] on span "Filters: 1" at bounding box center [543, 141] width 43 height 15
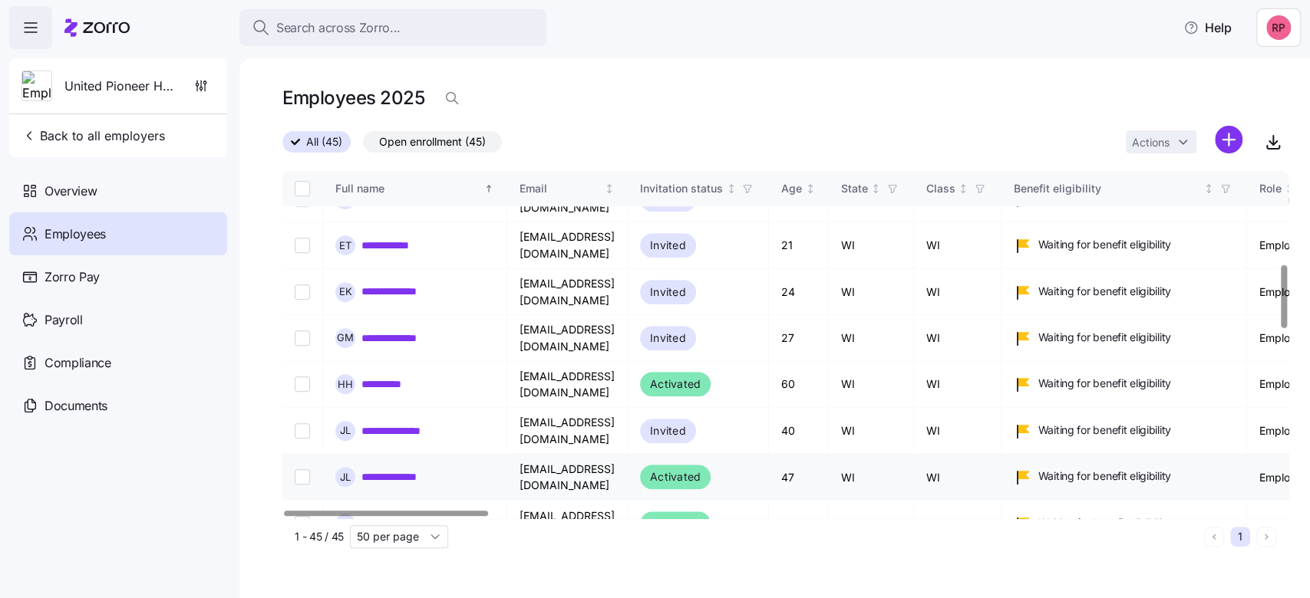
scroll to position [1125, 0]
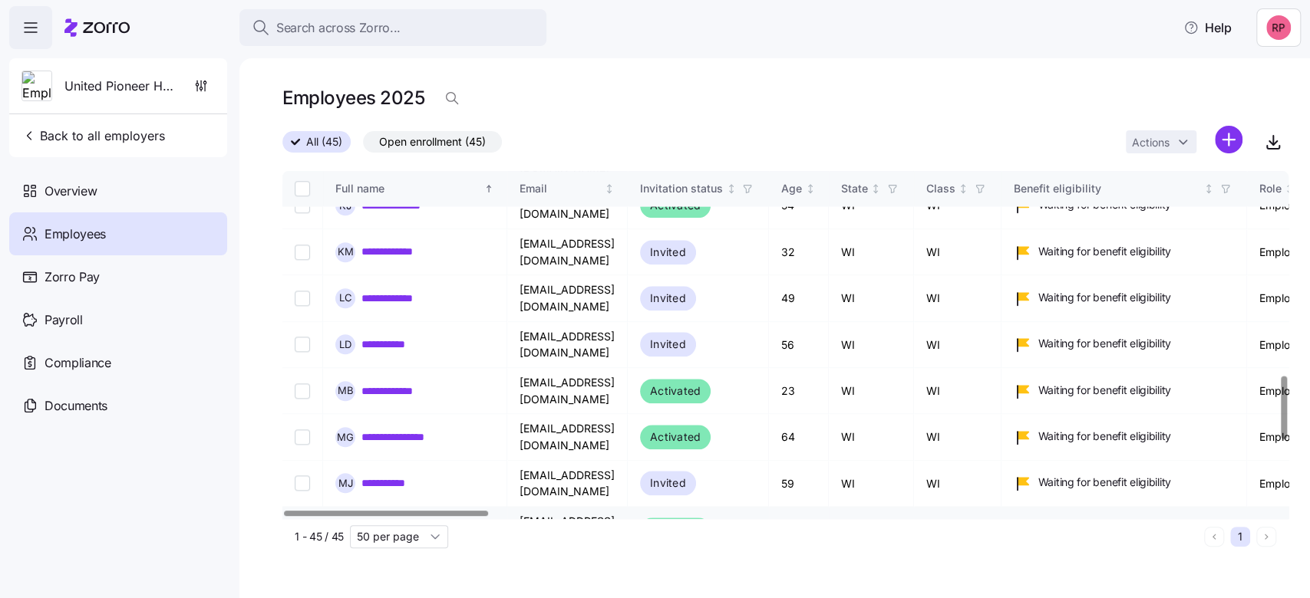
click at [381, 507] on td "**********" at bounding box center [415, 530] width 184 height 47
click at [381, 522] on link "**********" at bounding box center [401, 529] width 81 height 15
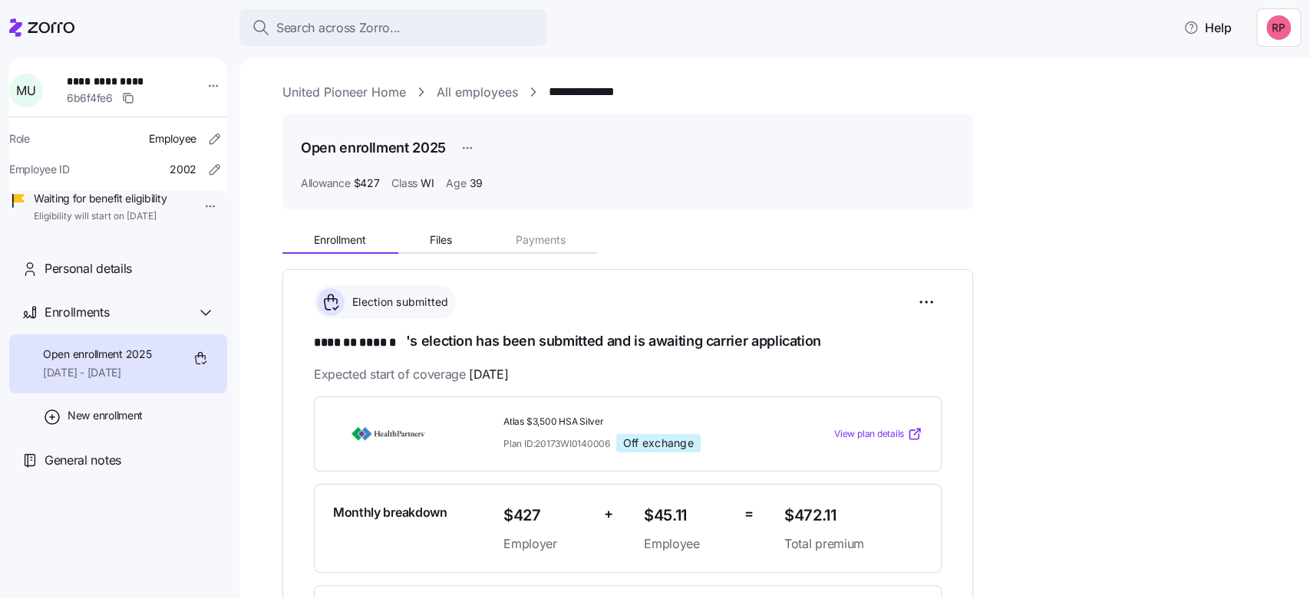
click at [357, 95] on link "United Pioneer Home" at bounding box center [344, 92] width 124 height 19
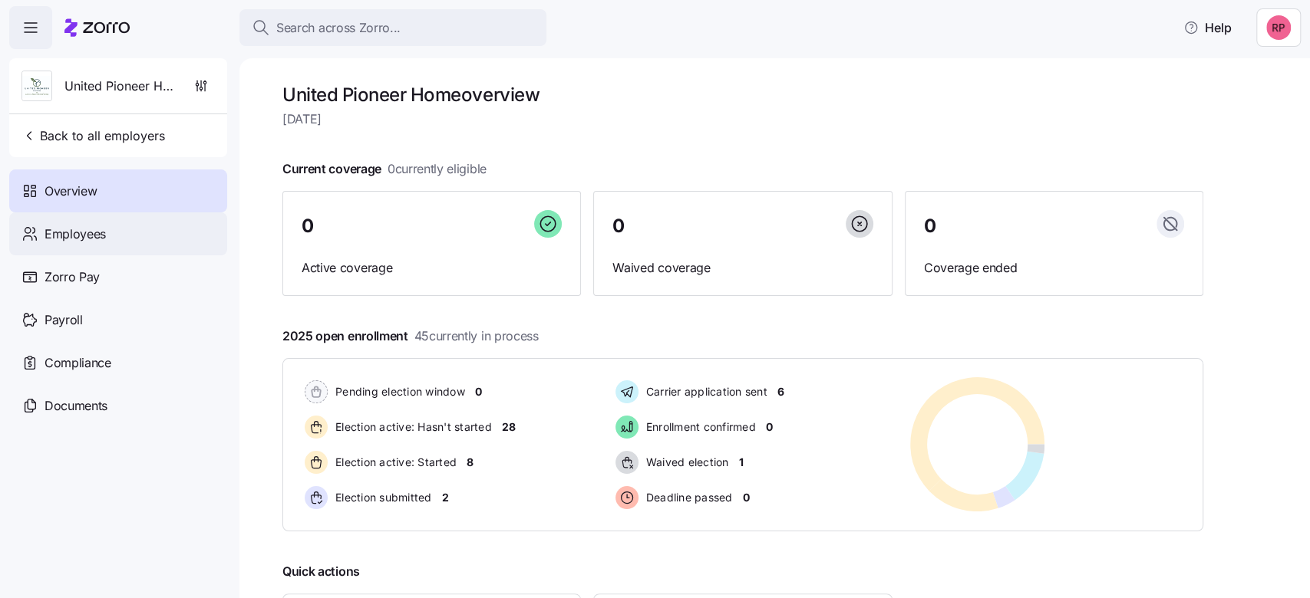
click at [58, 236] on span "Employees" at bounding box center [74, 234] width 61 height 19
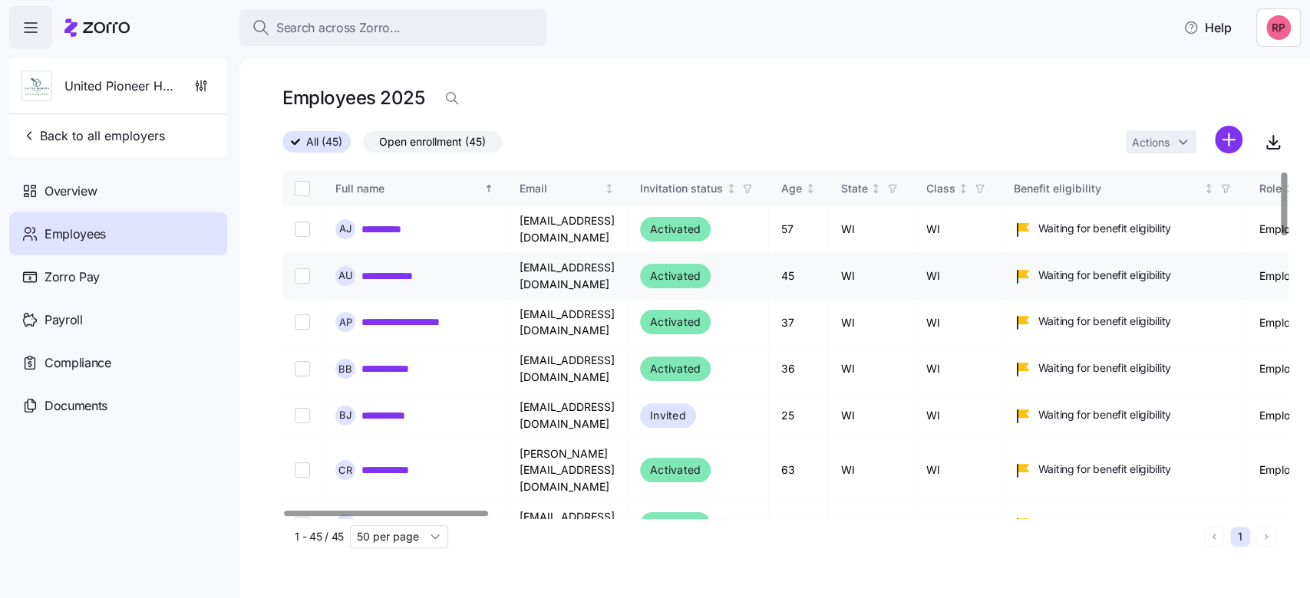
click at [395, 279] on link "**********" at bounding box center [397, 276] width 73 height 15
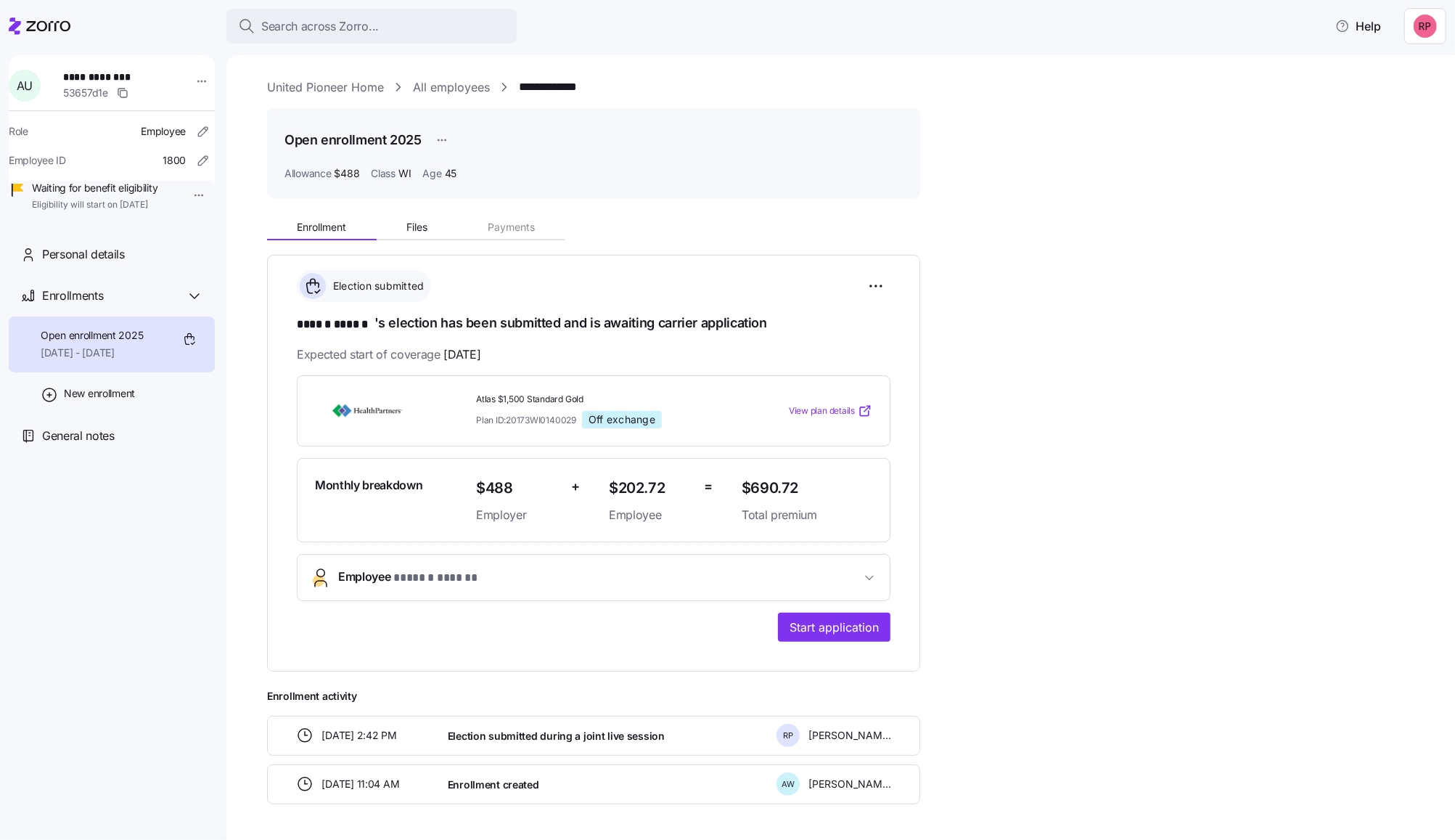
click at [320, 83] on link "United Pioneer Home" at bounding box center [325, 87] width 117 height 18
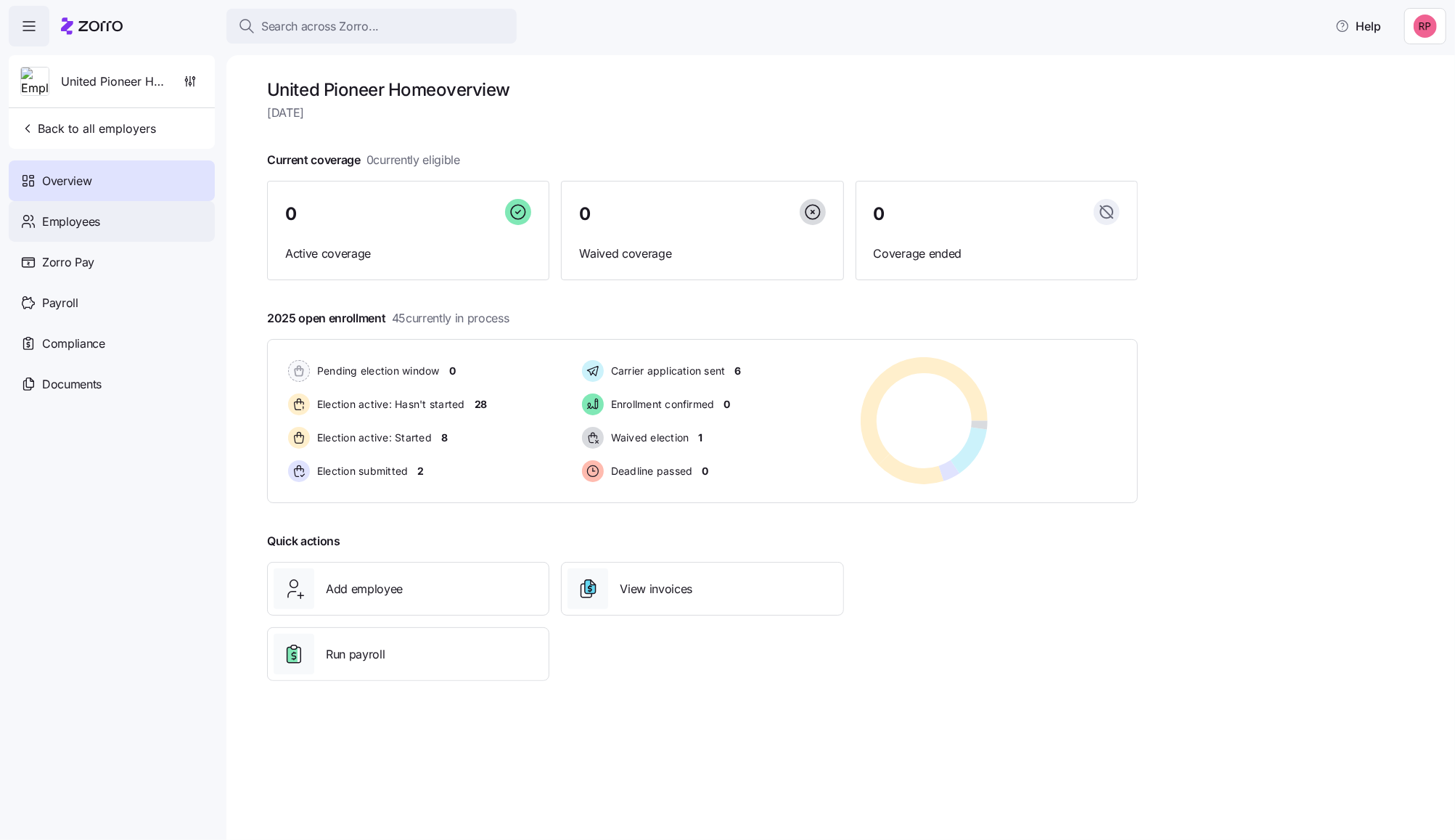
click at [58, 219] on span "Employees" at bounding box center [70, 221] width 58 height 18
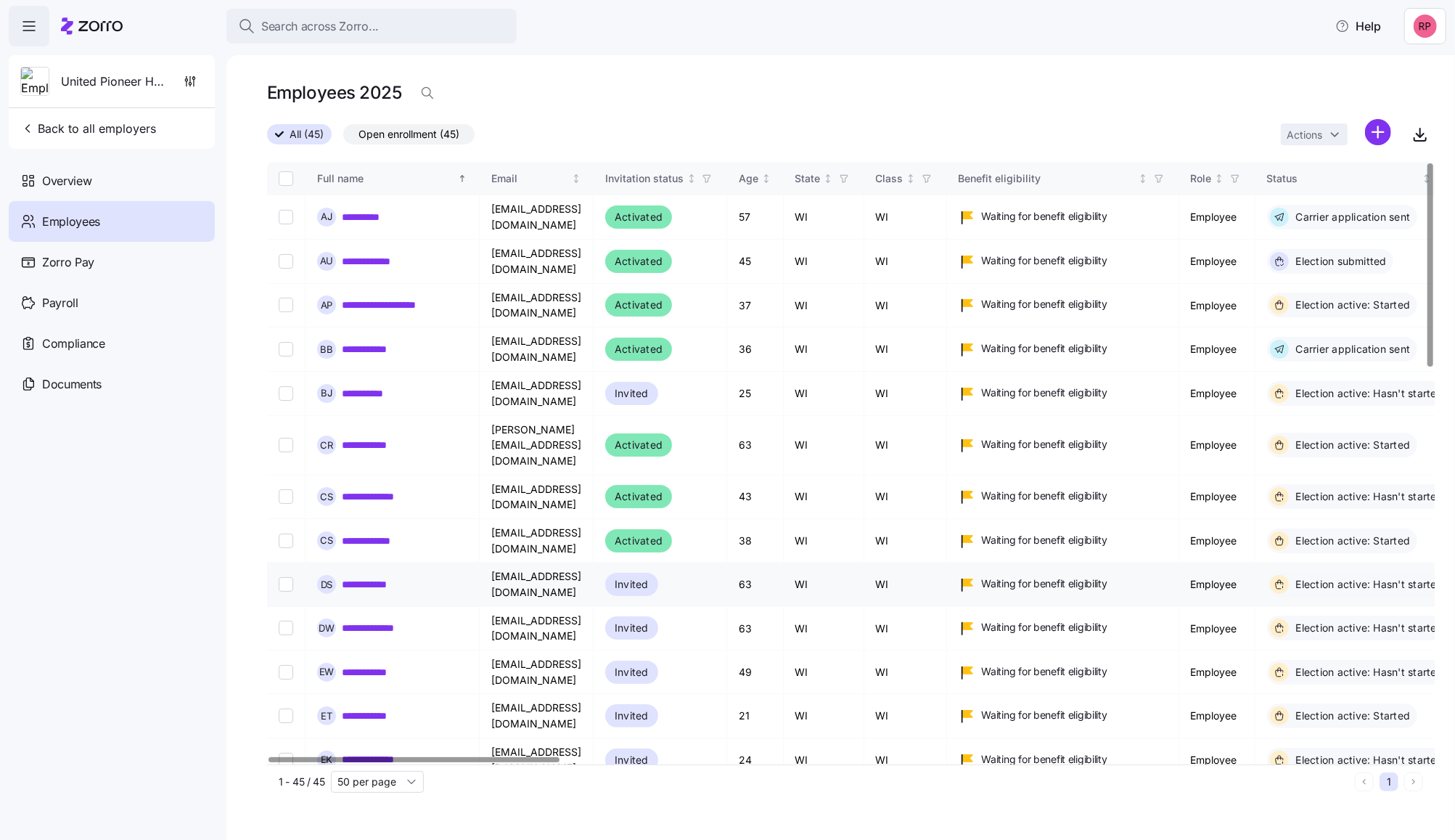
click at [360, 577] on link "**********" at bounding box center [378, 584] width 74 height 14
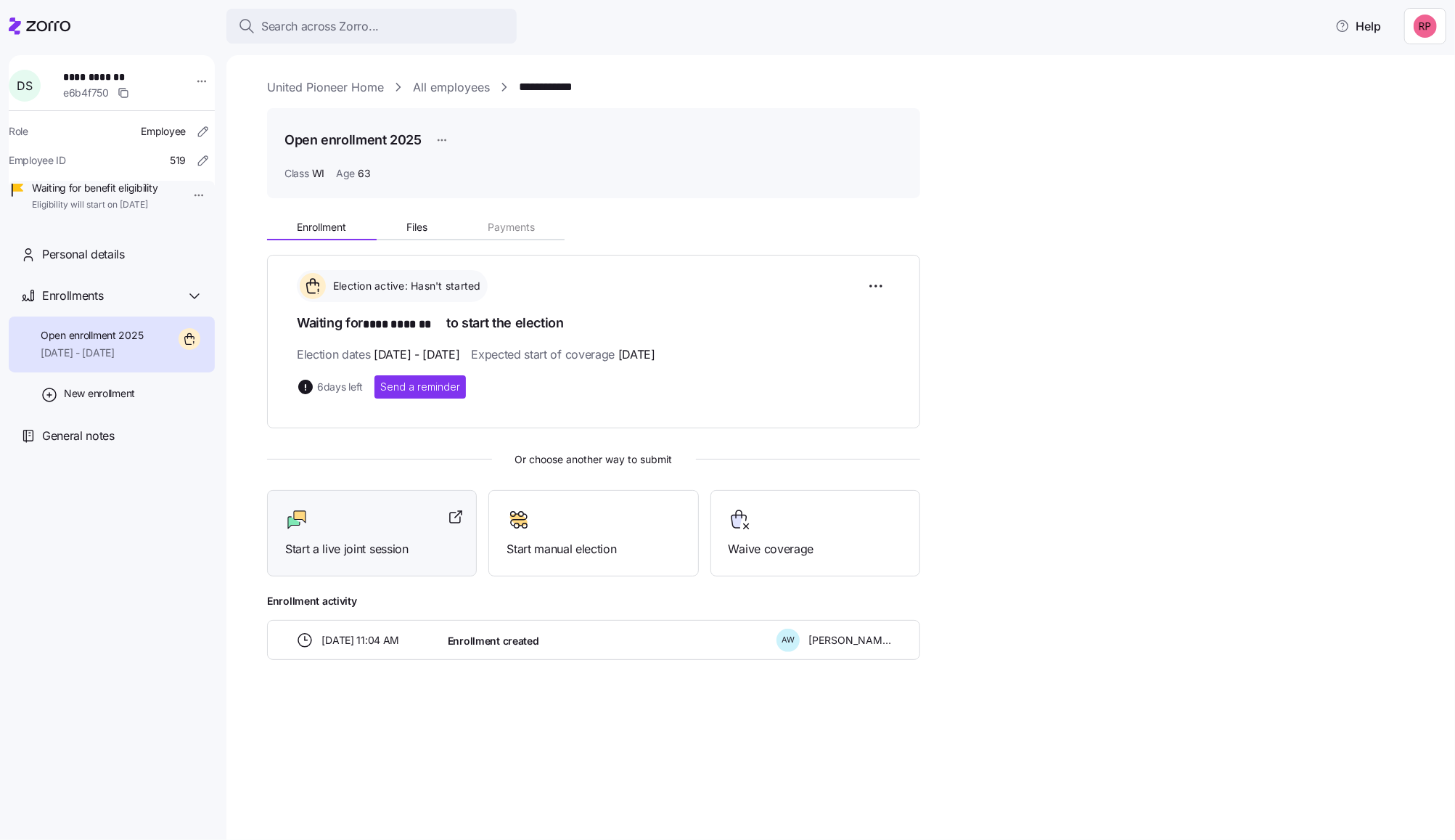
click at [351, 542] on span "Start a live joint session" at bounding box center [372, 549] width 173 height 18
click at [291, 90] on link "United Pioneer Home" at bounding box center [325, 87] width 117 height 18
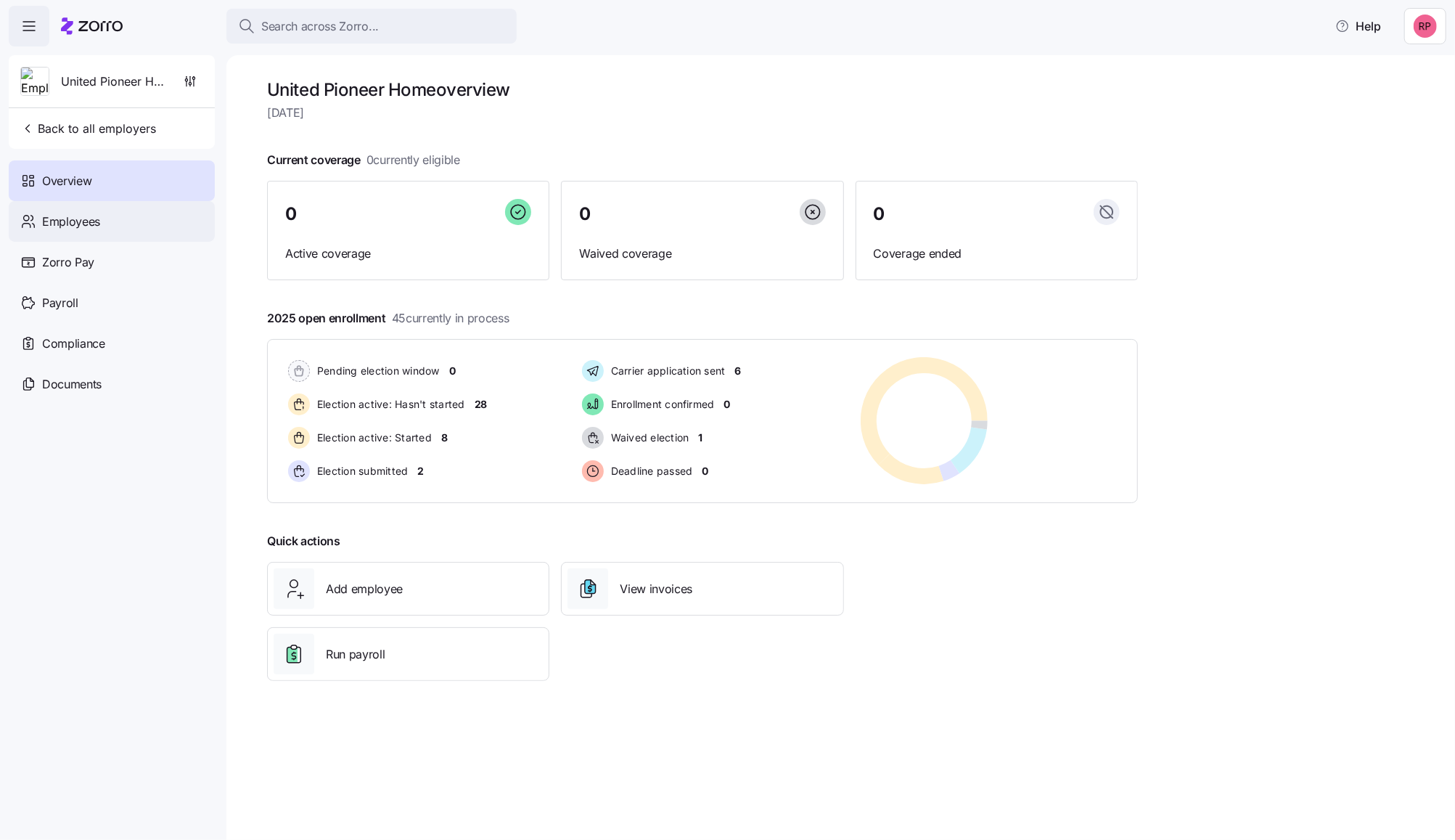
click at [63, 224] on span "Employees" at bounding box center [70, 221] width 58 height 18
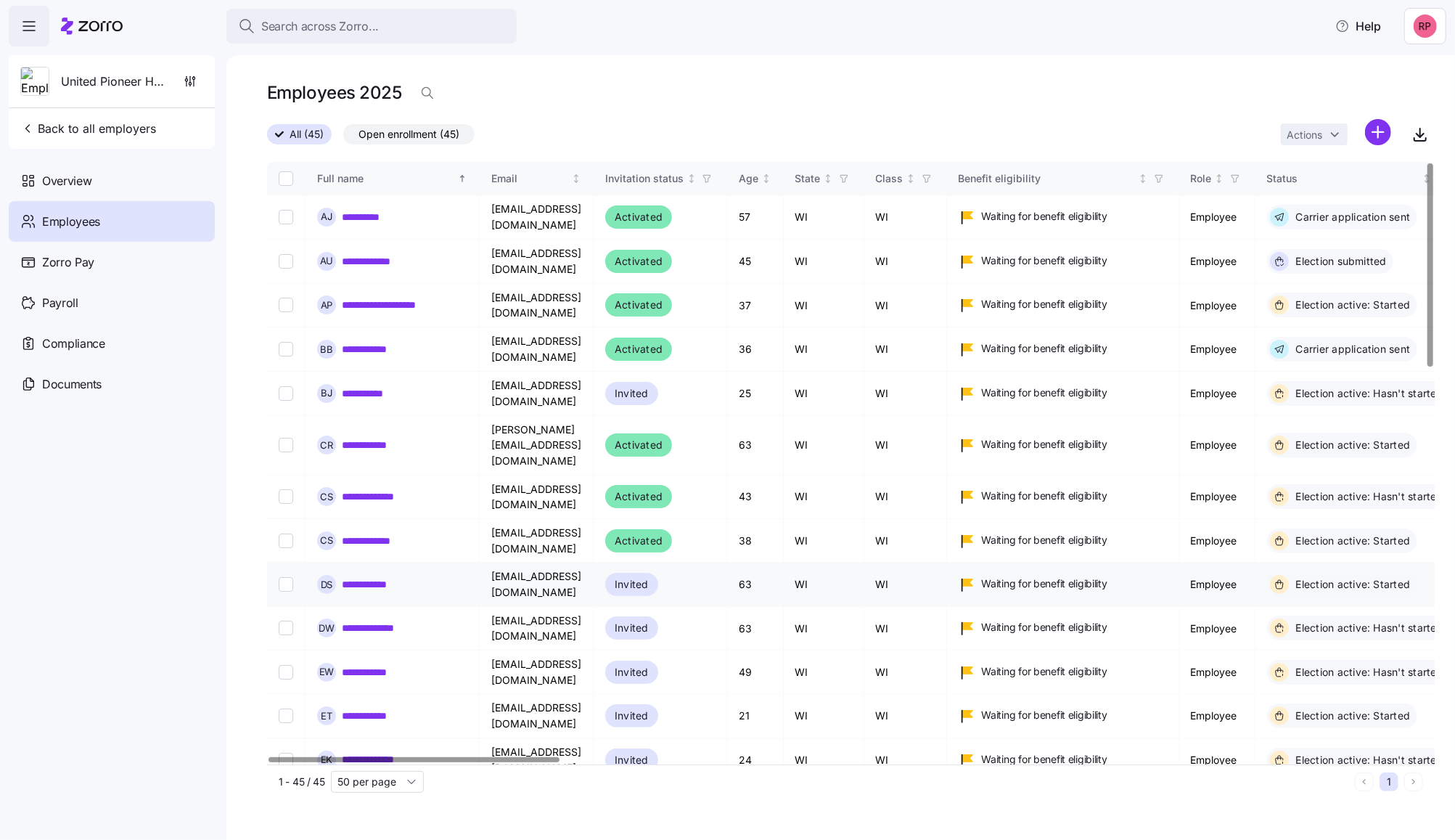
click at [386, 577] on link "**********" at bounding box center [378, 584] width 74 height 14
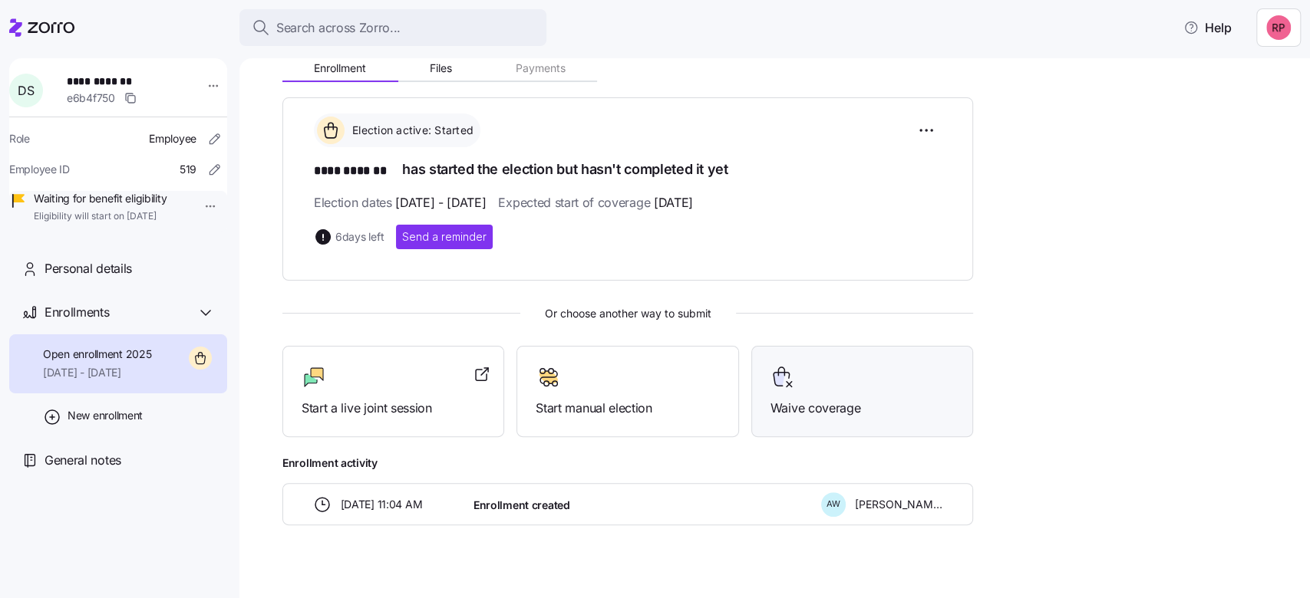
scroll to position [189, 0]
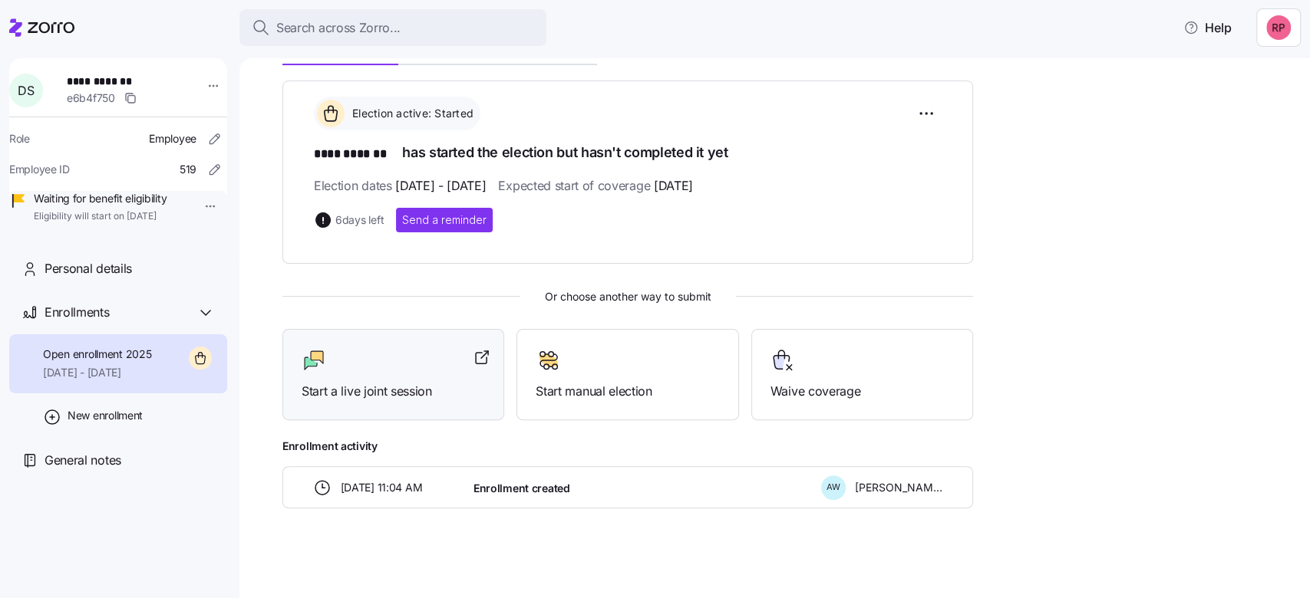
click at [361, 395] on span "Start a live joint session" at bounding box center [393, 391] width 183 height 19
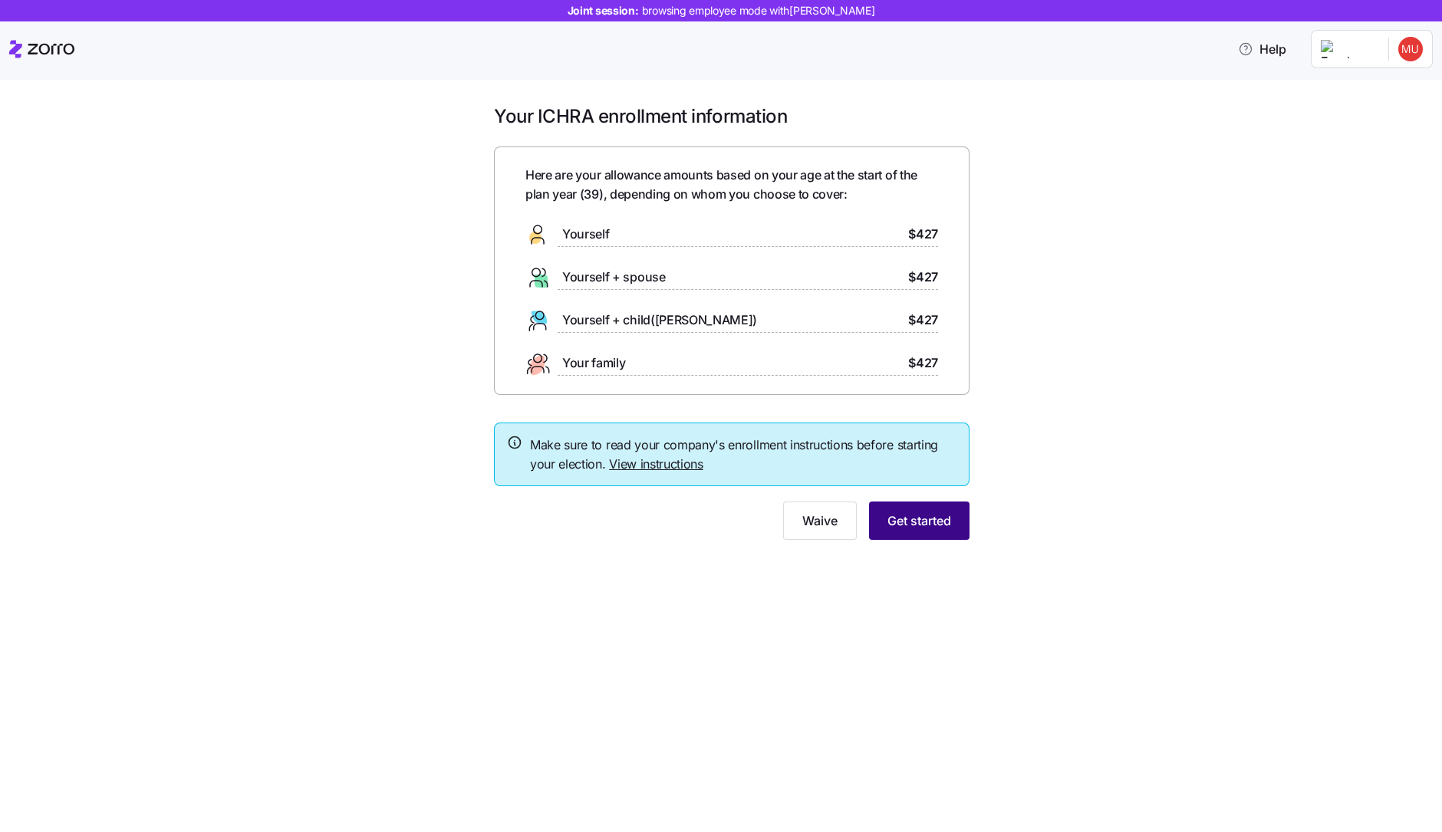
click at [919, 516] on span "Get started" at bounding box center [920, 521] width 64 height 18
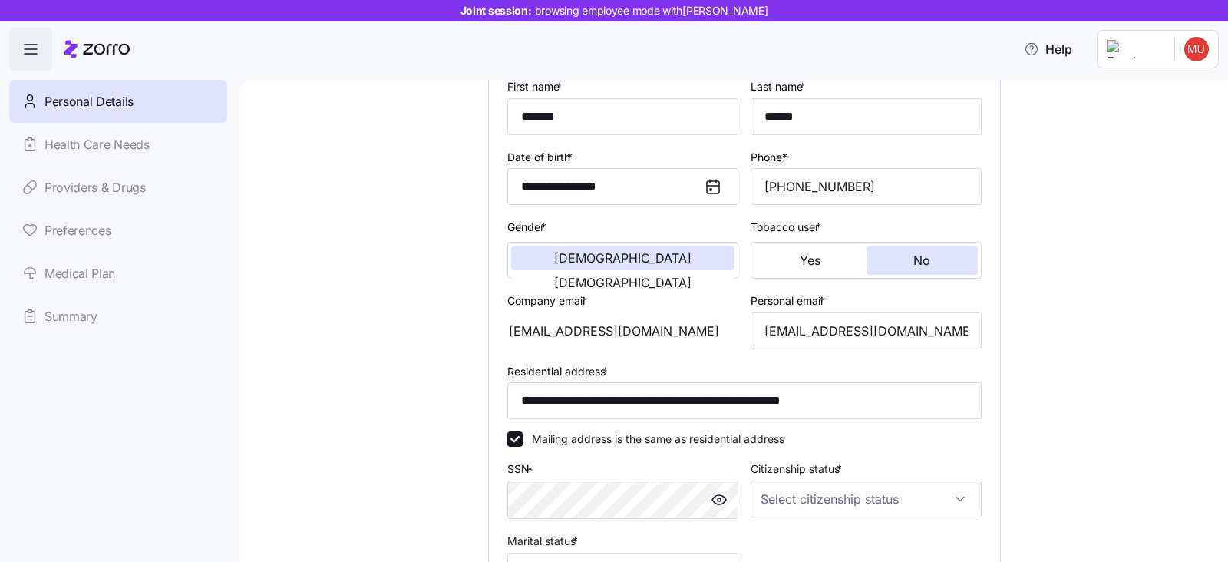
scroll to position [191, 0]
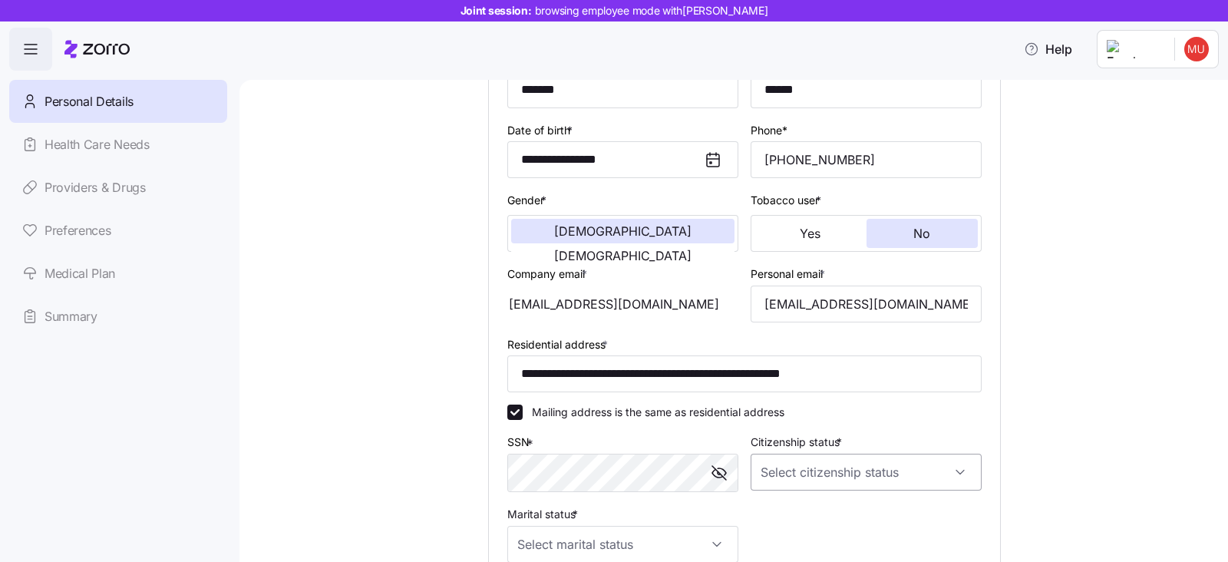
click at [784, 457] on input "Citizenship status *" at bounding box center [865, 471] width 231 height 37
click at [763, 364] on span "US citizen" at bounding box center [839, 359] width 156 height 17
type input "US citizen"
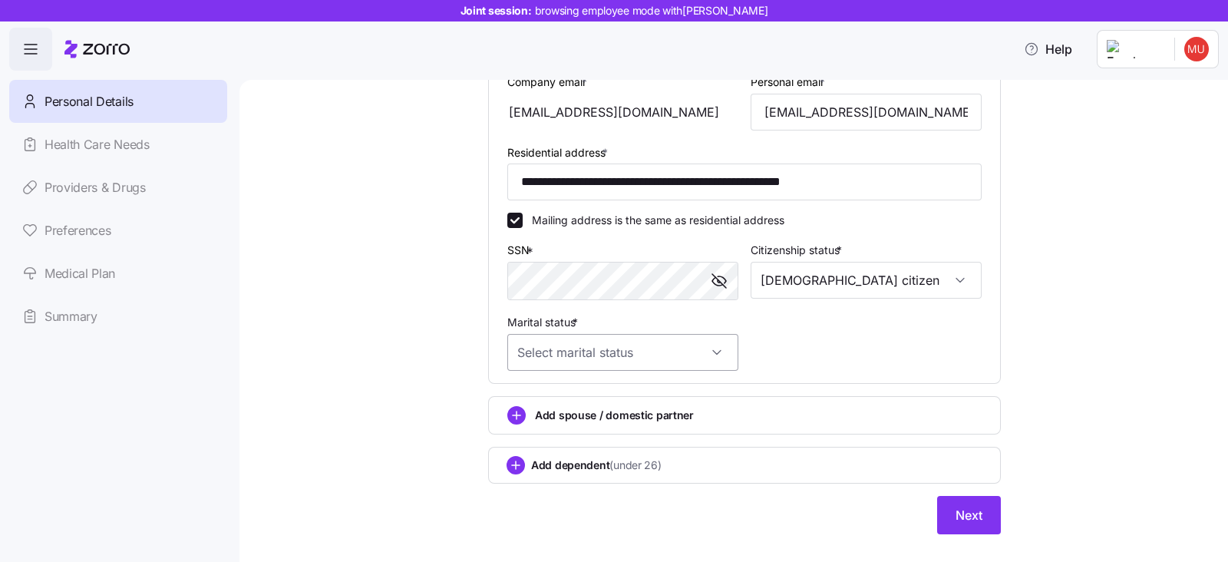
click at [529, 352] on input "Marital status *" at bounding box center [622, 352] width 231 height 37
click at [532, 430] on span "Married" at bounding box center [537, 428] width 39 height 17
type input "Married"
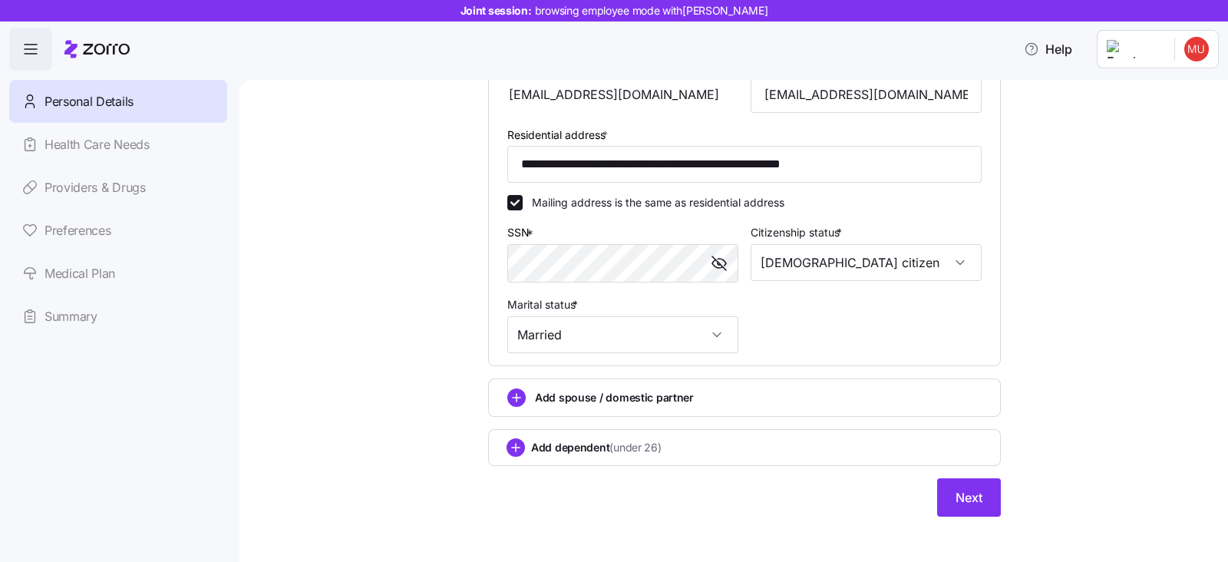
scroll to position [407, 0]
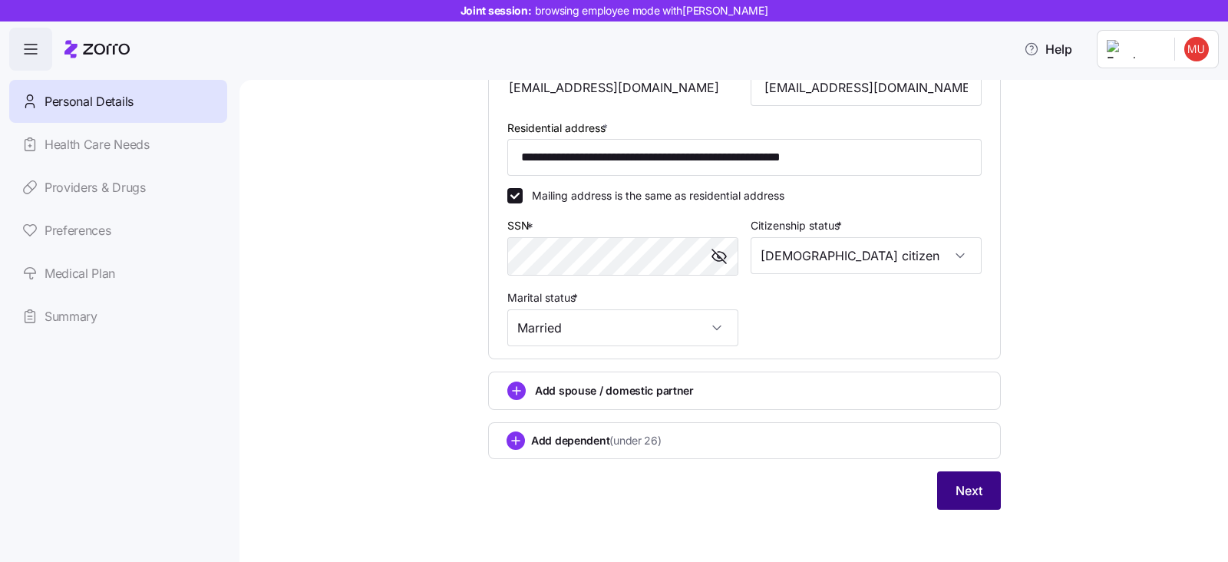
click at [963, 496] on button "Next" at bounding box center [969, 490] width 64 height 38
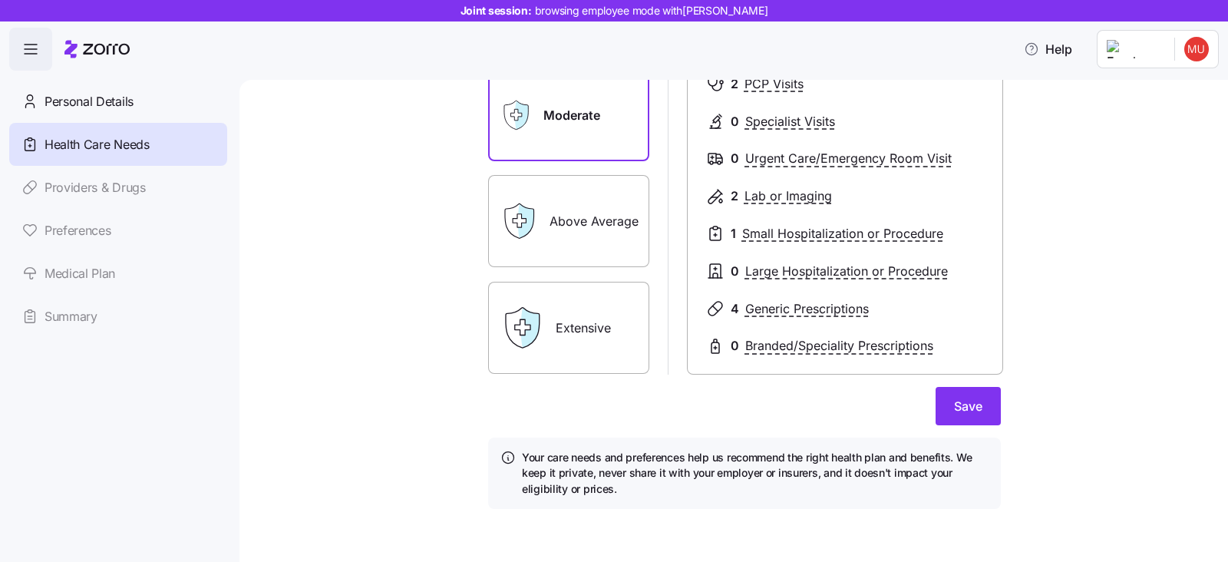
scroll to position [226, 0]
click at [955, 407] on span "Save" at bounding box center [968, 404] width 28 height 18
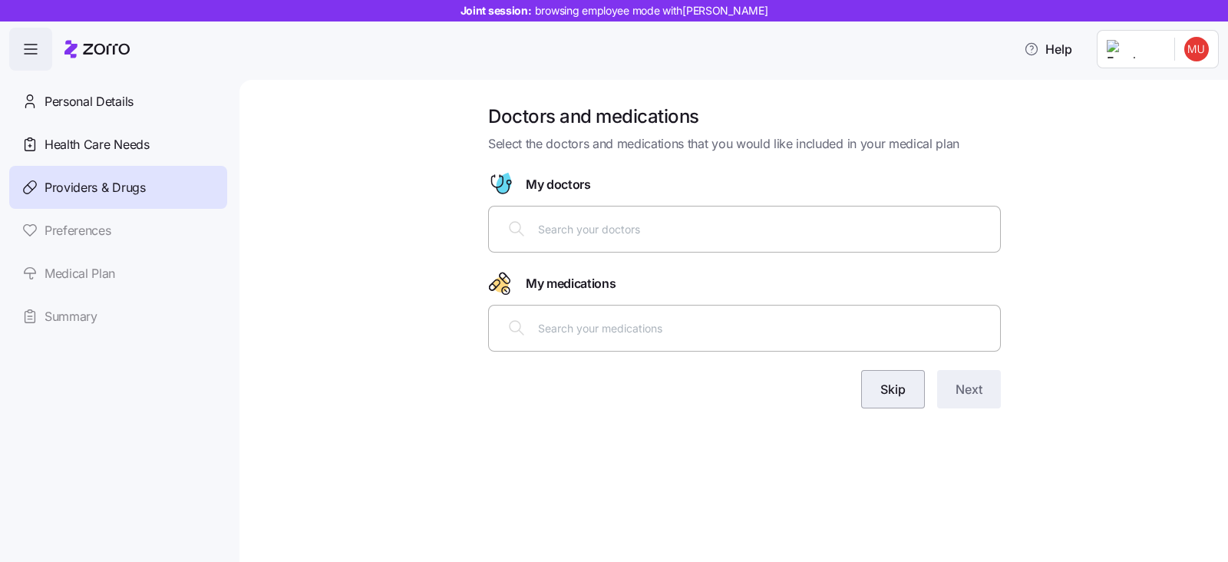
click at [883, 385] on span "Skip" at bounding box center [892, 389] width 25 height 18
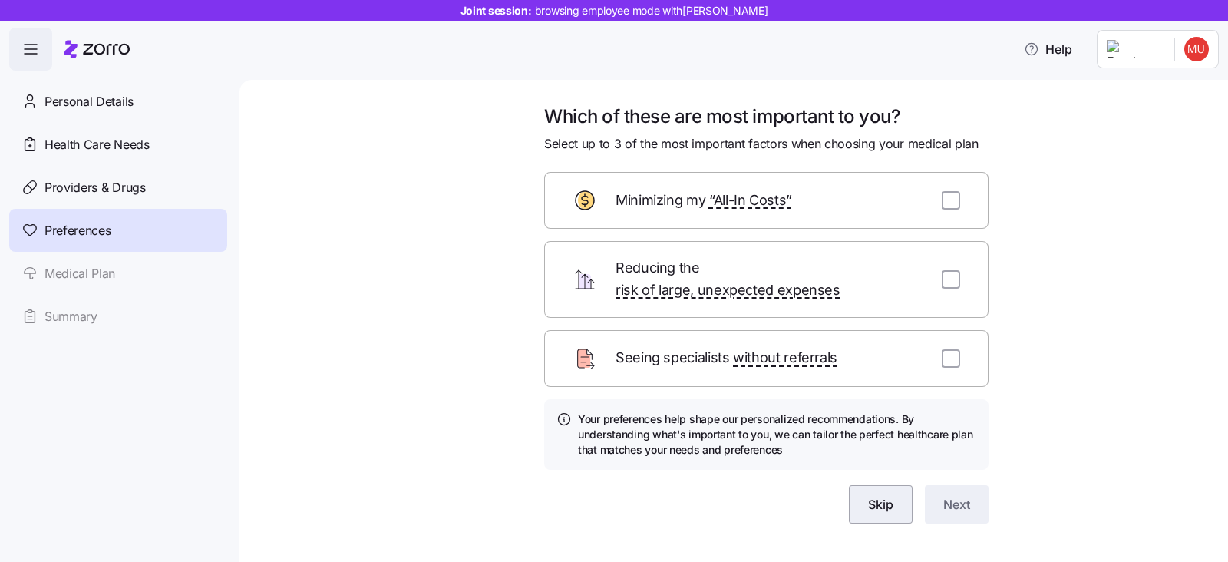
click at [871, 496] on button "Skip" at bounding box center [881, 504] width 64 height 38
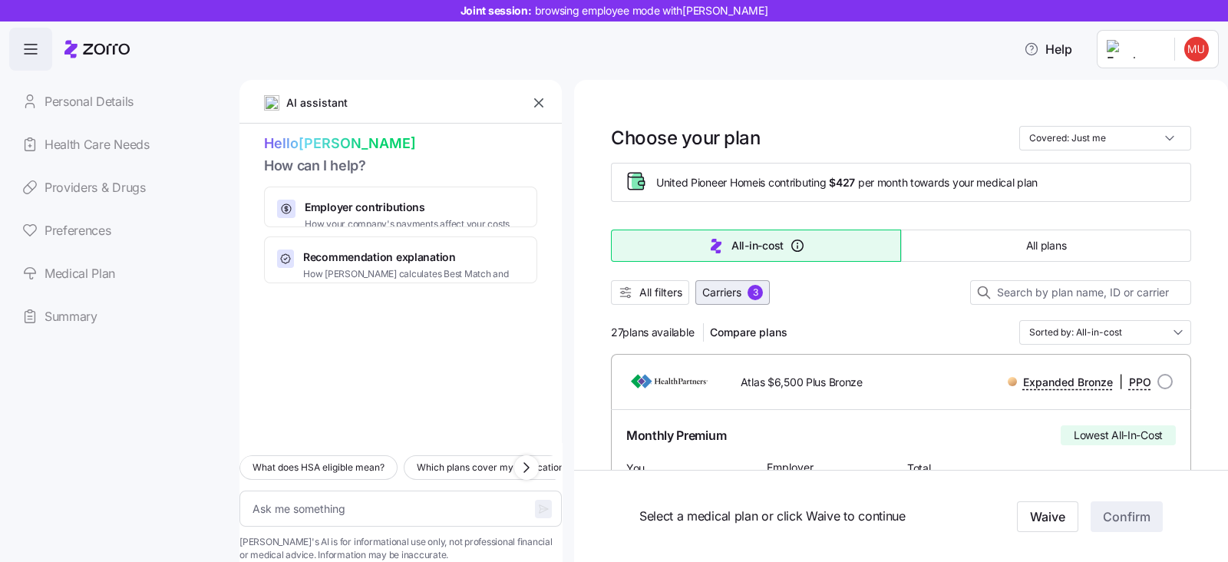
click at [733, 293] on span "Carriers" at bounding box center [721, 292] width 39 height 15
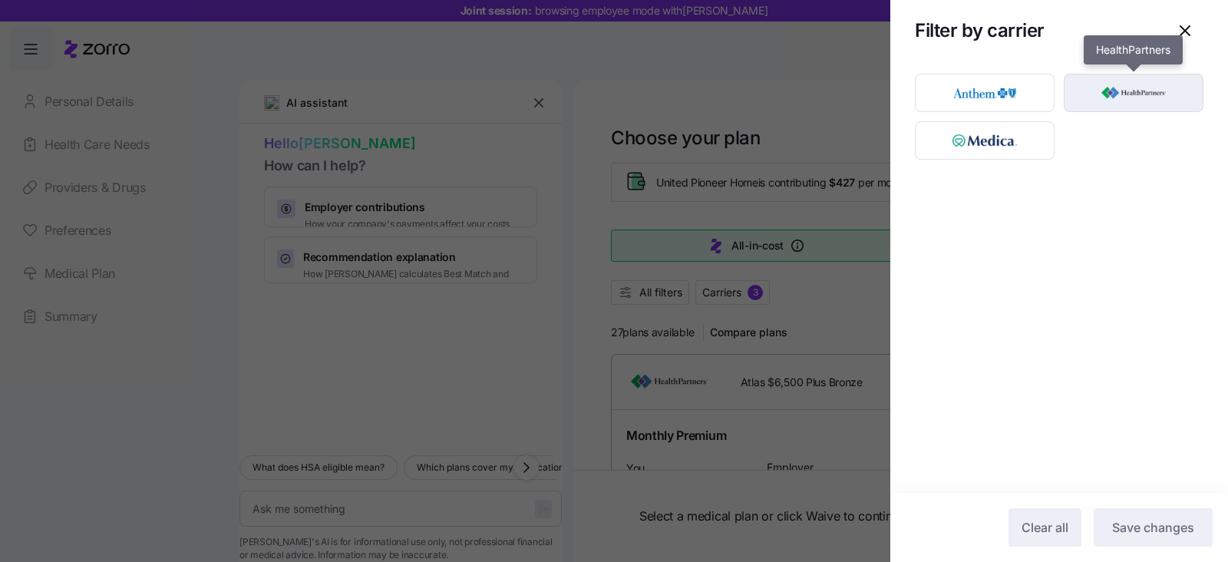
click at [1111, 105] on img "button" at bounding box center [1133, 92] width 113 height 31
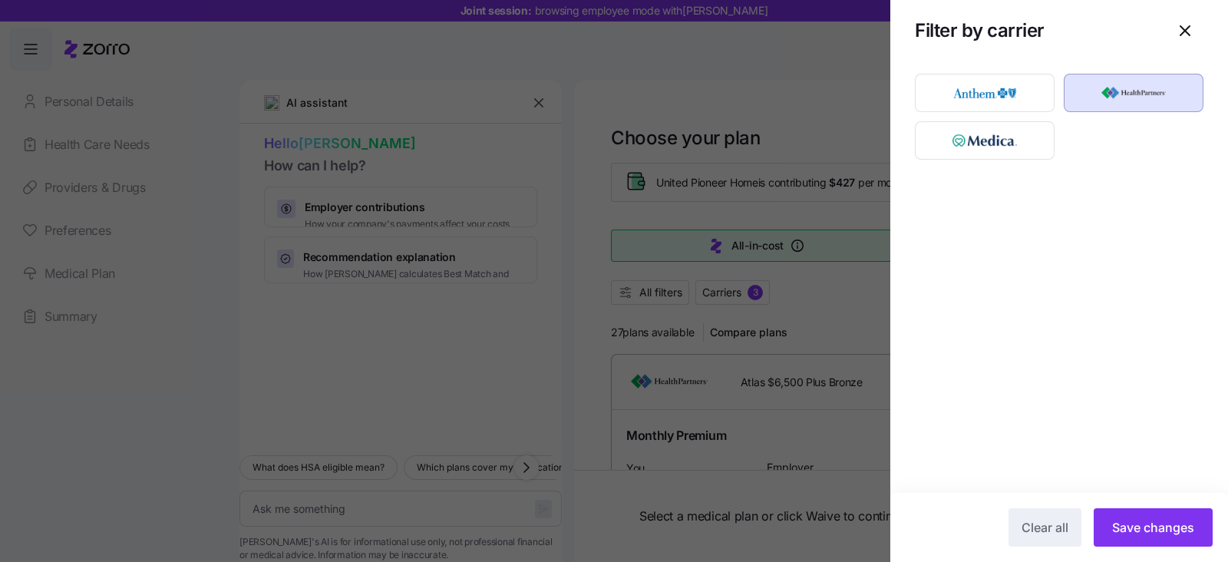
drag, startPoint x: 1142, startPoint y: 519, endPoint x: 1120, endPoint y: 493, distance: 34.4
click at [1142, 519] on span "Save changes" at bounding box center [1153, 527] width 82 height 18
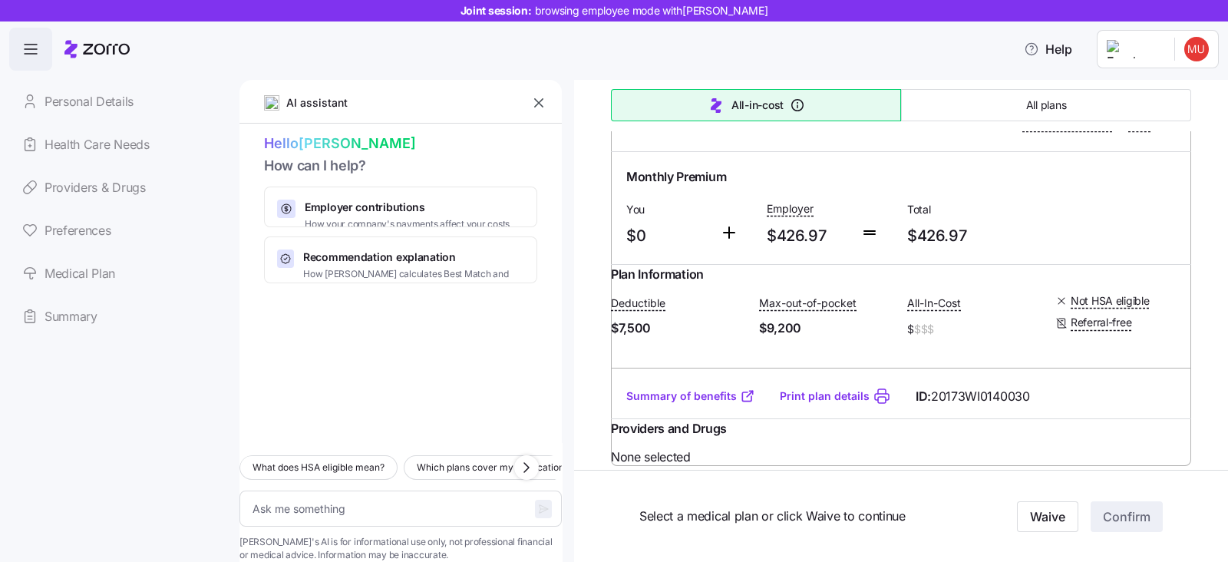
scroll to position [671, 0]
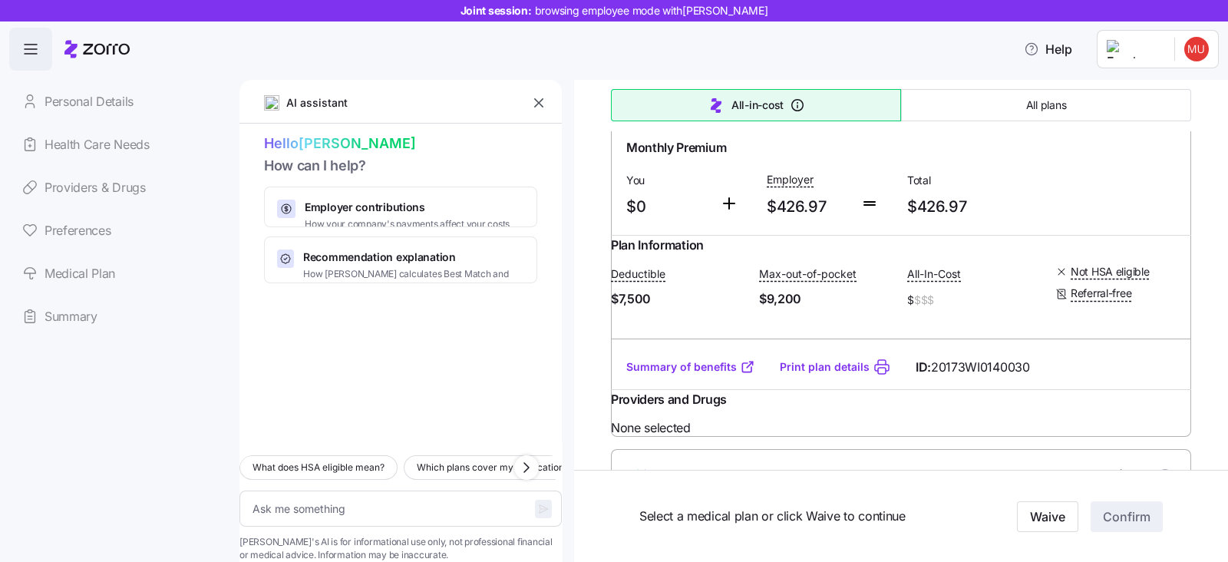
click at [679, 374] on link "Summary of benefits" at bounding box center [690, 366] width 129 height 15
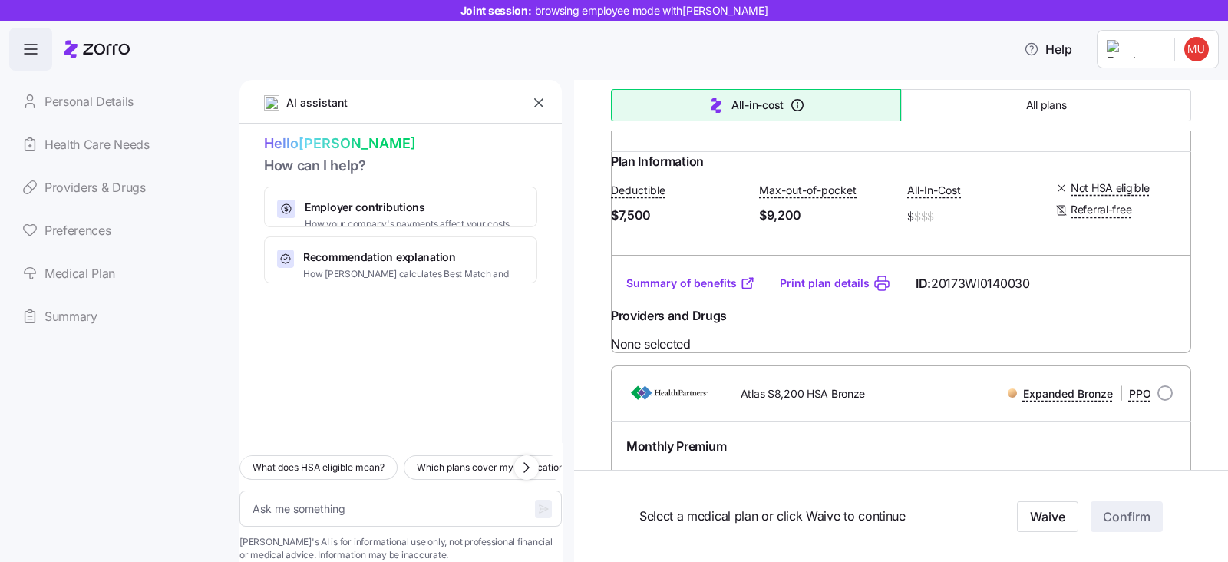
scroll to position [959, 0]
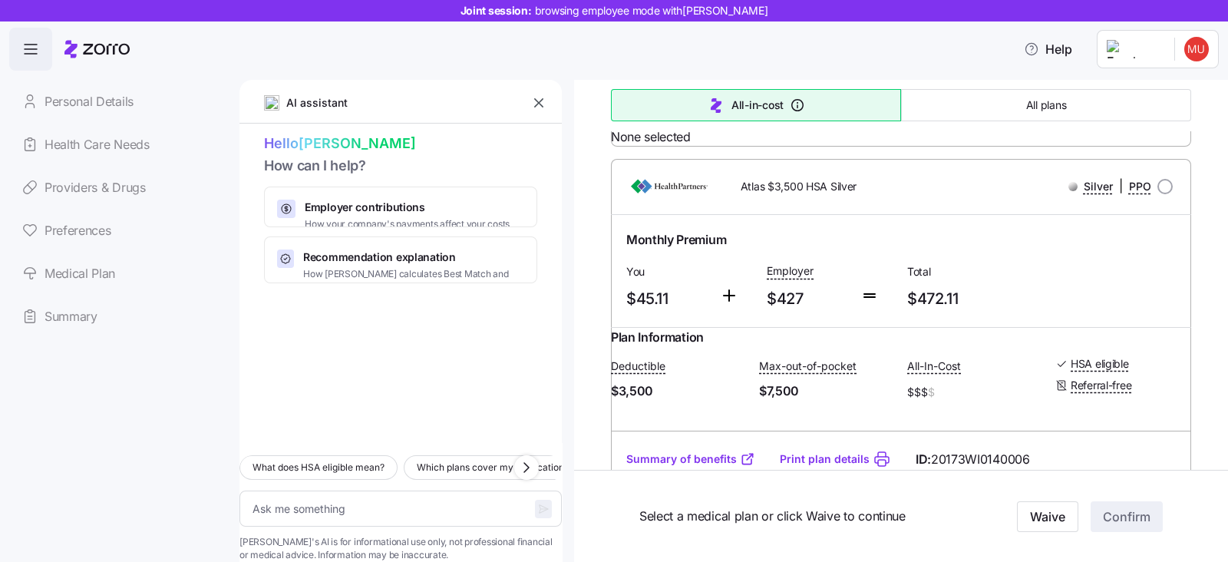
type textarea "x"
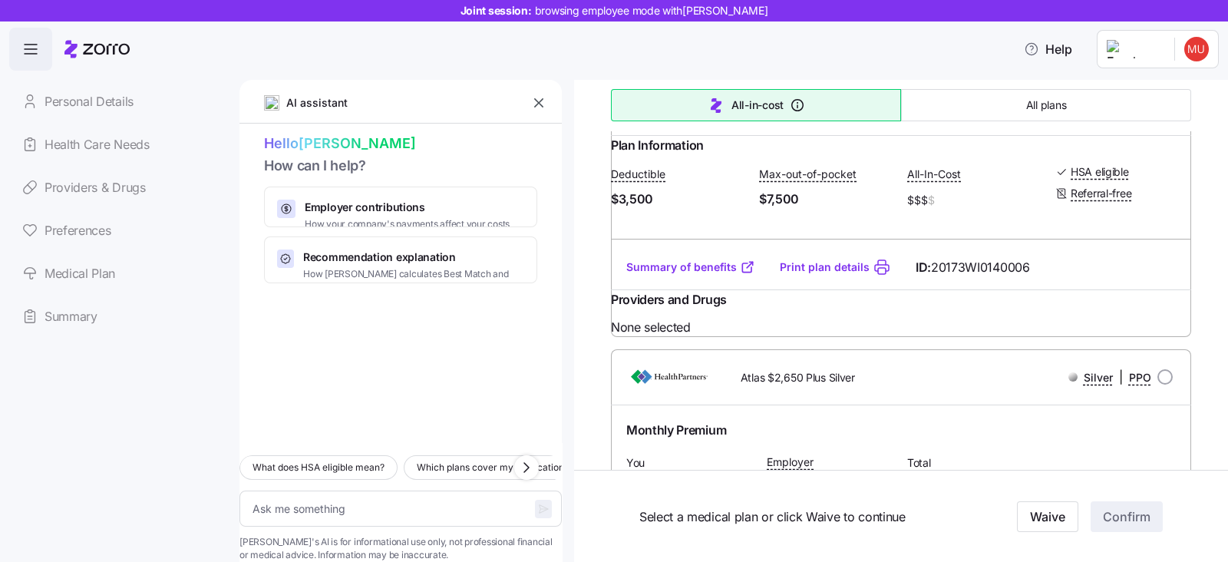
radio input "true"
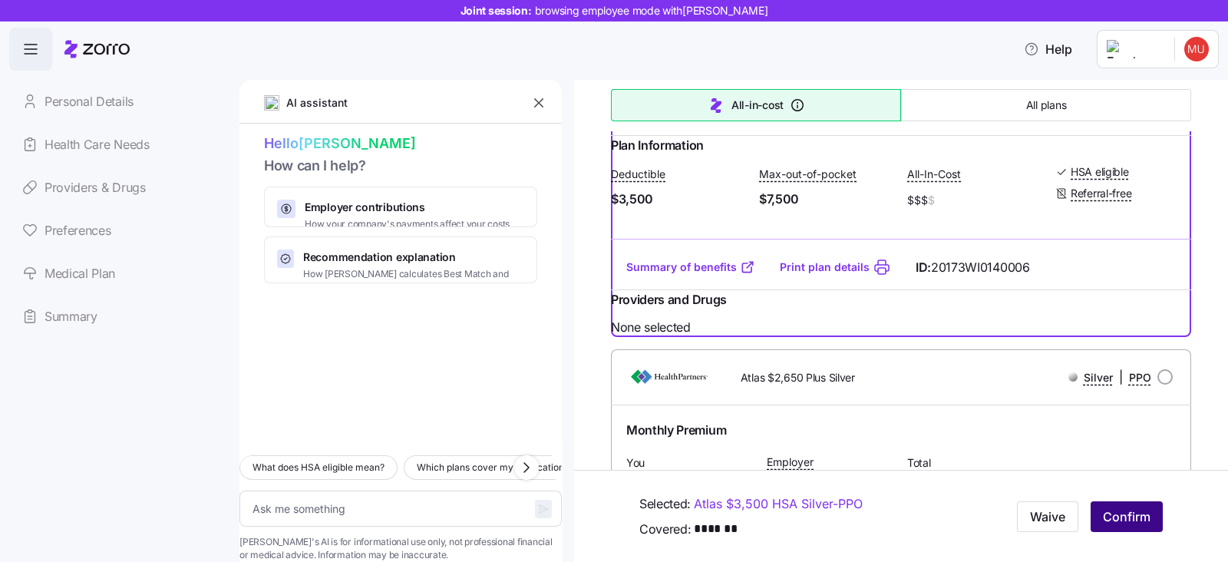
click at [1115, 516] on span "Confirm" at bounding box center [1127, 516] width 48 height 18
type textarea "x"
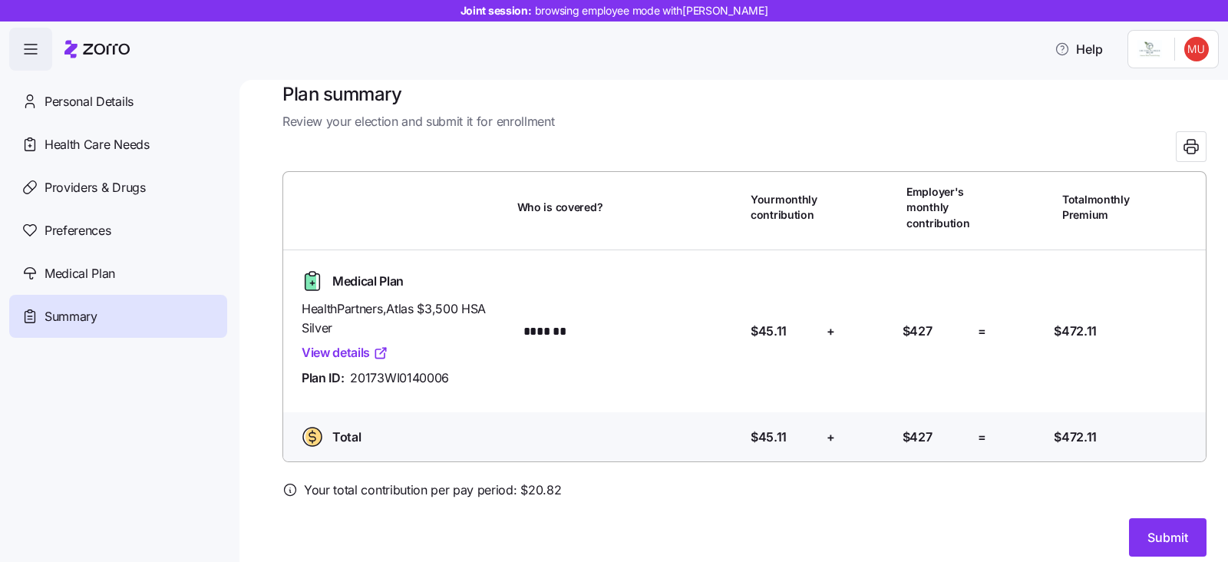
scroll to position [35, 0]
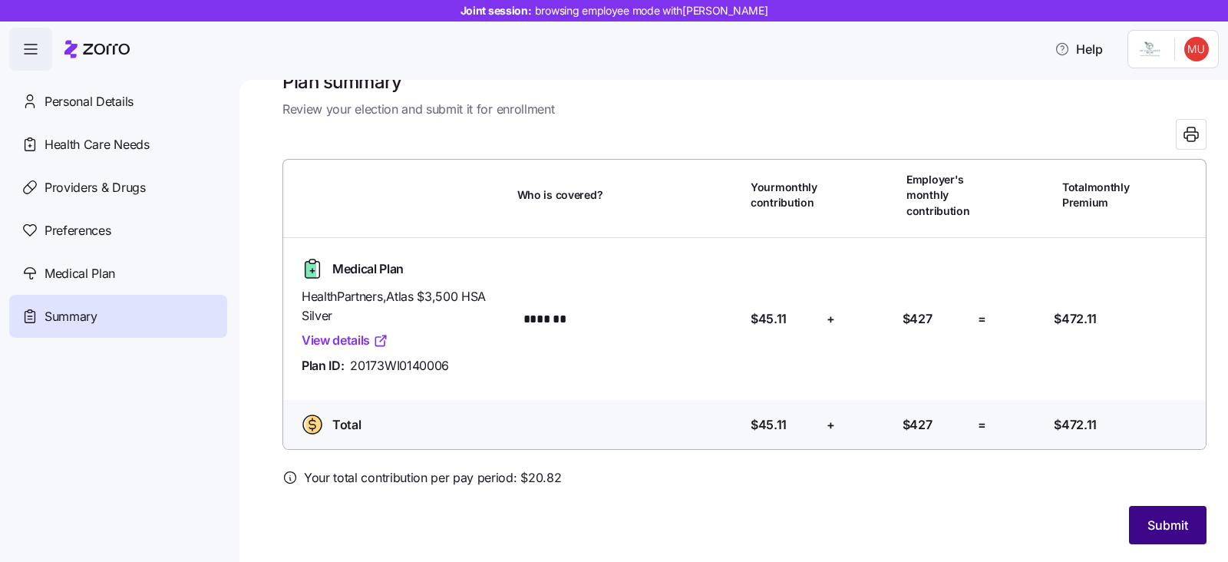
click at [1185, 529] on button "Submit" at bounding box center [1167, 525] width 77 height 38
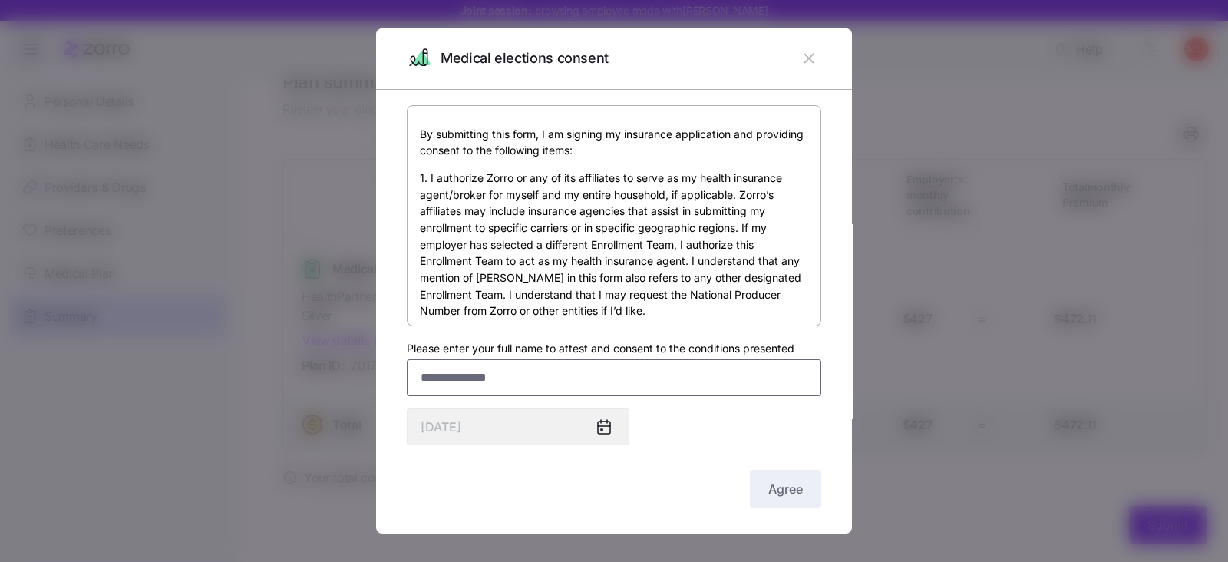
click at [438, 381] on input "Please enter your full name to attest and consent to the conditions presented" at bounding box center [614, 377] width 414 height 37
type input "**********"
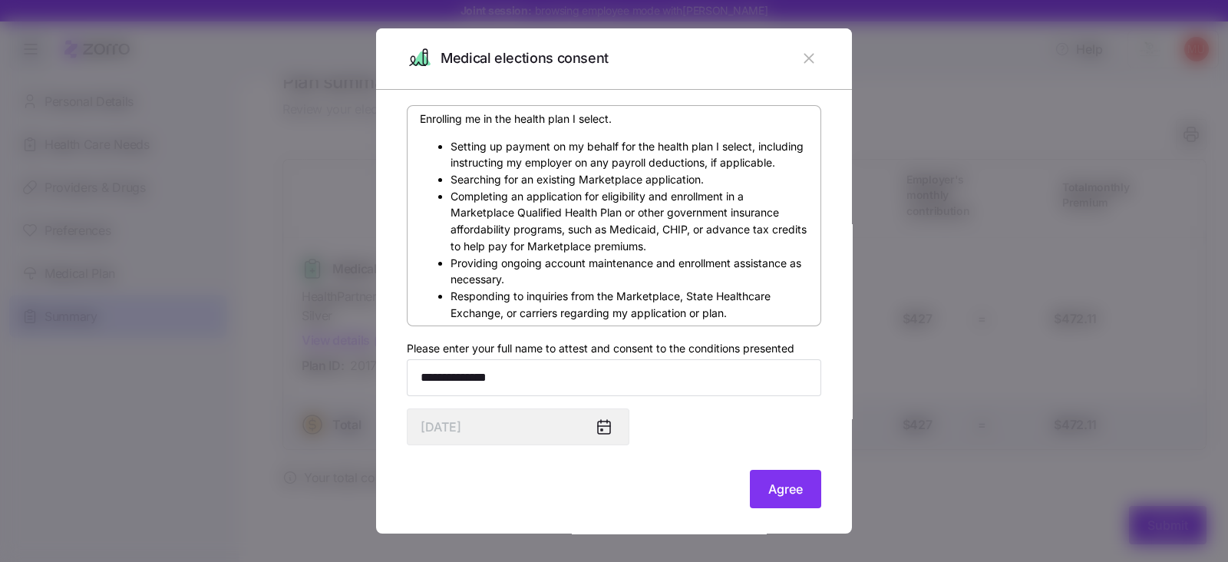
scroll to position [394, 0]
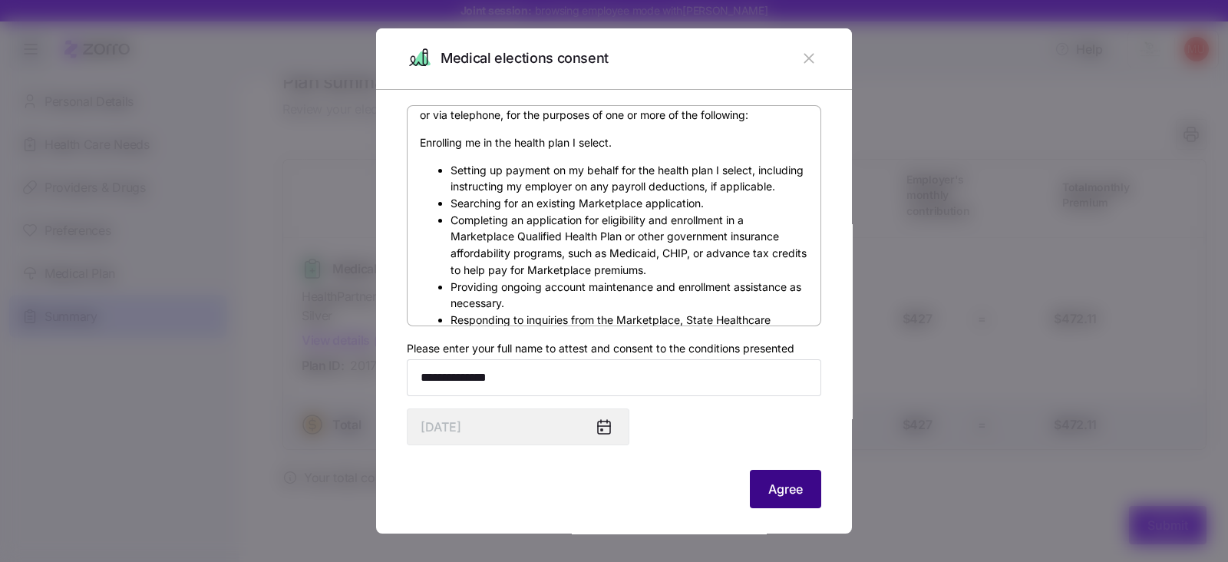
click at [780, 493] on span "Agree" at bounding box center [785, 489] width 35 height 18
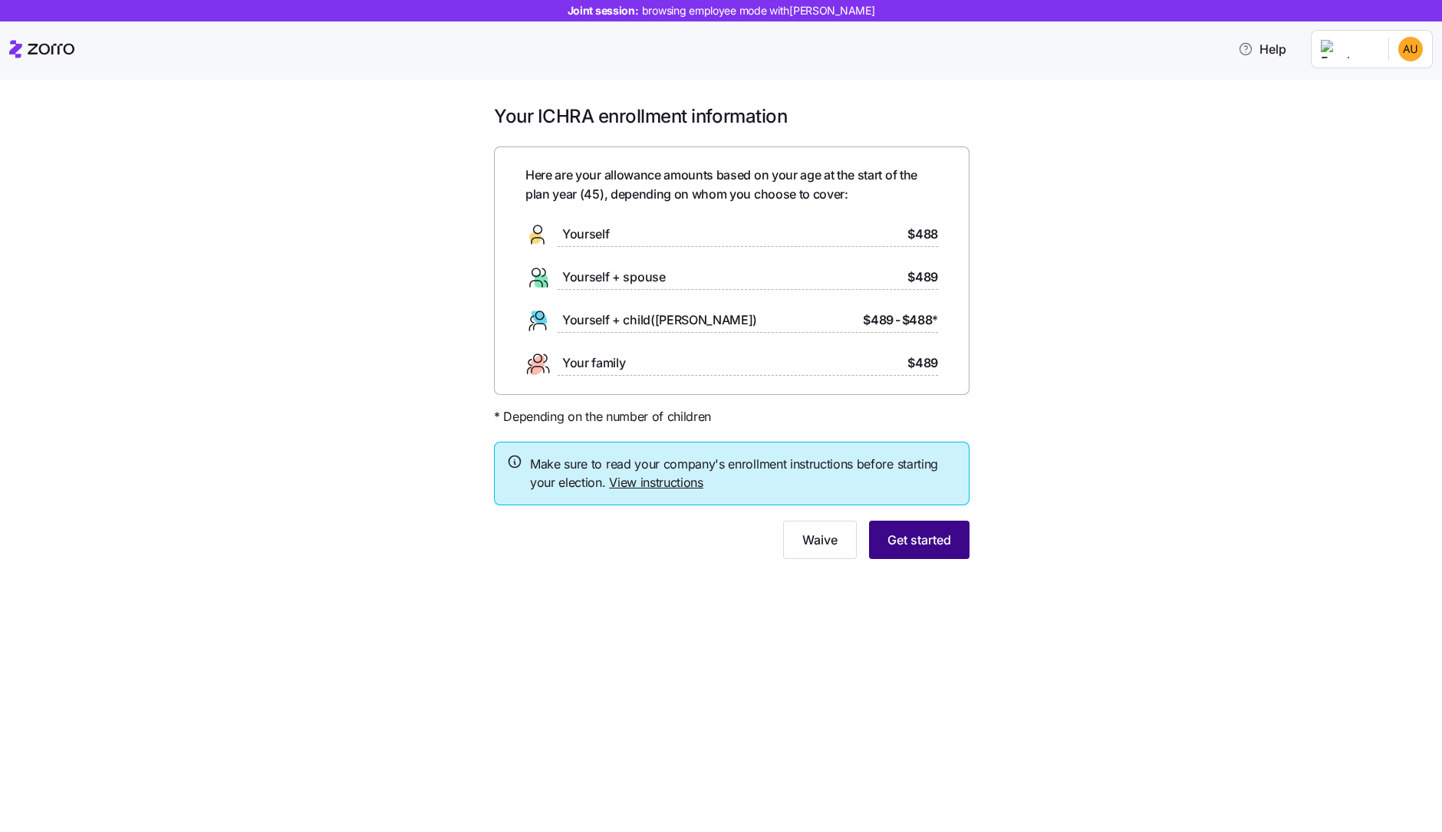
click at [916, 550] on button "Get started" at bounding box center [919, 540] width 101 height 38
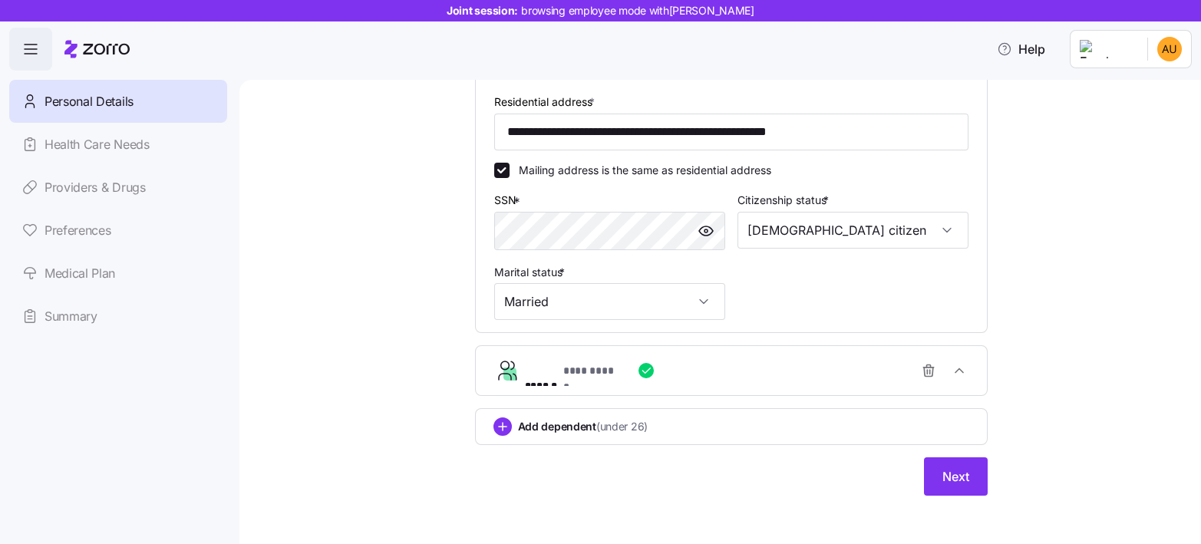
scroll to position [510, 0]
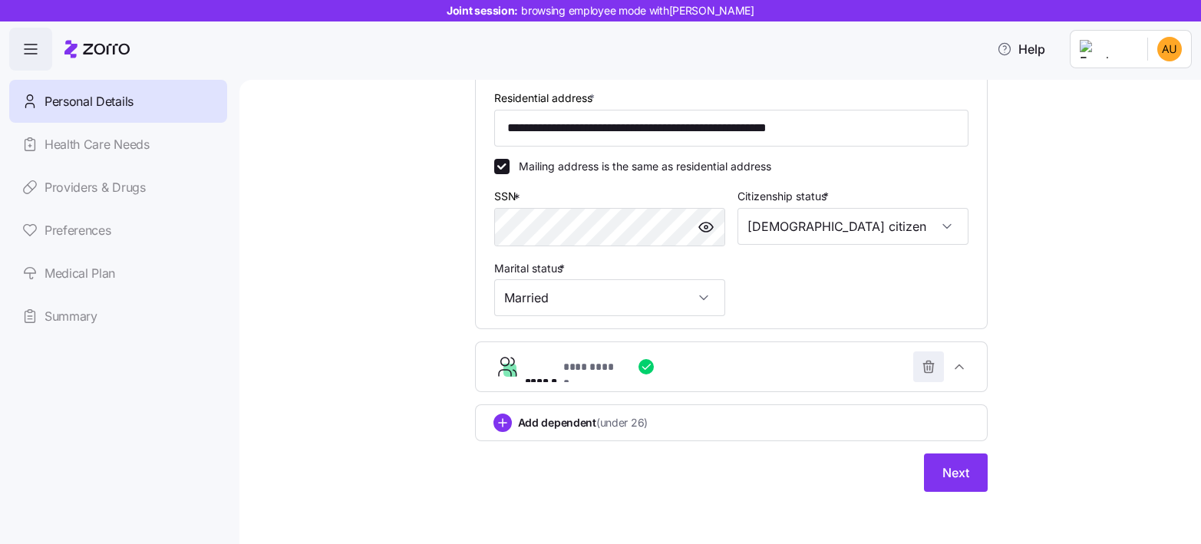
click at [921, 364] on icon "button" at bounding box center [928, 366] width 15 height 15
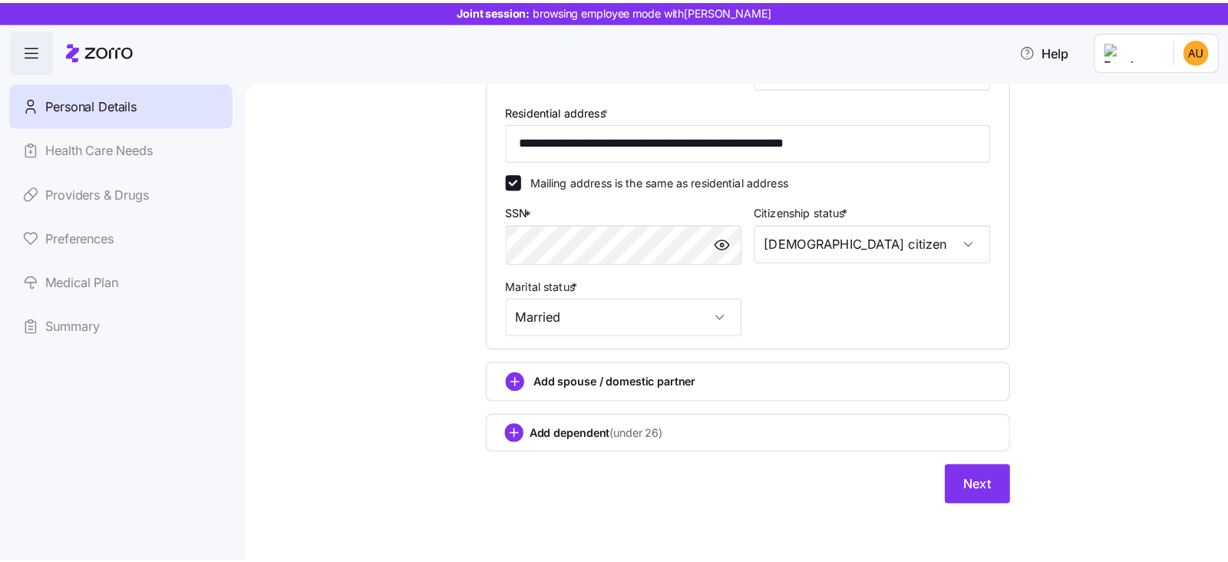
scroll to position [499, 0]
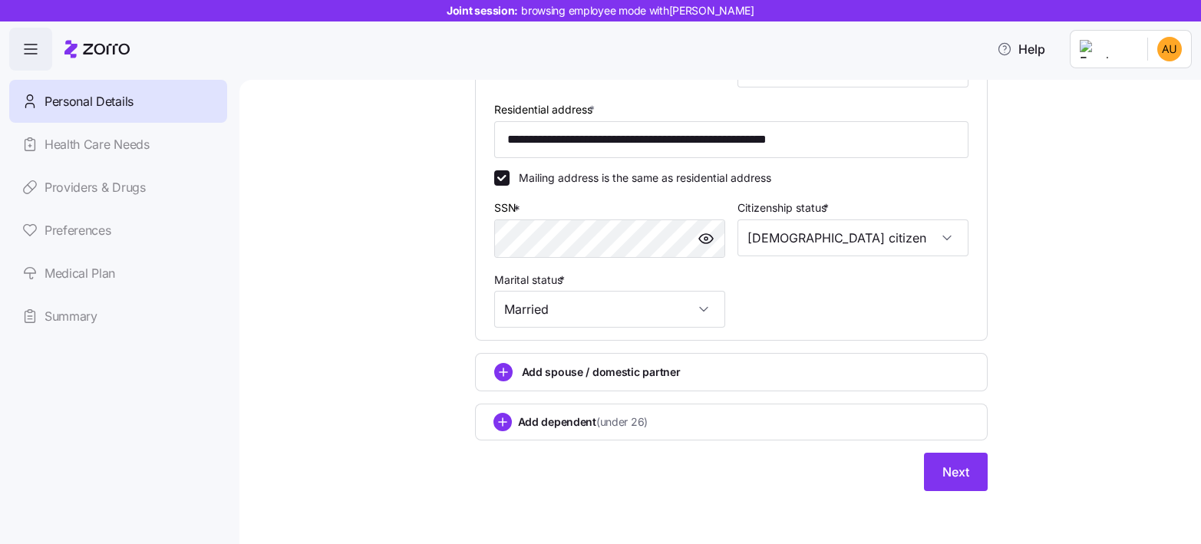
click at [724, 484] on div "**********" at bounding box center [731, 85] width 513 height 812
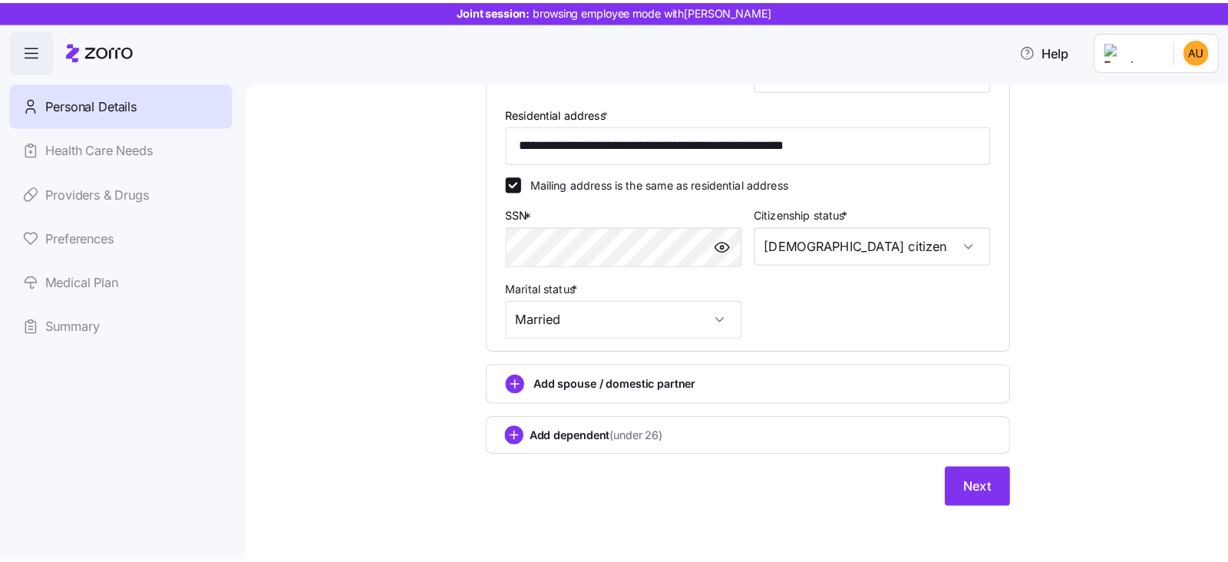
scroll to position [481, 0]
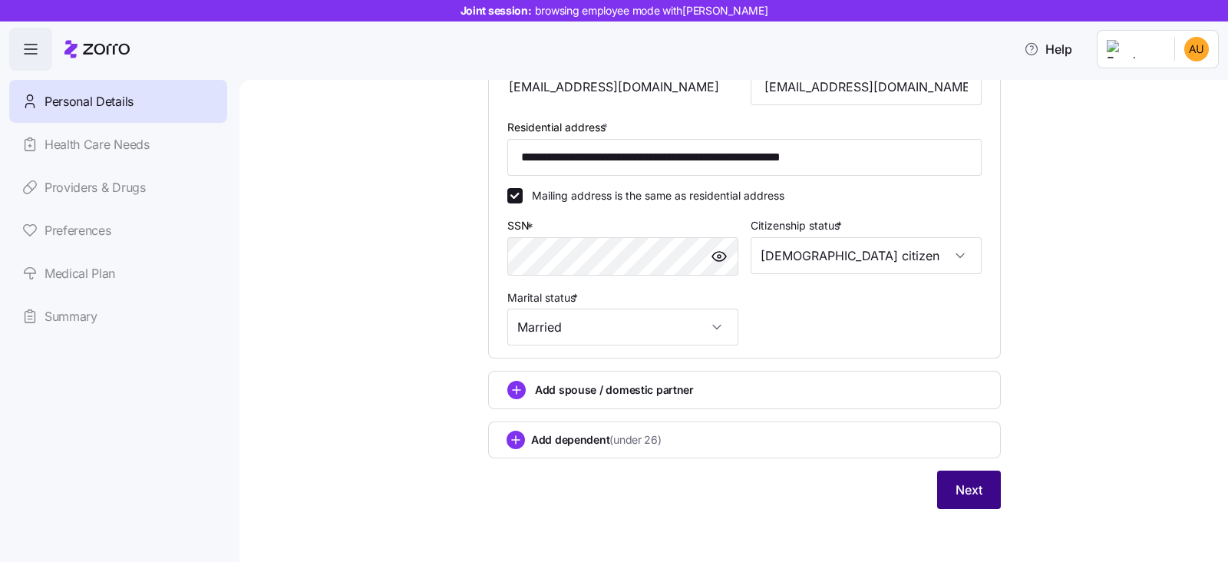
click at [963, 480] on span "Next" at bounding box center [968, 489] width 27 height 18
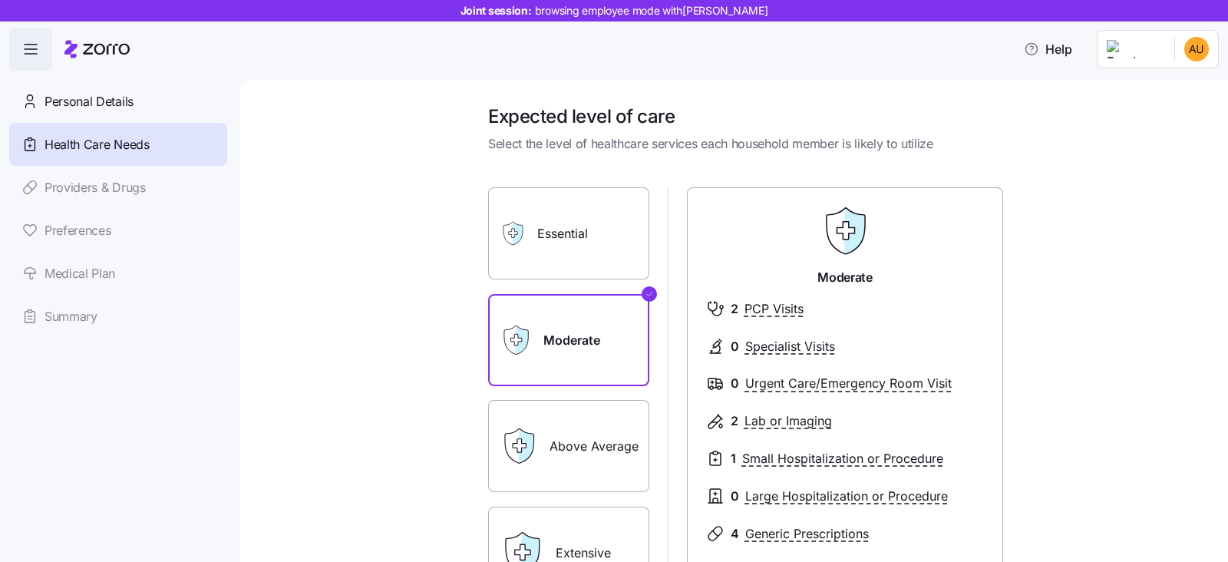
scroll to position [226, 0]
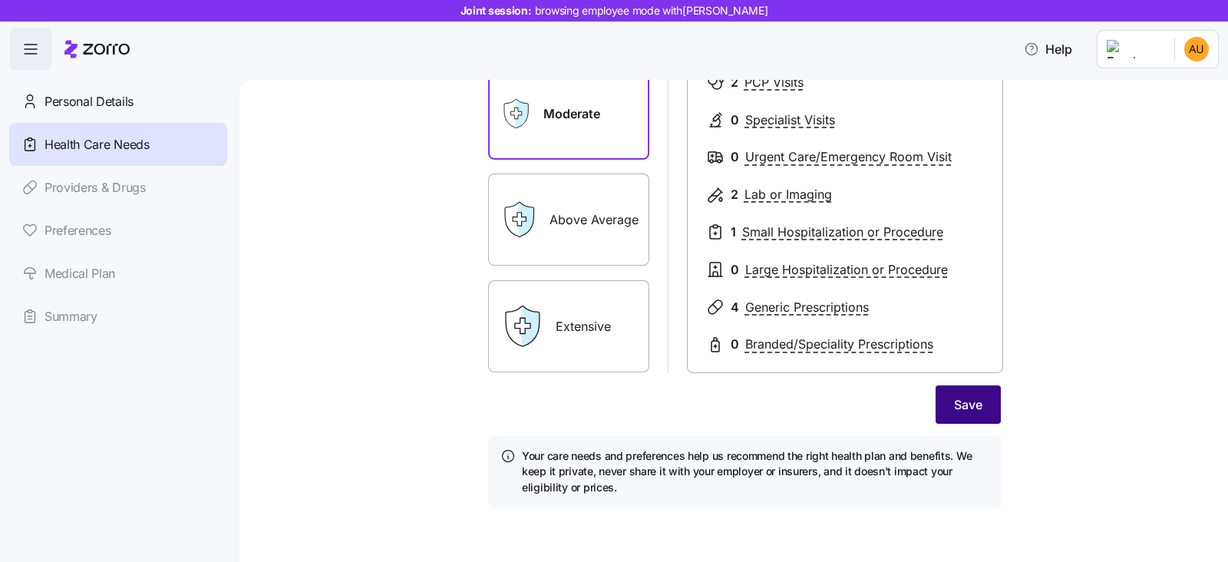
click at [972, 400] on span "Save" at bounding box center [968, 404] width 28 height 18
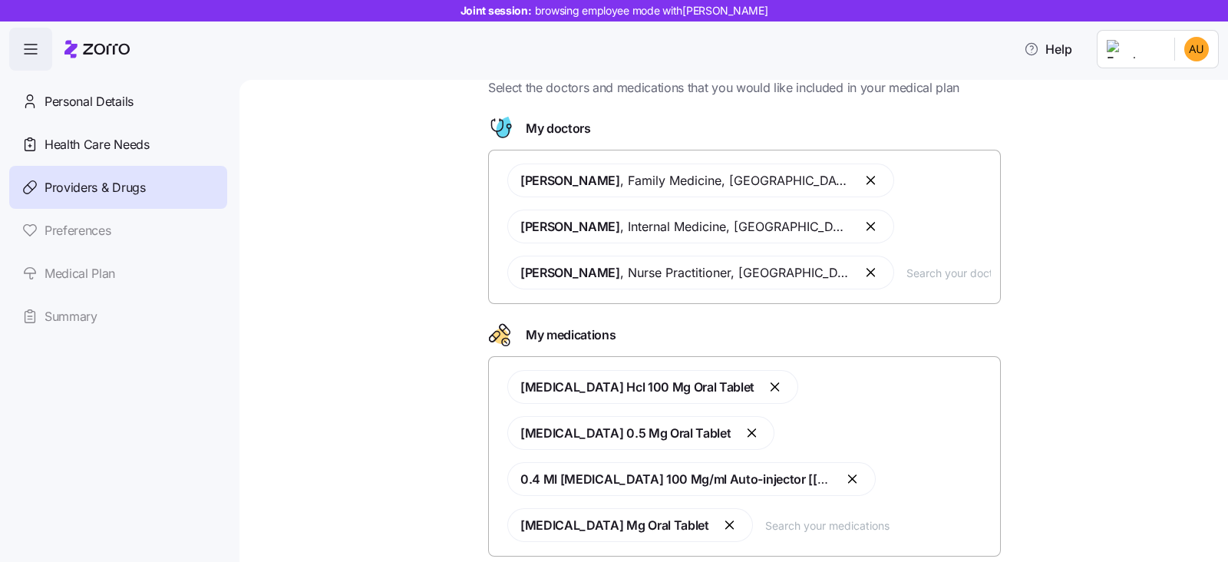
scroll to position [162, 0]
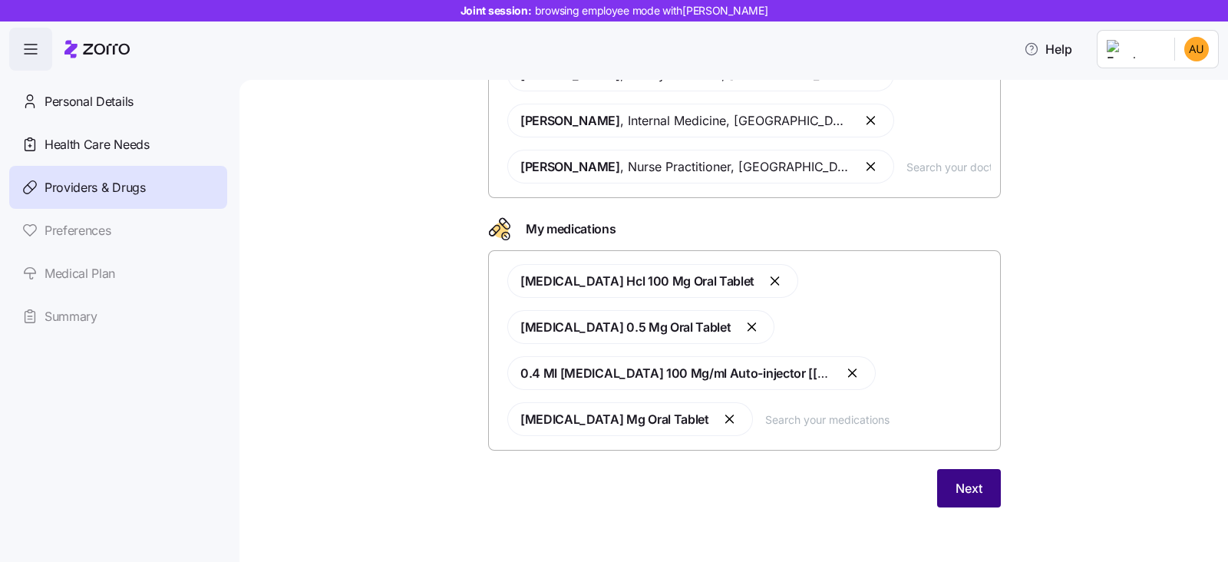
click at [955, 492] on span "Next" at bounding box center [968, 488] width 27 height 18
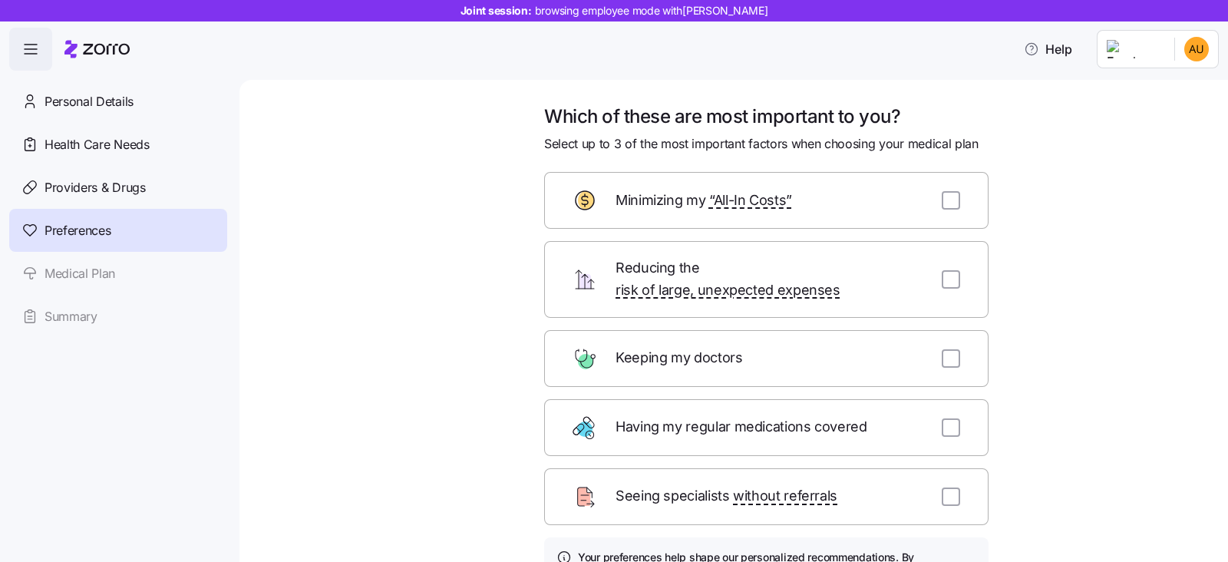
scroll to position [153, 0]
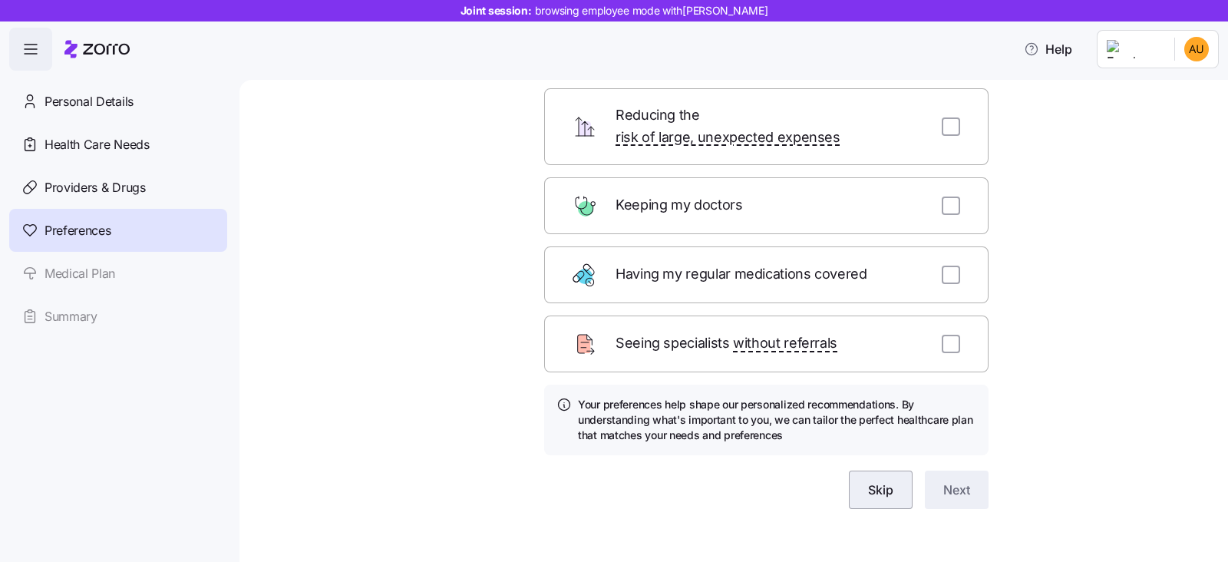
click at [874, 480] on span "Skip" at bounding box center [880, 489] width 25 height 18
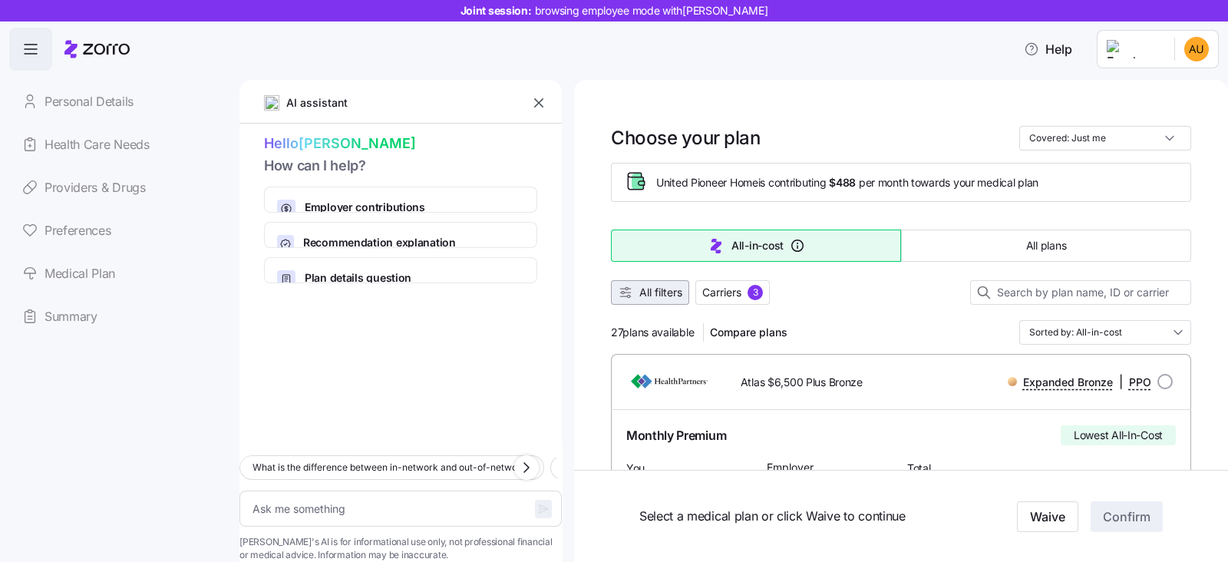
click at [656, 294] on span "All filters" at bounding box center [660, 292] width 43 height 15
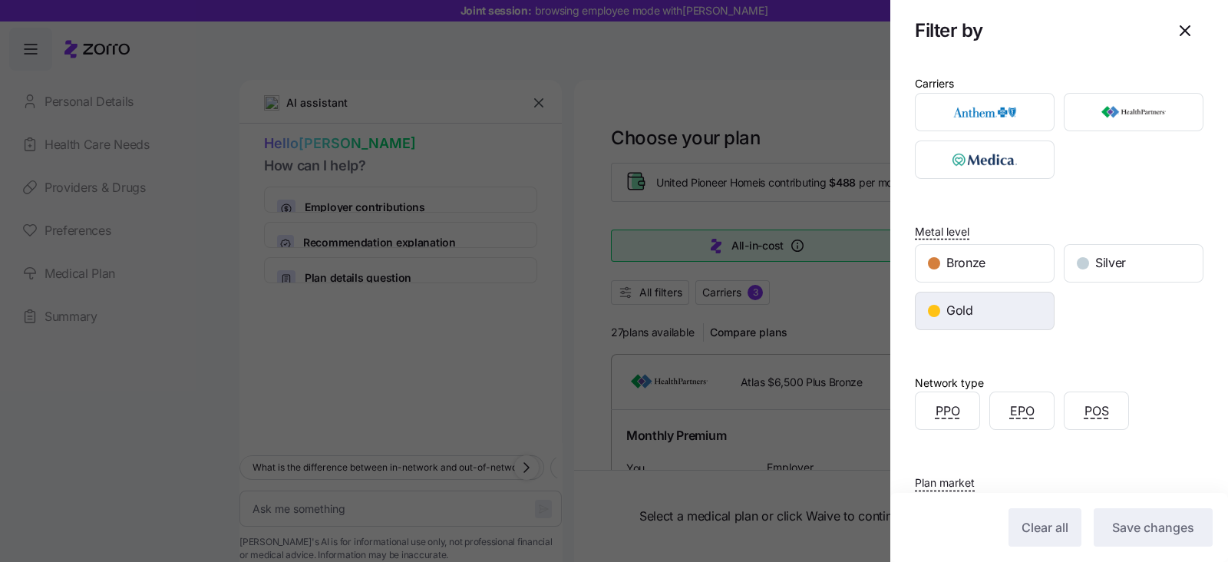
click at [941, 308] on div "Gold" at bounding box center [984, 310] width 138 height 37
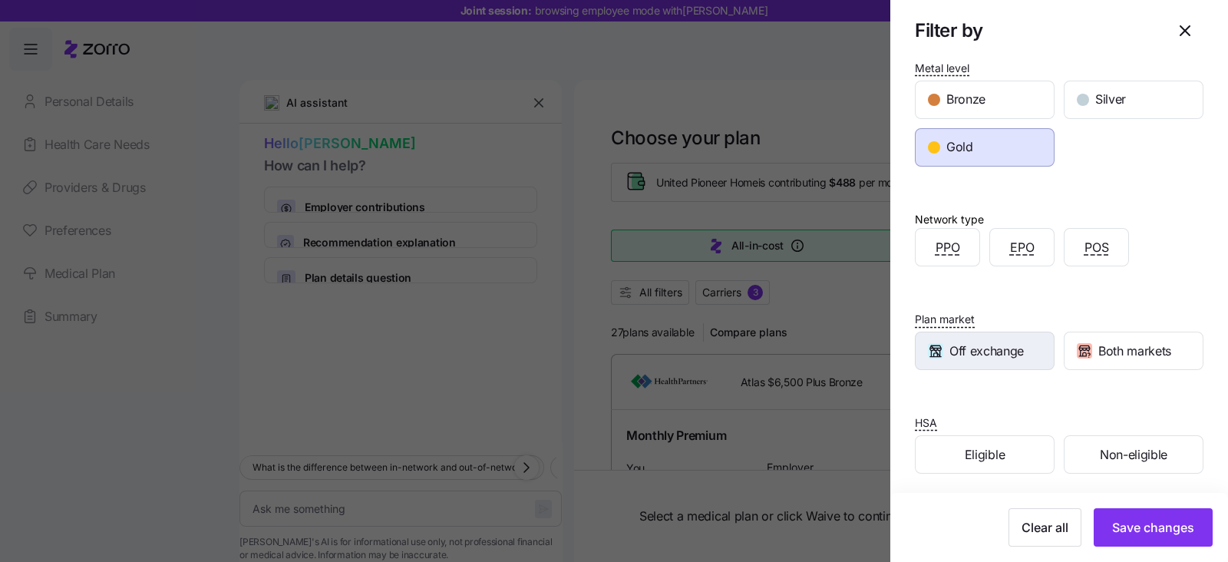
scroll to position [166, 0]
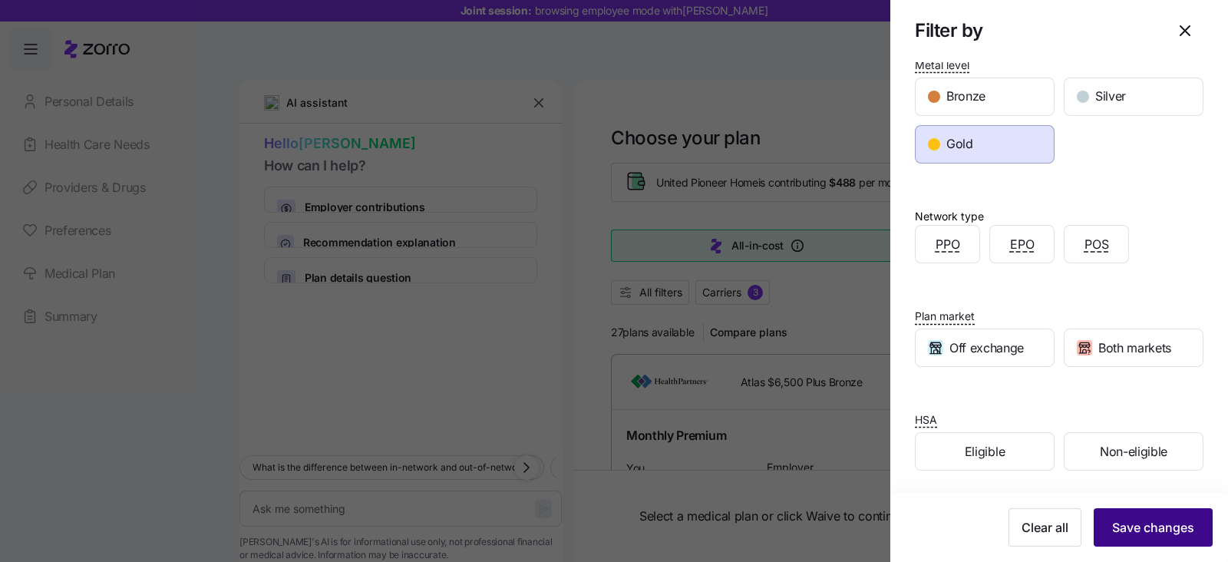
click at [1131, 525] on span "Save changes" at bounding box center [1153, 527] width 82 height 18
type textarea "x"
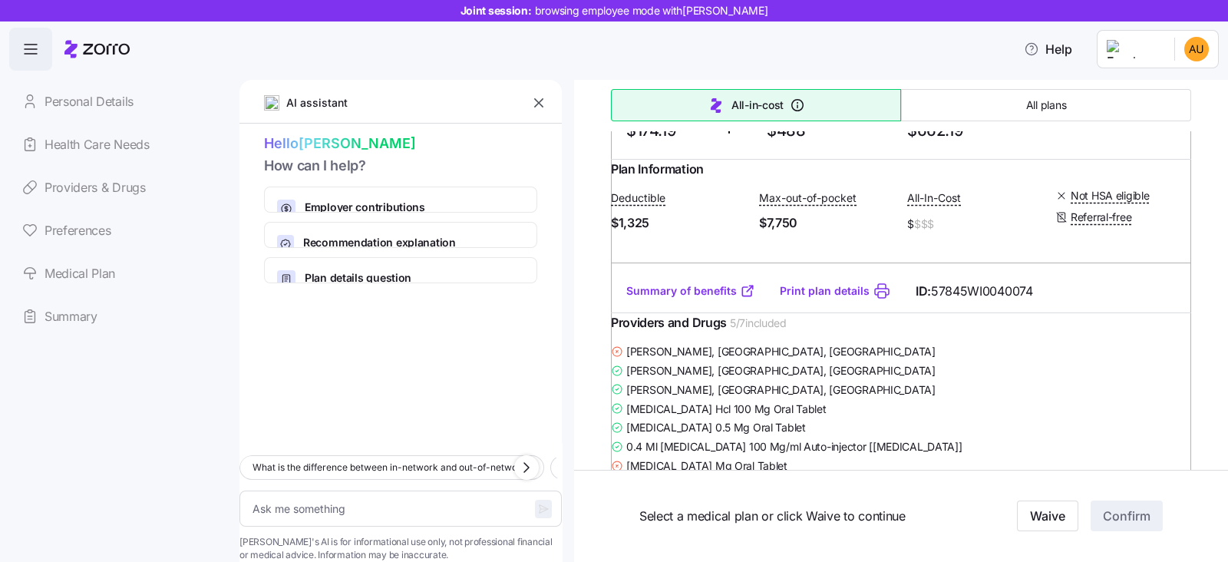
scroll to position [959, 0]
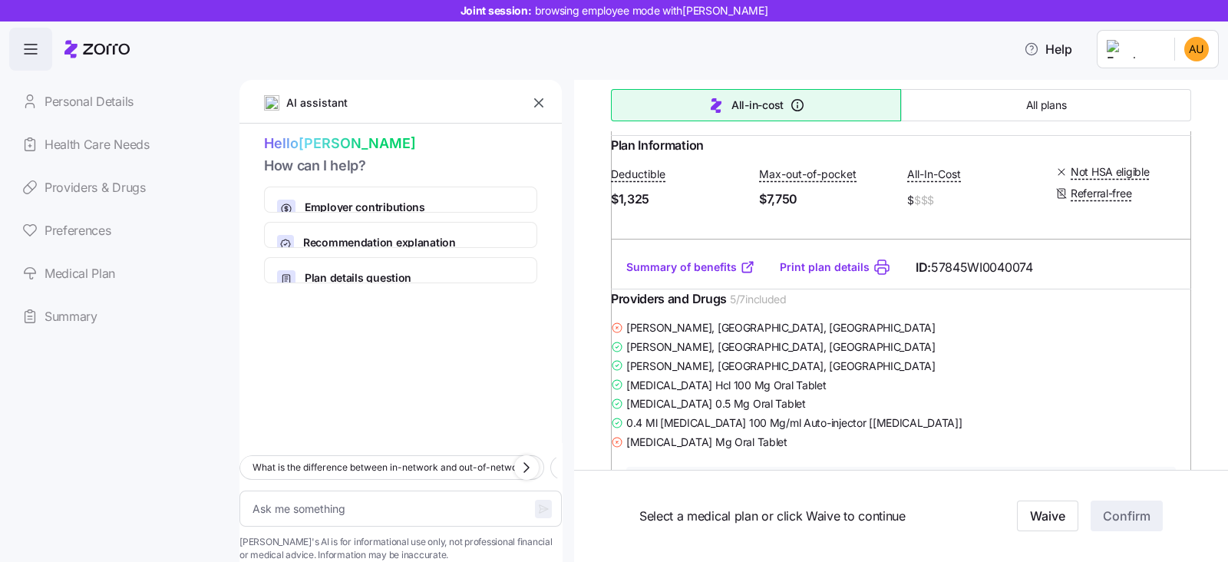
click at [681, 275] on link "Summary of benefits" at bounding box center [690, 266] width 129 height 15
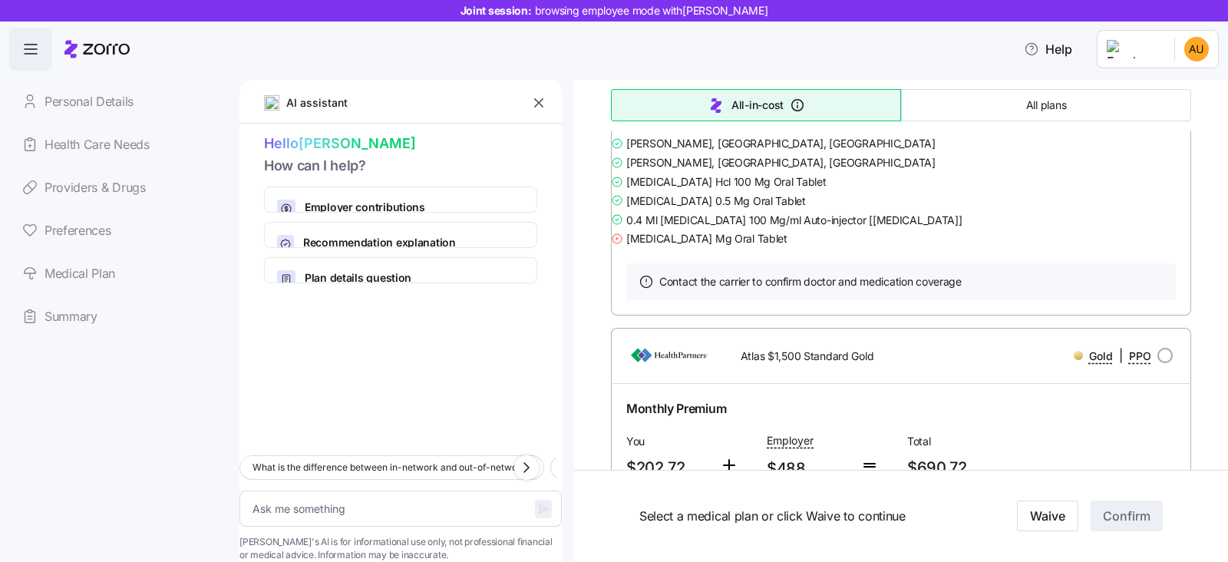
scroll to position [1534, 0]
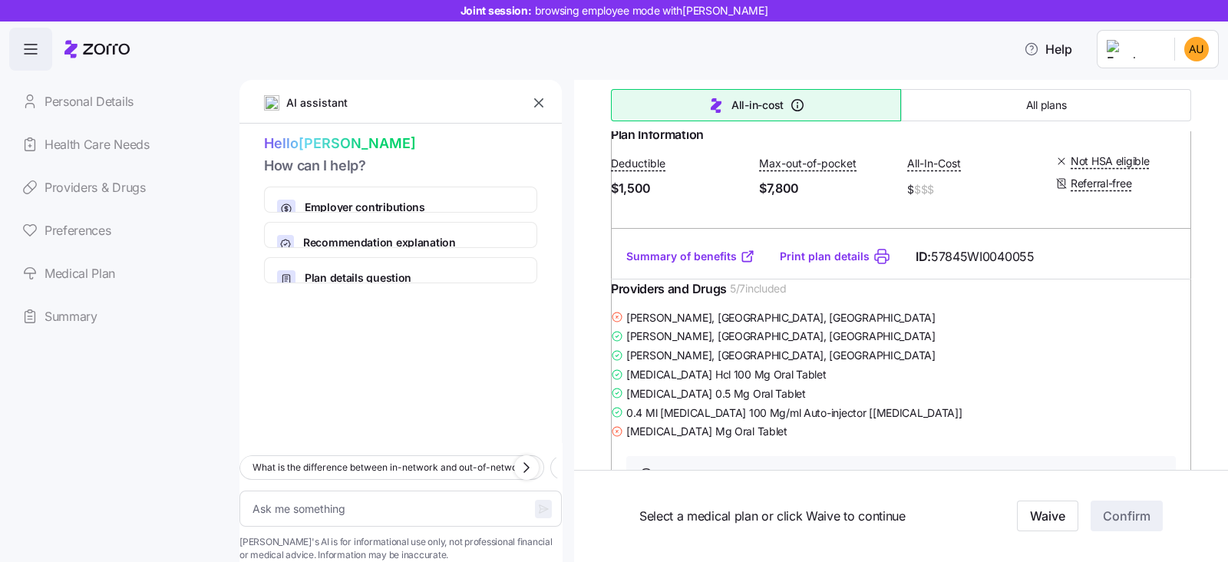
click at [665, 264] on link "Summary of benefits" at bounding box center [690, 256] width 129 height 15
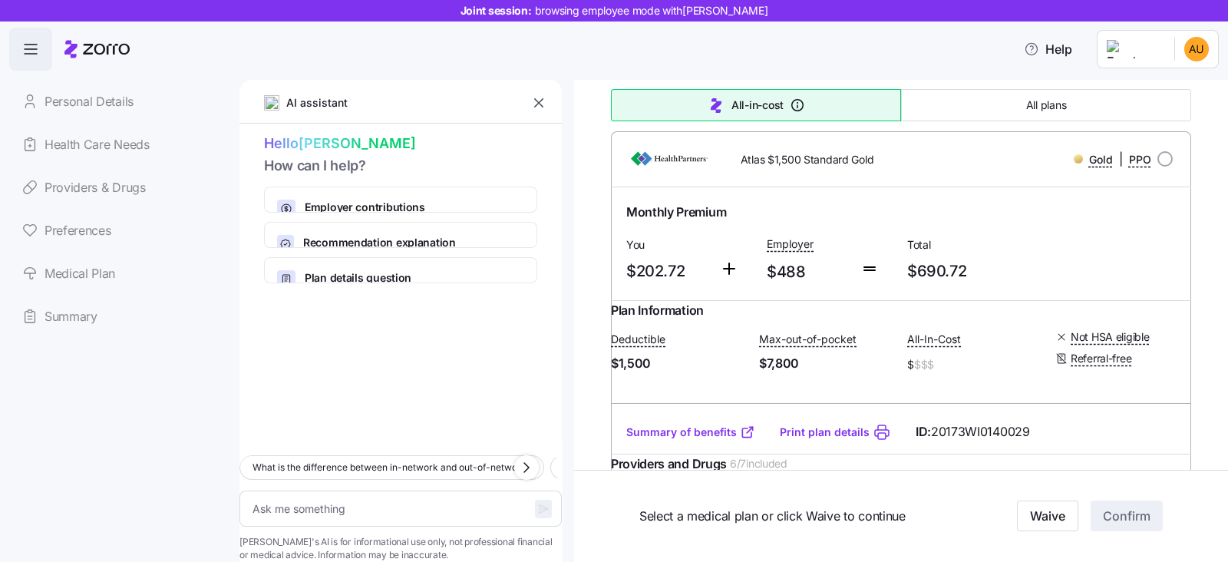
scroll to position [1918, 0]
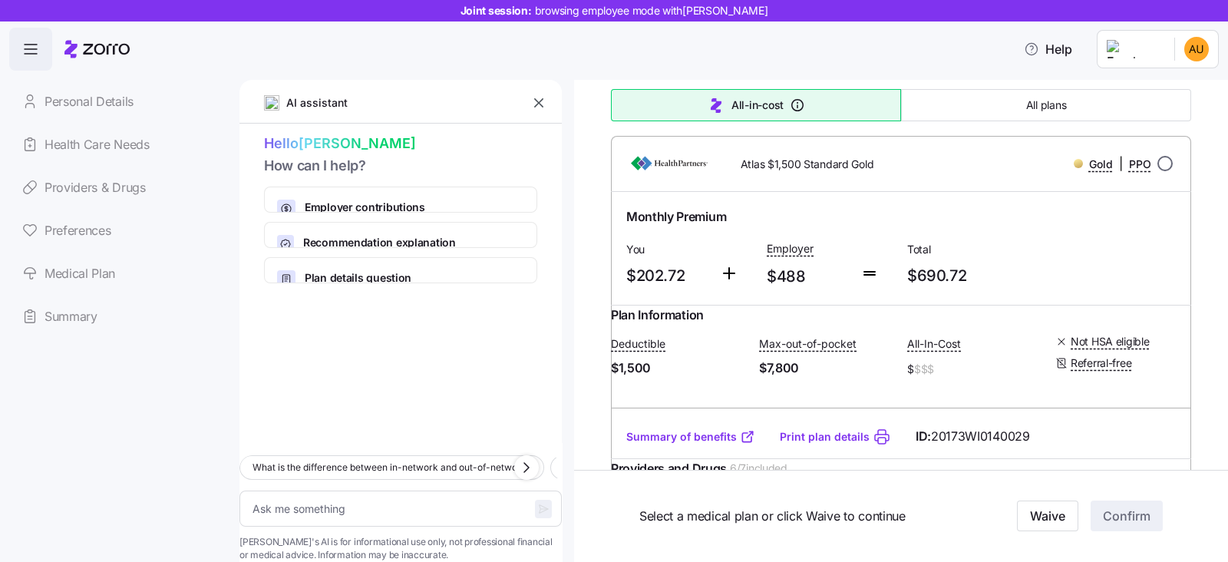
click at [1157, 171] on input "radio" at bounding box center [1164, 163] width 15 height 15
radio input "true"
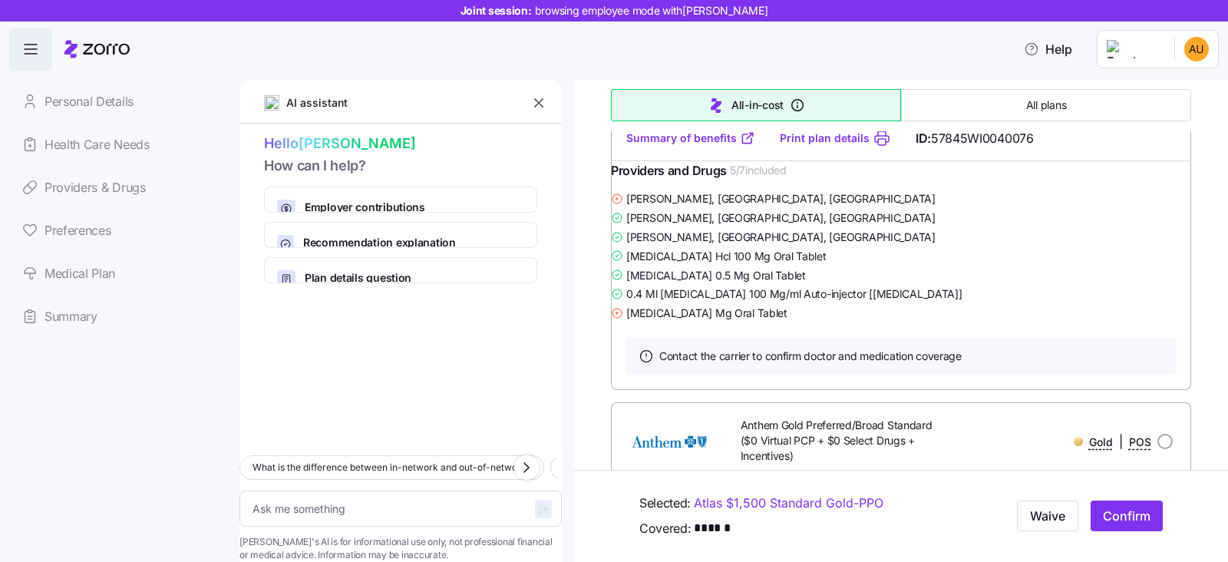
scroll to position [2876, 0]
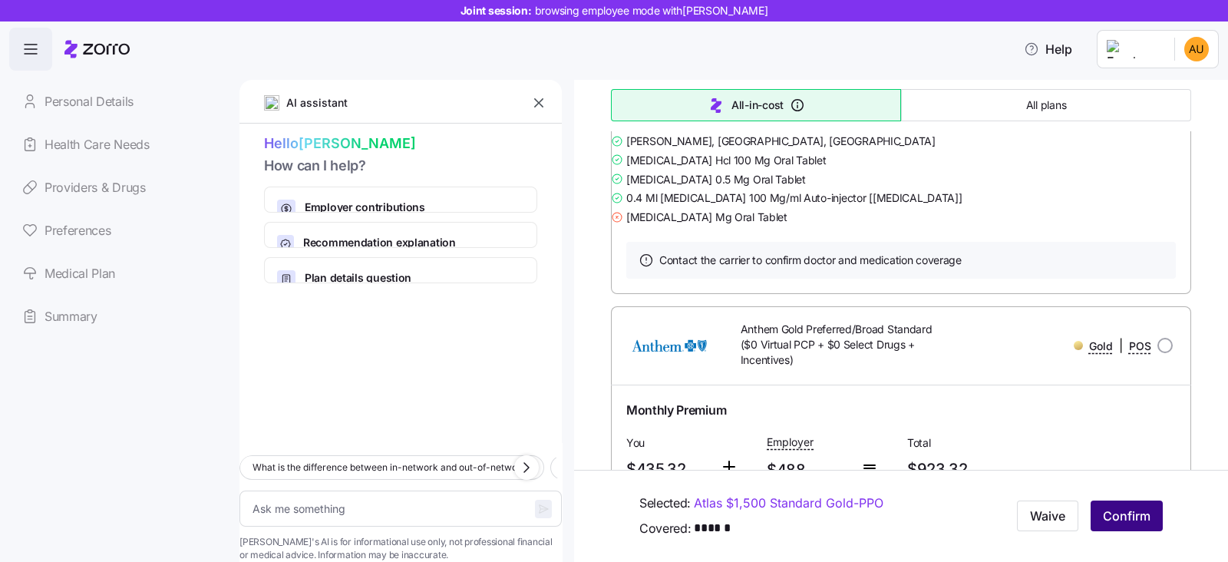
click at [1112, 502] on button "Confirm" at bounding box center [1126, 516] width 72 height 31
type textarea "x"
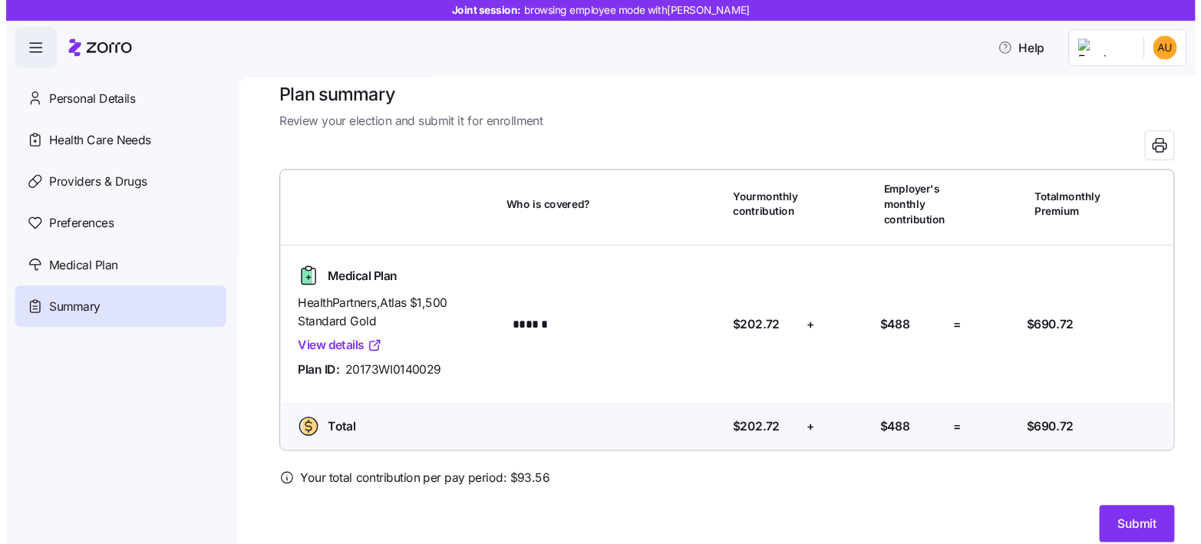
scroll to position [35, 0]
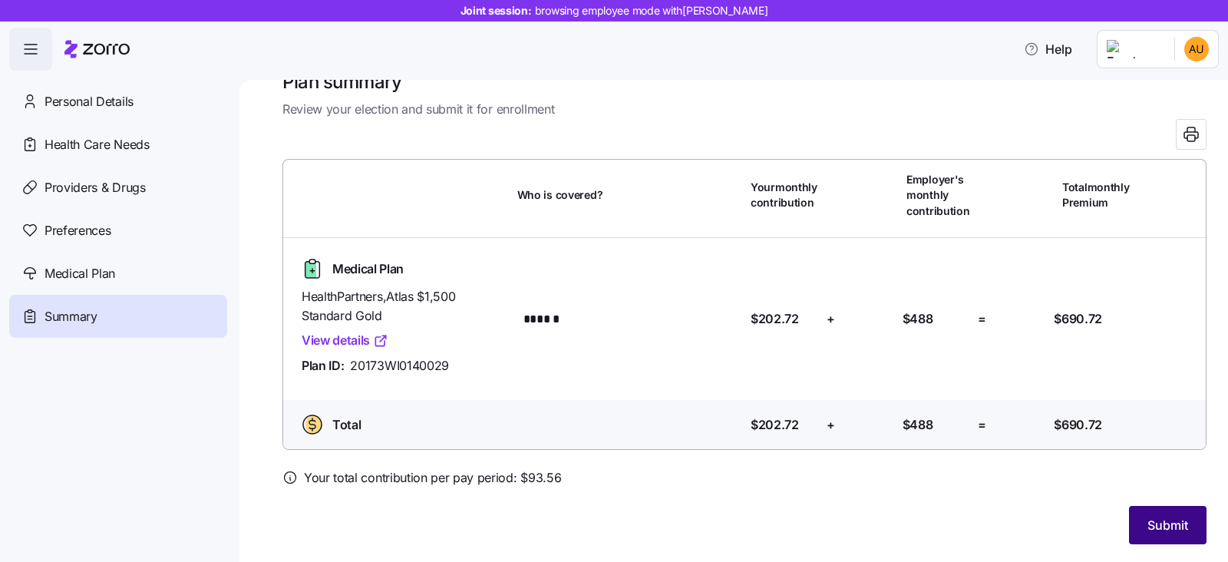
click at [1159, 512] on button "Submit" at bounding box center [1167, 525] width 77 height 38
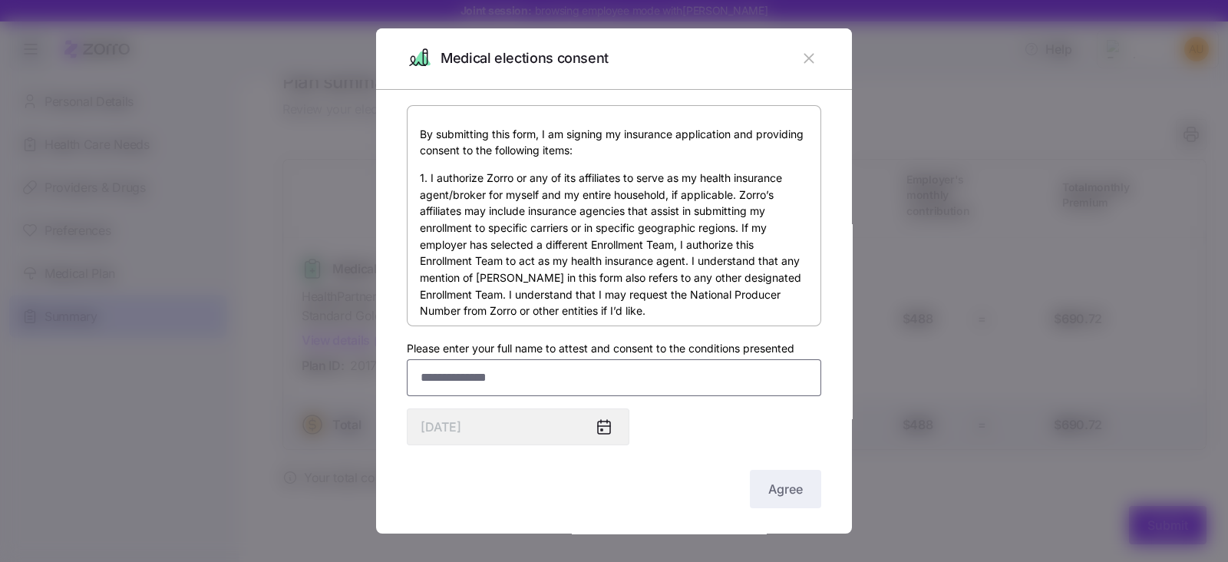
click at [447, 371] on input "Please enter your full name to attest and consent to the conditions presented" at bounding box center [614, 377] width 414 height 37
type input "**********"
click at [752, 485] on button "Agree" at bounding box center [785, 489] width 71 height 38
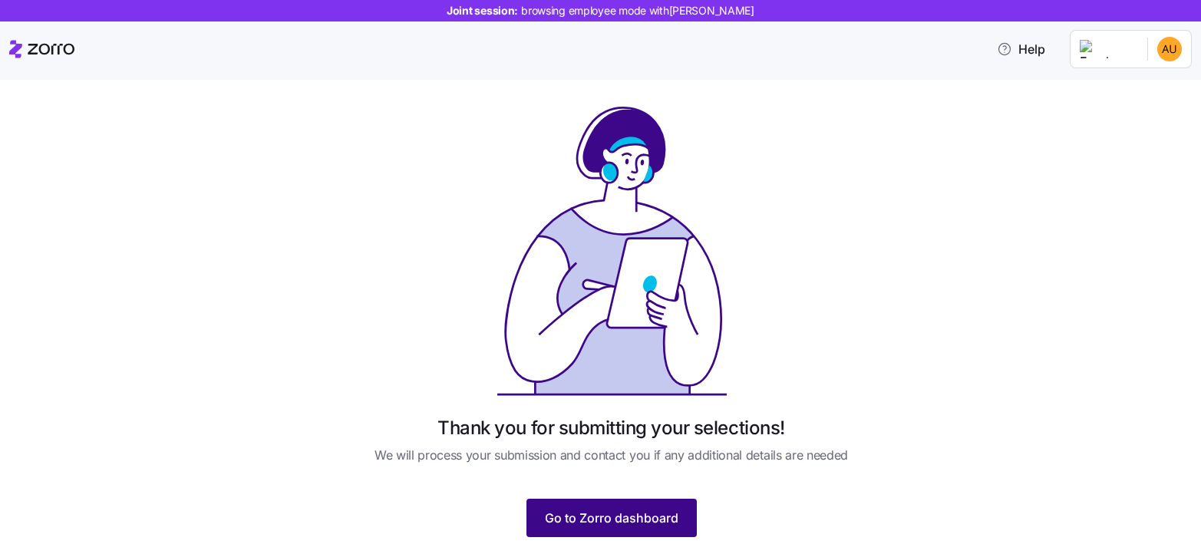
click at [569, 510] on span "Go to Zorro dashboard" at bounding box center [611, 518] width 133 height 18
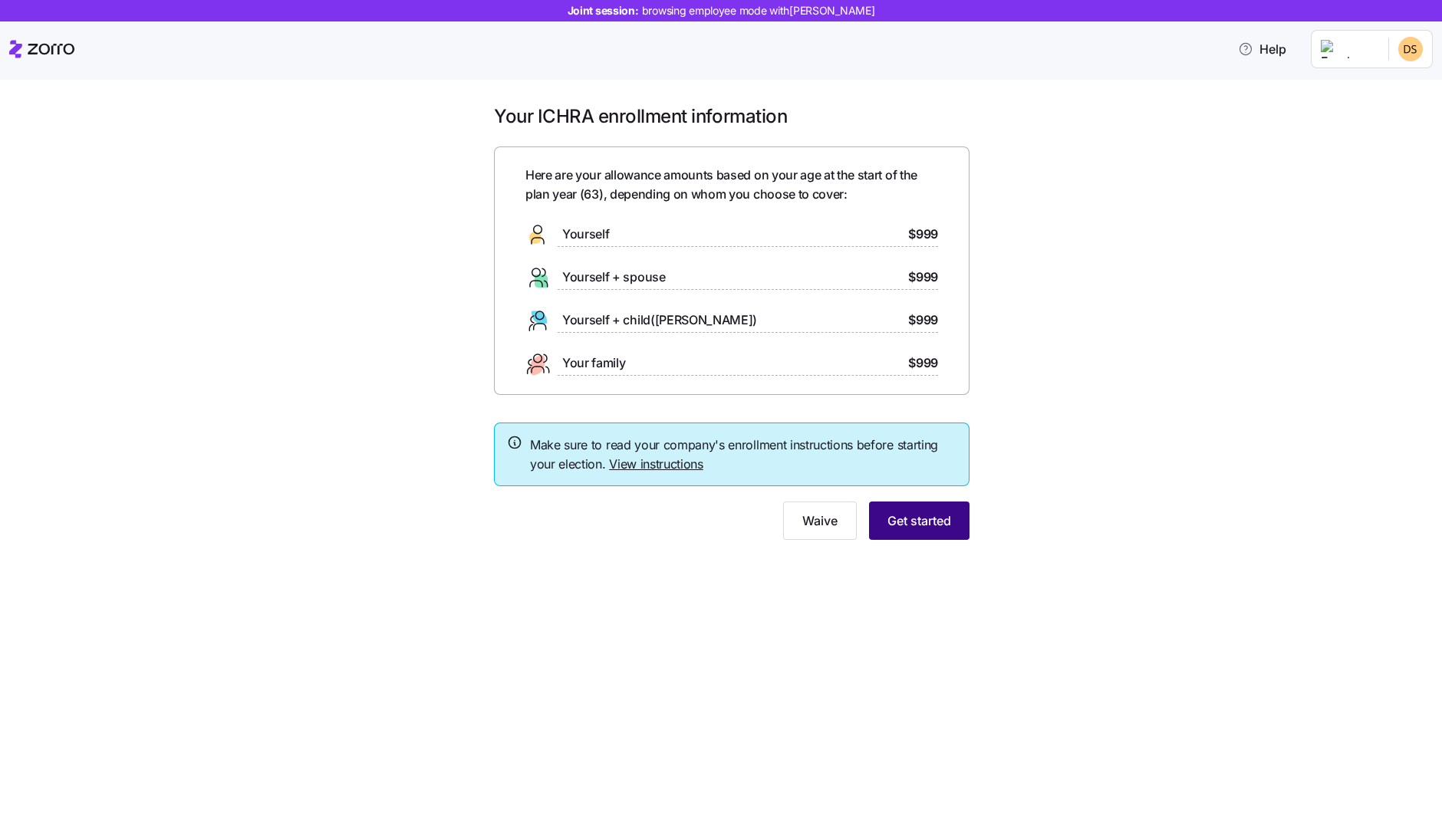
click at [921, 514] on span "Get started" at bounding box center [920, 521] width 64 height 18
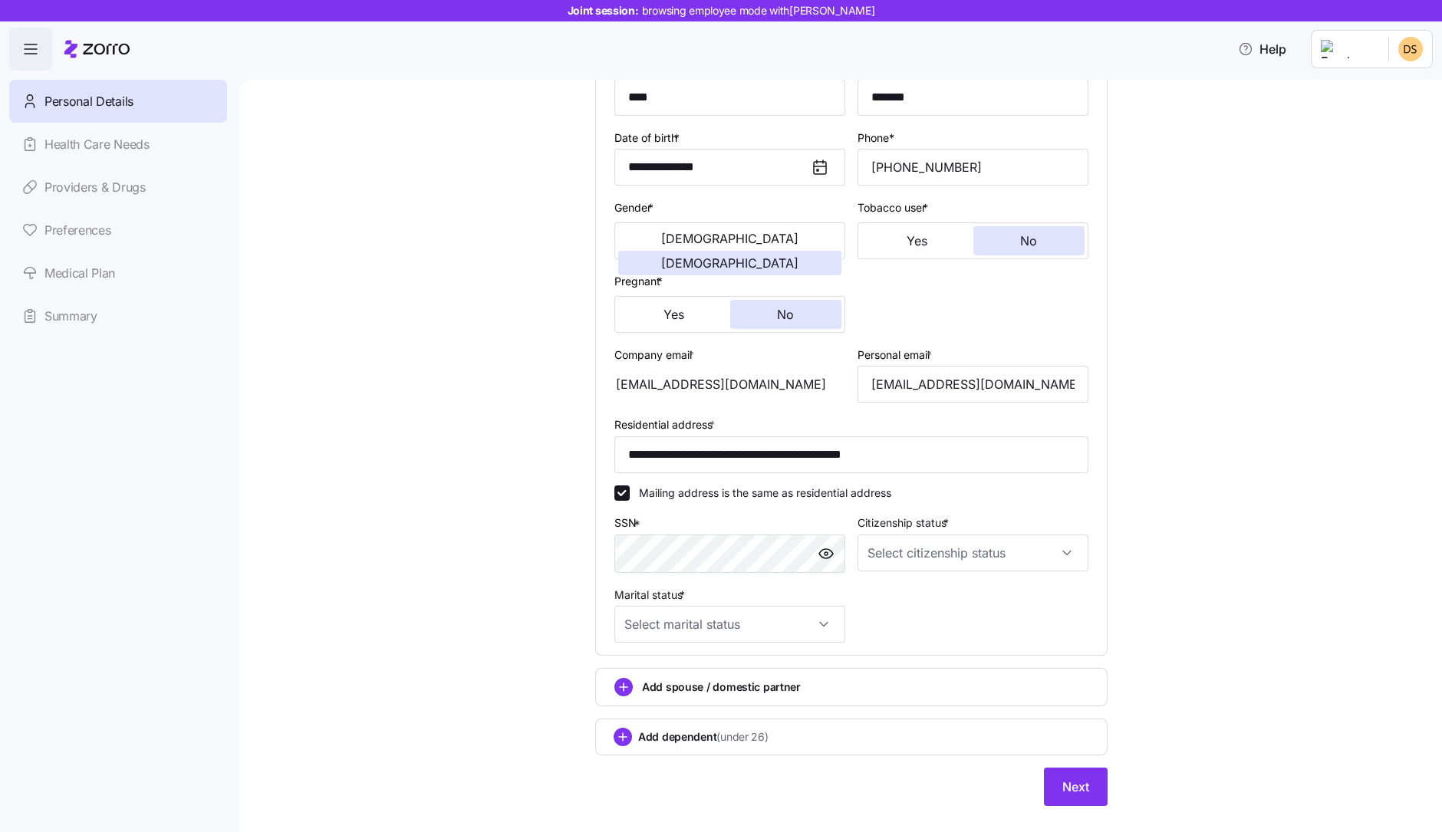
scroll to position [191, 0]
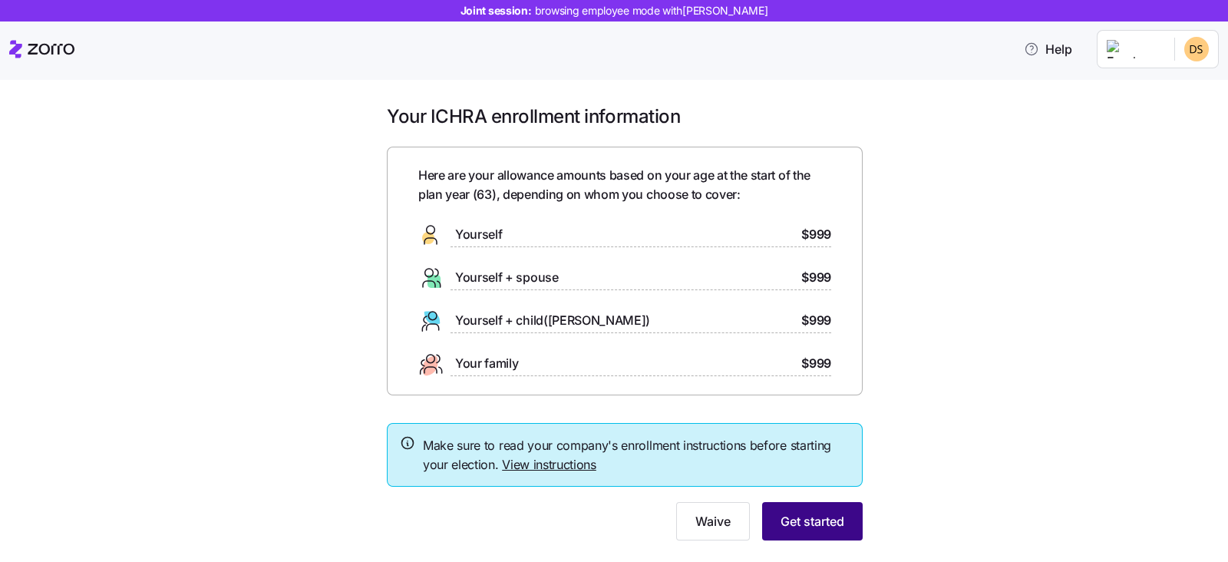
click at [783, 519] on span "Get started" at bounding box center [812, 521] width 64 height 18
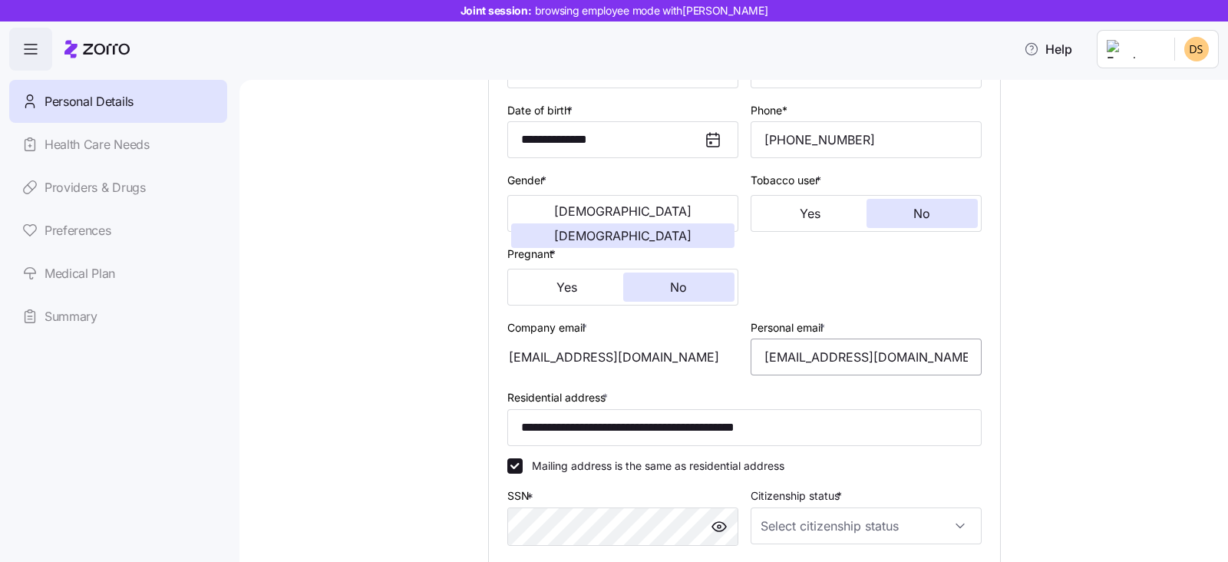
scroll to position [383, 0]
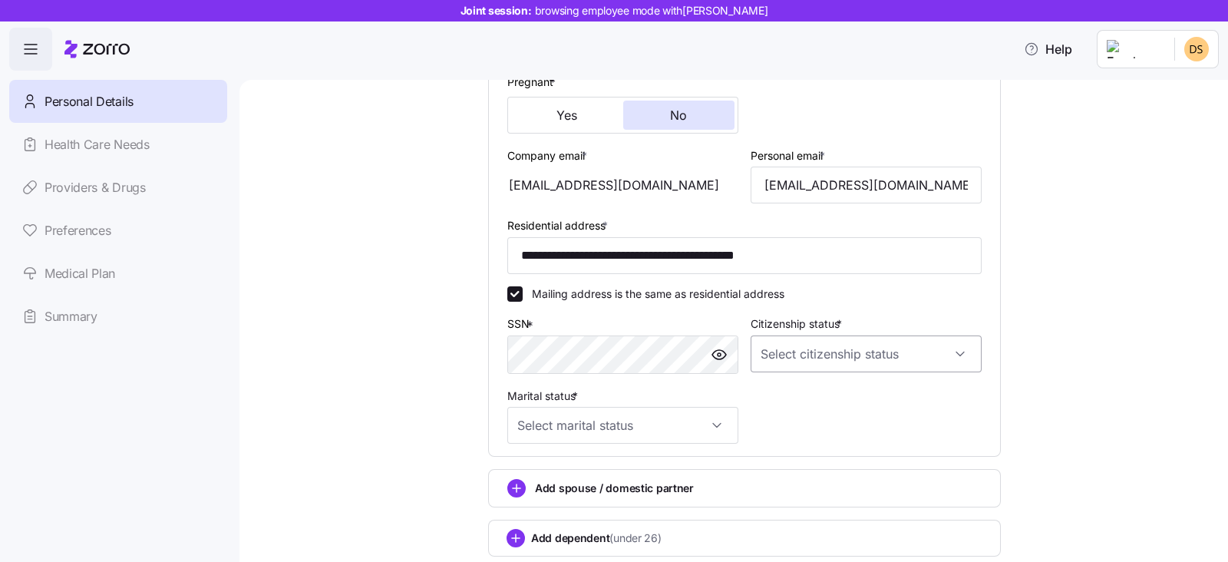
click at [956, 351] on input "Citizenship status *" at bounding box center [865, 353] width 231 height 37
click at [766, 397] on span "[DEMOGRAPHIC_DATA] citizen" at bounding box center [839, 397] width 156 height 17
type input "[DEMOGRAPHIC_DATA] citizen"
click at [572, 420] on input "Marital status *" at bounding box center [622, 425] width 231 height 37
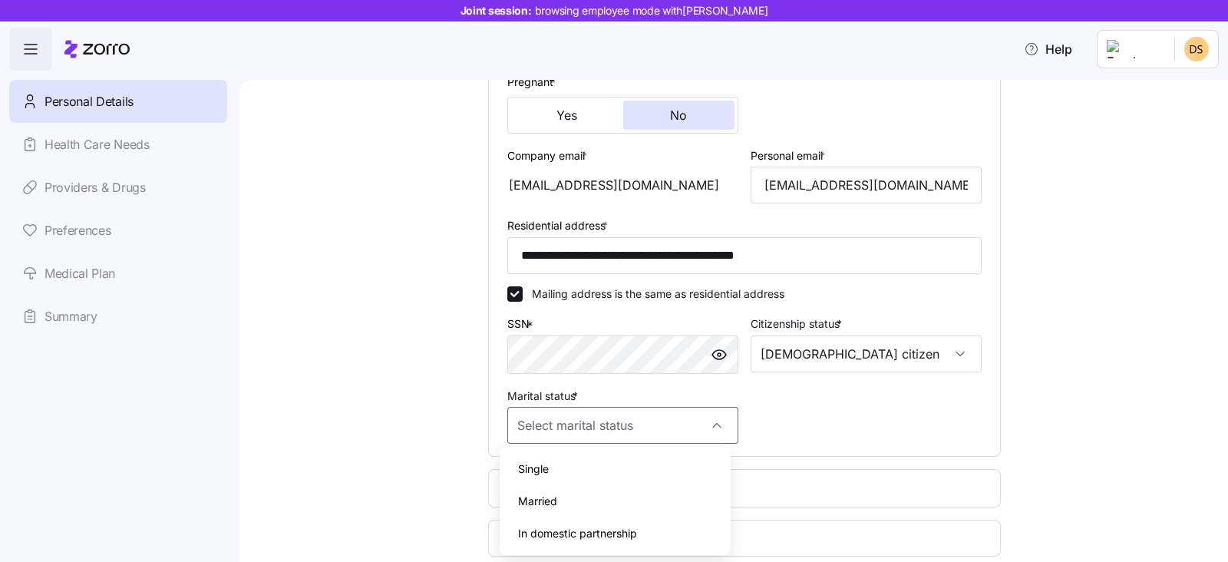
click at [529, 470] on span "Single" at bounding box center [533, 468] width 31 height 17
type input "Single"
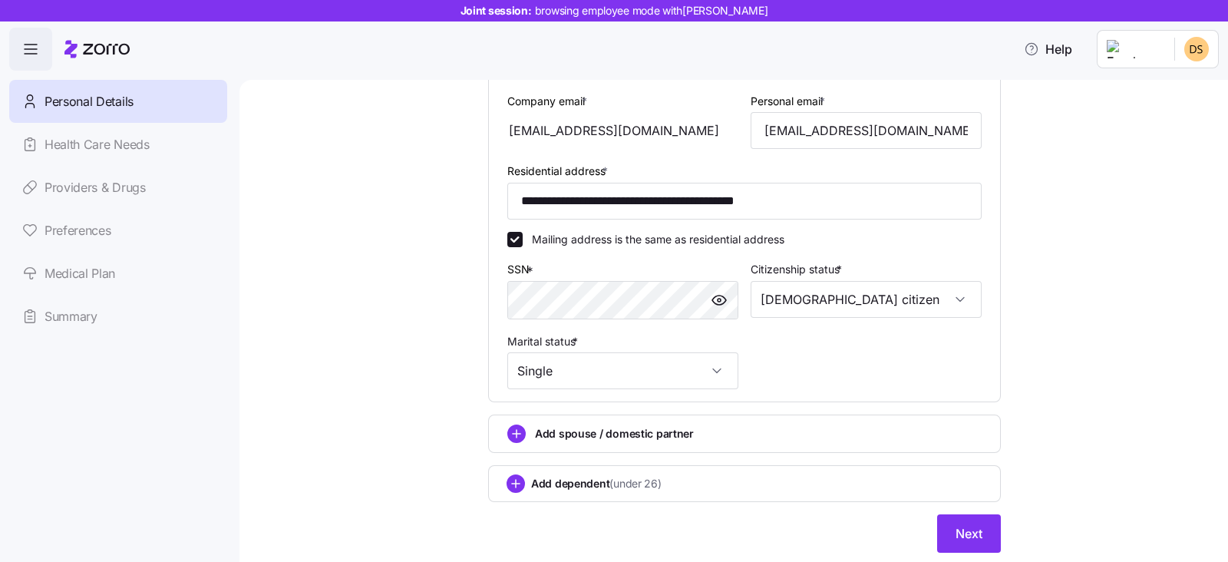
scroll to position [480, 0]
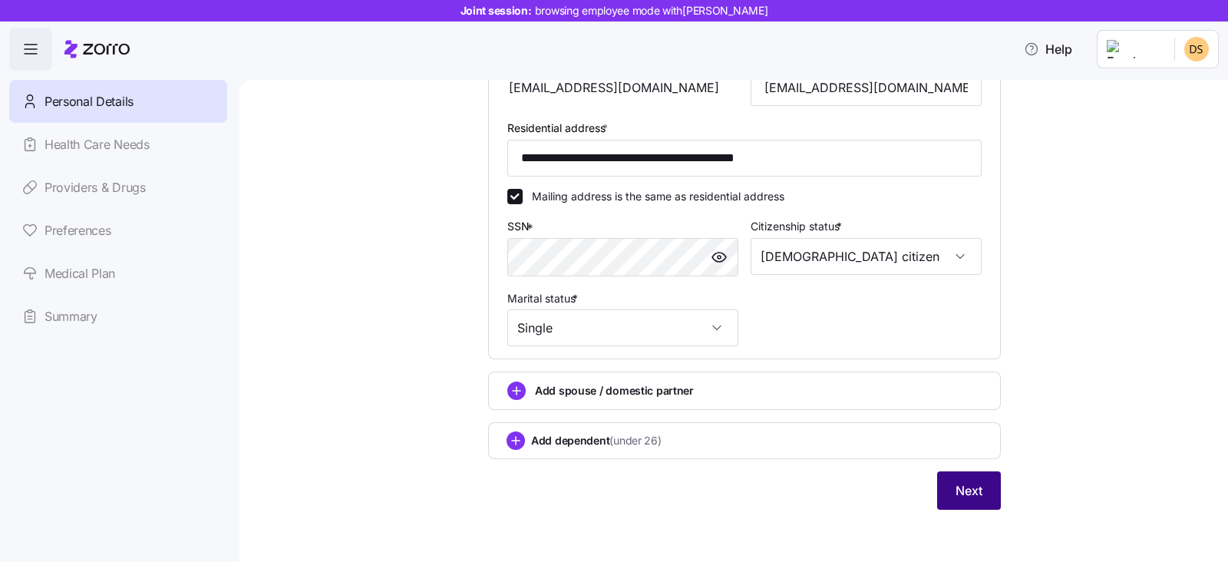
click at [966, 494] on span "Next" at bounding box center [968, 490] width 27 height 18
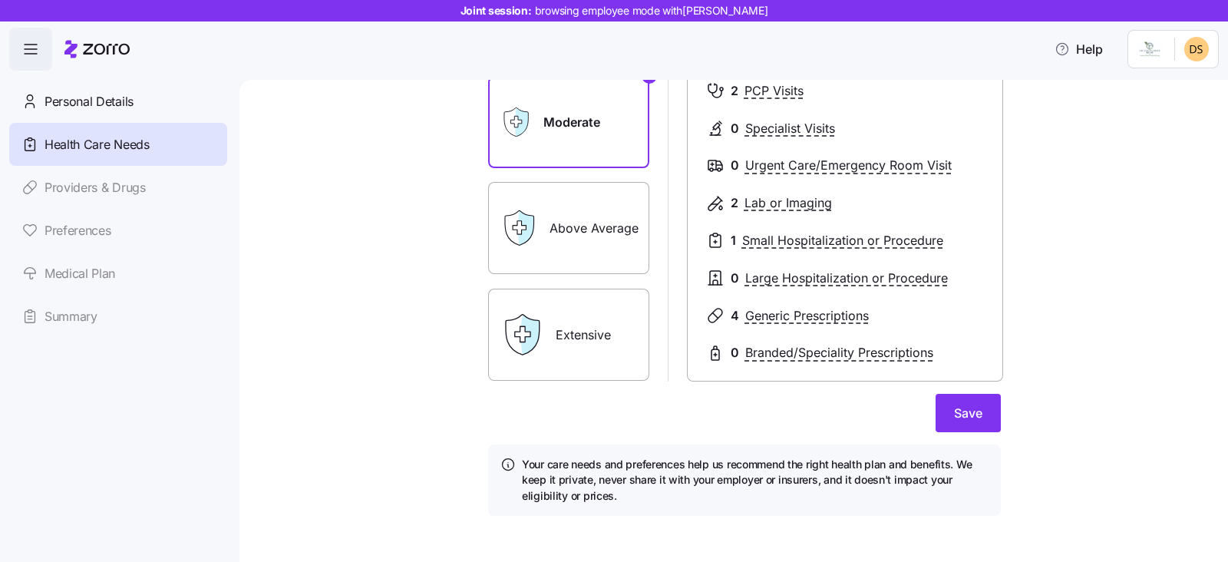
scroll to position [226, 0]
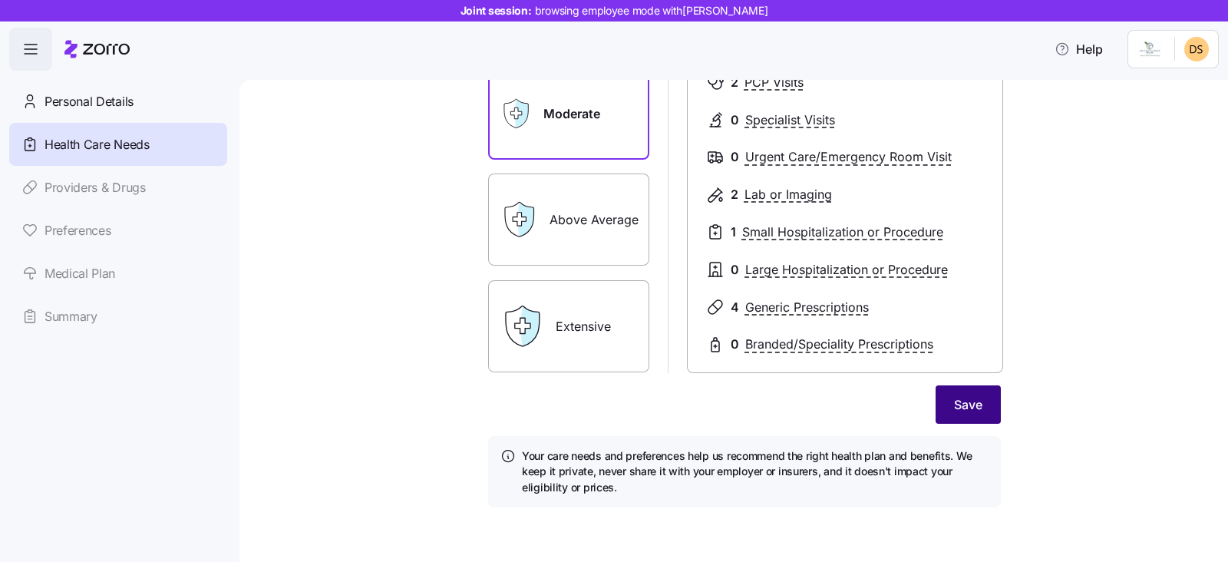
click at [964, 404] on span "Save" at bounding box center [968, 404] width 28 height 18
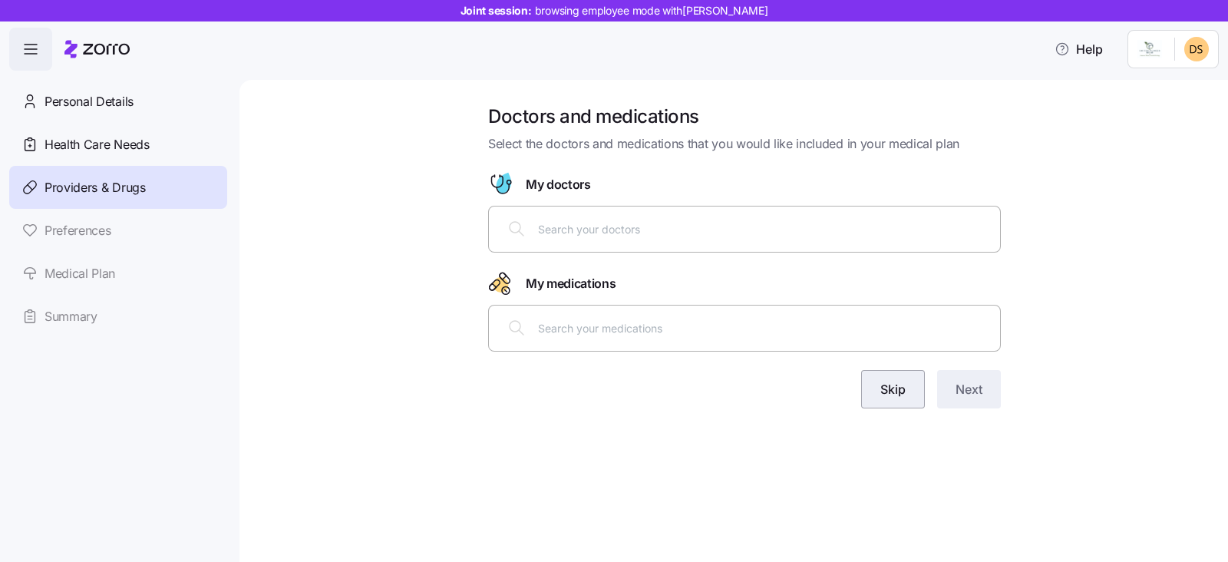
click at [882, 390] on span "Skip" at bounding box center [892, 389] width 25 height 18
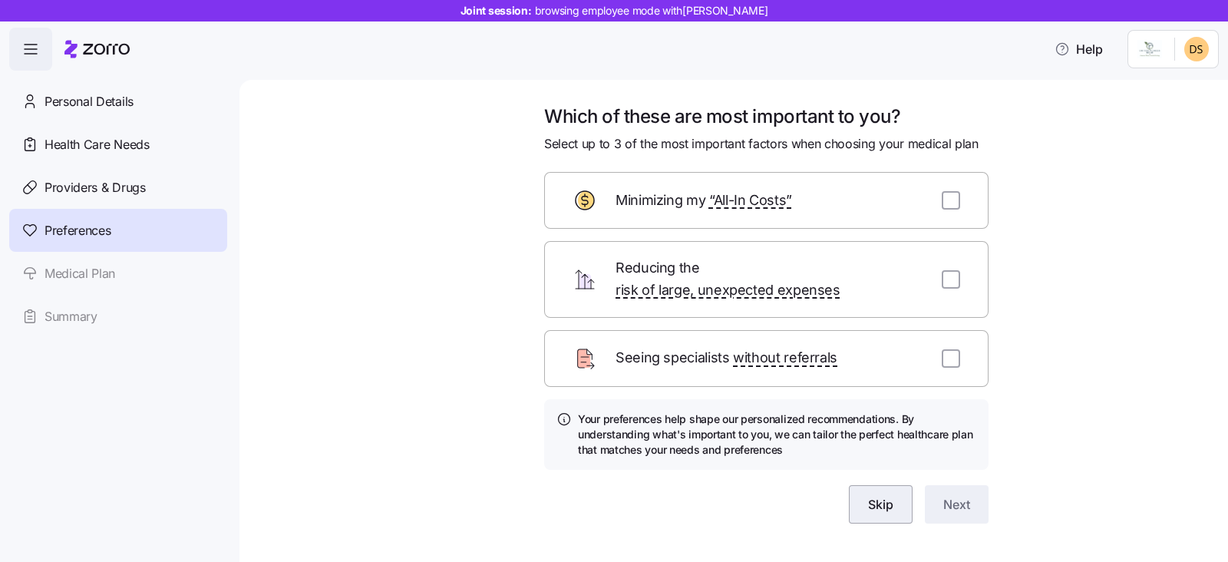
click at [869, 495] on span "Skip" at bounding box center [880, 504] width 25 height 18
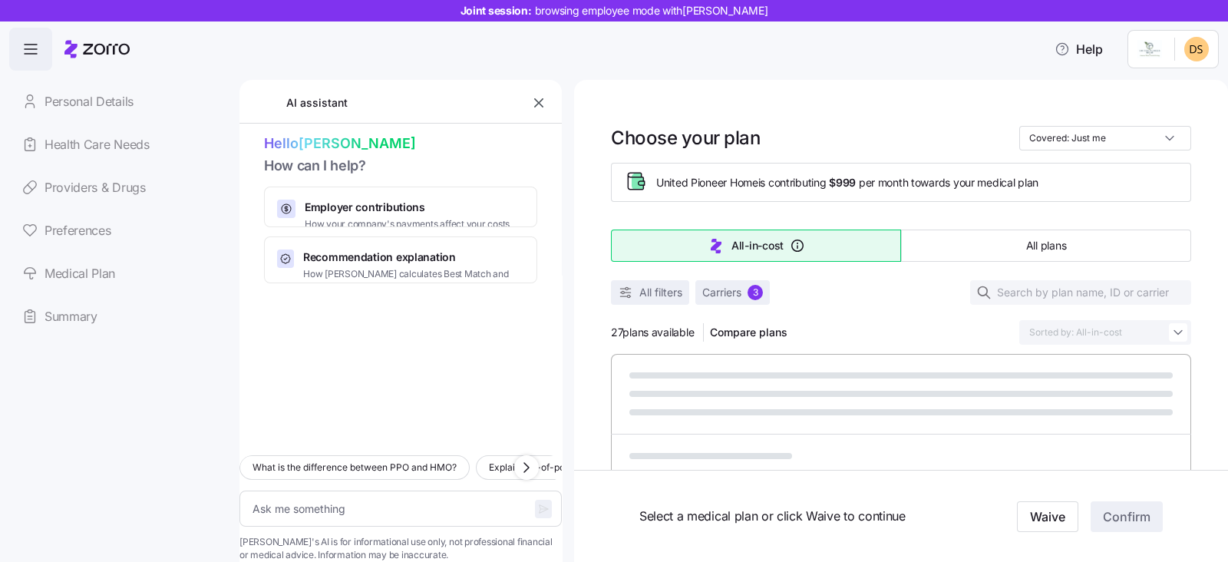
type textarea "x"
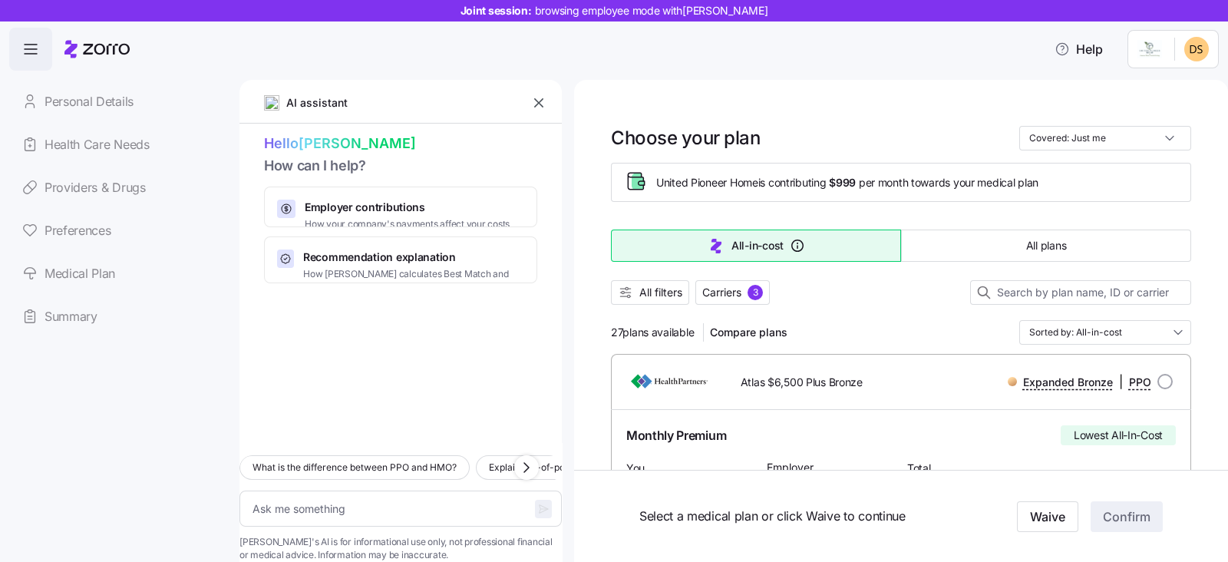
click at [536, 102] on icon "button" at bounding box center [538, 102] width 15 height 15
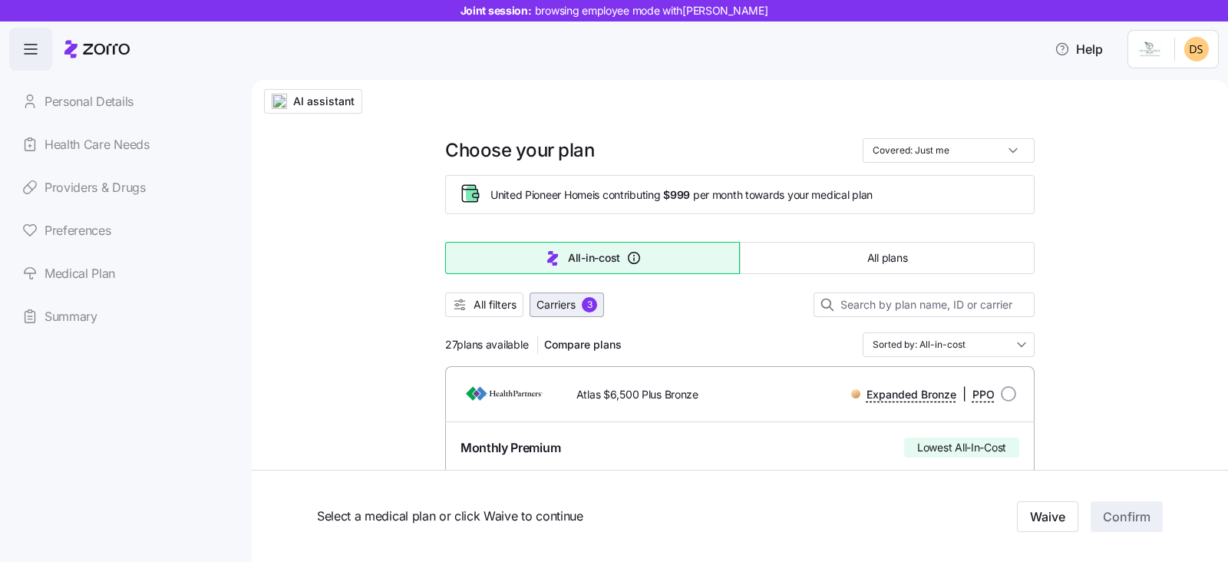
click at [570, 302] on span "Carriers" at bounding box center [555, 304] width 39 height 15
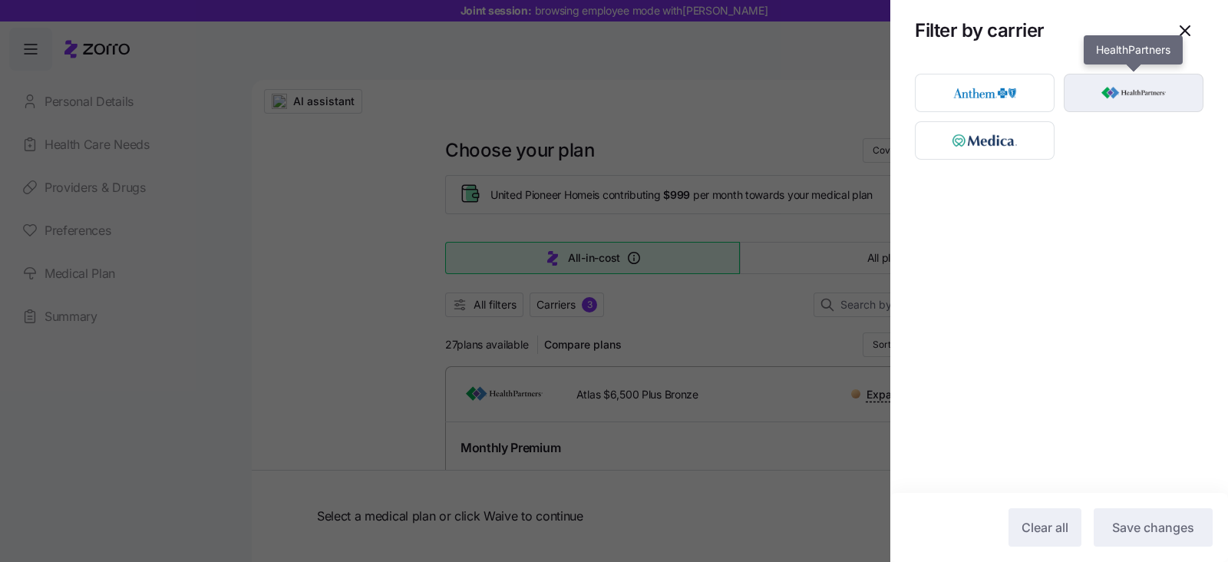
click at [1106, 87] on img "button" at bounding box center [1133, 92] width 113 height 31
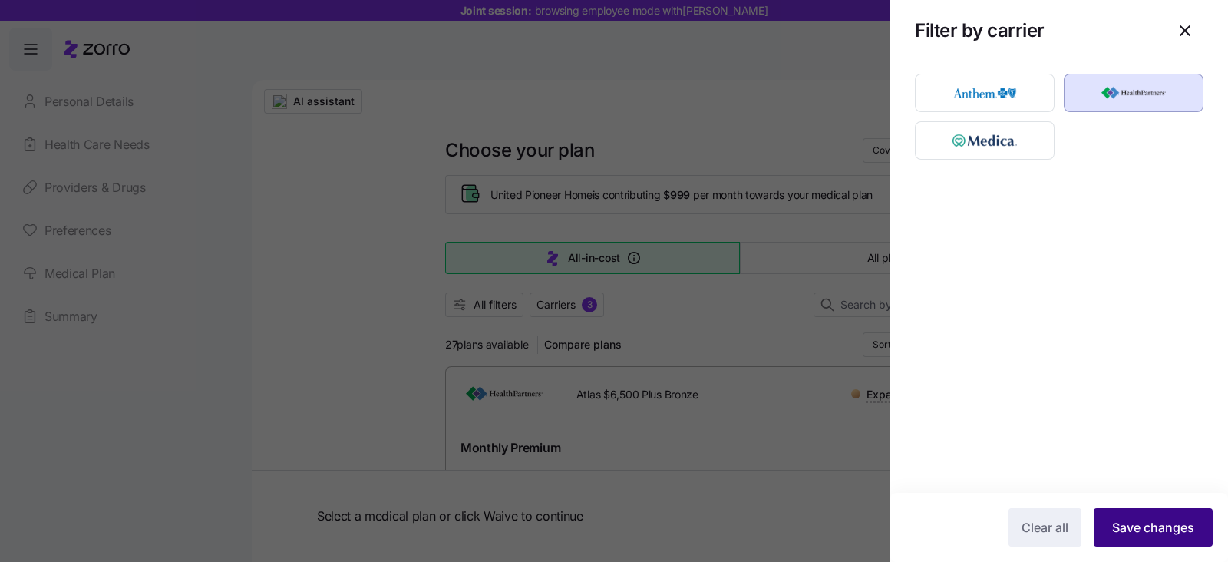
click at [1124, 528] on span "Save changes" at bounding box center [1153, 527] width 82 height 18
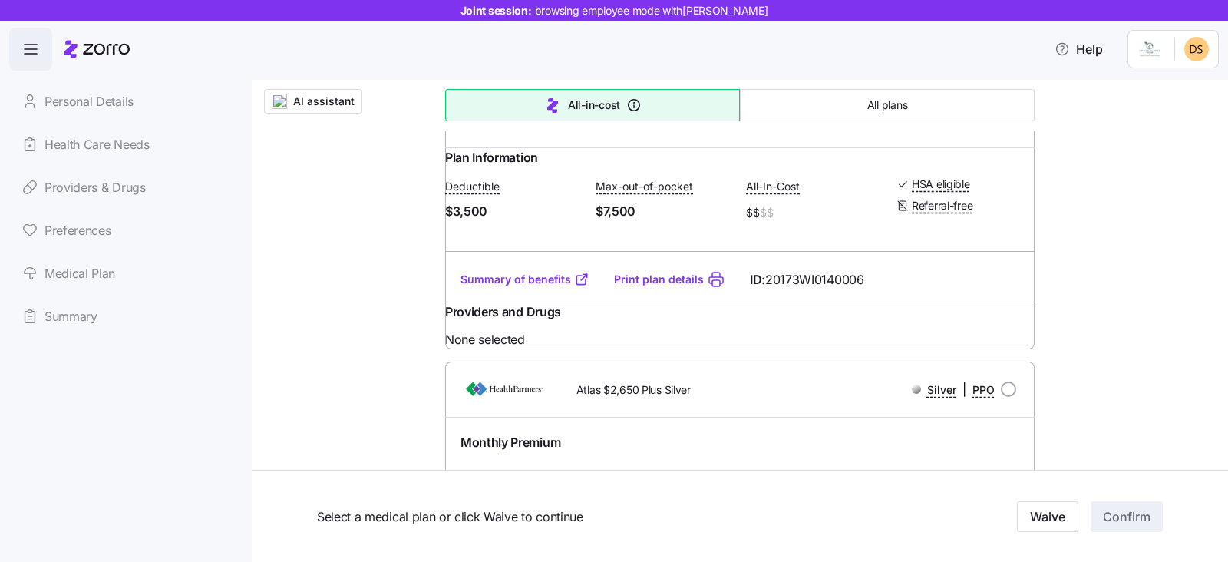
scroll to position [2014, 0]
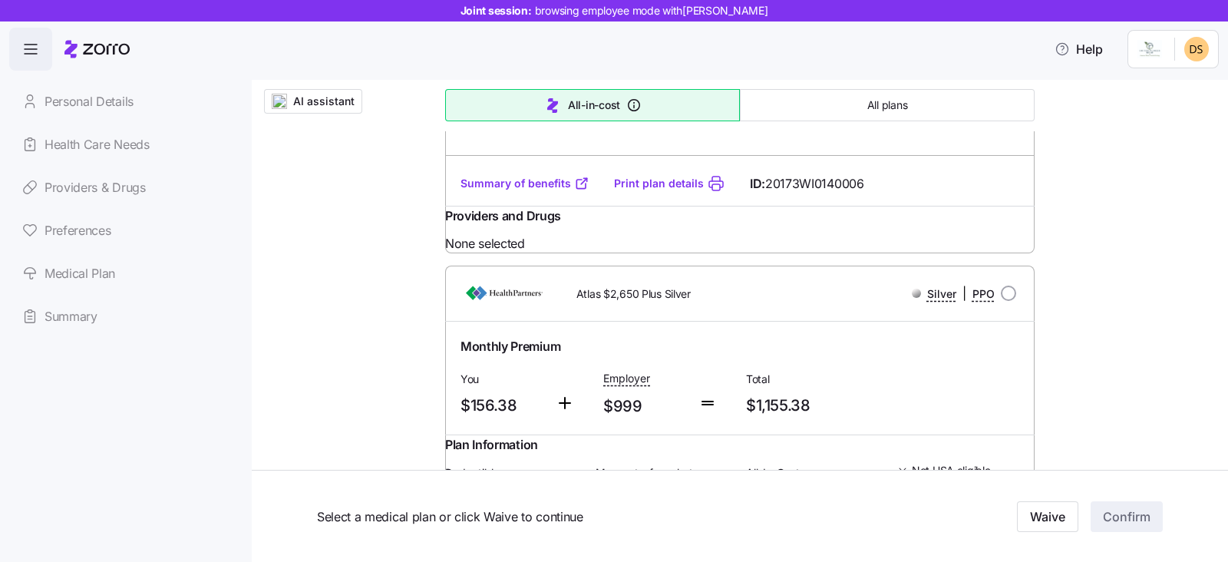
click at [526, 191] on link "Summary of benefits" at bounding box center [524, 183] width 129 height 15
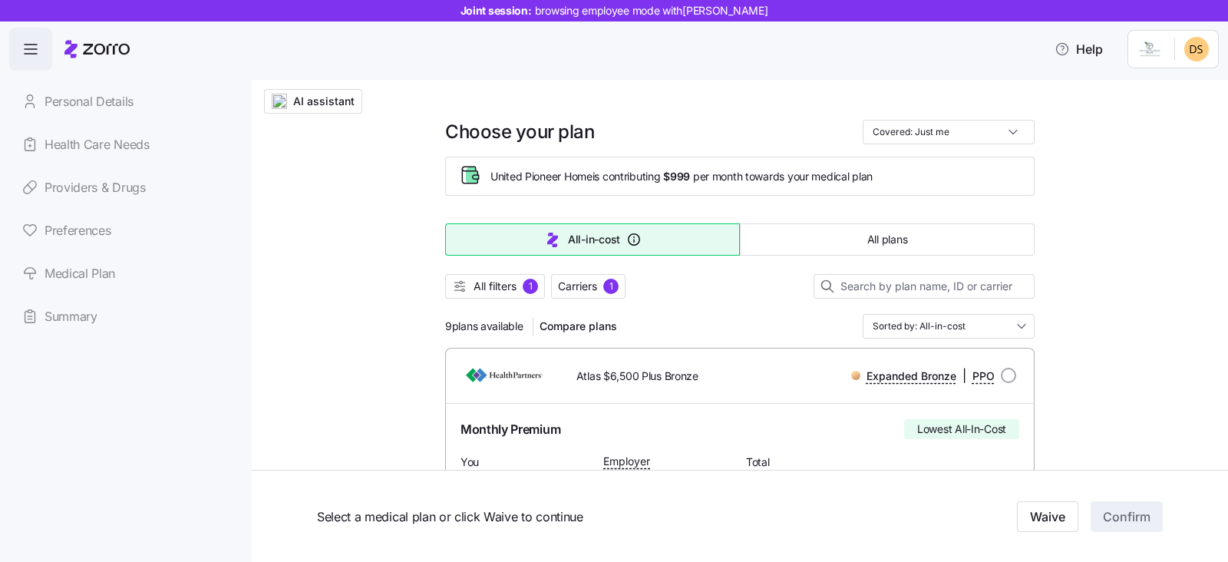
scroll to position [0, 0]
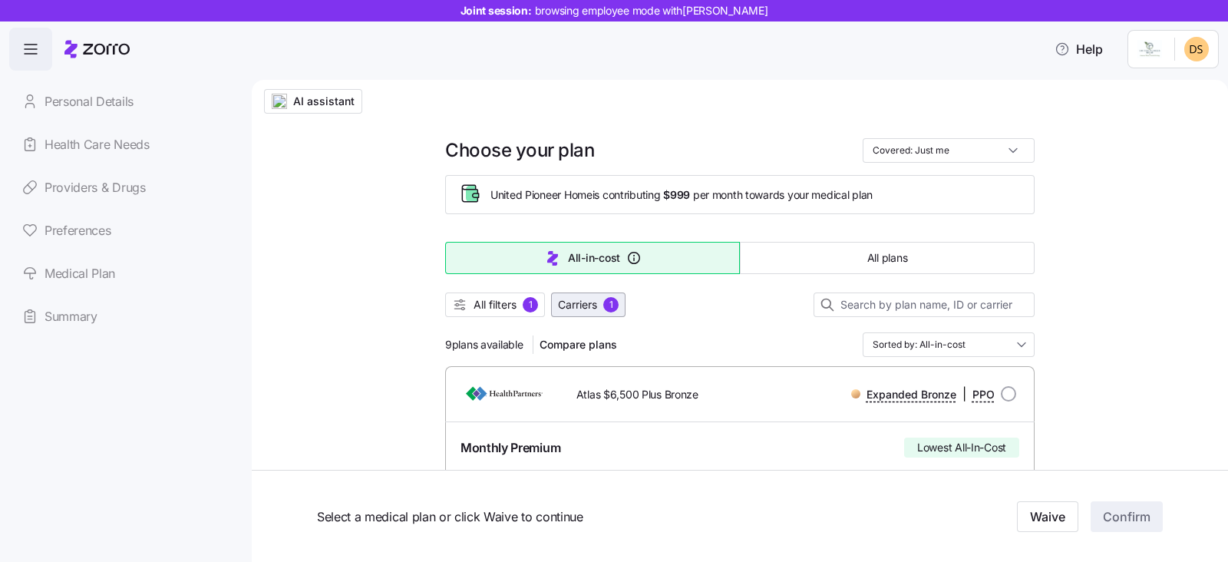
click at [569, 301] on span "Carriers" at bounding box center [577, 304] width 39 height 15
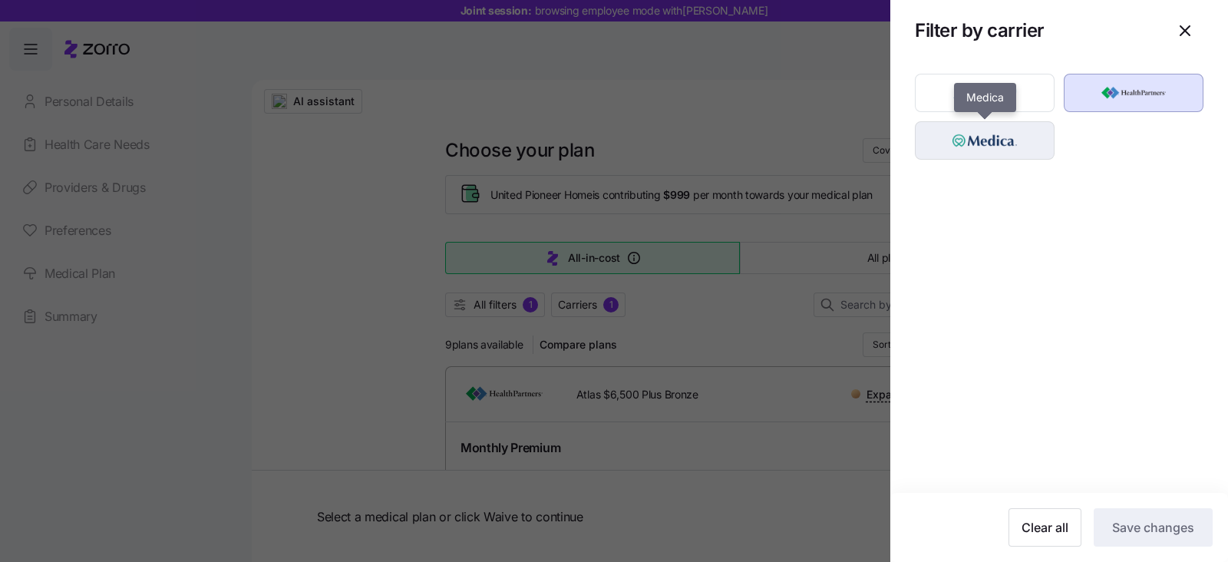
click at [994, 150] on img "button" at bounding box center [984, 140] width 113 height 31
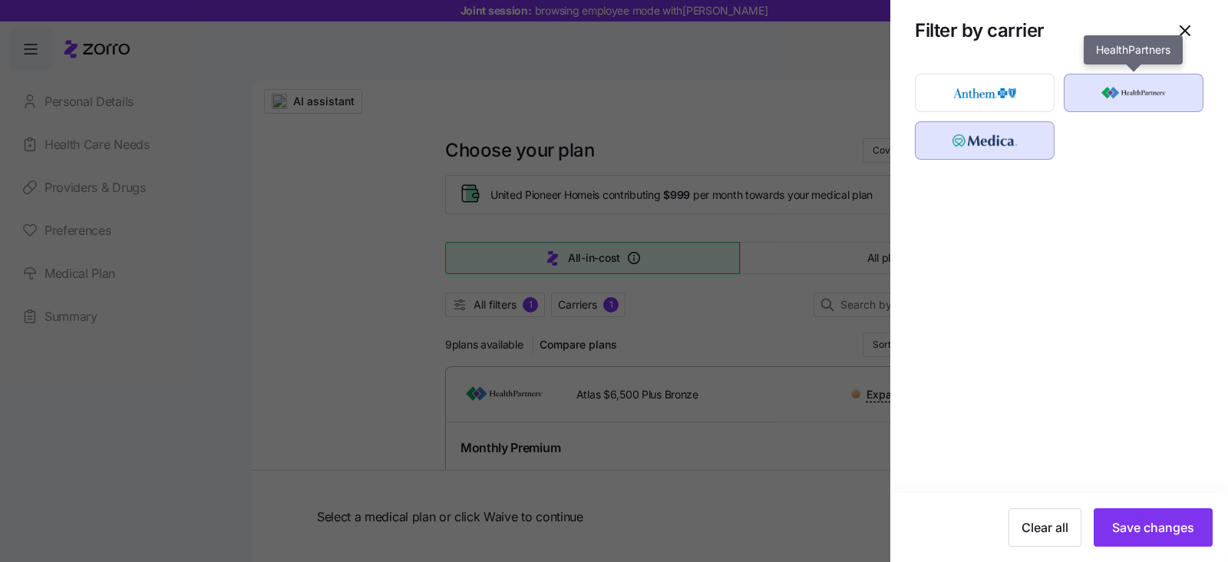
click at [1106, 99] on img "button" at bounding box center [1133, 92] width 113 height 31
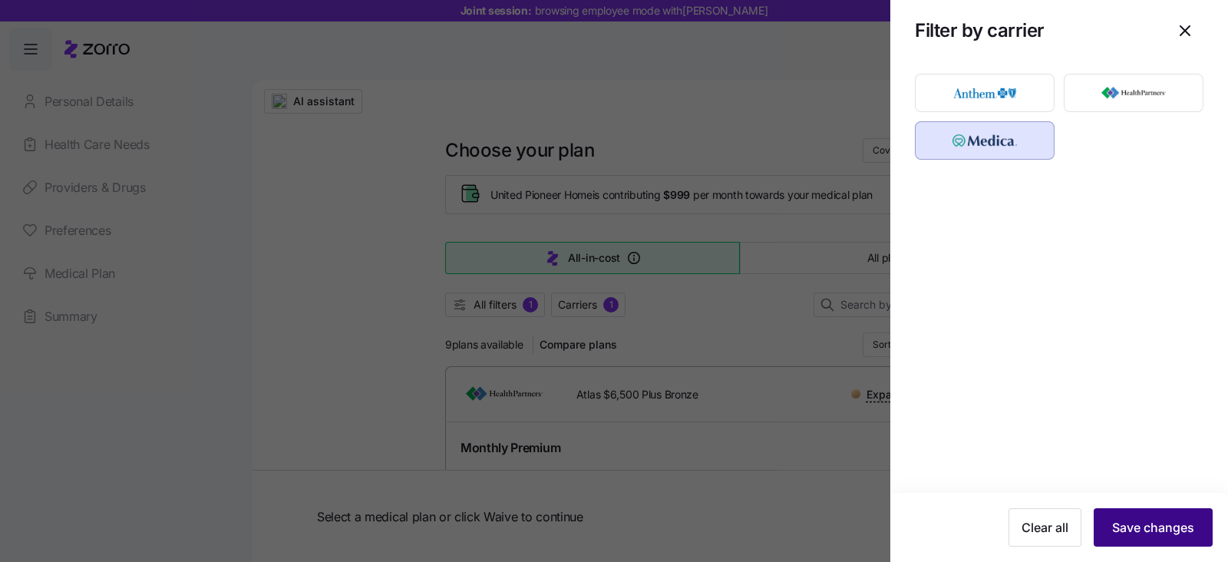
click at [1145, 530] on span "Save changes" at bounding box center [1153, 527] width 82 height 18
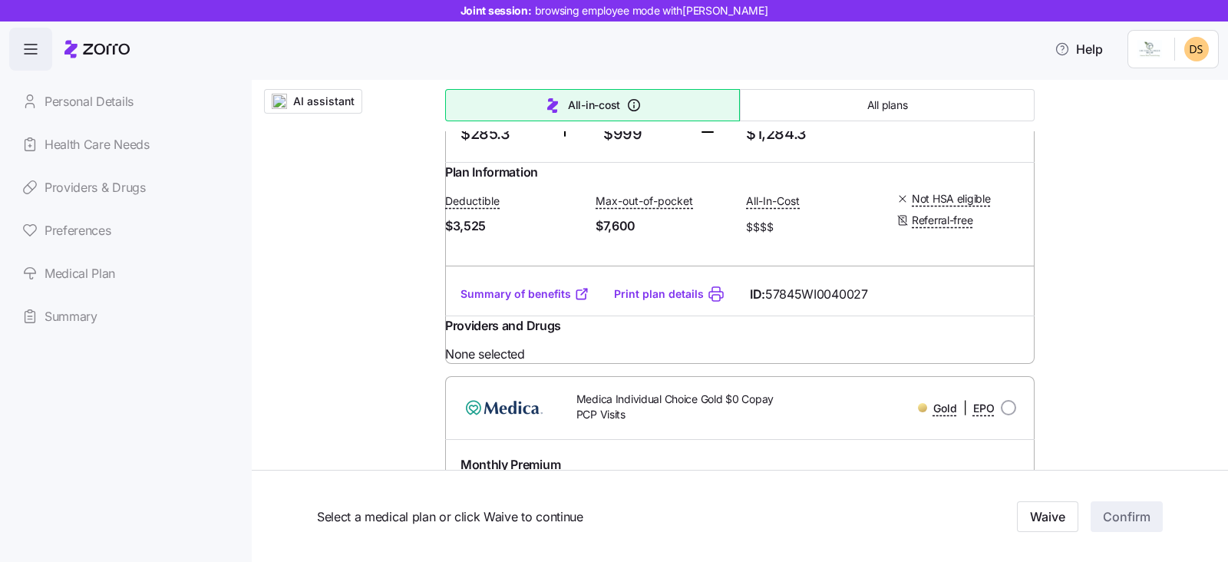
scroll to position [2014, 0]
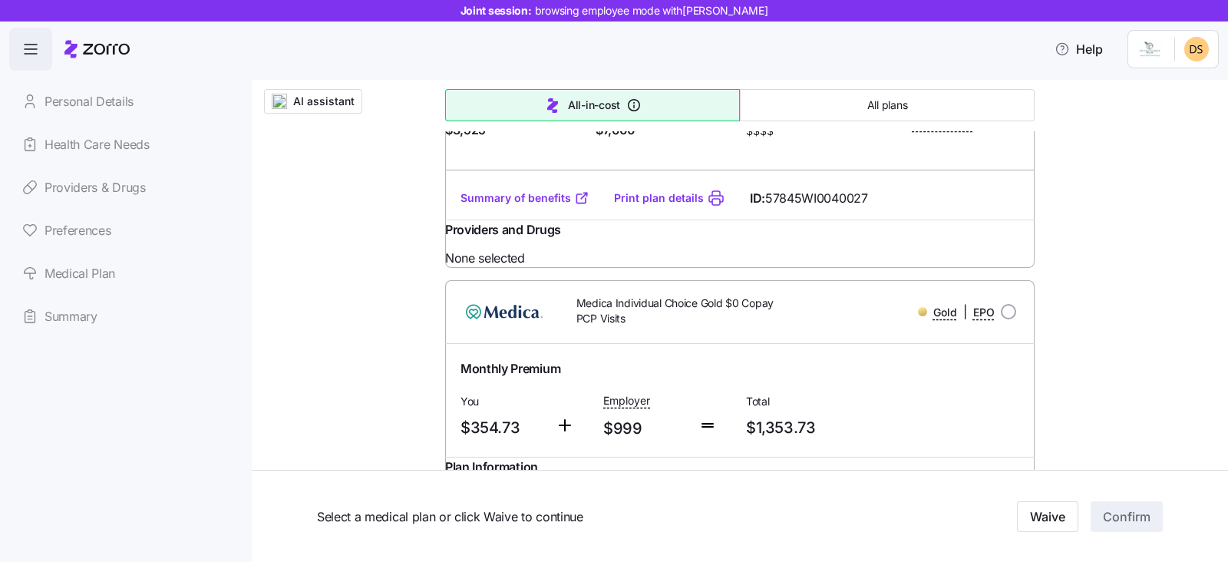
click at [510, 206] on link "Summary of benefits" at bounding box center [524, 197] width 129 height 15
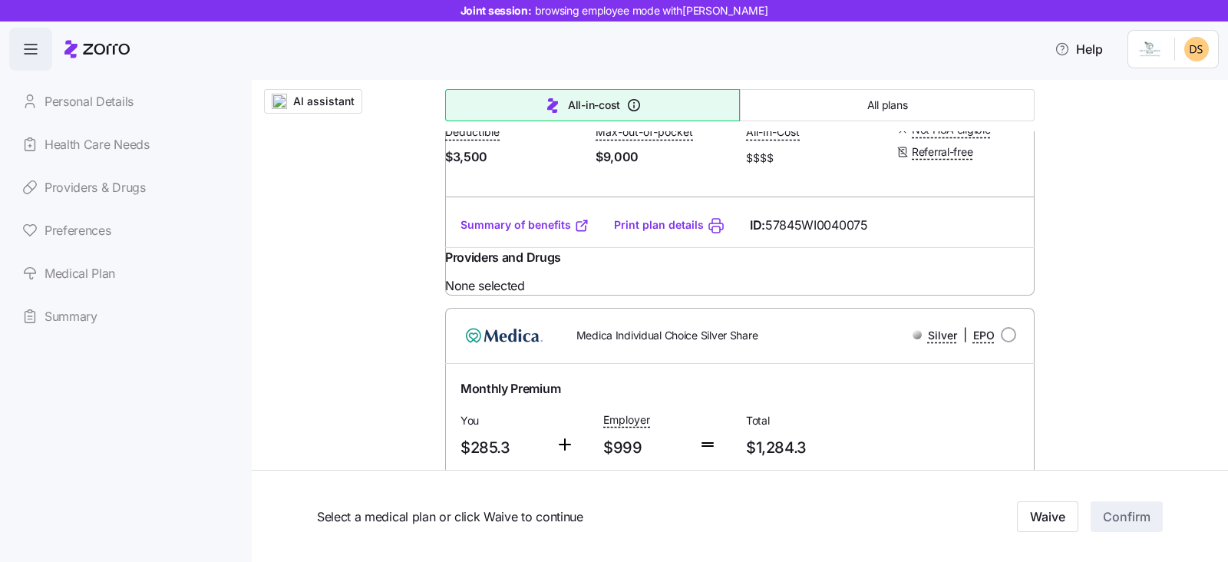
scroll to position [1630, 0]
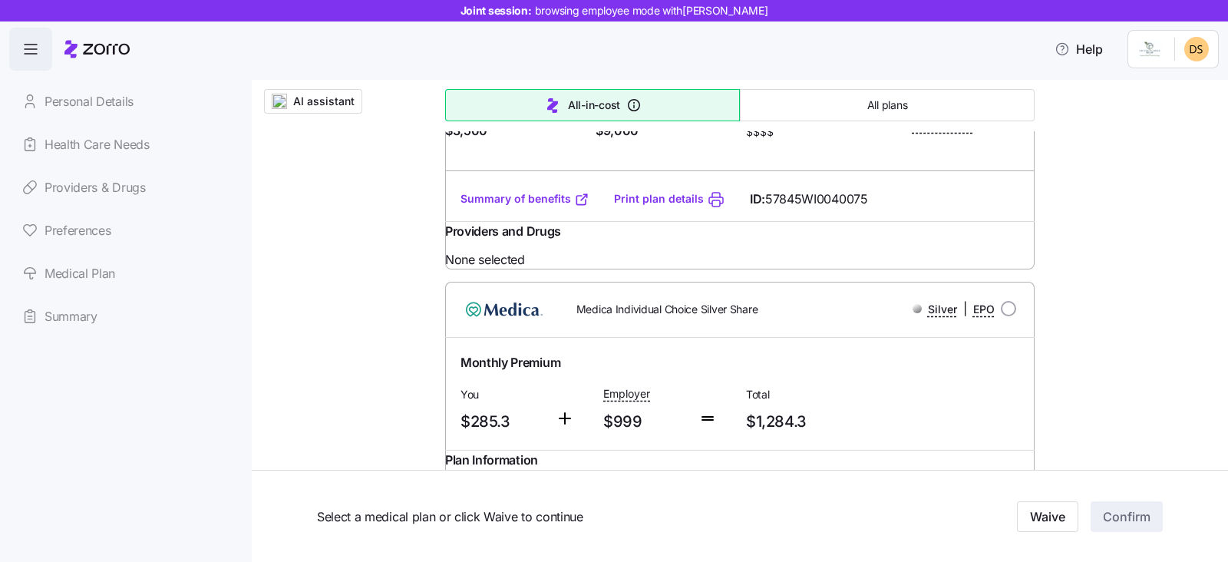
click at [508, 206] on link "Summary of benefits" at bounding box center [524, 198] width 129 height 15
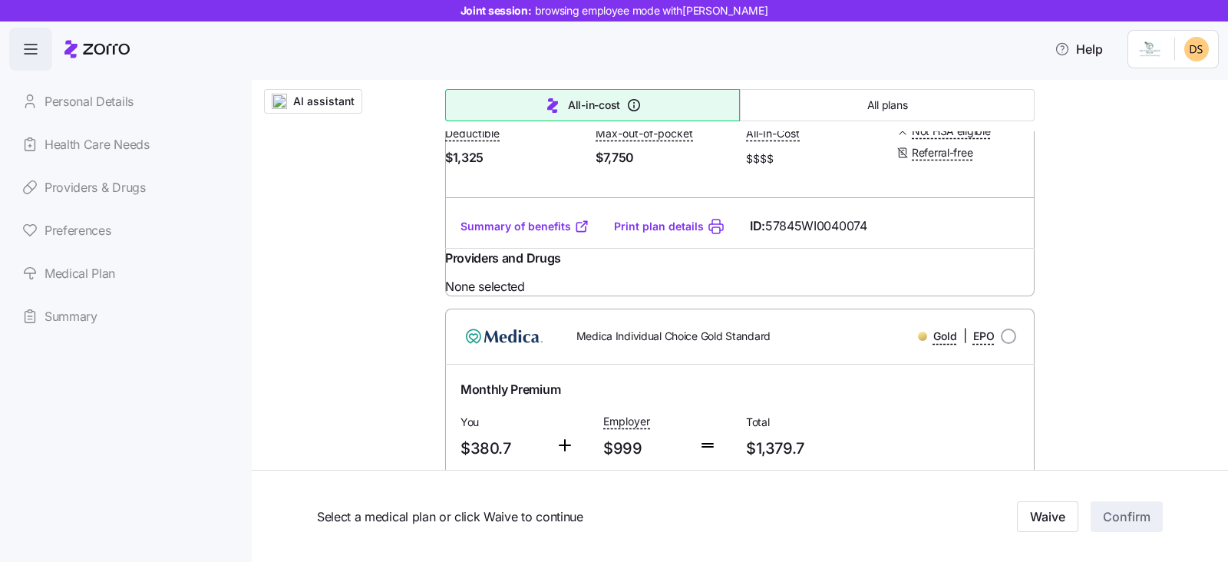
scroll to position [2397, 0]
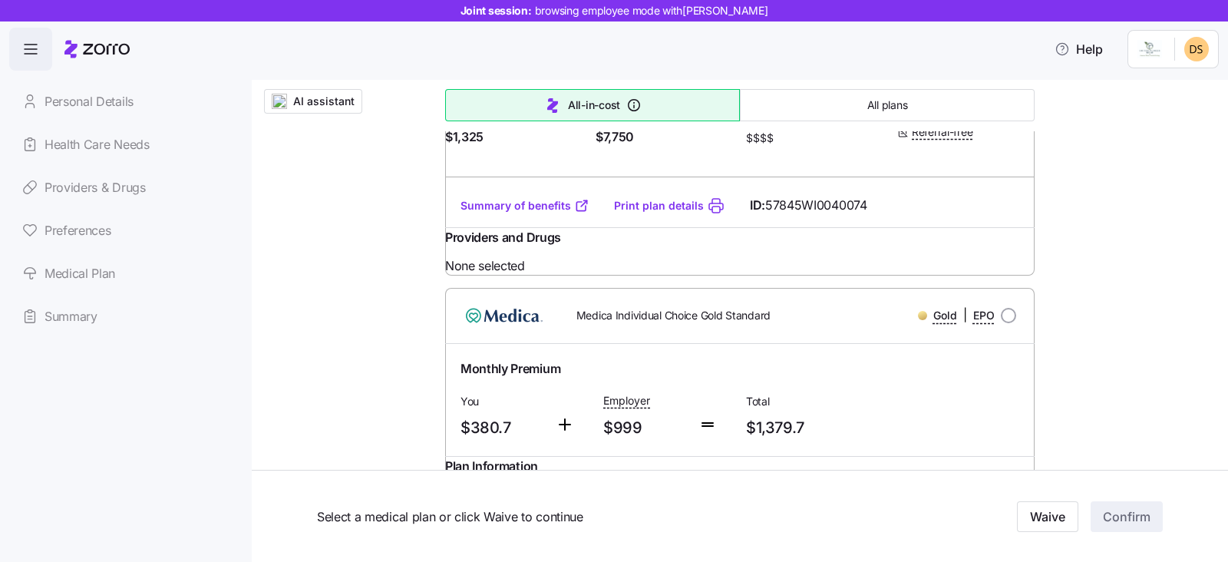
click at [502, 213] on link "Summary of benefits" at bounding box center [524, 205] width 129 height 15
click at [511, 213] on link "Summary of benefits" at bounding box center [524, 205] width 129 height 15
click at [491, 213] on link "Summary of benefits" at bounding box center [524, 205] width 129 height 15
radio input "true"
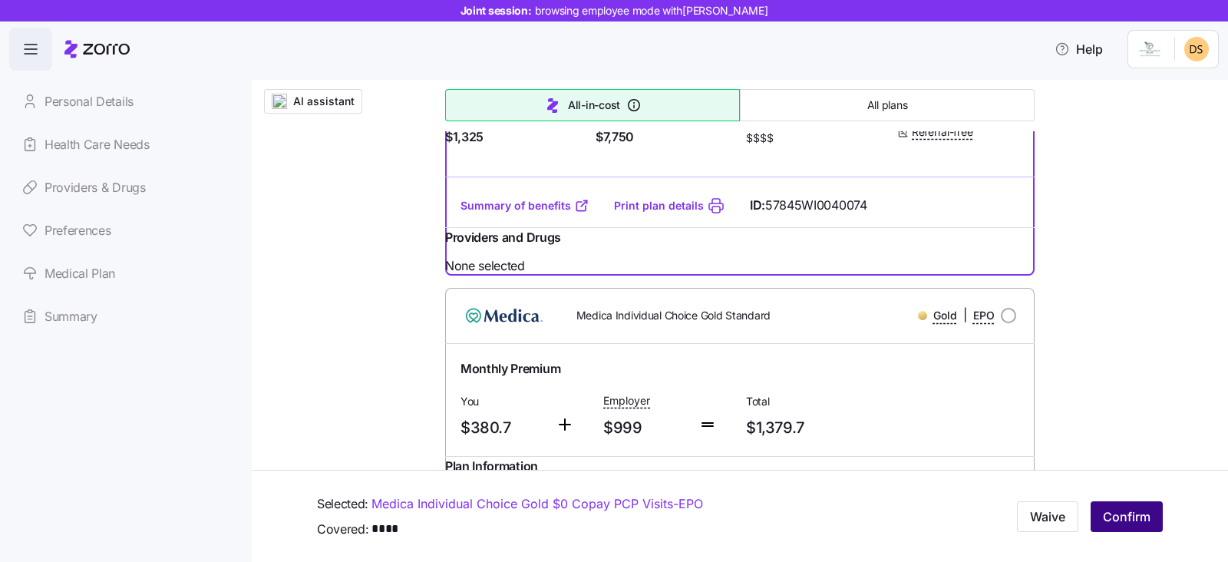
click at [1124, 520] on span "Confirm" at bounding box center [1127, 516] width 48 height 18
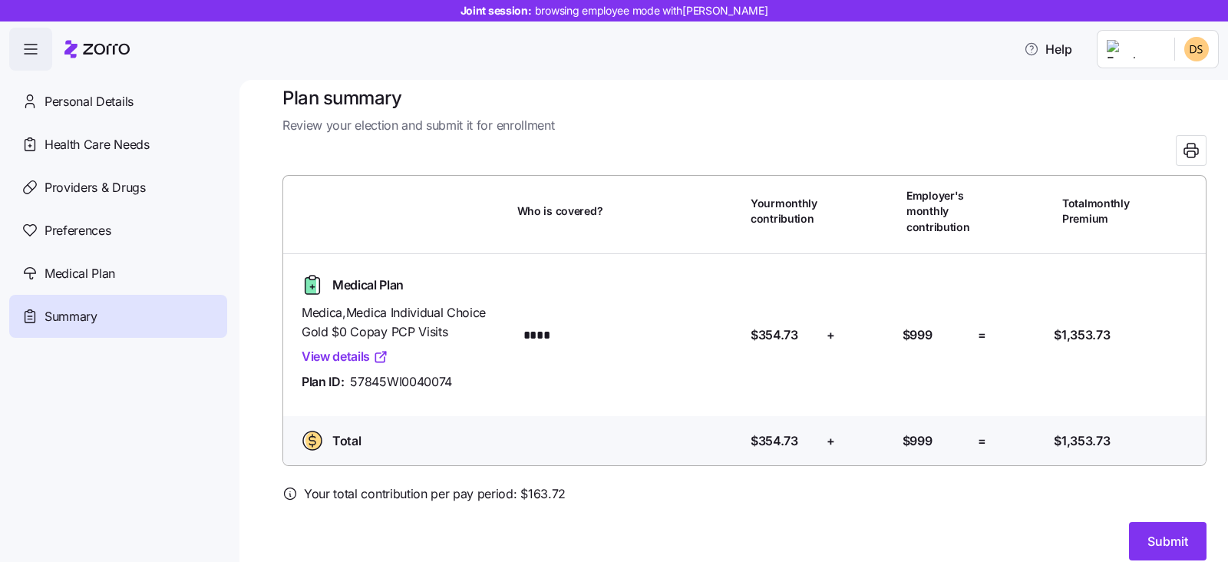
scroll to position [35, 0]
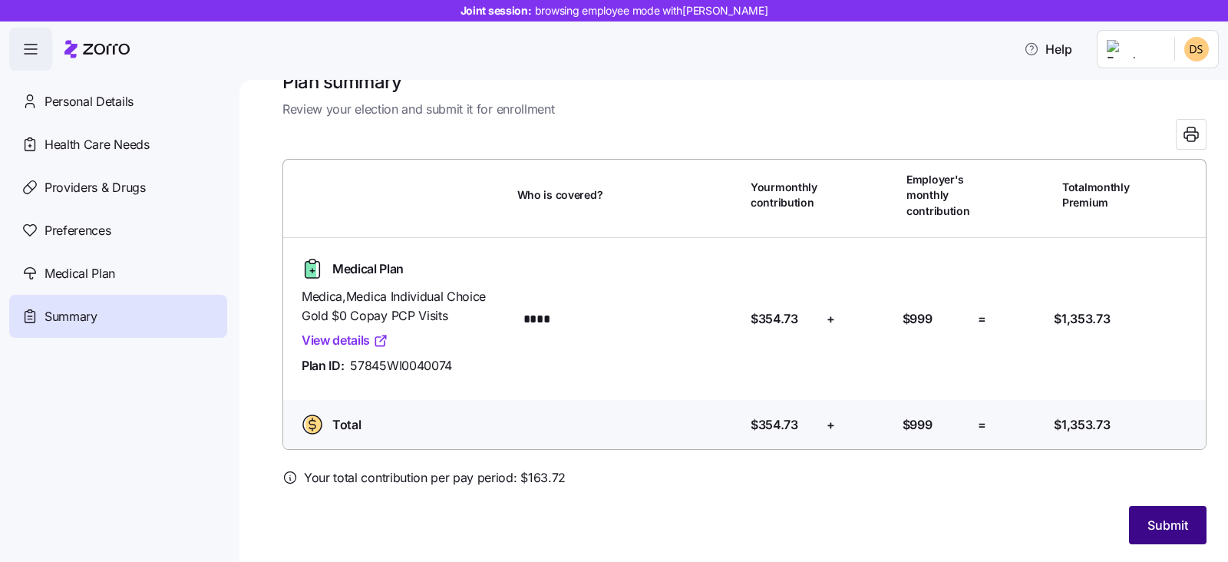
click at [1147, 522] on span "Submit" at bounding box center [1167, 525] width 41 height 18
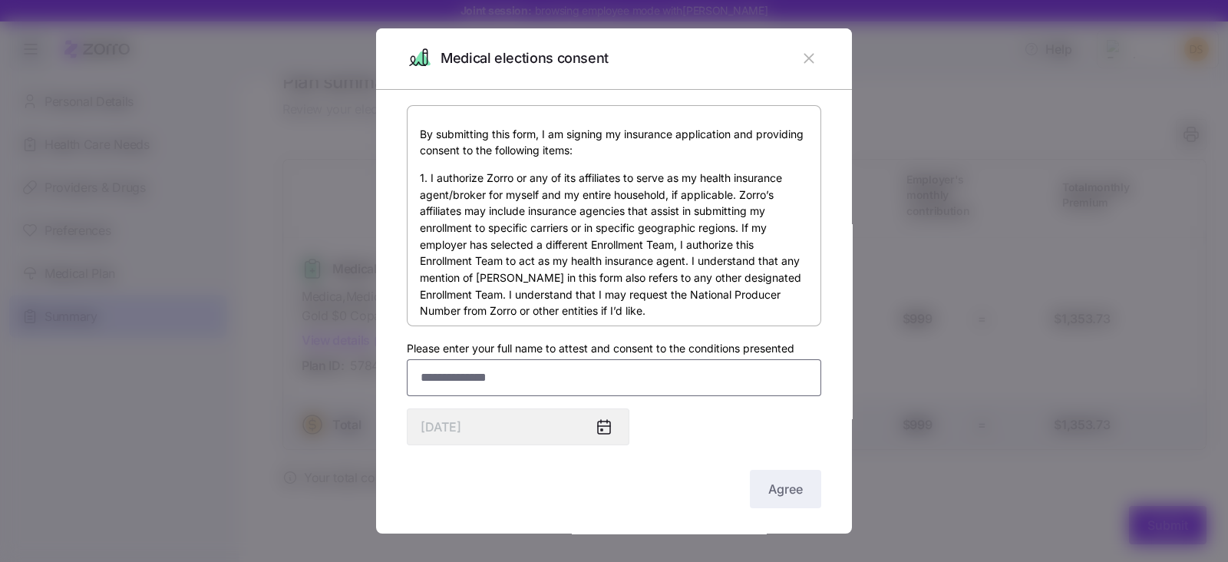
click at [446, 371] on input "Please enter your full name to attest and consent to the conditions presented" at bounding box center [614, 377] width 414 height 37
type input "**********"
click at [796, 493] on button "Agree" at bounding box center [785, 489] width 71 height 38
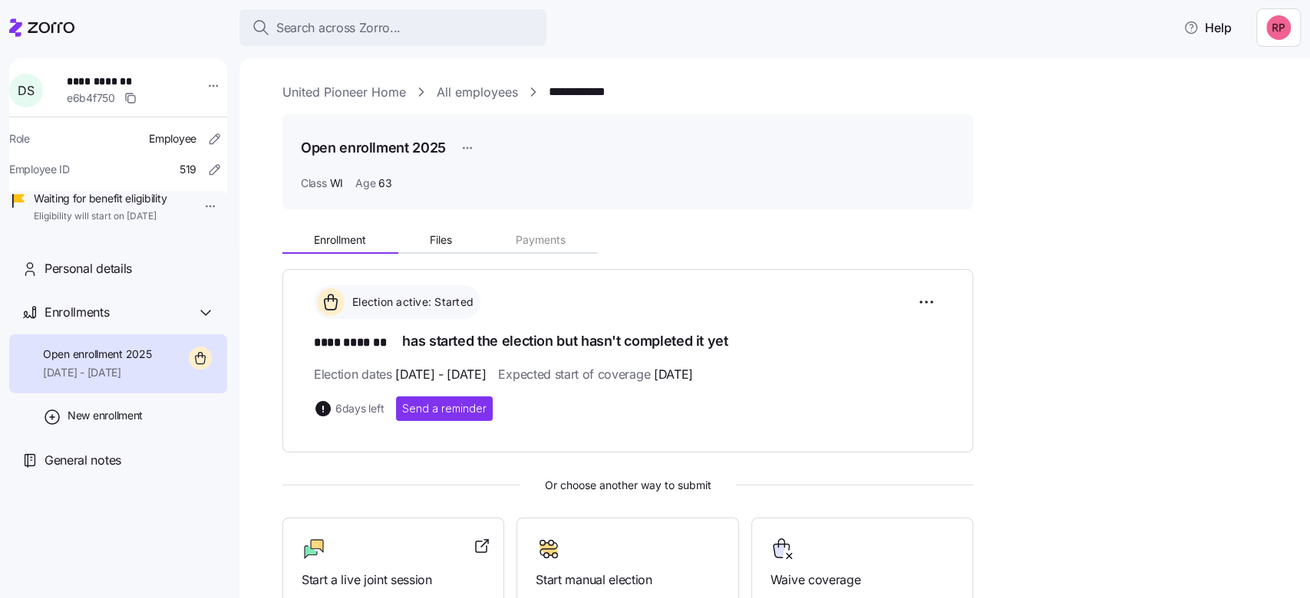
scroll to position [189, 0]
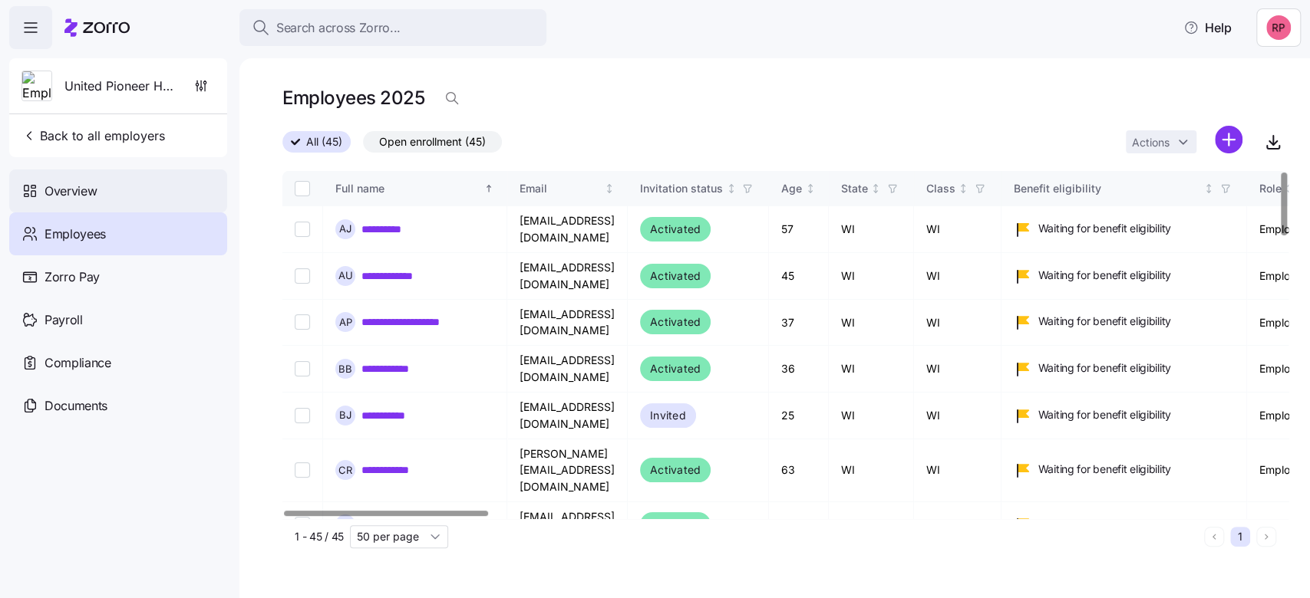
click at [76, 183] on span "Overview" at bounding box center [70, 191] width 52 height 19
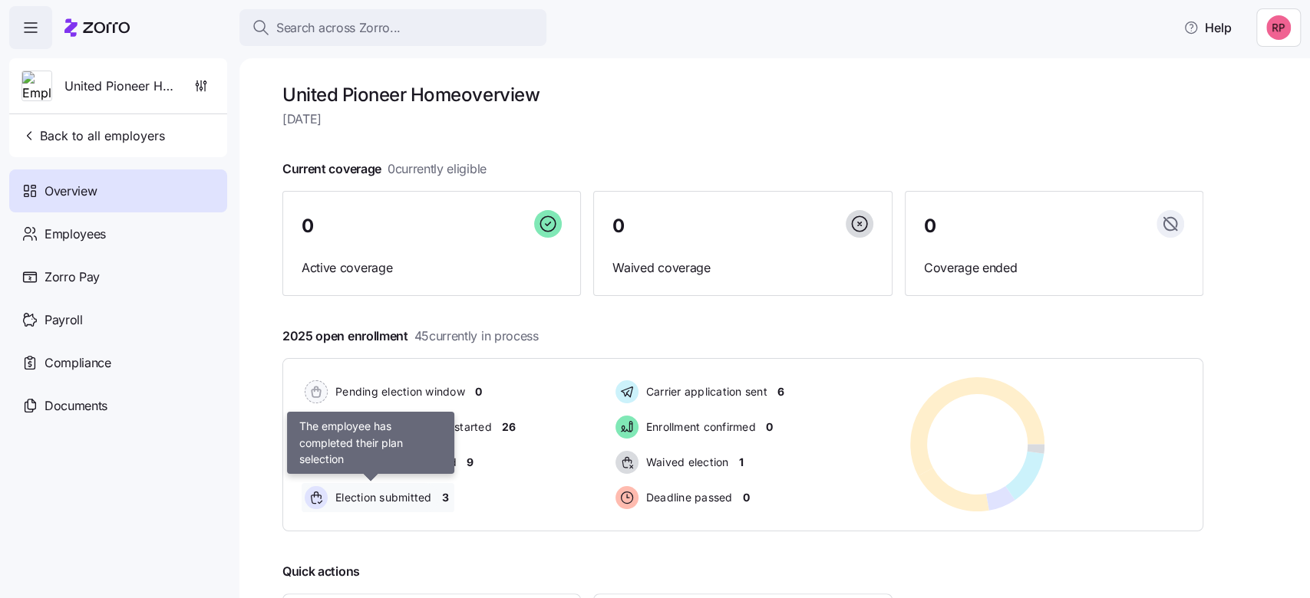
click at [370, 500] on span "Election submitted" at bounding box center [381, 497] width 101 height 15
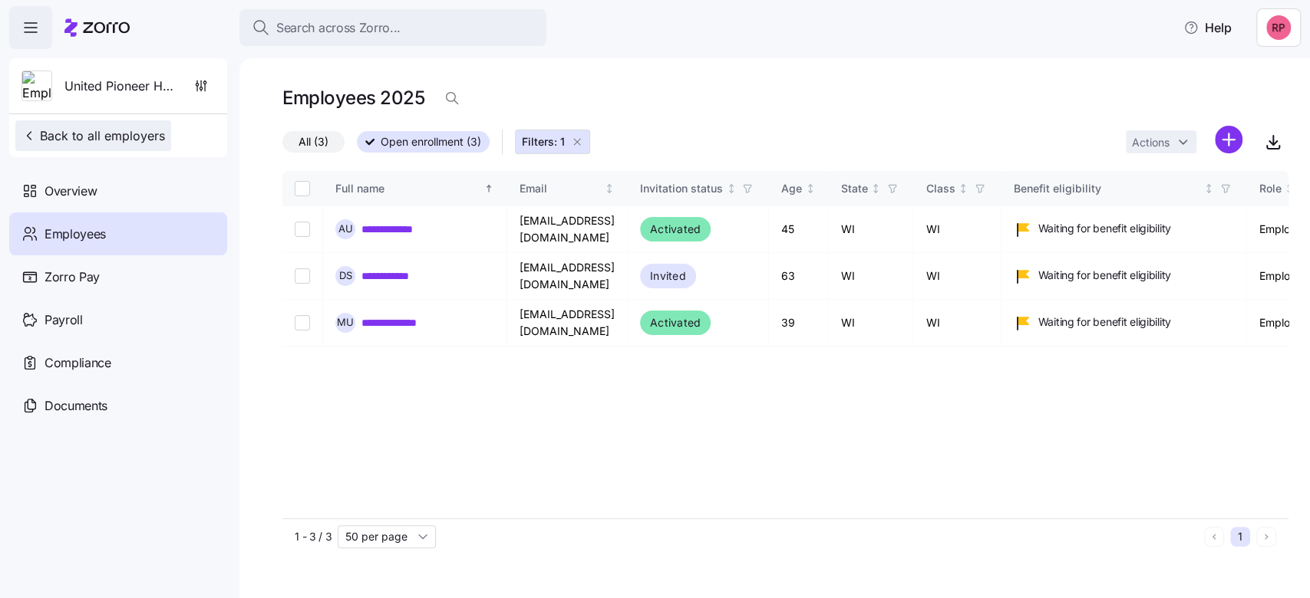
click at [55, 142] on span "Back to all employers" at bounding box center [92, 136] width 143 height 18
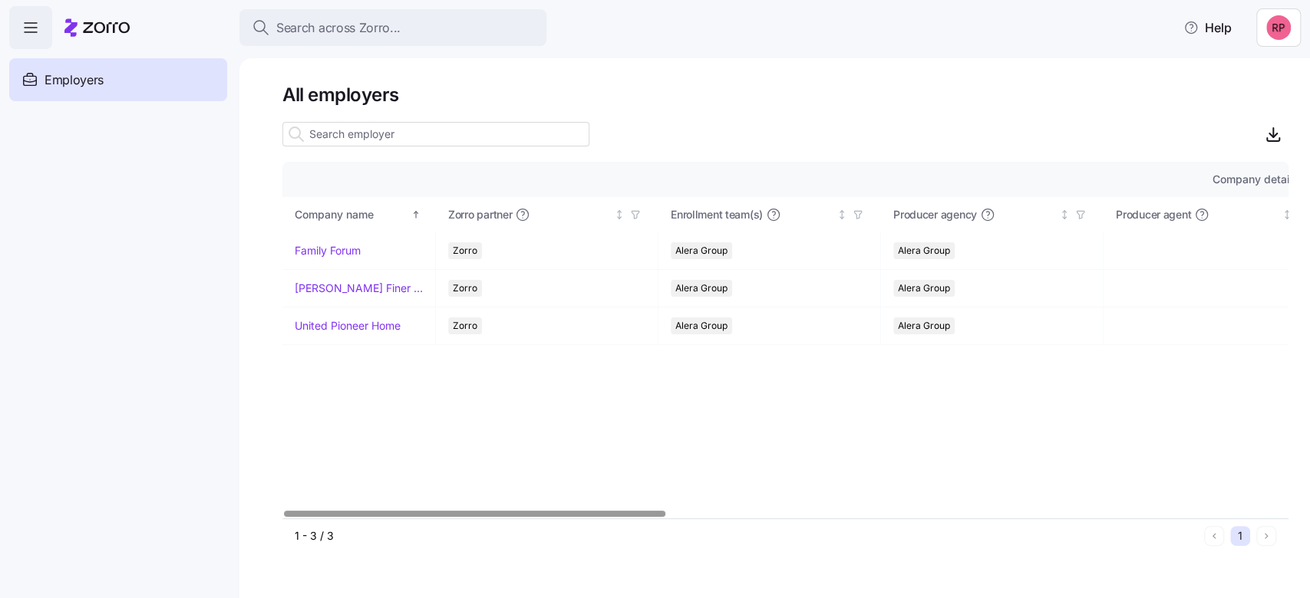
drag, startPoint x: 320, startPoint y: 327, endPoint x: 338, endPoint y: 378, distance: 54.3
click at [321, 327] on link "United Pioneer Home" at bounding box center [348, 325] width 106 height 15
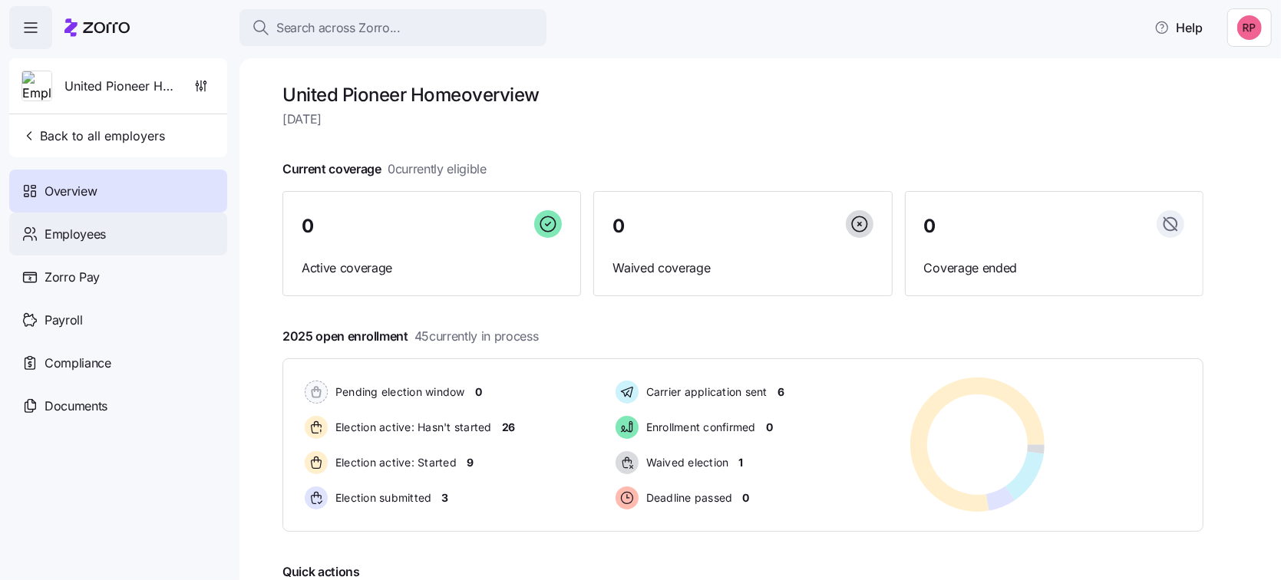
click at [97, 236] on span "Employees" at bounding box center [74, 234] width 61 height 19
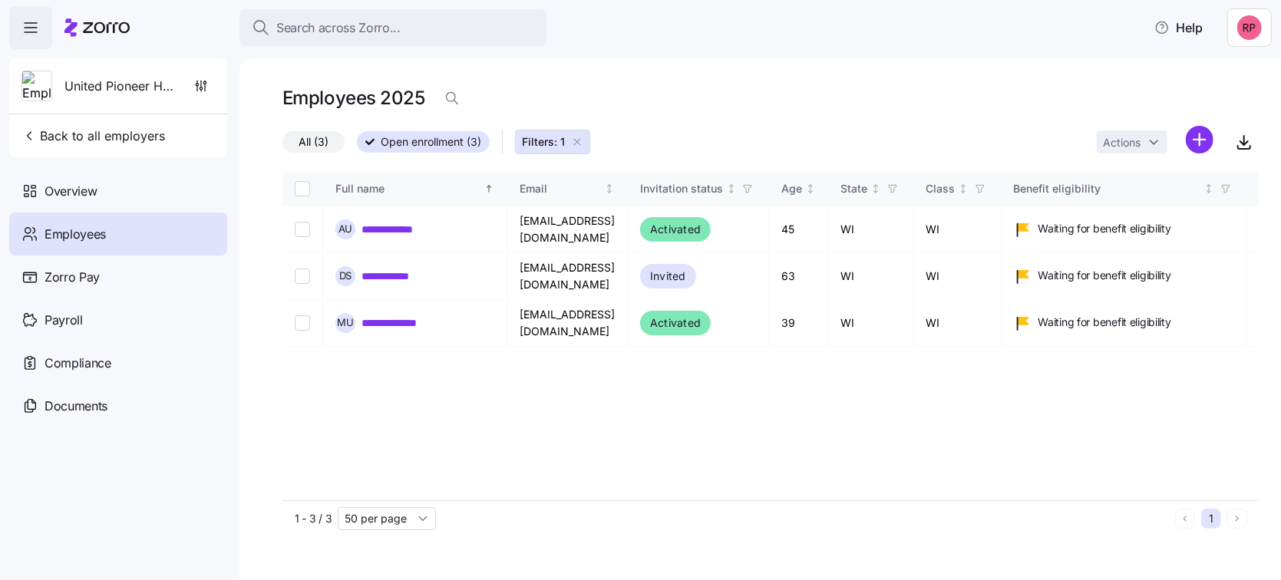
click at [541, 146] on span "Filters: 1" at bounding box center [543, 141] width 43 height 15
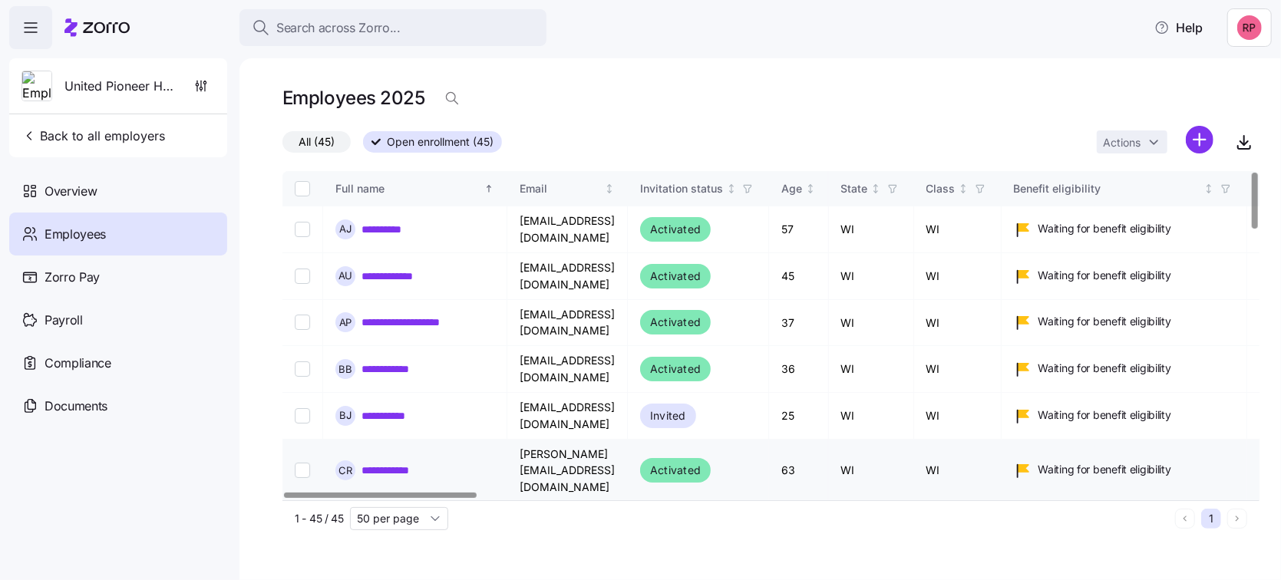
click at [407, 463] on link "**********" at bounding box center [395, 470] width 68 height 15
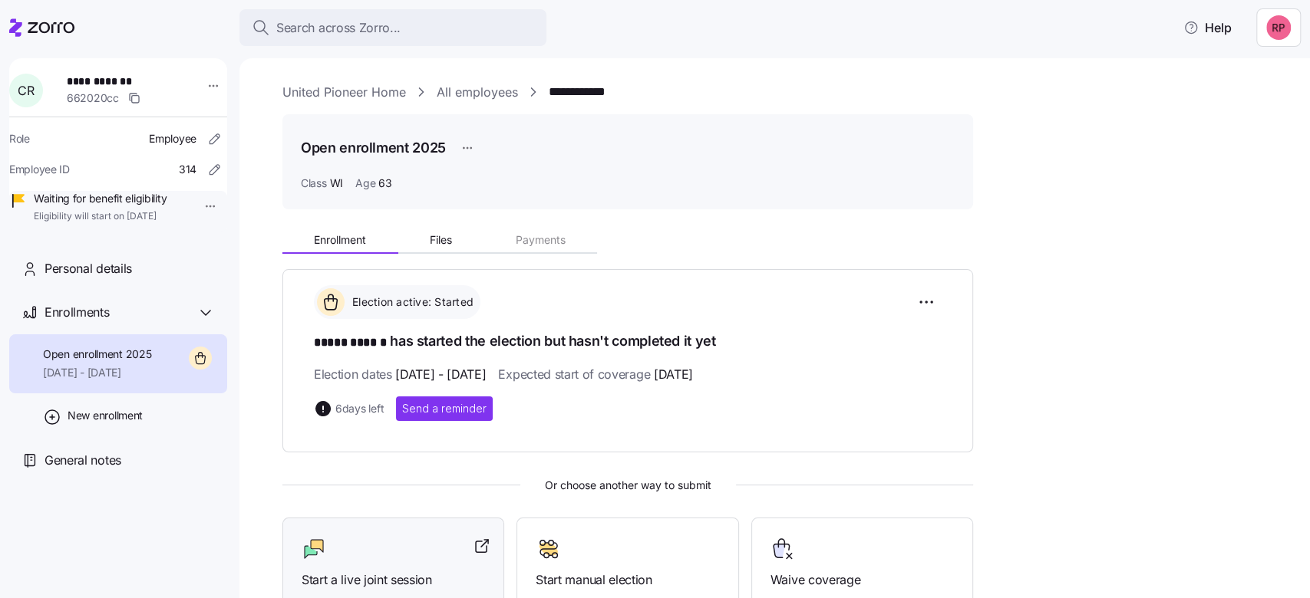
click at [365, 559] on div "Start a live joint session" at bounding box center [393, 563] width 183 height 53
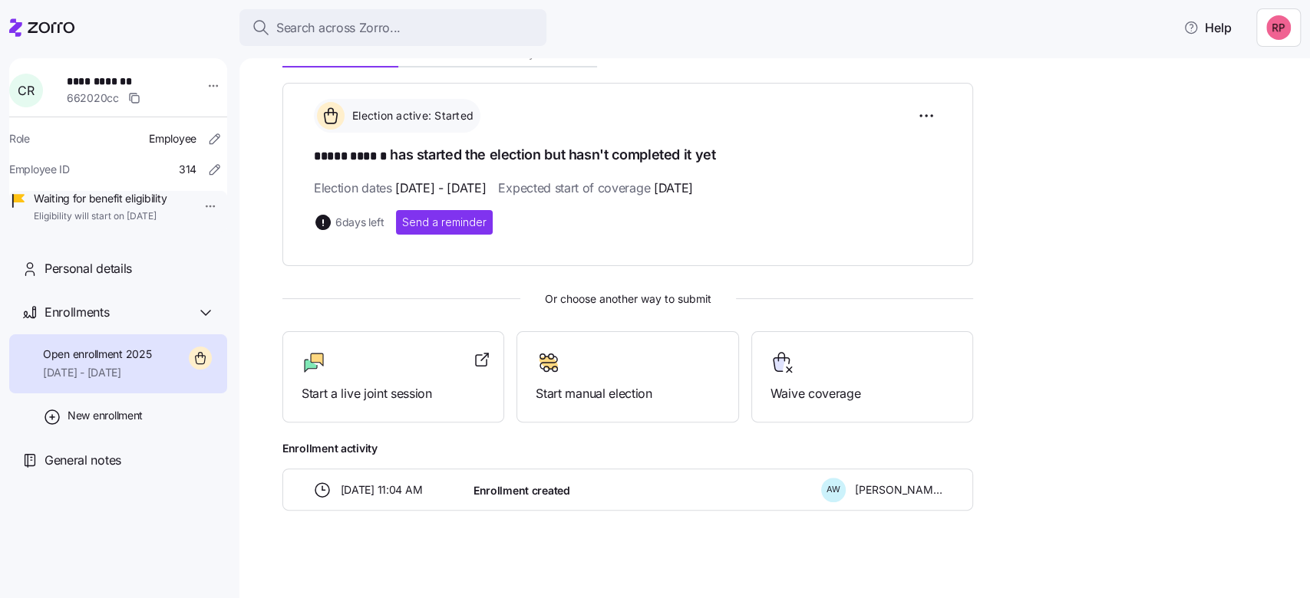
scroll to position [189, 0]
click at [372, 394] on span "Start a live joint session" at bounding box center [393, 391] width 183 height 19
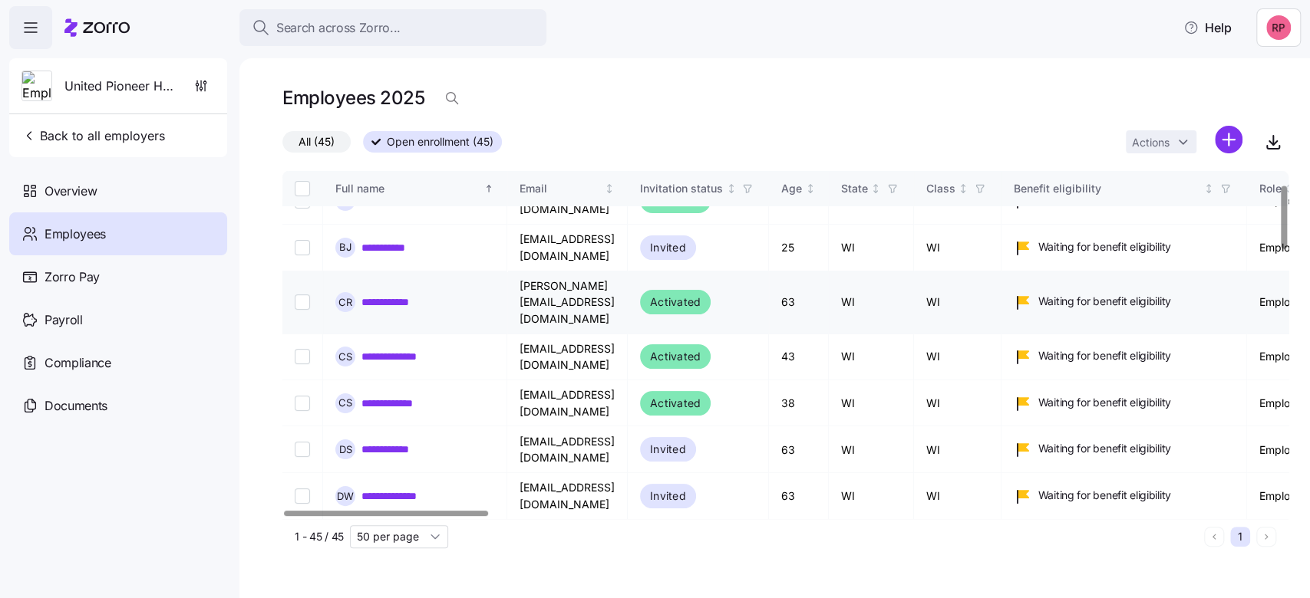
scroll to position [307, 0]
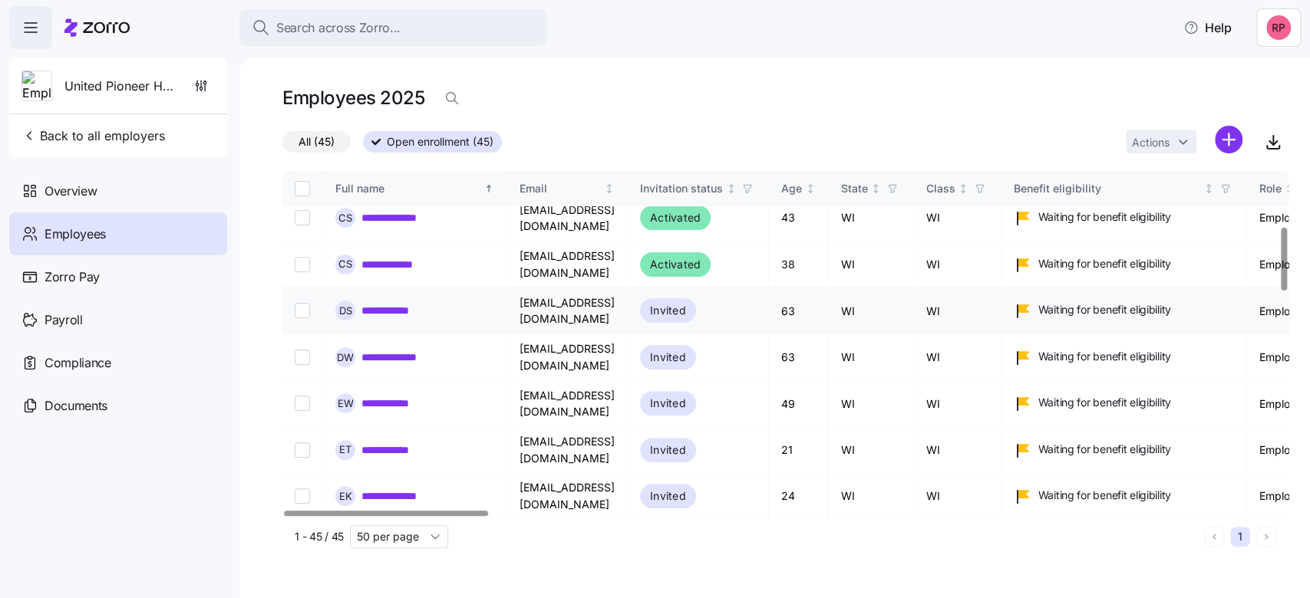
click at [397, 303] on link "**********" at bounding box center [400, 310] width 78 height 15
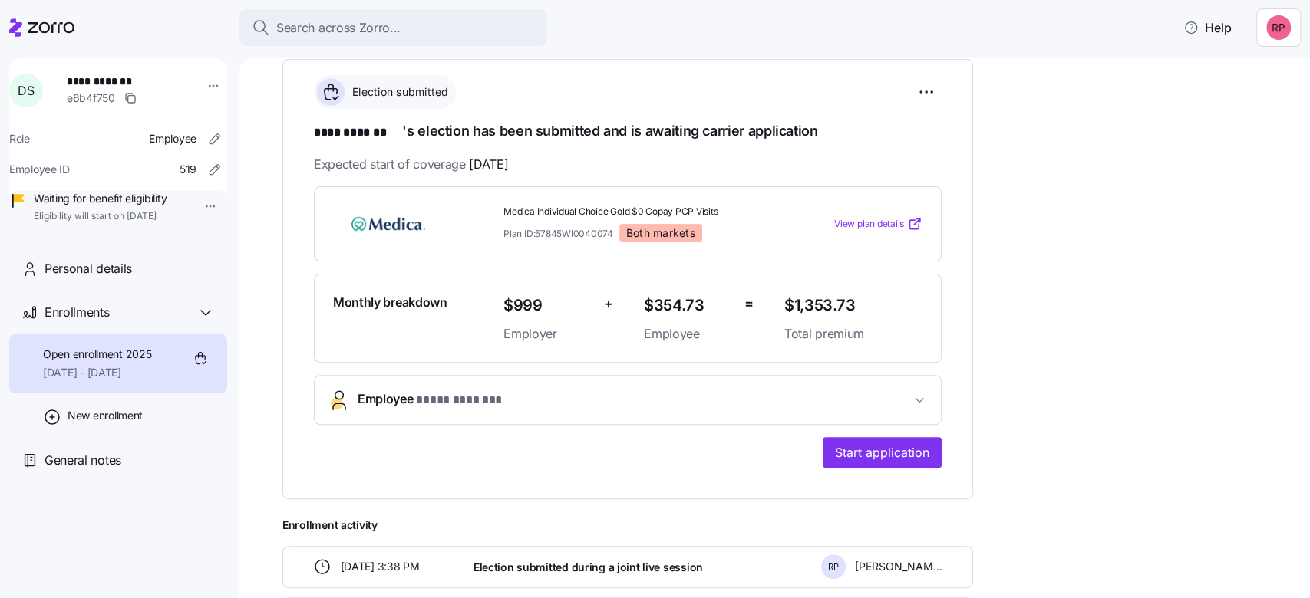
scroll to position [135, 0]
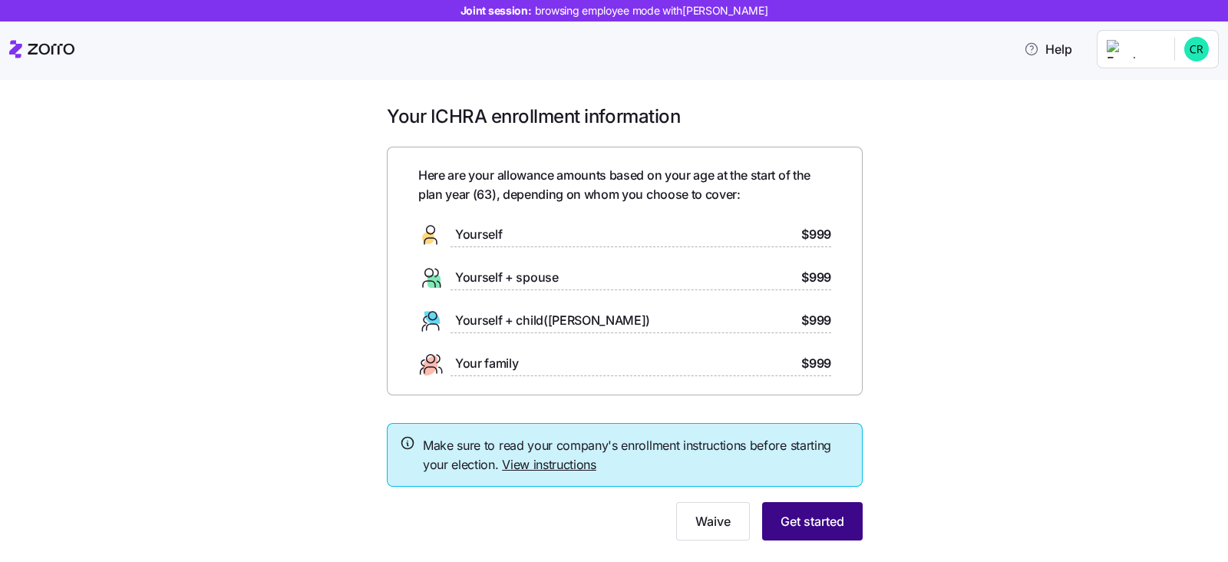
click at [812, 527] on span "Get started" at bounding box center [812, 521] width 64 height 18
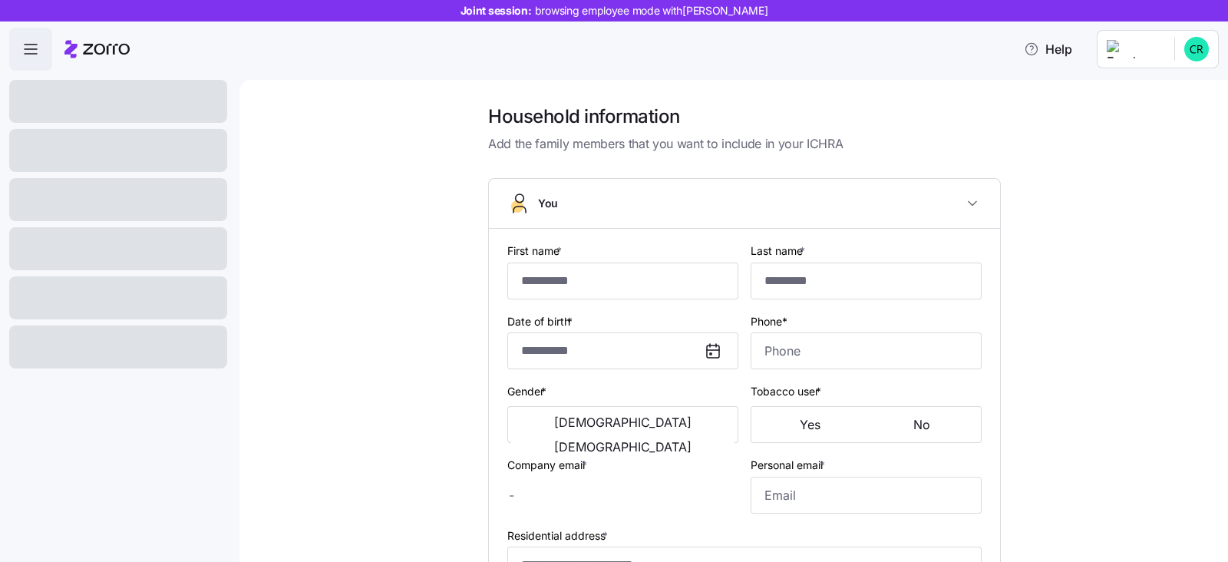
type input "*****"
type input "******"
type input "[PERSON_NAME][EMAIL_ADDRESS][DOMAIN_NAME]"
type input "**********"
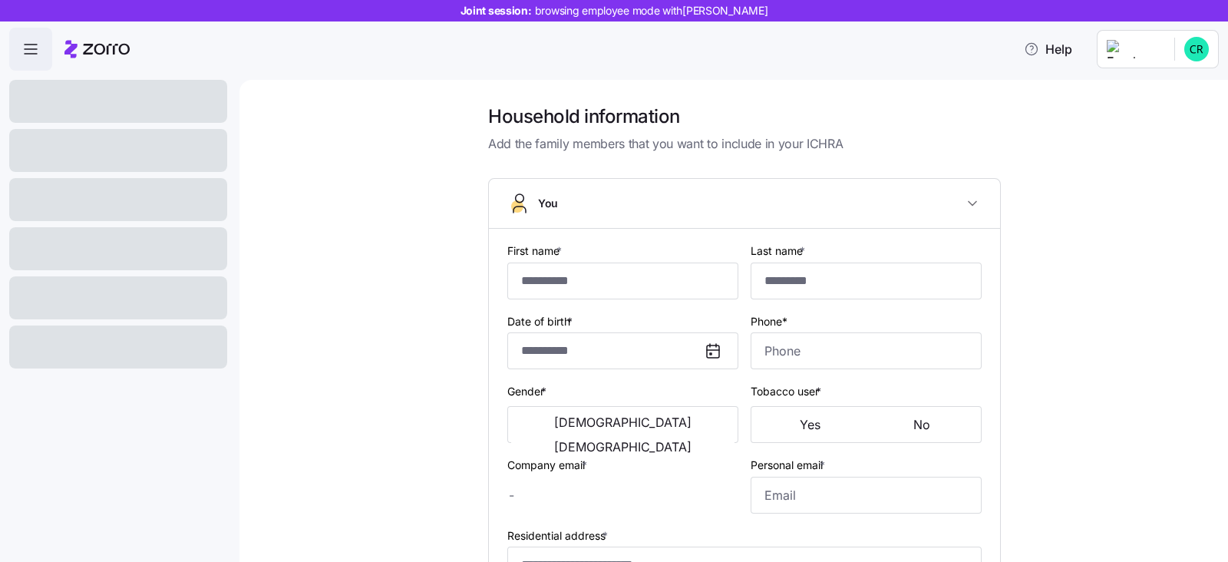
checkbox input "true"
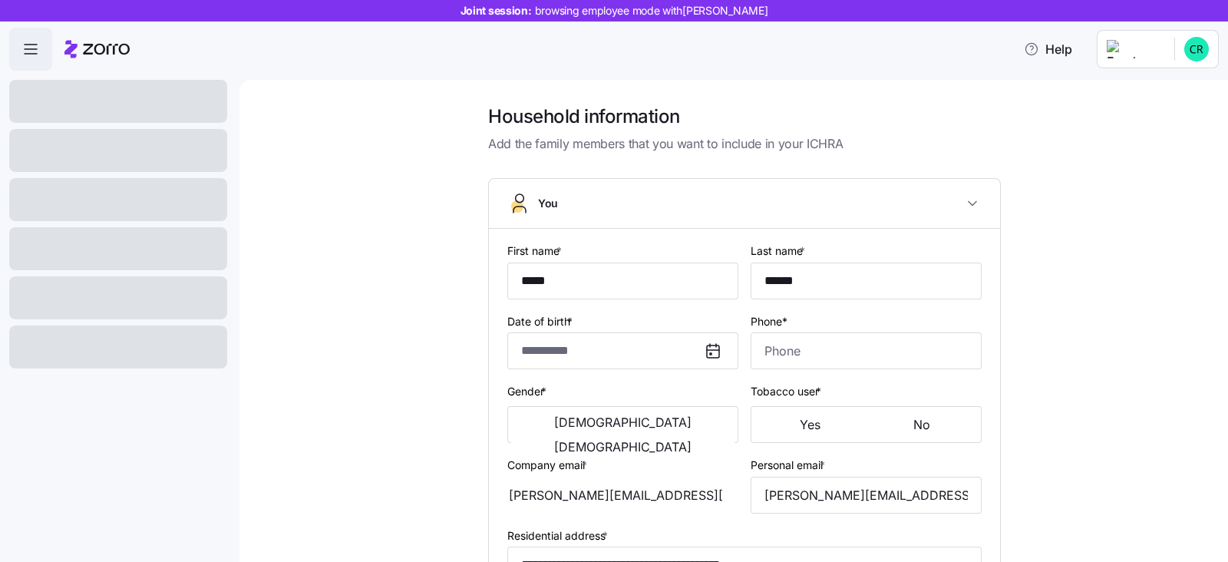
type input "**********"
type input "[PHONE_NUMBER]"
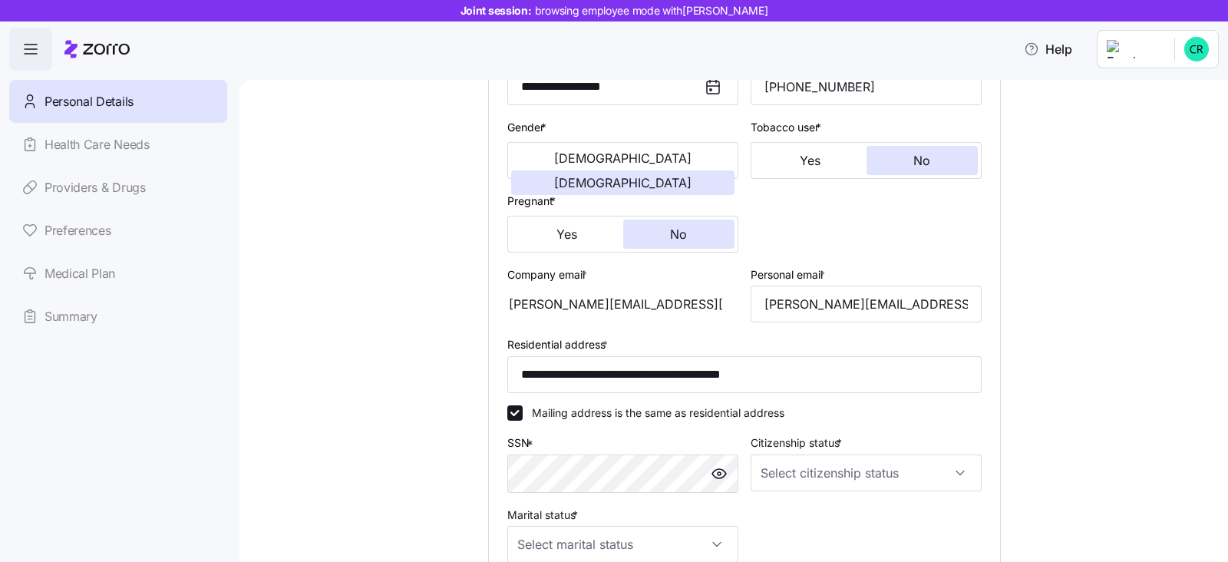
scroll to position [288, 0]
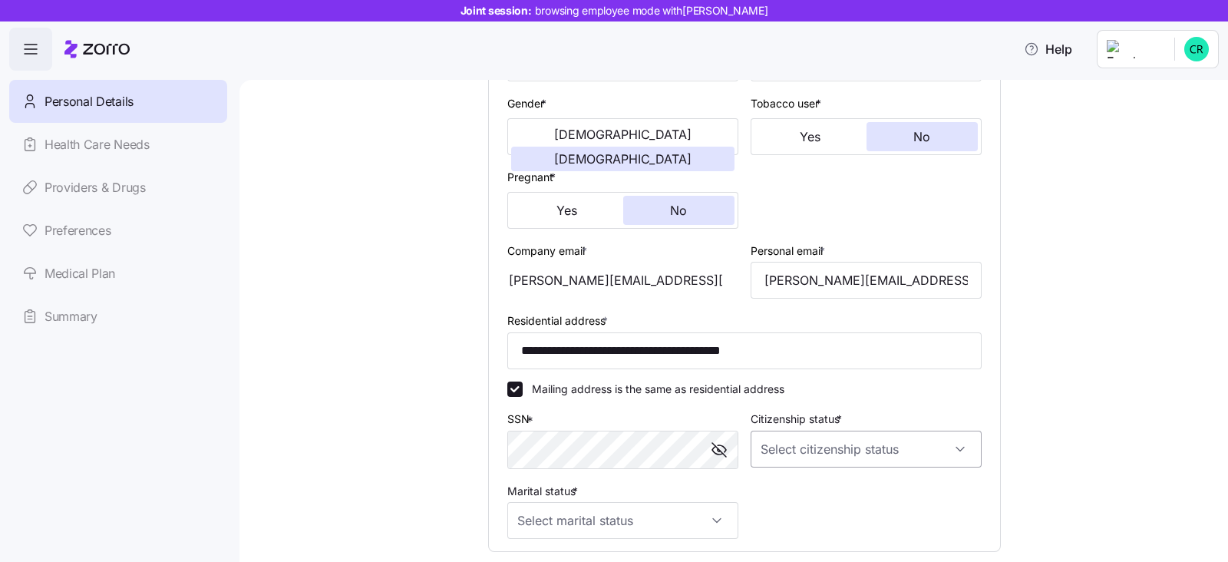
click at [773, 440] on input "Citizenship status *" at bounding box center [865, 448] width 231 height 37
click at [760, 336] on div "[DEMOGRAPHIC_DATA] citizen" at bounding box center [858, 336] width 219 height 32
type input "[DEMOGRAPHIC_DATA] citizen"
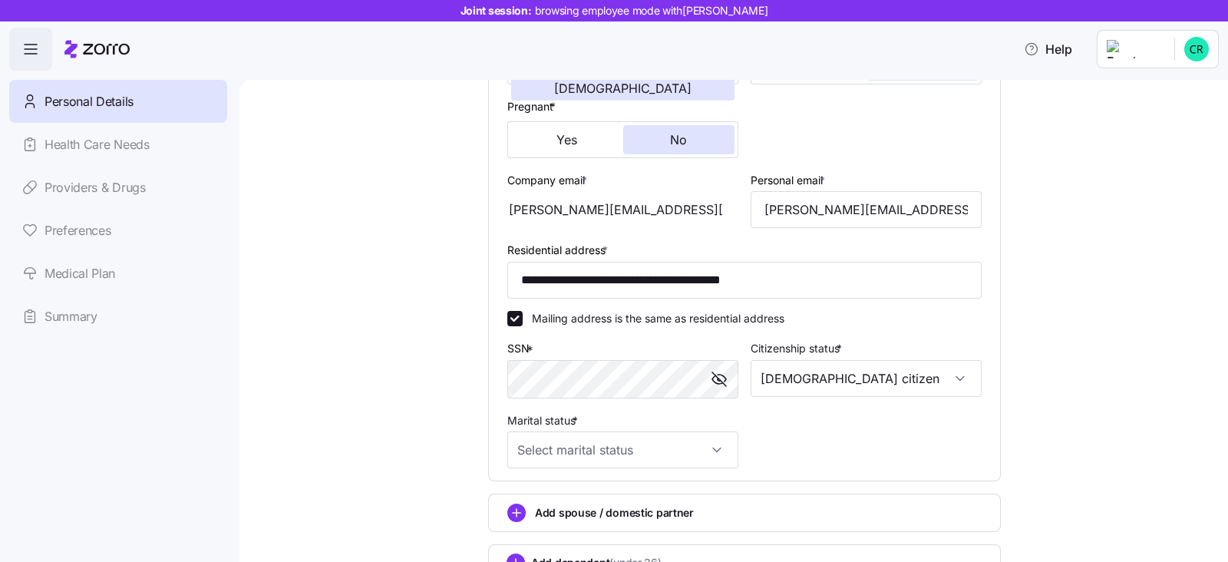
scroll to position [383, 0]
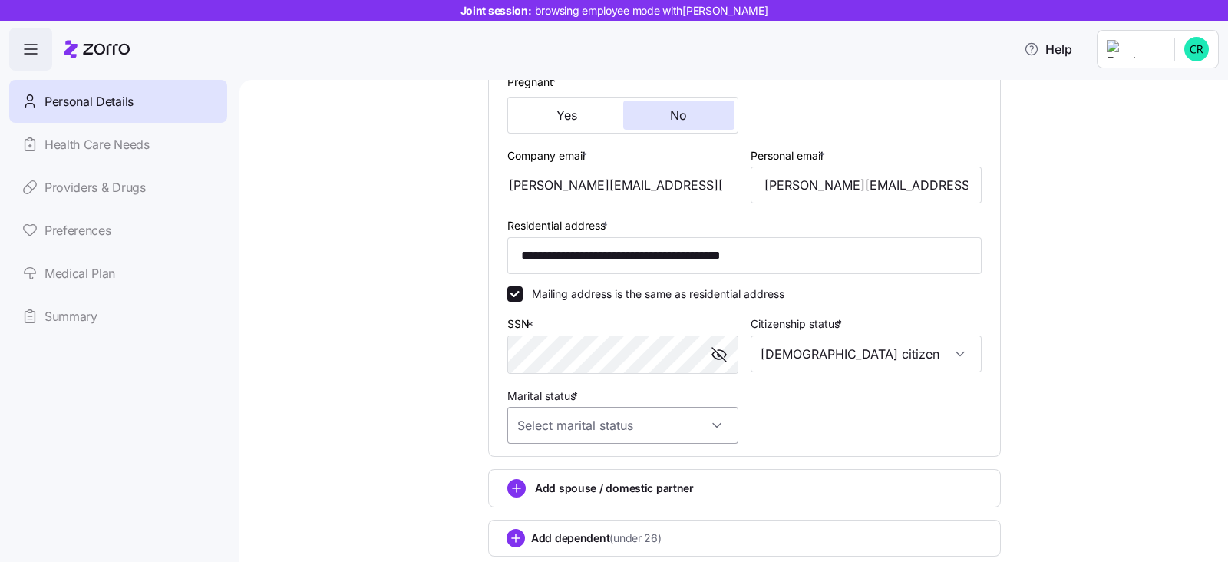
click at [714, 420] on input "Marital status *" at bounding box center [622, 425] width 231 height 37
click at [586, 499] on div "Married" at bounding box center [615, 501] width 219 height 32
type input "Married"
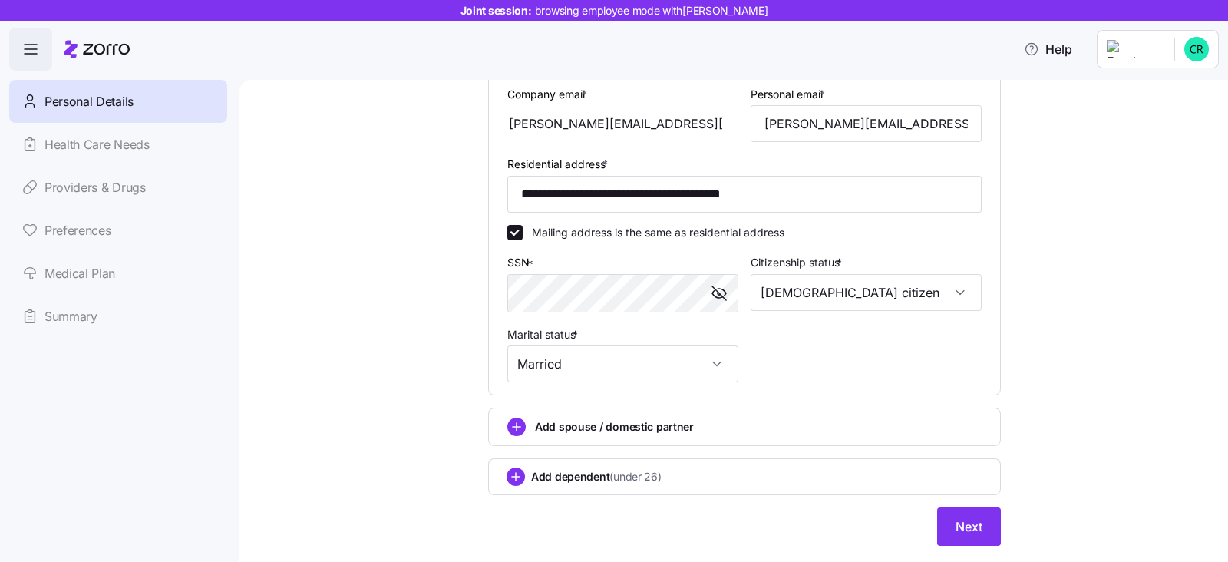
scroll to position [480, 0]
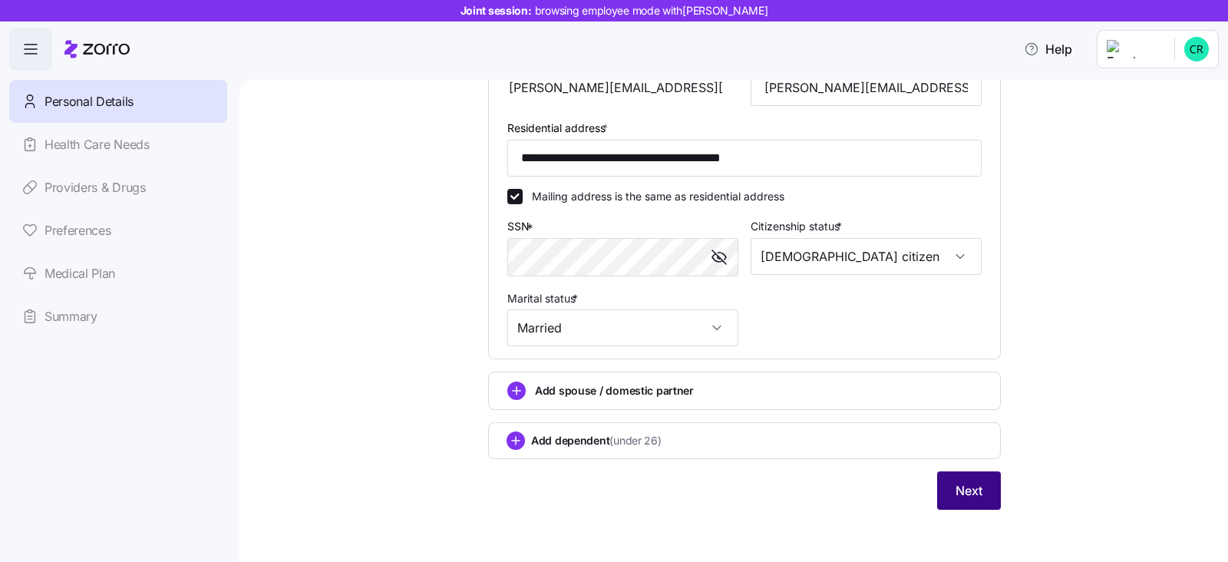
click at [973, 489] on span "Next" at bounding box center [968, 490] width 27 height 18
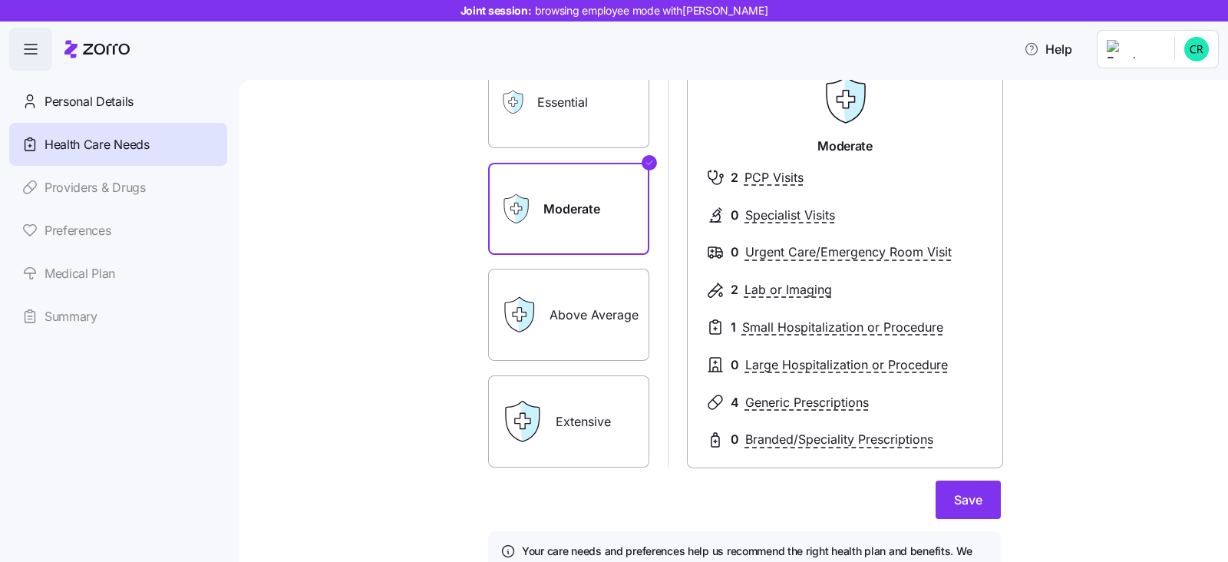
scroll to position [226, 0]
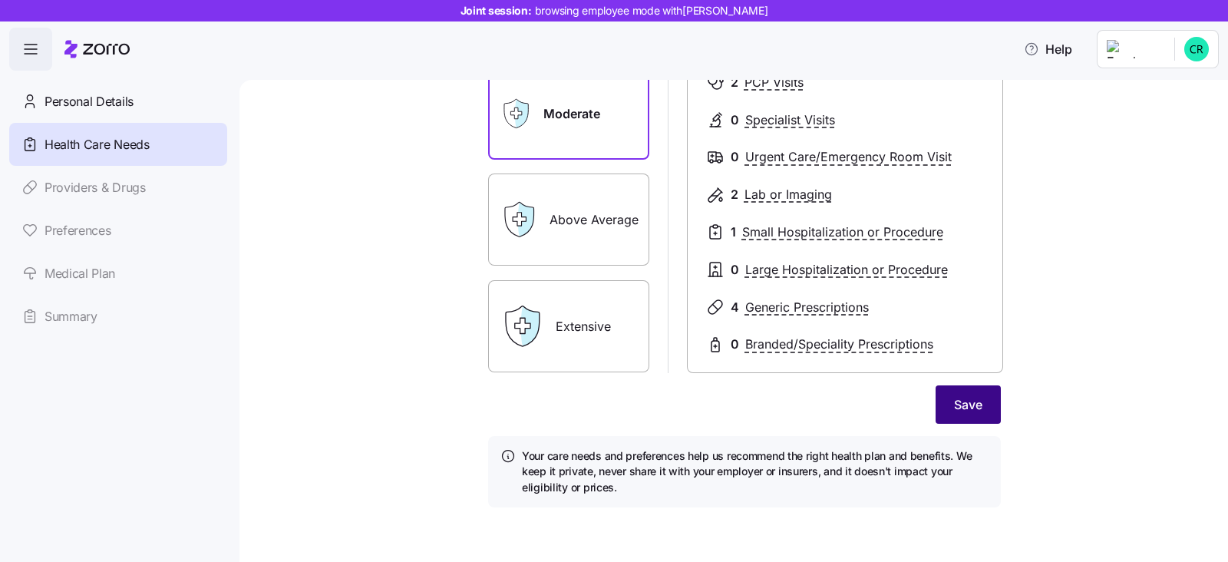
click at [954, 406] on span "Save" at bounding box center [968, 404] width 28 height 18
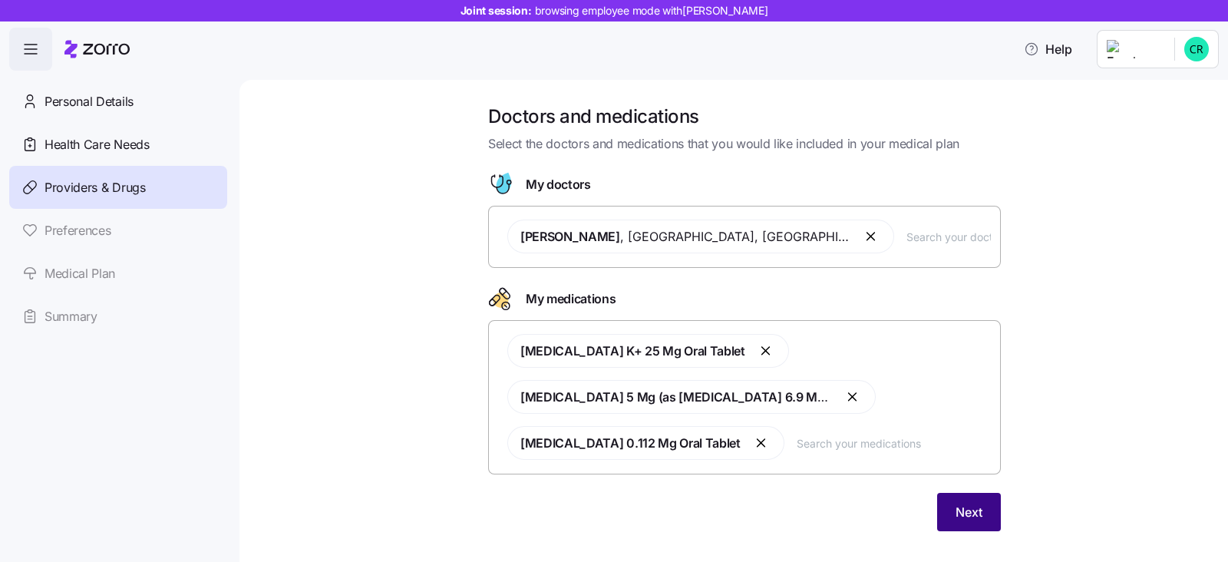
click at [956, 514] on span "Next" at bounding box center [968, 512] width 27 height 18
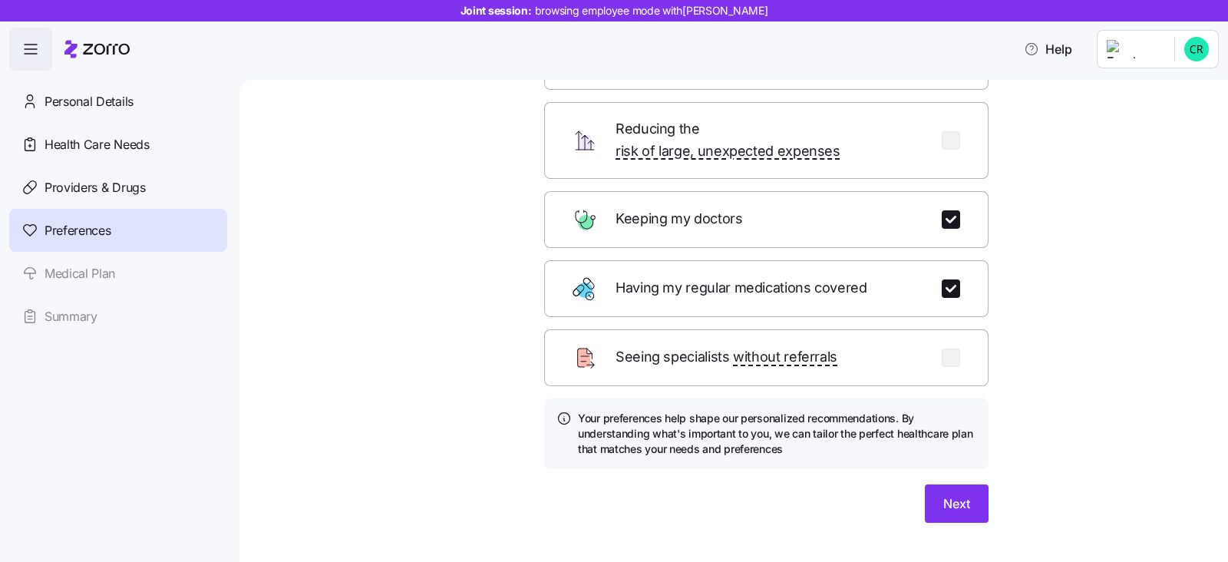
scroll to position [153, 0]
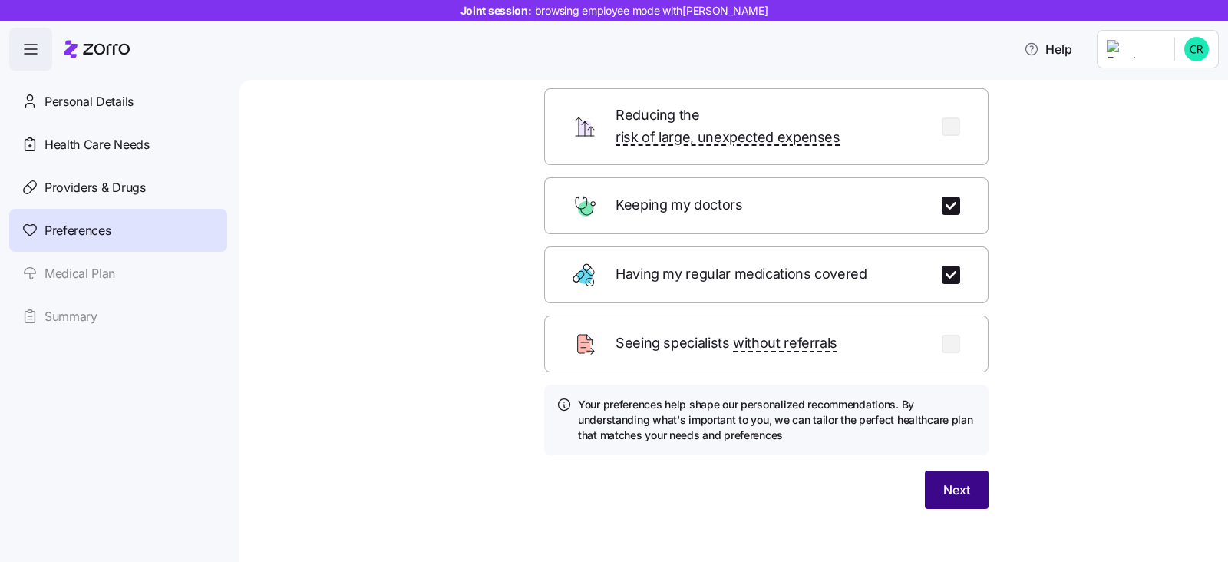
click at [925, 470] on button "Next" at bounding box center [957, 489] width 64 height 38
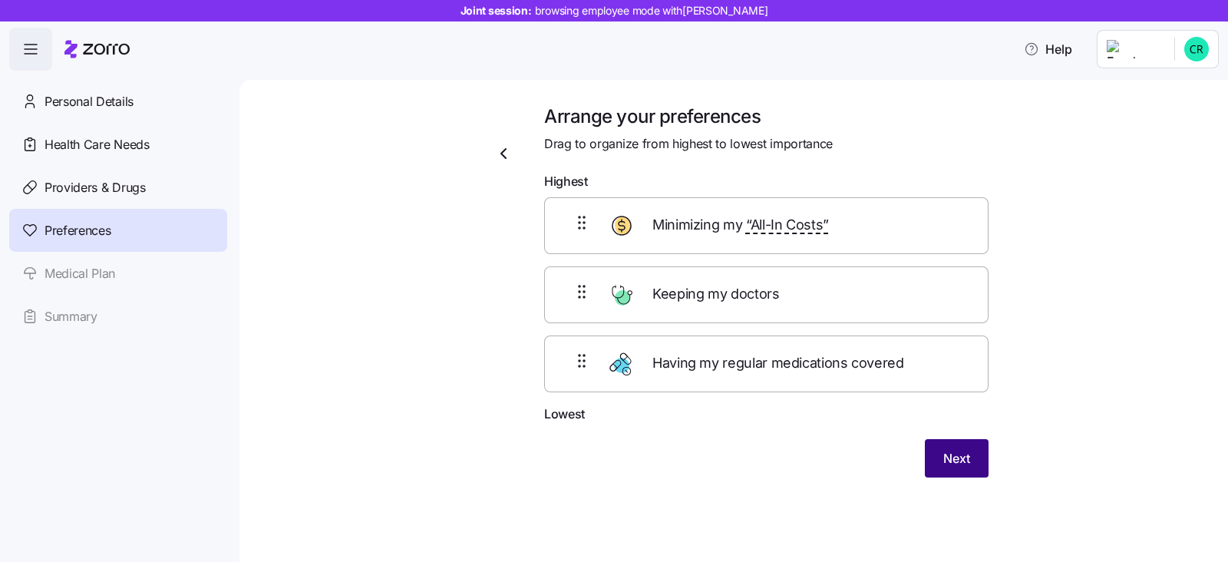
scroll to position [0, 0]
click at [948, 466] on button "Next" at bounding box center [957, 458] width 64 height 38
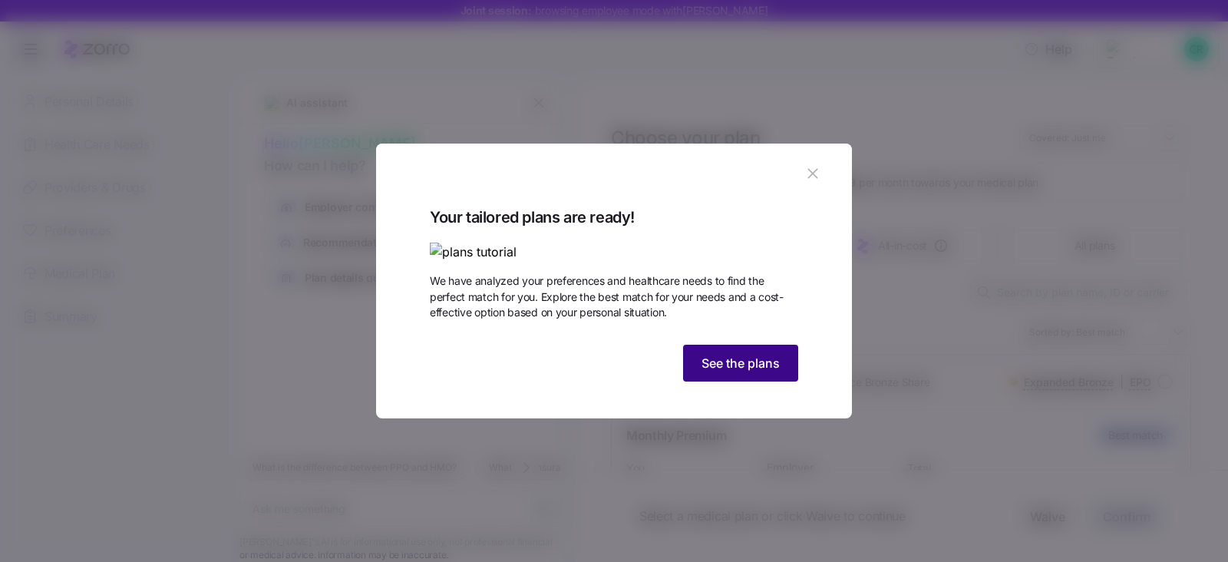
click at [713, 372] on span "See the plans" at bounding box center [740, 363] width 78 height 18
type textarea "x"
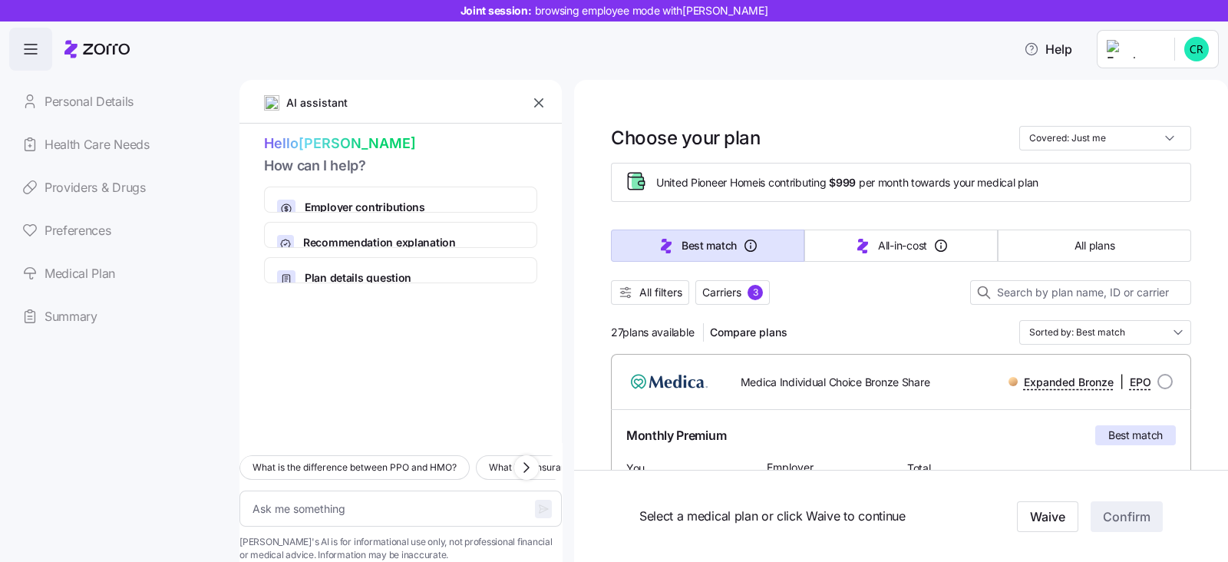
click at [545, 101] on icon "button" at bounding box center [538, 102] width 15 height 15
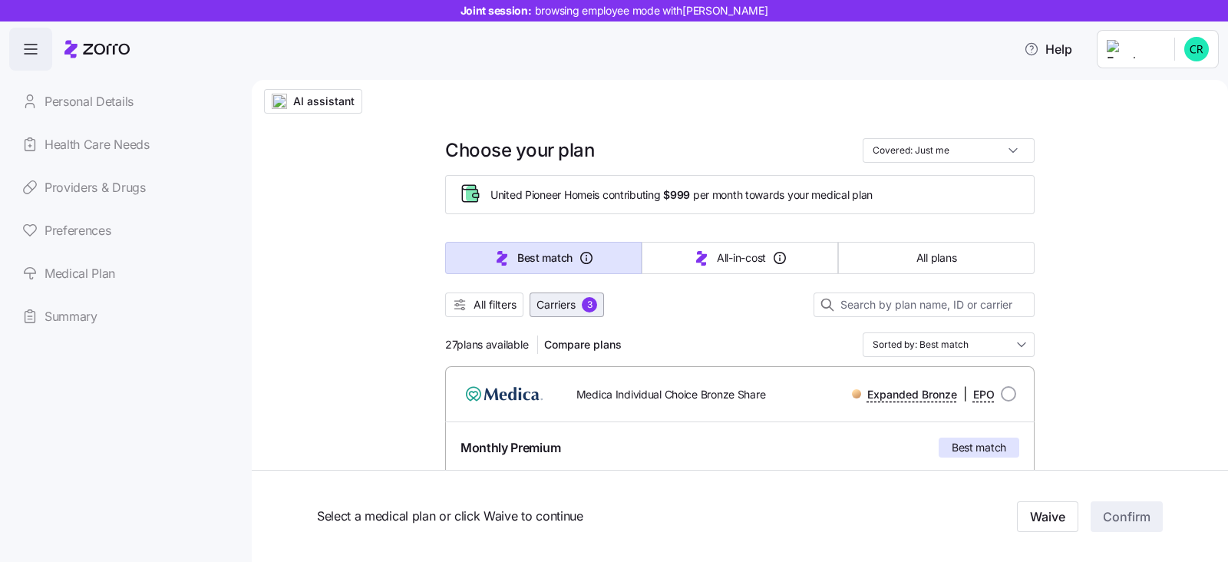
click at [564, 306] on span "Carriers" at bounding box center [555, 304] width 39 height 15
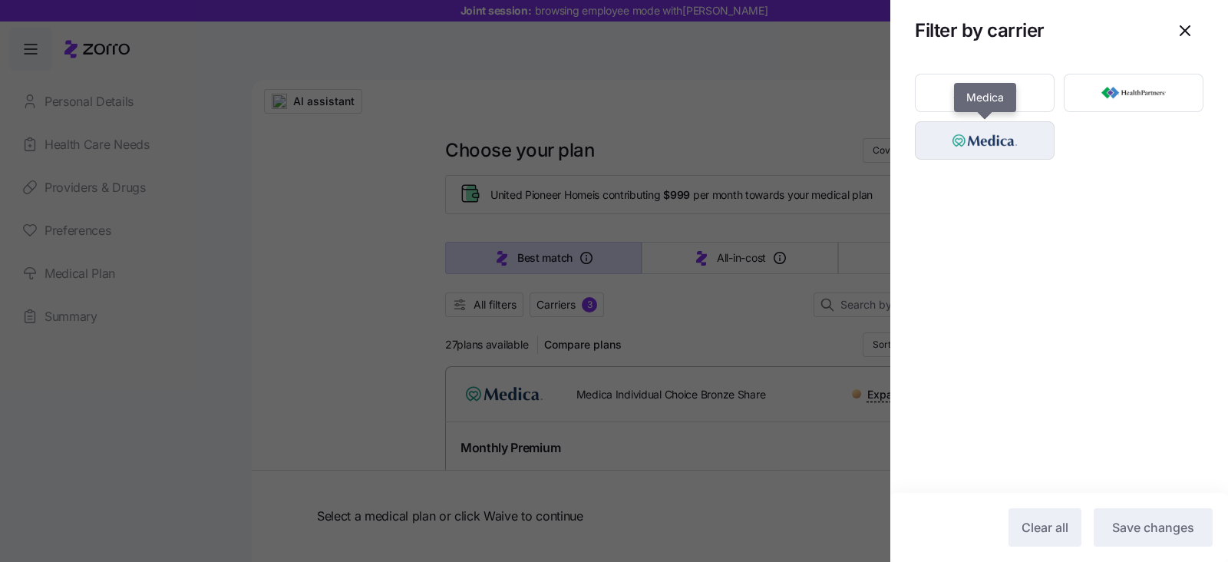
click at [997, 146] on img "button" at bounding box center [984, 140] width 113 height 31
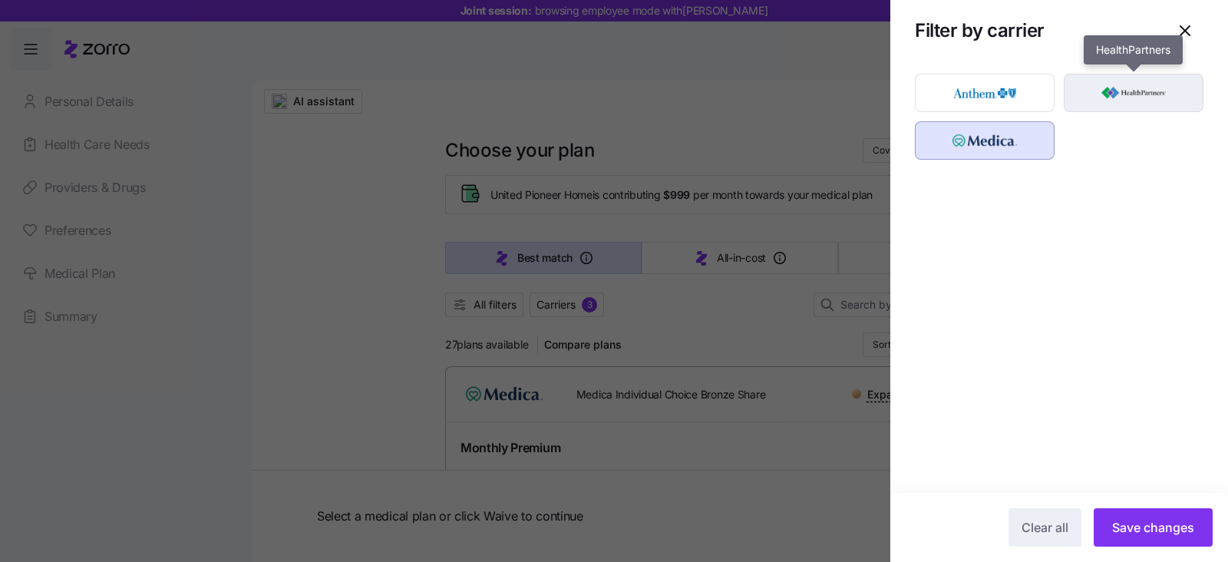
click at [1139, 89] on img "button" at bounding box center [1133, 92] width 113 height 31
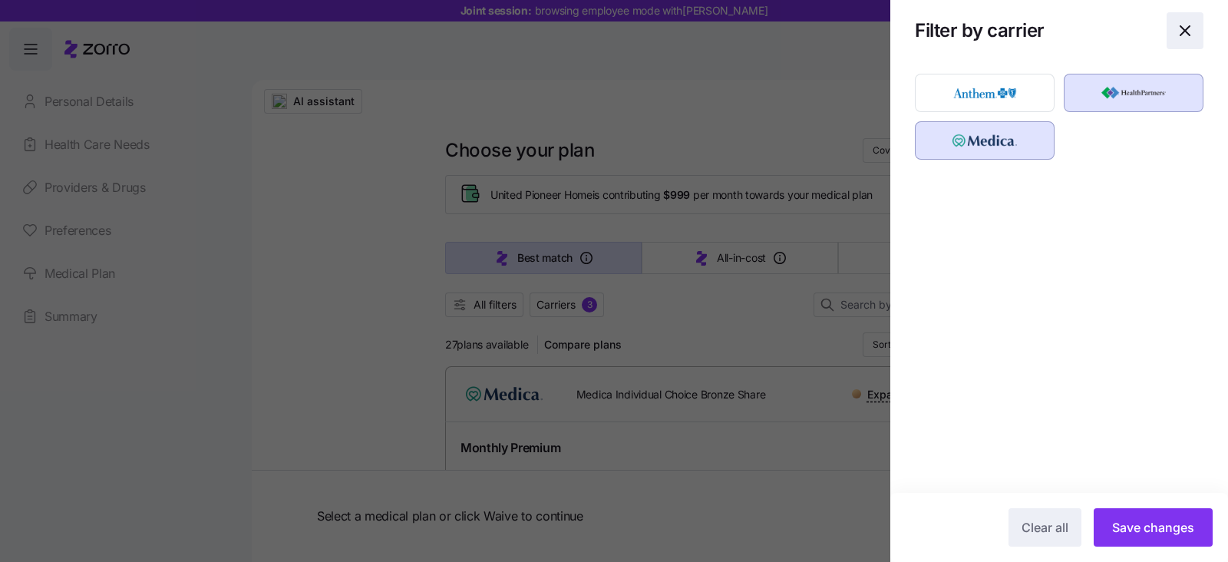
click at [1188, 30] on icon "button" at bounding box center [1184, 30] width 18 height 18
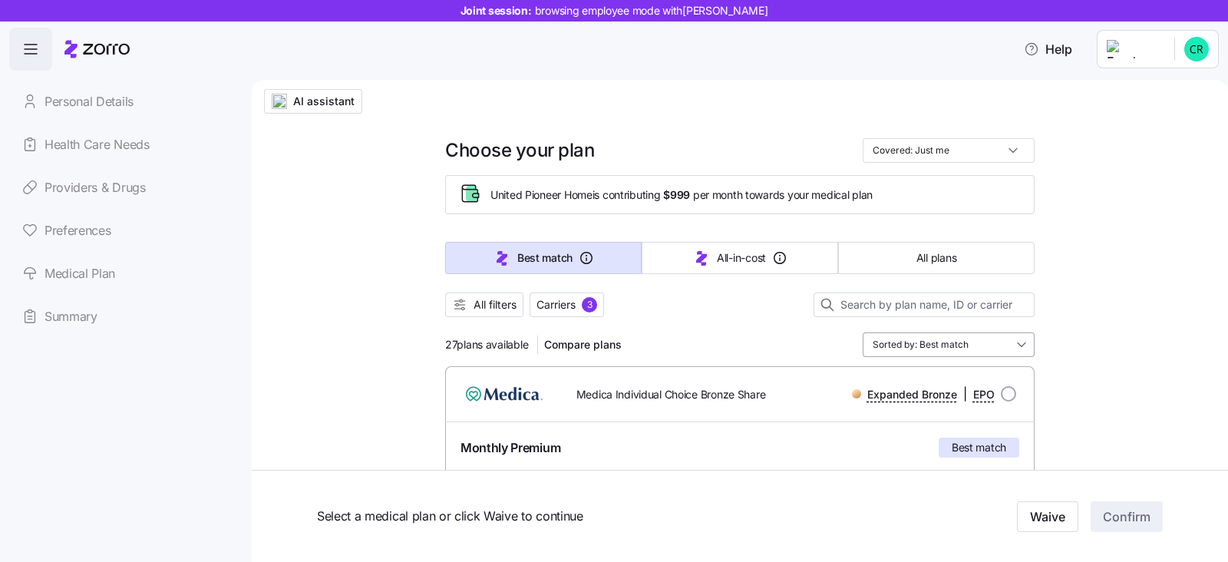
click at [1007, 345] on input "Sorted by: Best match" at bounding box center [948, 344] width 172 height 25
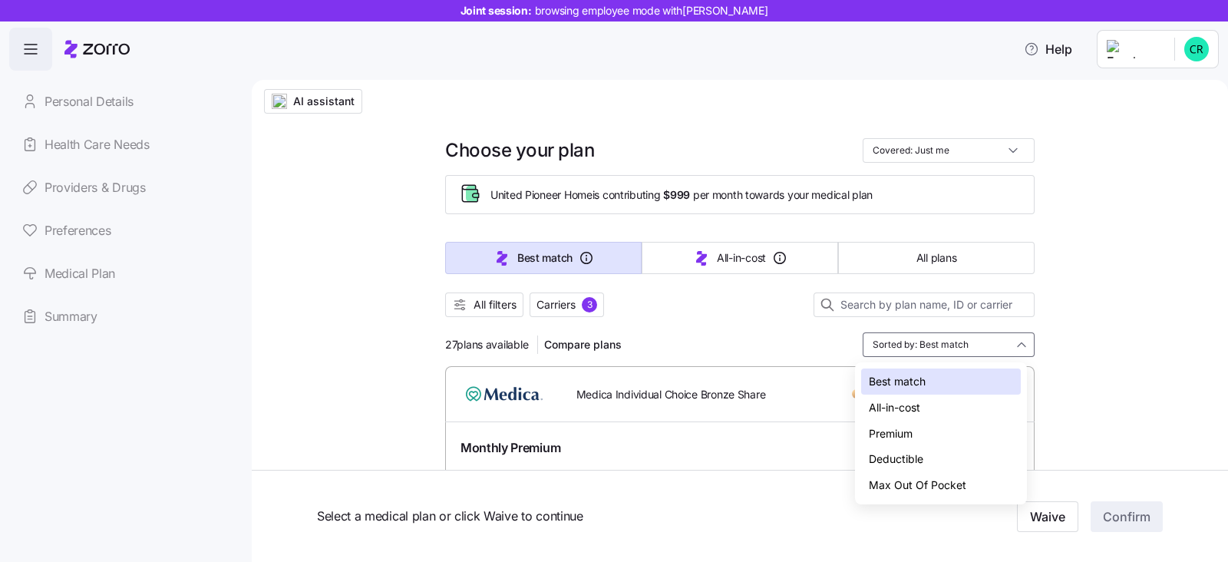
click at [881, 430] on div "Premium" at bounding box center [941, 433] width 160 height 26
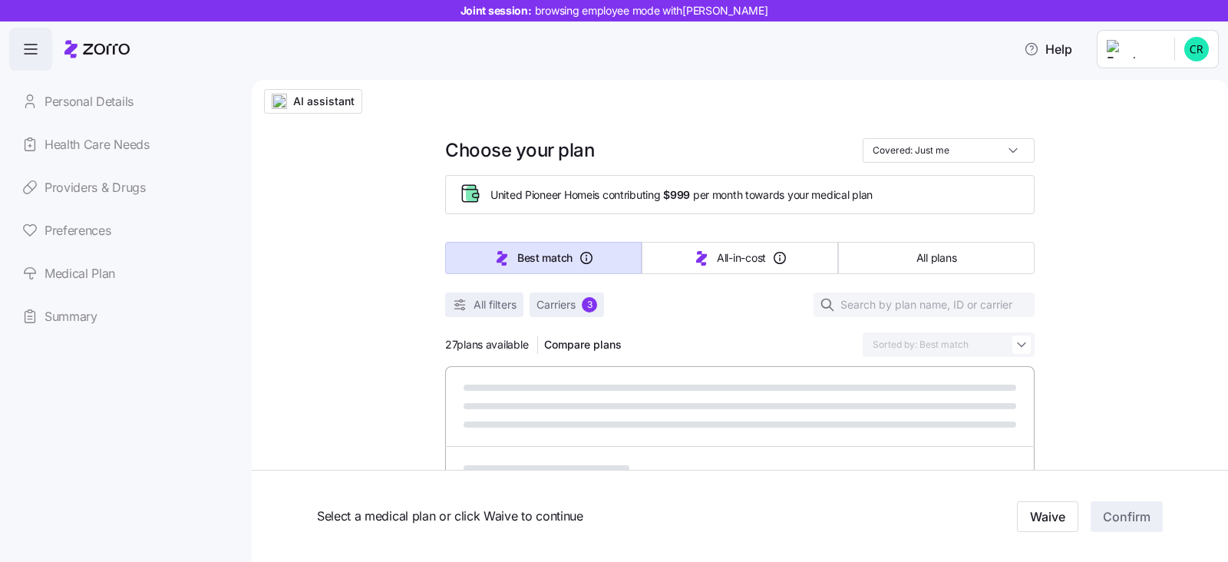
type input "Sorted by: Premium"
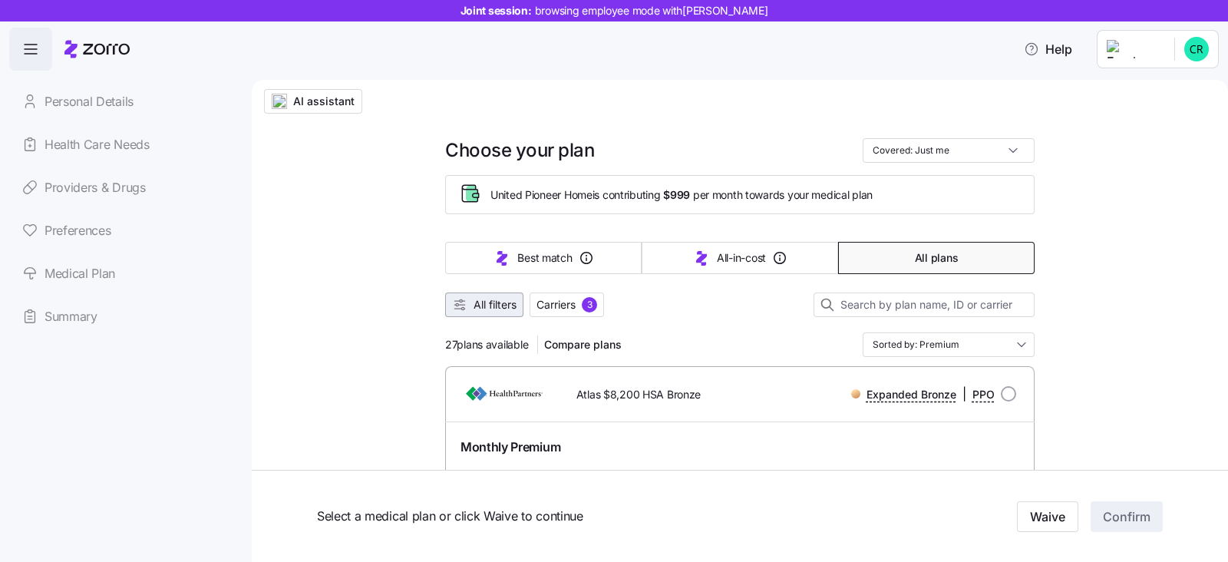
click at [478, 304] on span "All filters" at bounding box center [494, 304] width 43 height 15
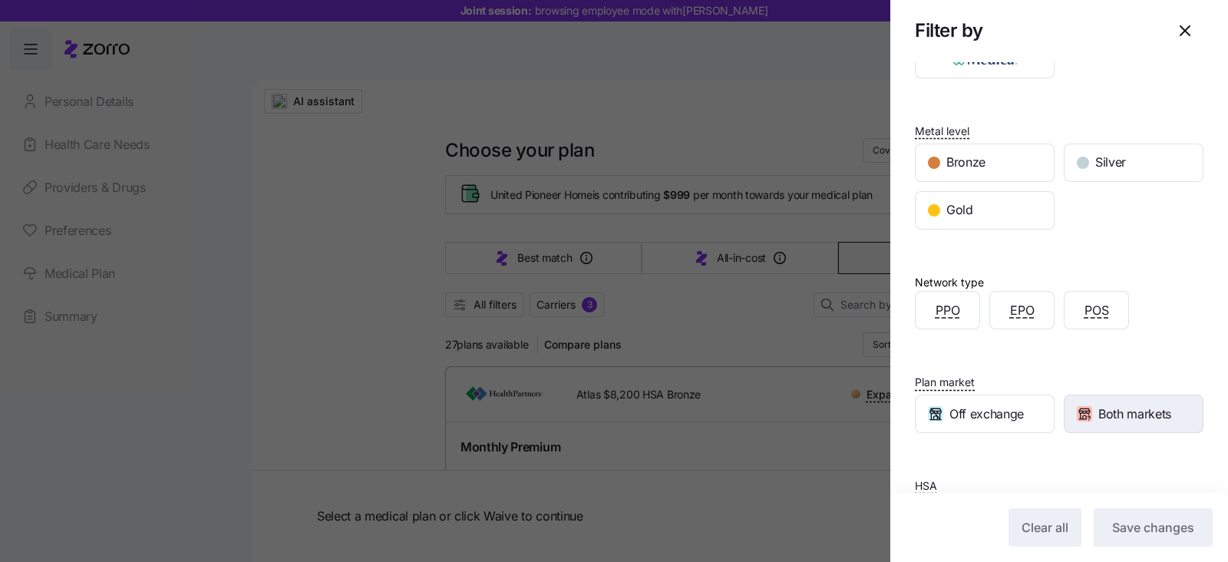
scroll to position [166, 0]
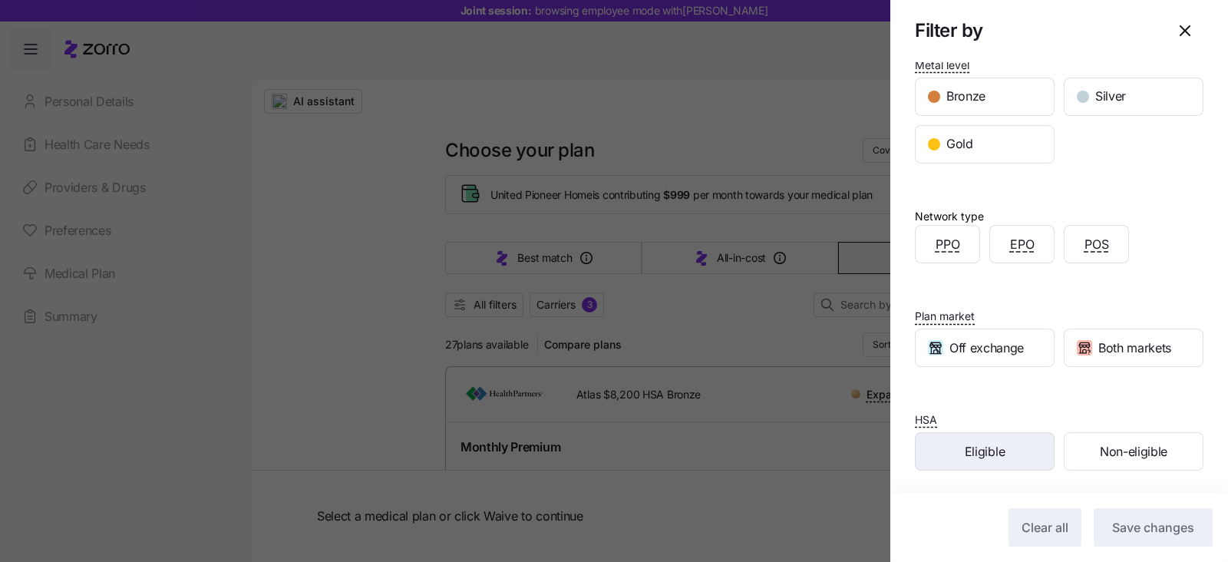
click at [997, 450] on span "Eligible" at bounding box center [984, 451] width 40 height 19
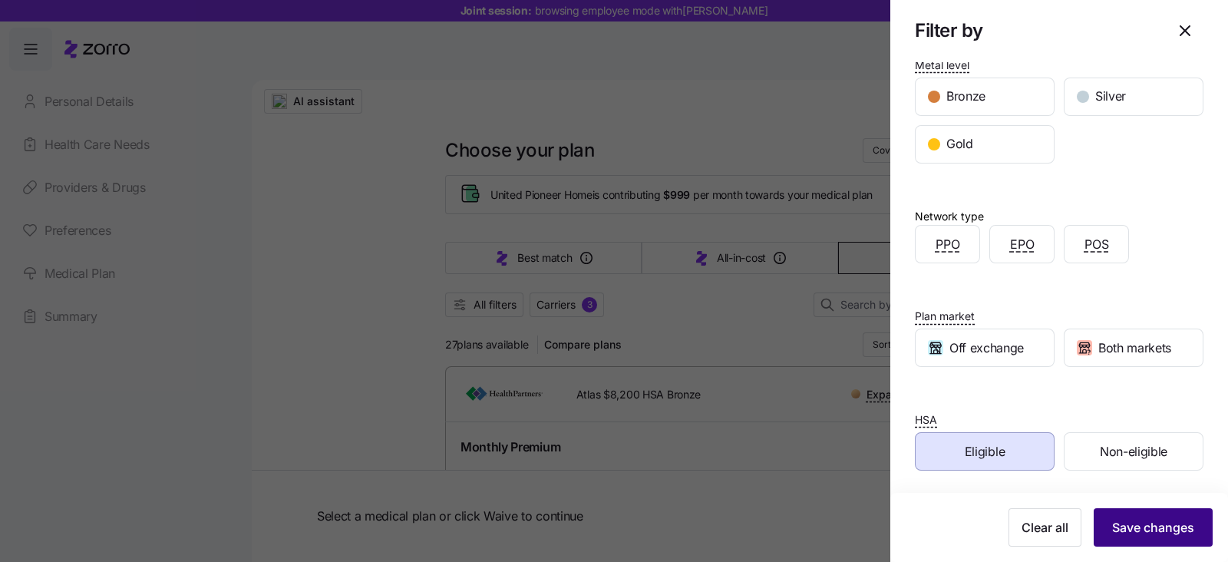
click at [1120, 529] on span "Save changes" at bounding box center [1153, 527] width 82 height 18
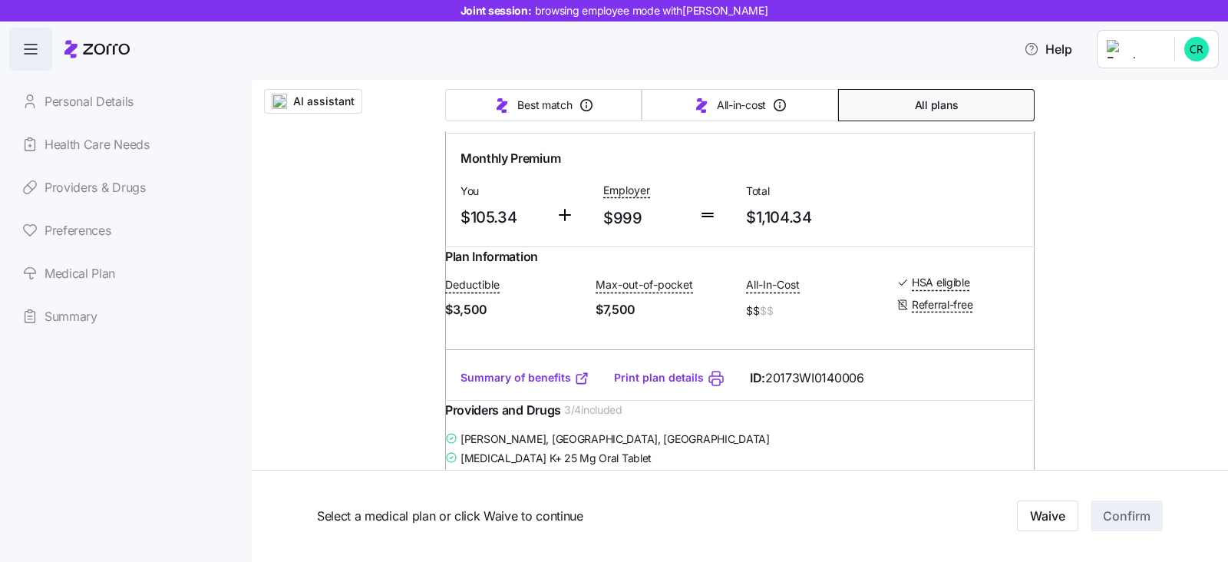
scroll to position [1342, 0]
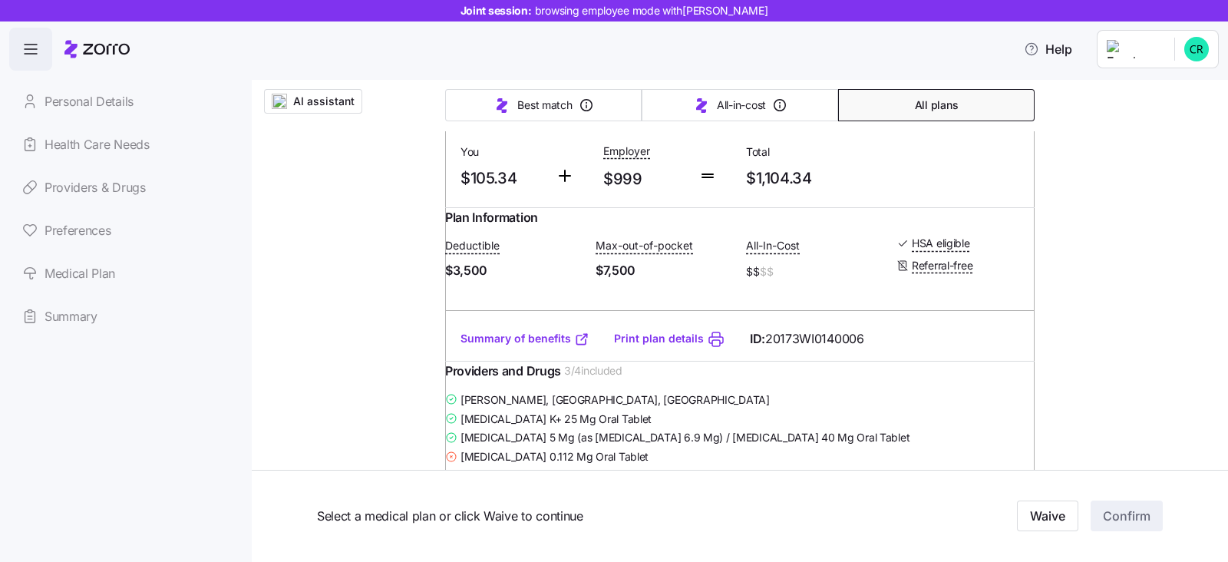
click at [487, 346] on link "Summary of benefits" at bounding box center [524, 338] width 129 height 15
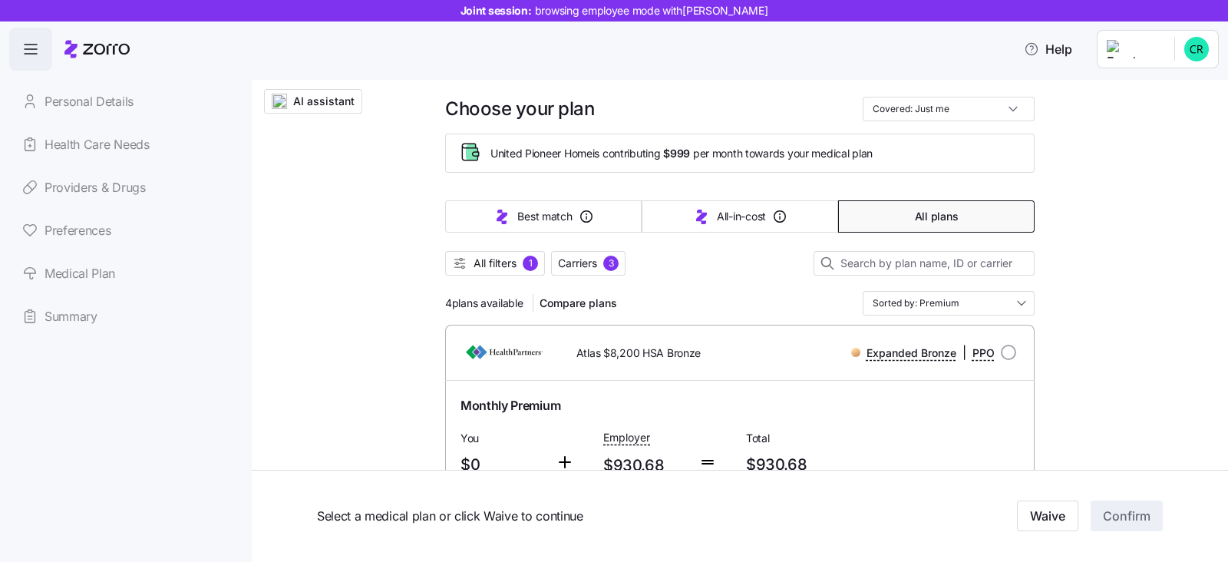
scroll to position [0, 0]
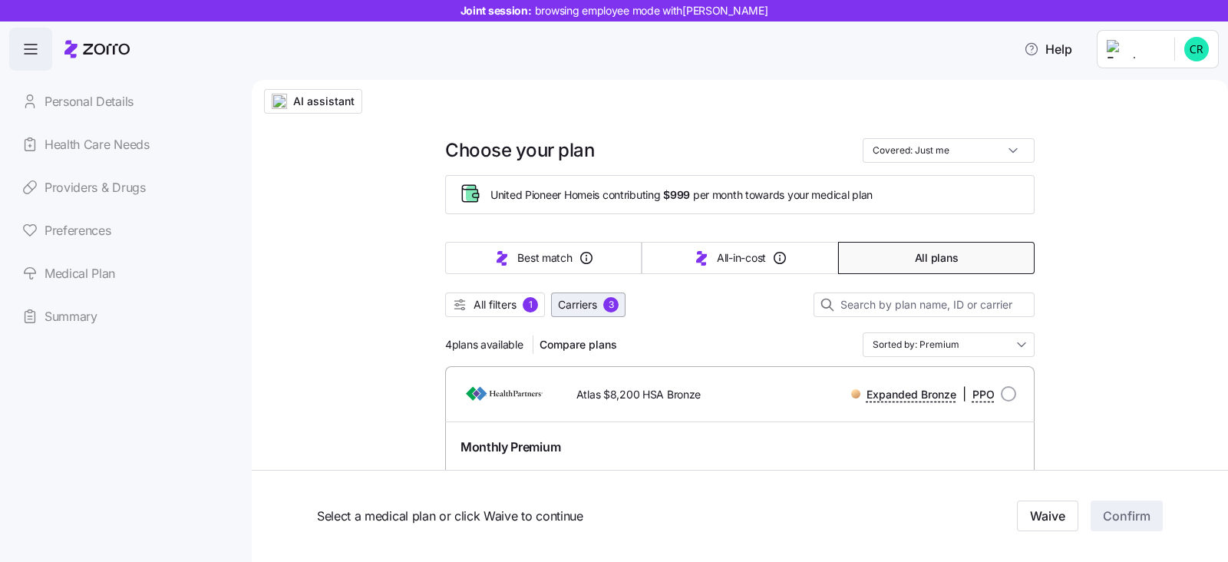
click at [593, 302] on span "Carriers 3" at bounding box center [588, 304] width 61 height 15
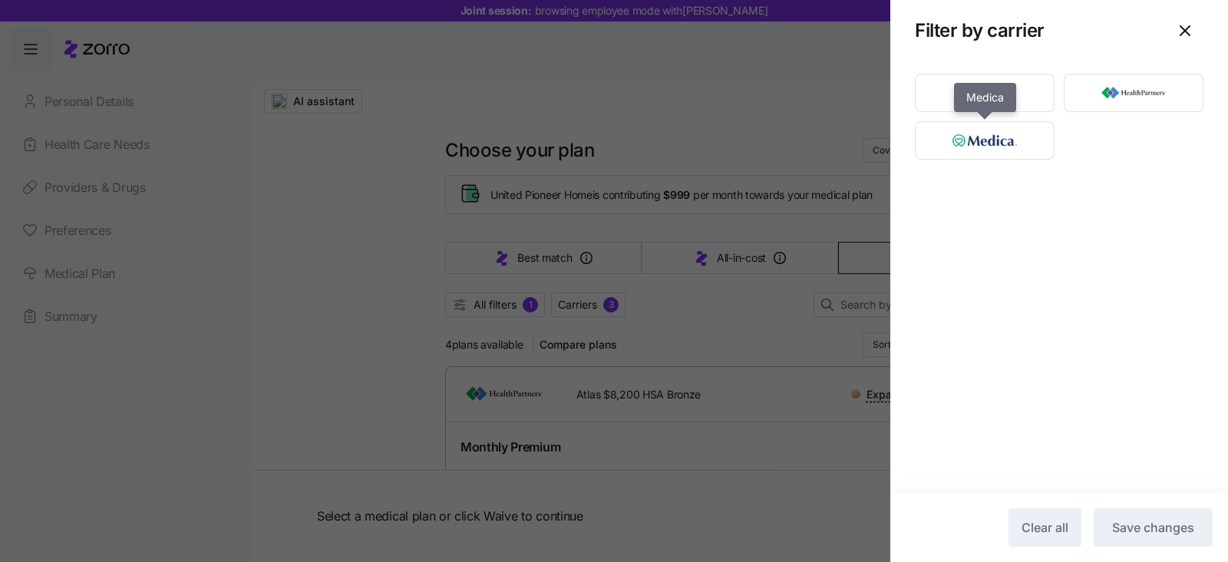
drag, startPoint x: 1028, startPoint y: 124, endPoint x: 1058, endPoint y: 124, distance: 29.9
click at [1027, 125] on img "button" at bounding box center [984, 140] width 113 height 31
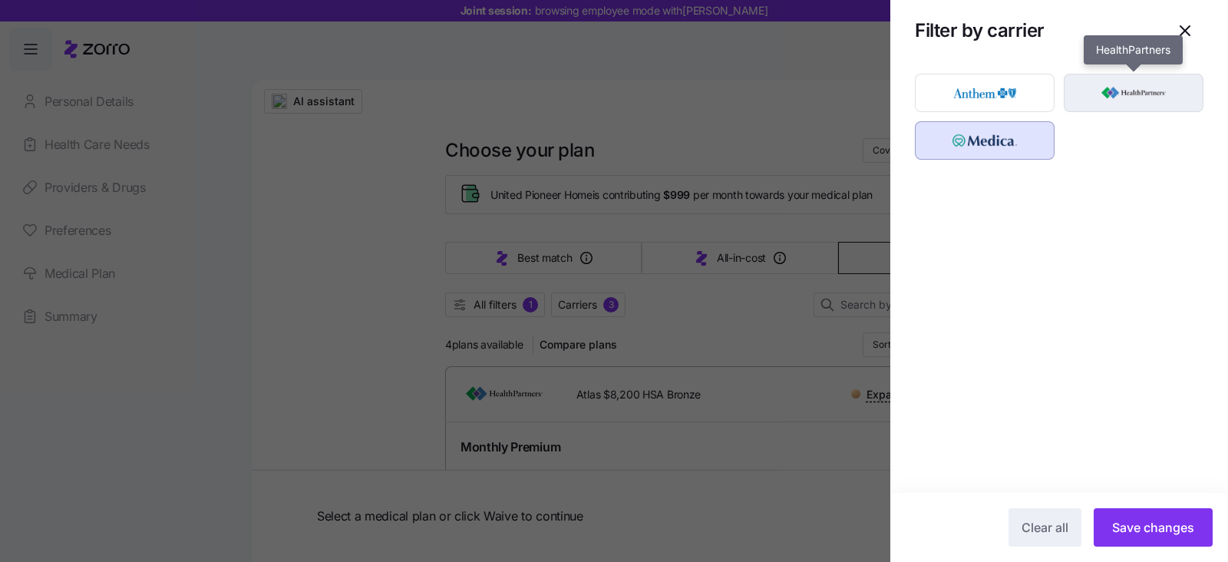
click at [1129, 89] on img "button" at bounding box center [1133, 92] width 113 height 31
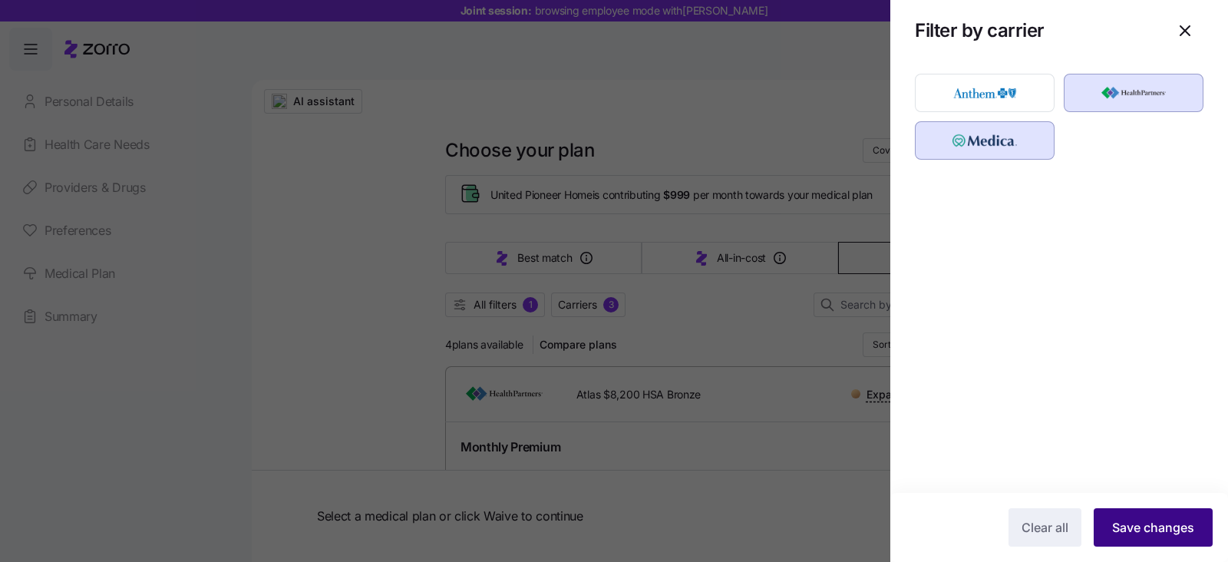
click at [1144, 529] on span "Save changes" at bounding box center [1153, 527] width 82 height 18
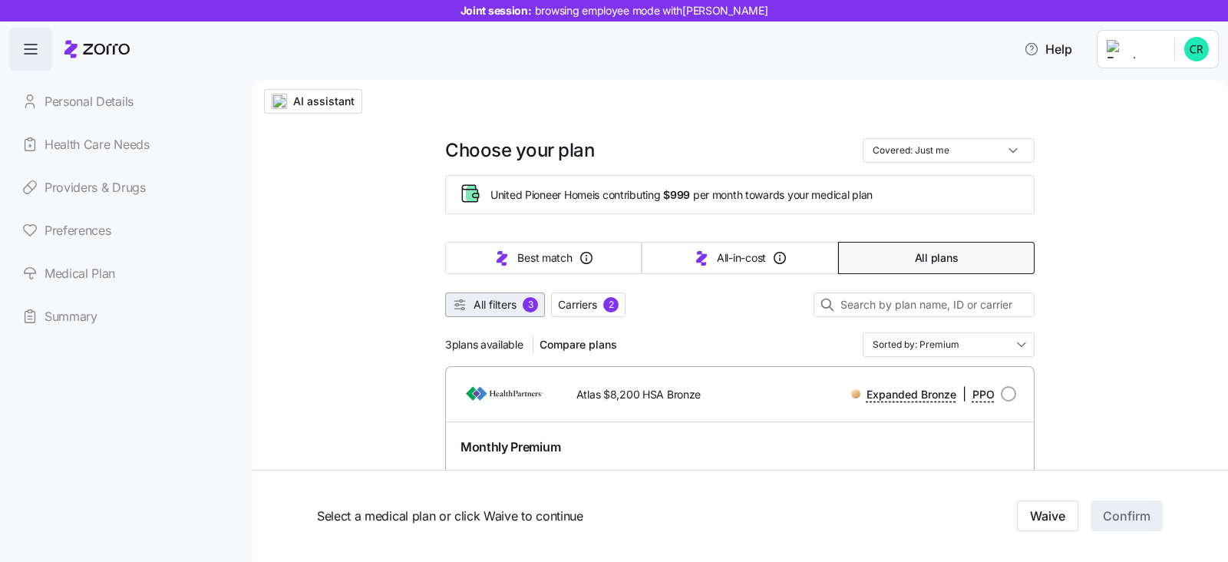
click at [463, 306] on span "All filters 3" at bounding box center [495, 304] width 86 height 15
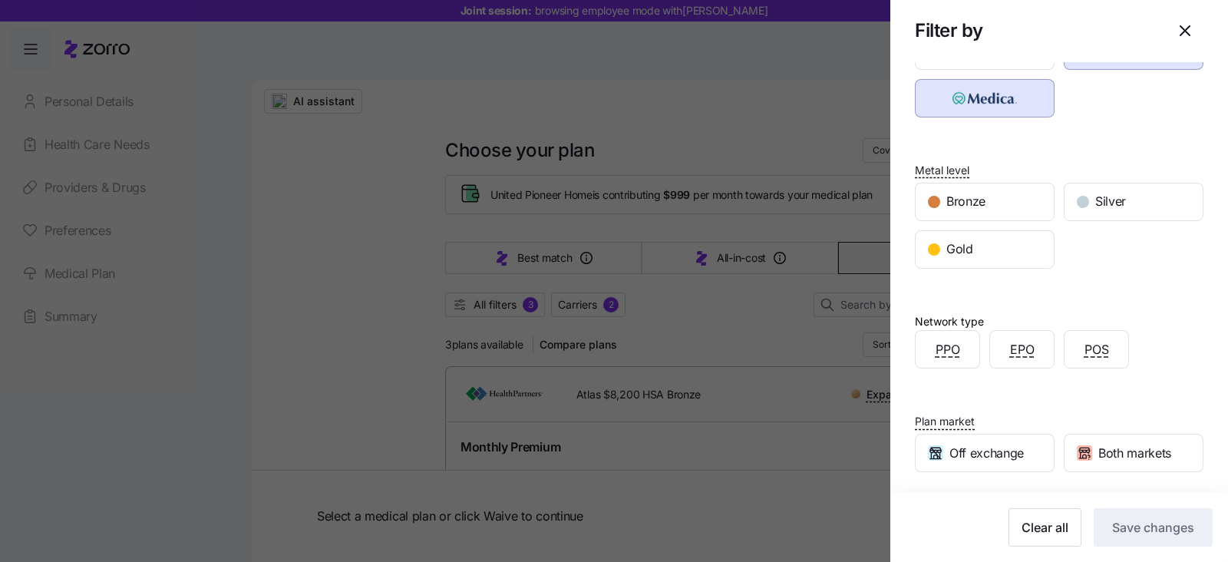
scroll to position [166, 0]
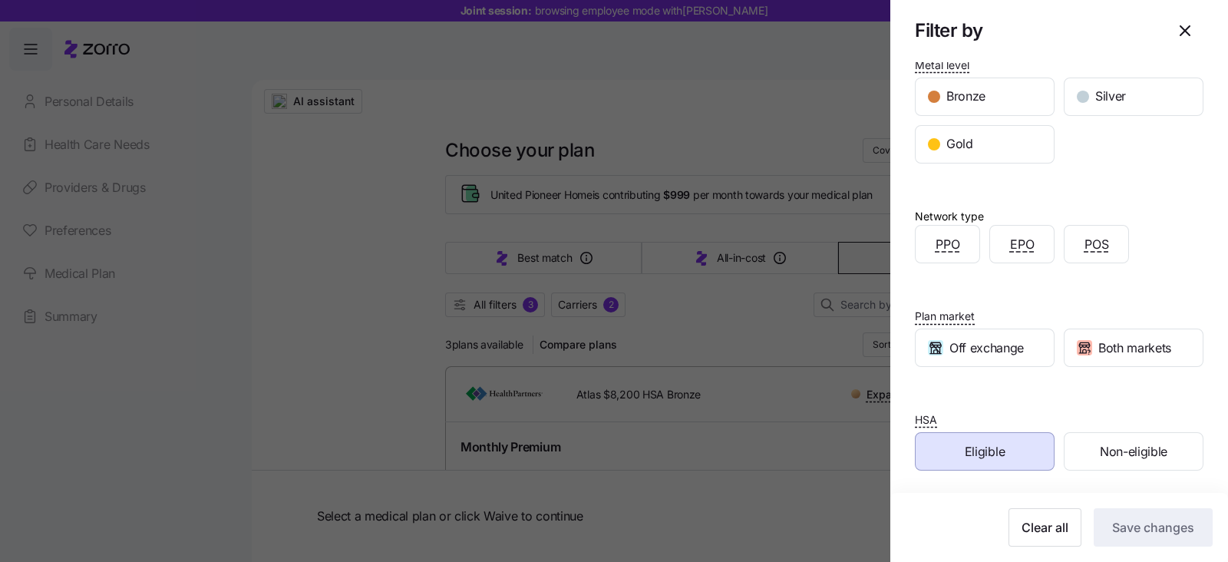
click at [950, 450] on div "Eligible" at bounding box center [984, 451] width 138 height 37
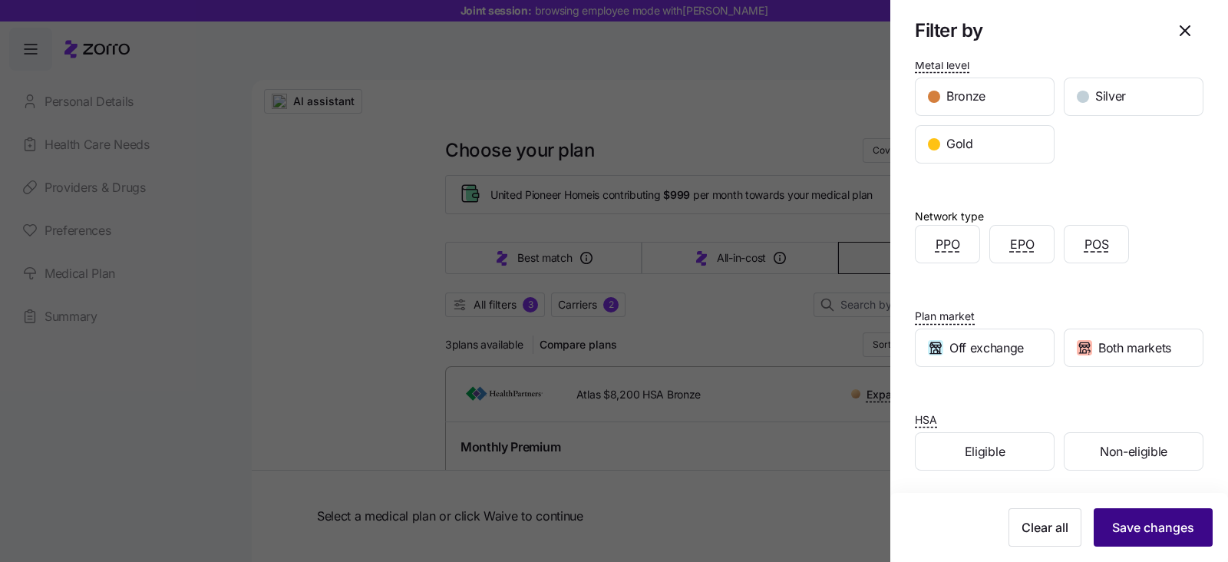
click at [1116, 527] on span "Save changes" at bounding box center [1153, 527] width 82 height 18
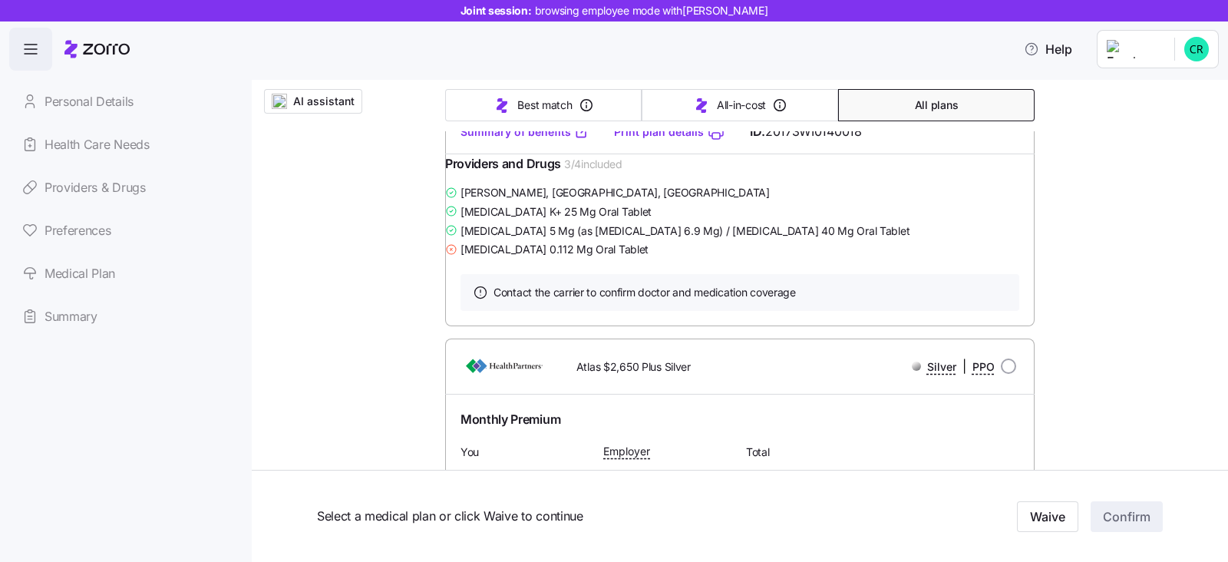
scroll to position [4124, 0]
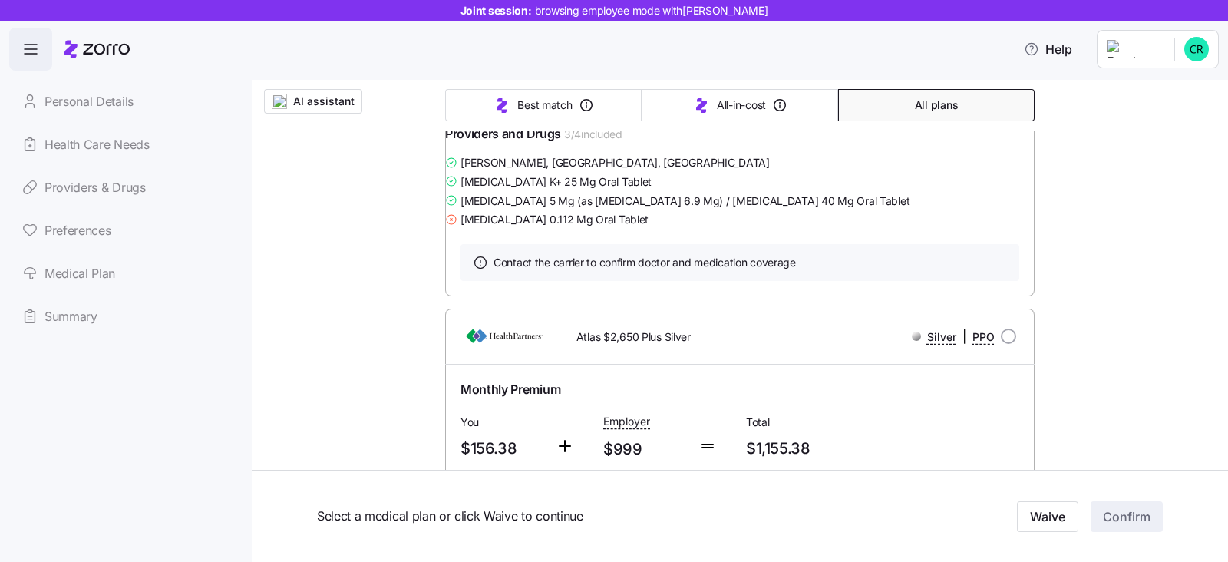
click at [499, 110] on link "Summary of benefits" at bounding box center [524, 101] width 129 height 15
drag, startPoint x: 993, startPoint y: 143, endPoint x: 1000, endPoint y: 161, distance: 19.2
radio input "true"
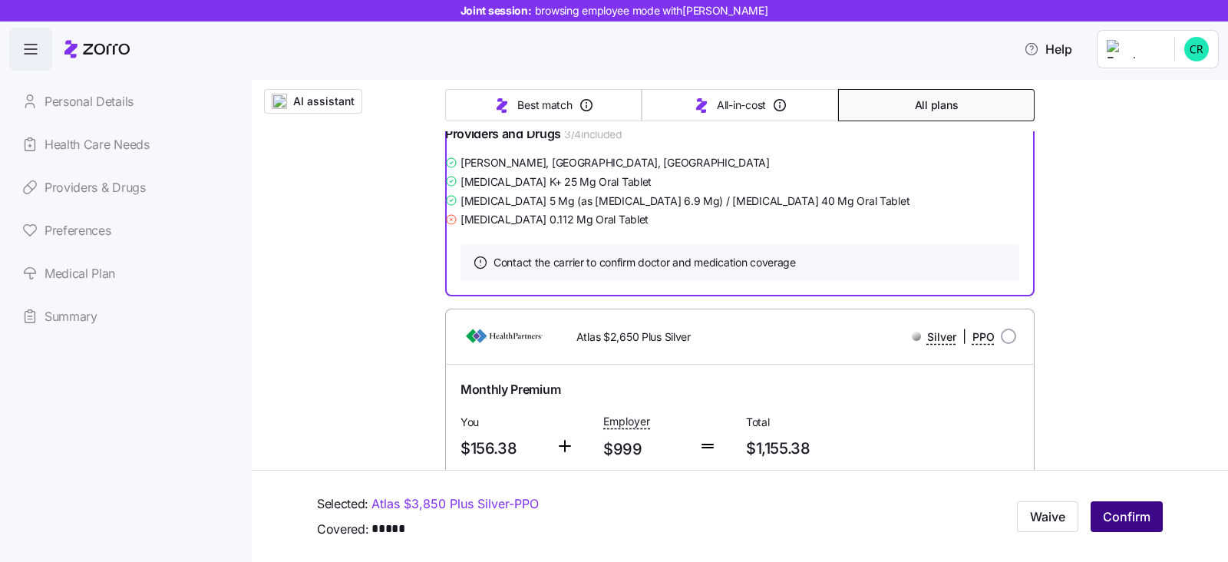
click at [1122, 516] on span "Confirm" at bounding box center [1127, 516] width 48 height 18
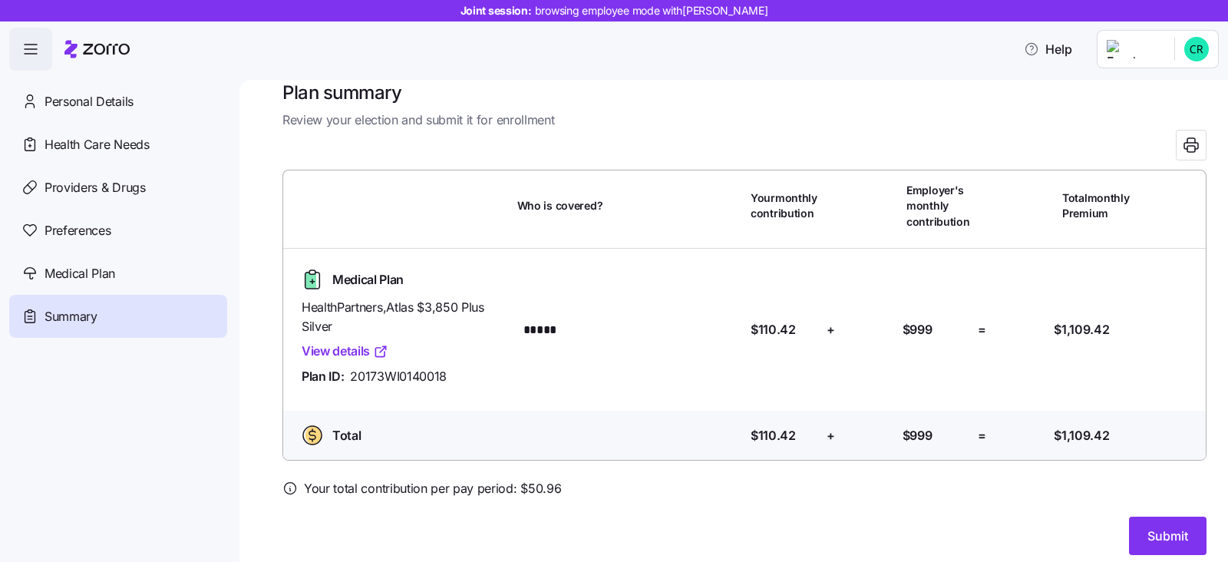
scroll to position [35, 0]
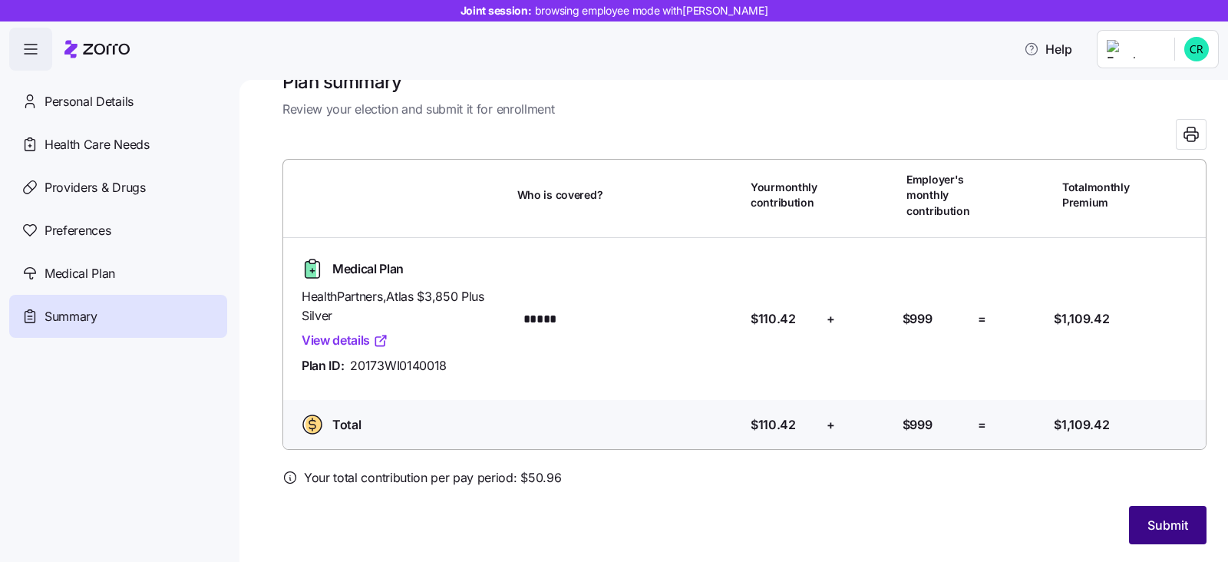
click at [1179, 515] on button "Submit" at bounding box center [1167, 525] width 77 height 38
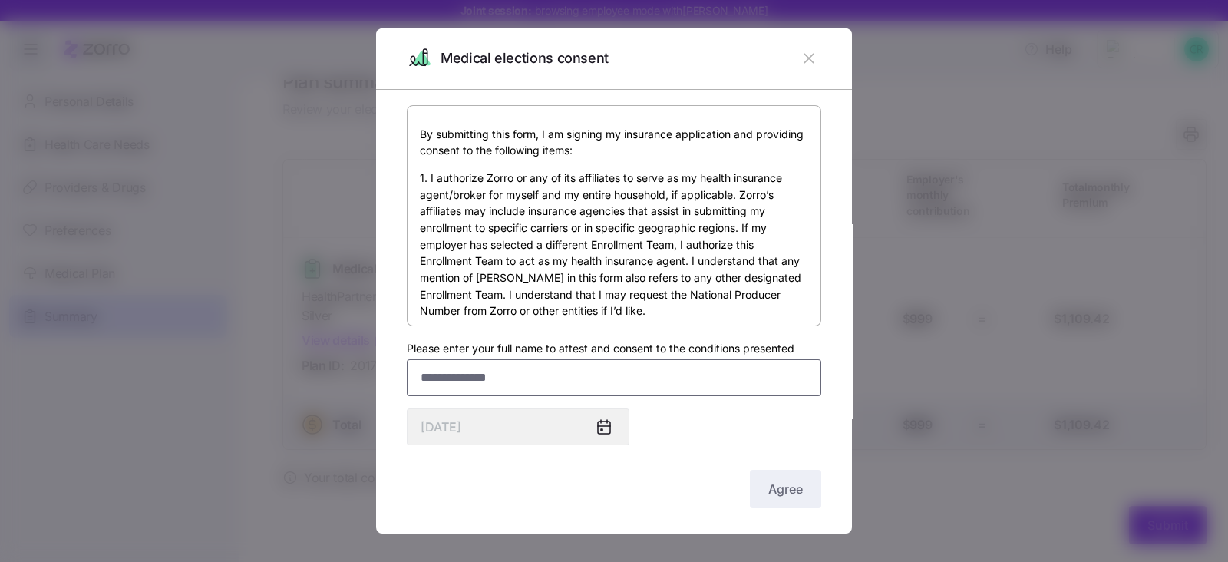
click at [424, 382] on input "Please enter your full name to attest and consent to the conditions presented" at bounding box center [614, 377] width 414 height 37
type input "**********"
click at [752, 489] on button "Agree" at bounding box center [785, 489] width 71 height 38
